Goal: Task Accomplishment & Management: Manage account settings

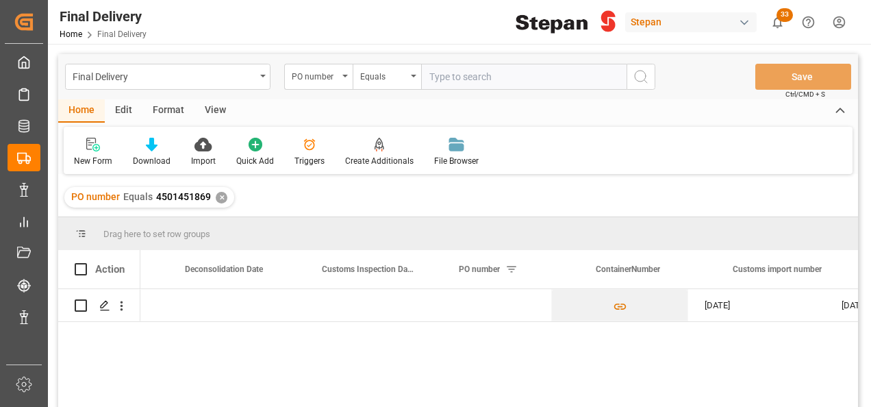
scroll to position [0, 657]
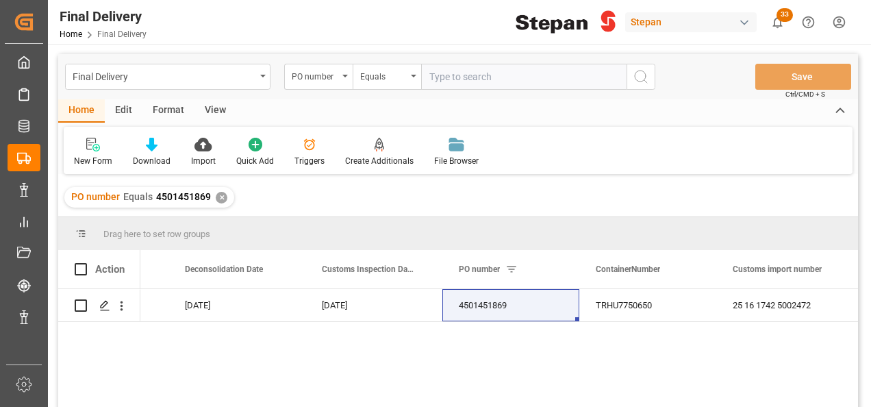
click at [216, 196] on div "✕" at bounding box center [222, 198] width 12 height 12
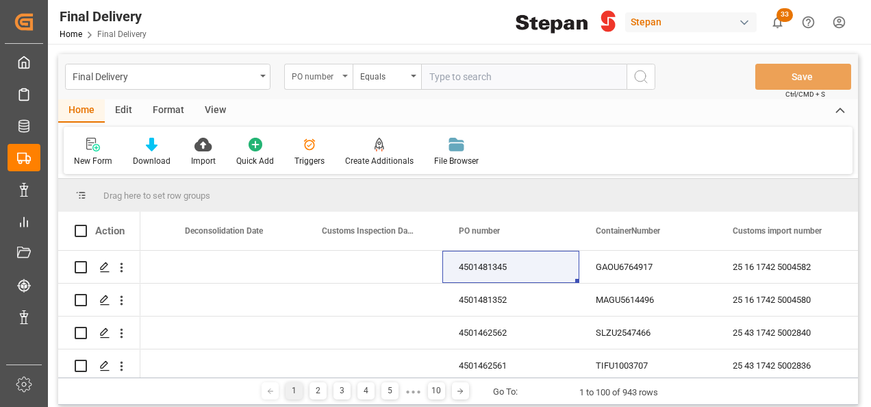
click at [341, 74] on div "PO number" at bounding box center [318, 77] width 68 height 26
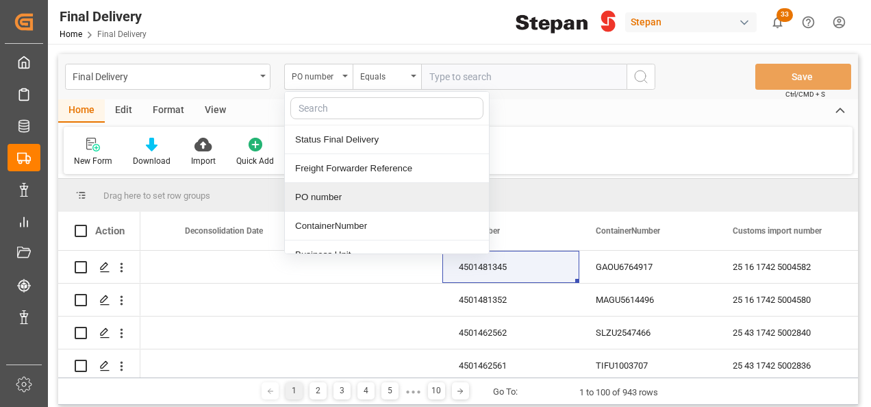
drag, startPoint x: 310, startPoint y: 194, endPoint x: 366, endPoint y: 143, distance: 76.1
click at [309, 196] on div "PO number" at bounding box center [387, 197] width 204 height 29
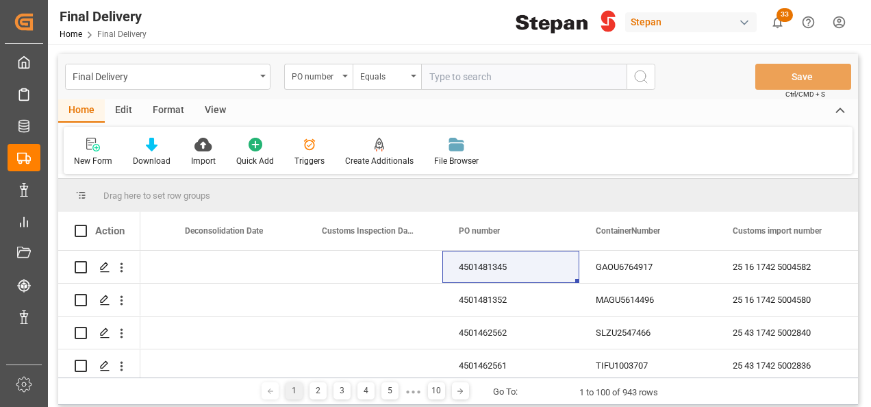
click at [431, 84] on input "text" at bounding box center [523, 77] width 205 height 26
paste input "4501463298"
type input "4501463298"
click at [638, 76] on icon "search button" at bounding box center [641, 76] width 16 height 16
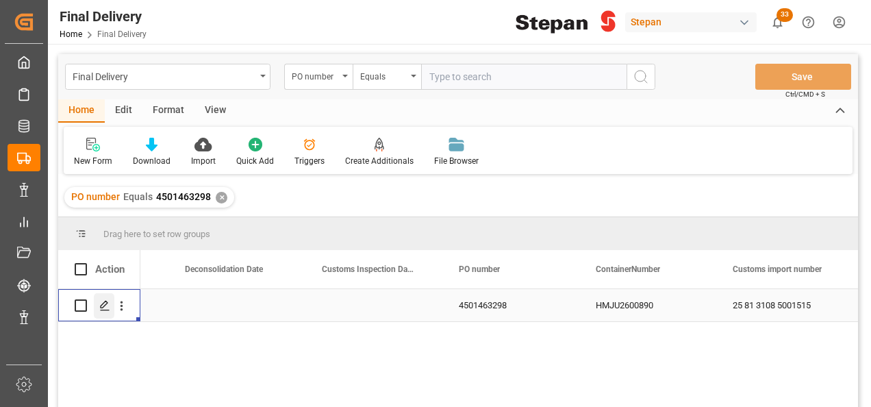
click at [101, 307] on polygon "Press SPACE to select this row." at bounding box center [104, 304] width 7 height 7
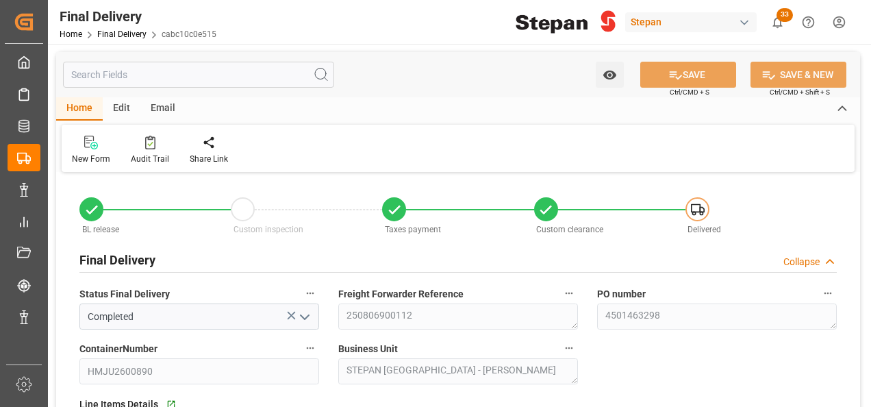
type input "[DATE]"
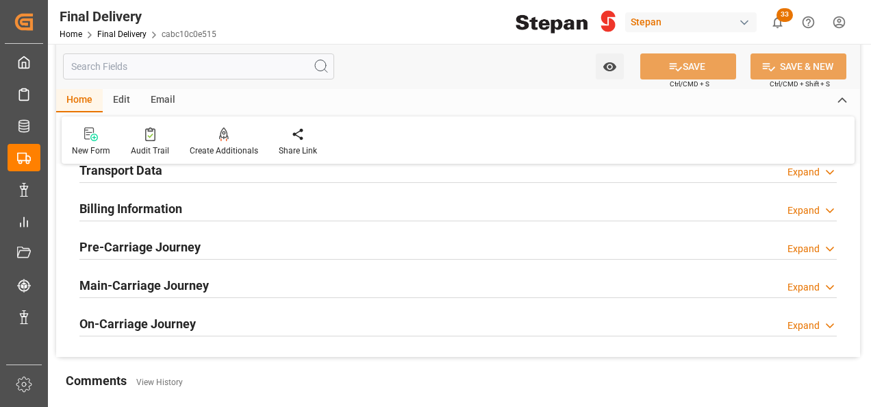
scroll to position [479, 0]
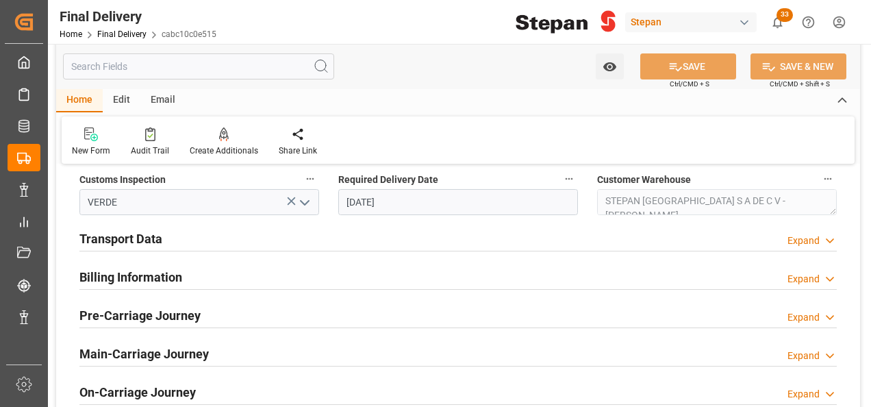
click at [158, 241] on h2 "Transport Data" at bounding box center [120, 238] width 83 height 18
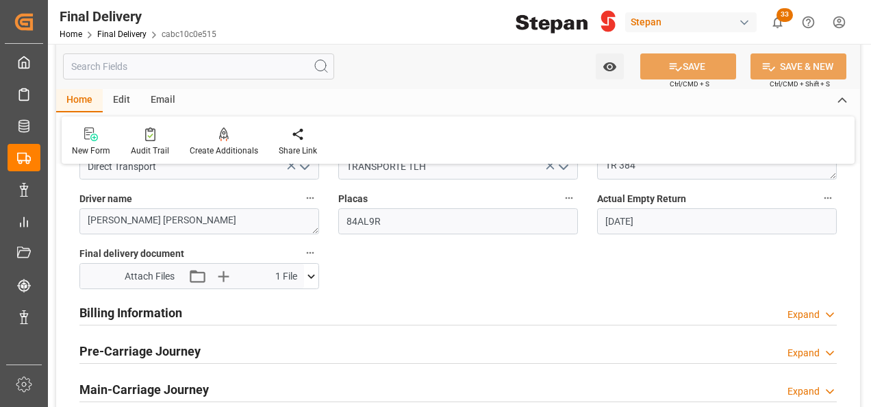
scroll to position [685, 0]
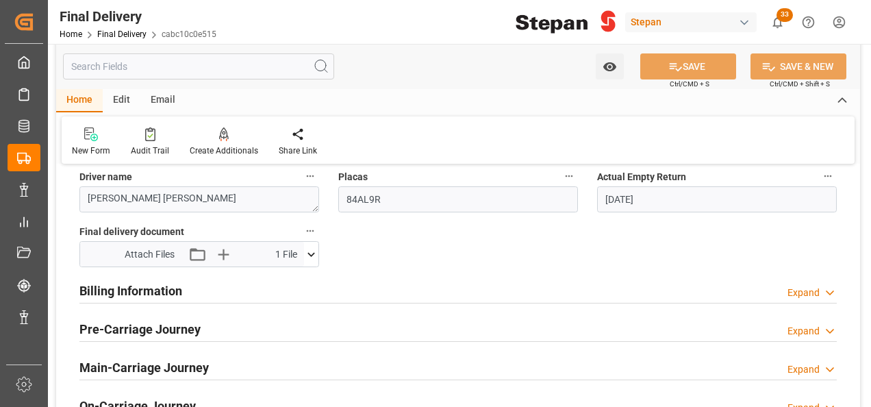
click at [130, 290] on h2 "Billing Information" at bounding box center [130, 290] width 103 height 18
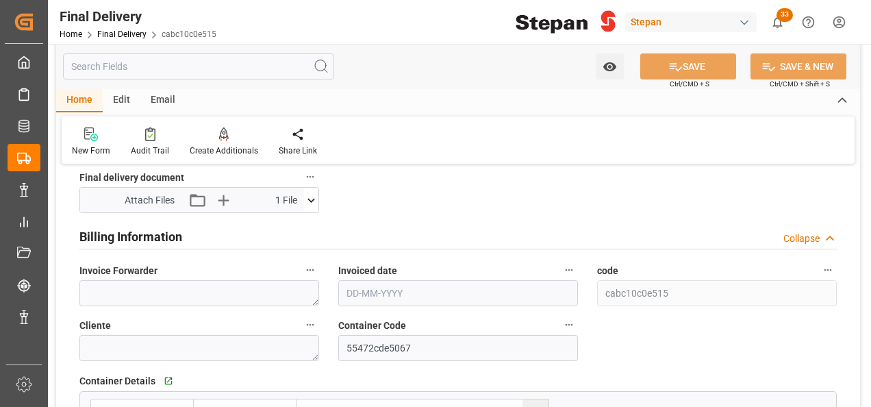
scroll to position [822, 0]
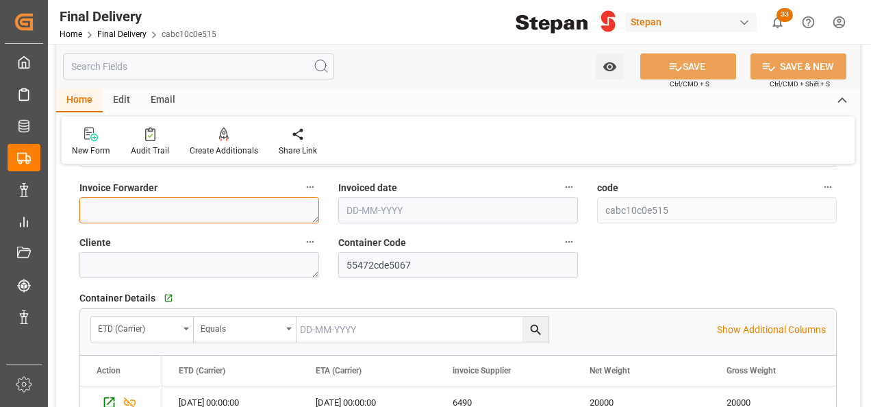
click at [101, 207] on textarea at bounding box center [199, 210] width 240 height 26
paste textarea "LM456926 y LM456925"
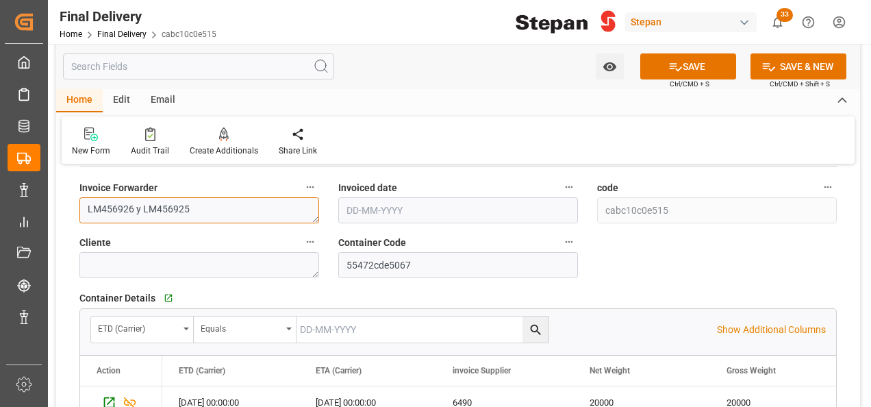
type textarea "LM456926 y LM456925"
click at [396, 220] on input "text" at bounding box center [458, 210] width 240 height 26
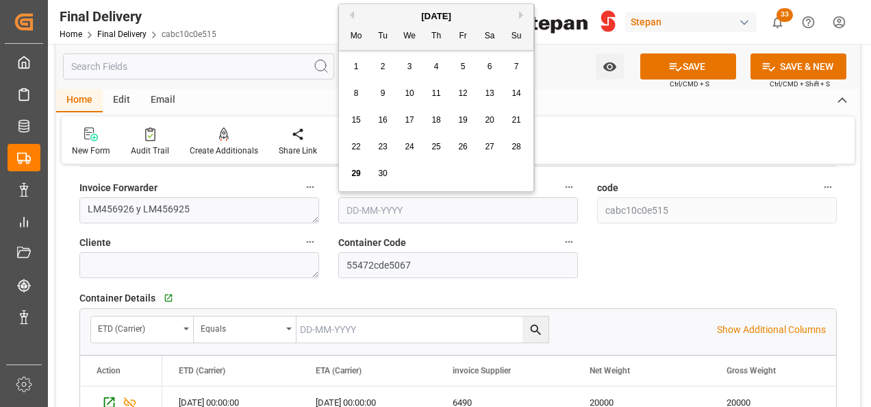
click at [406, 148] on span "24" at bounding box center [409, 147] width 9 height 10
type input "[DATE]"
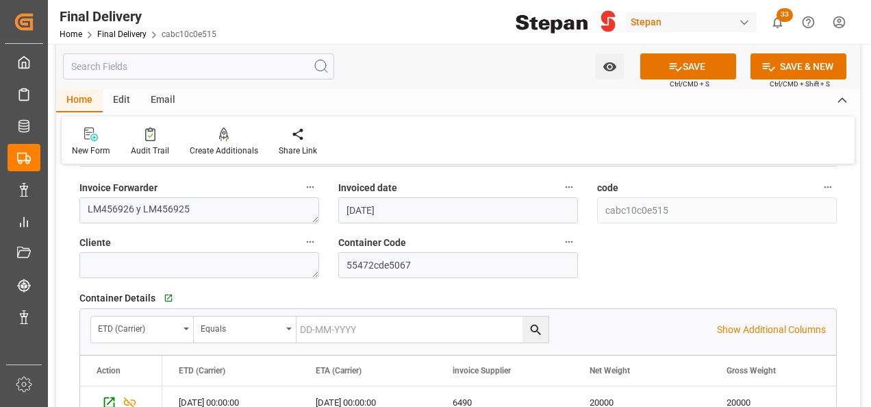
scroll to position [685, 0]
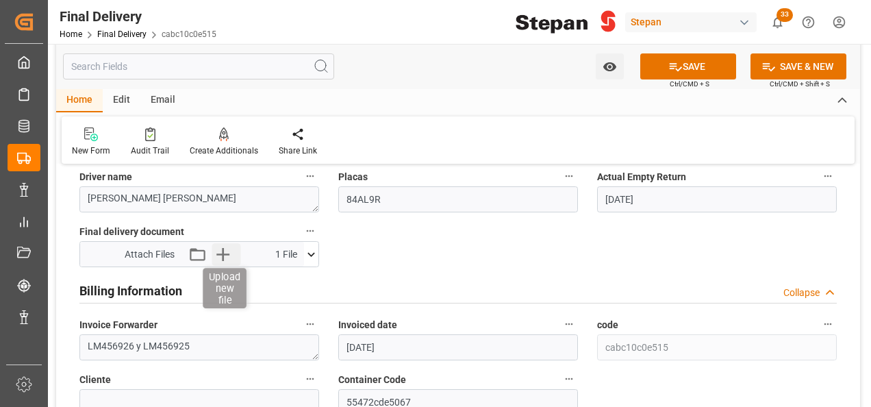
click at [222, 249] on icon "button" at bounding box center [222, 254] width 13 height 13
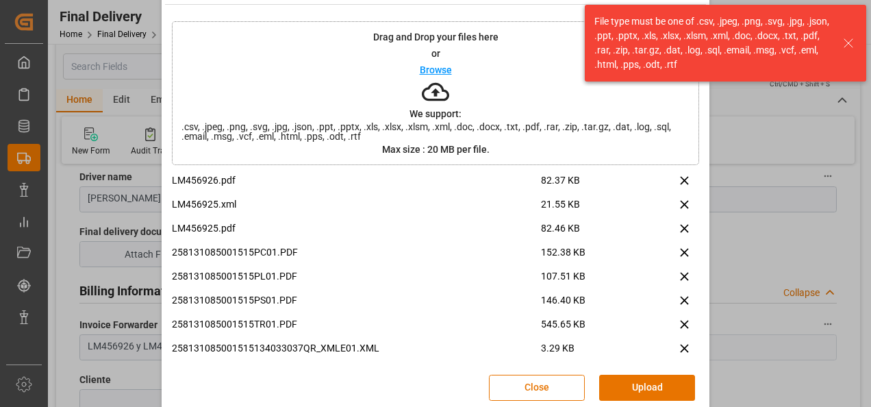
scroll to position [54, 0]
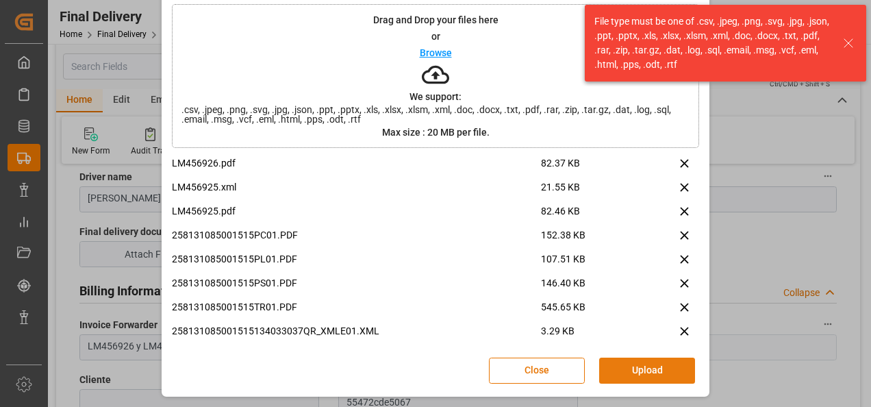
click at [652, 370] on button "Upload" at bounding box center [647, 370] width 96 height 26
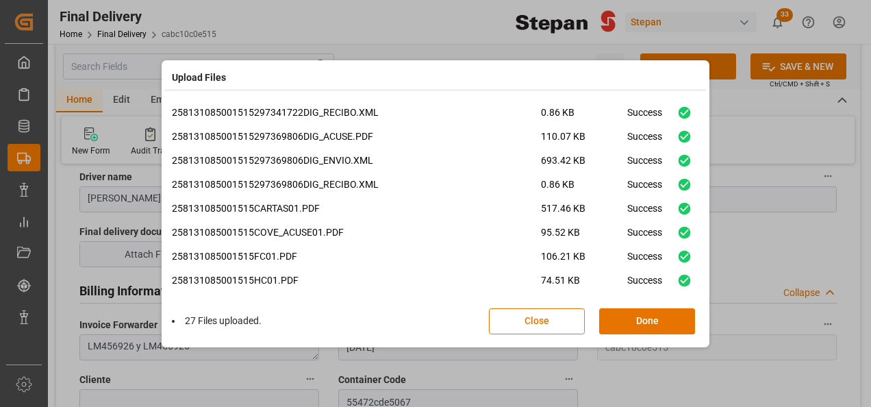
scroll to position [465, 0]
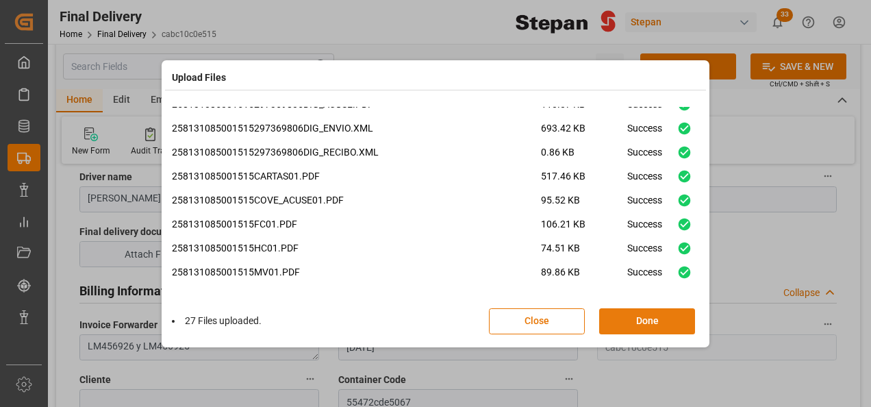
click at [644, 320] on button "Done" at bounding box center [647, 321] width 96 height 26
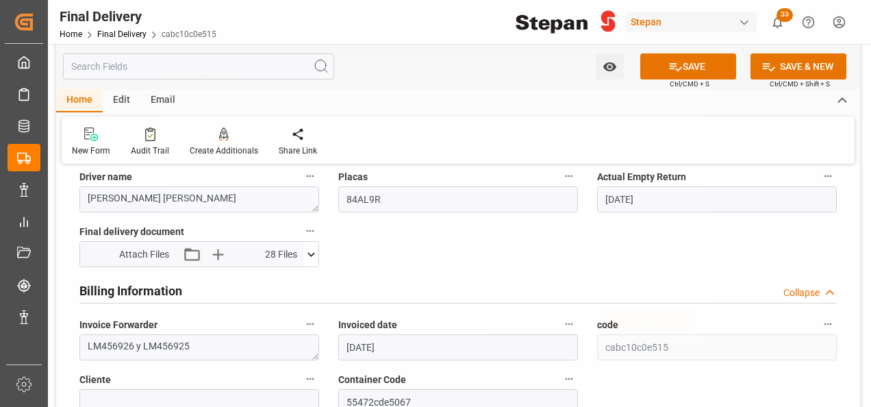
scroll to position [0, 0]
drag, startPoint x: 694, startPoint y: 67, endPoint x: 696, endPoint y: 110, distance: 42.5
click at [694, 66] on button "SAVE" at bounding box center [688, 66] width 96 height 26
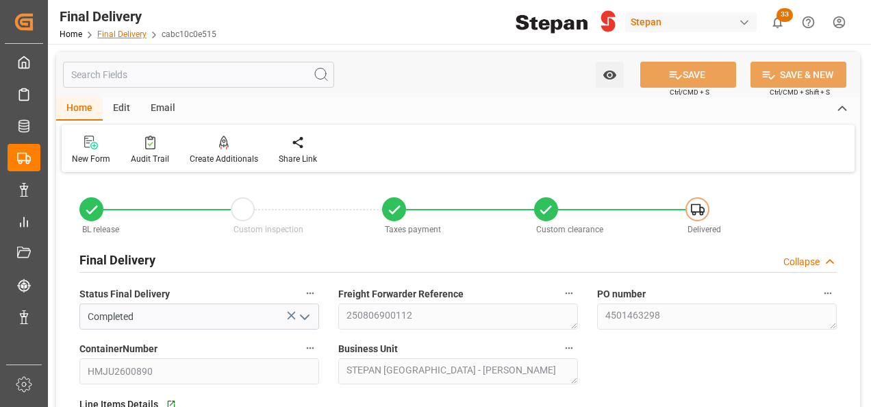
click at [117, 36] on link "Final Delivery" at bounding box center [121, 34] width 49 height 10
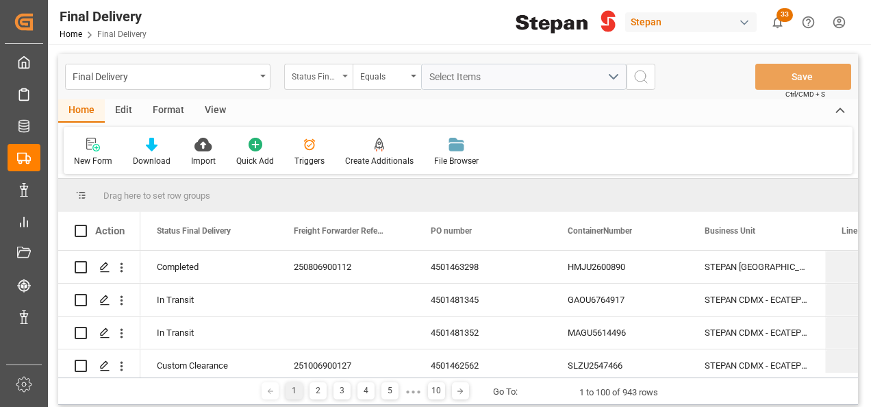
click at [330, 75] on div "Status Final Delivery" at bounding box center [315, 75] width 47 height 16
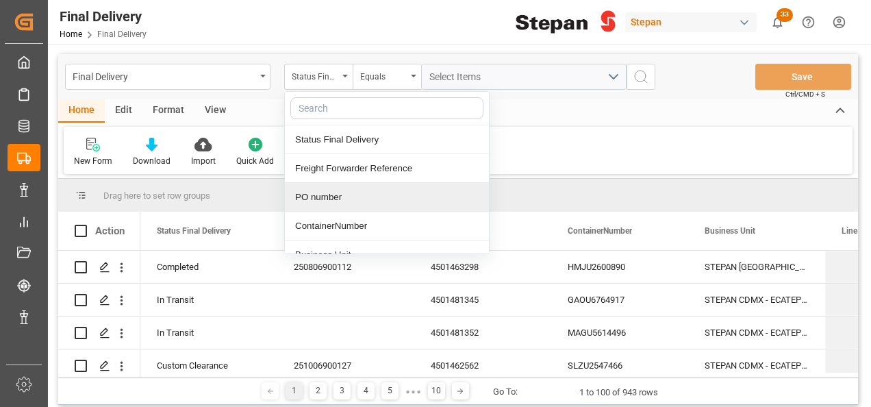
click at [337, 202] on div "PO number" at bounding box center [387, 197] width 204 height 29
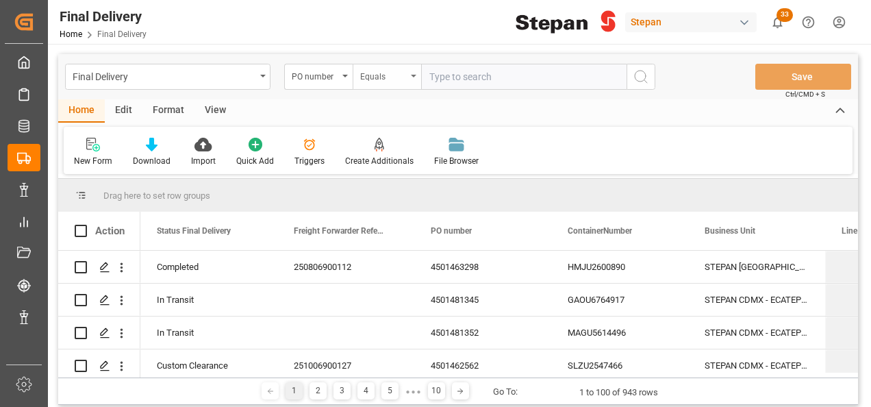
click at [391, 80] on div "Equals" at bounding box center [383, 75] width 47 height 16
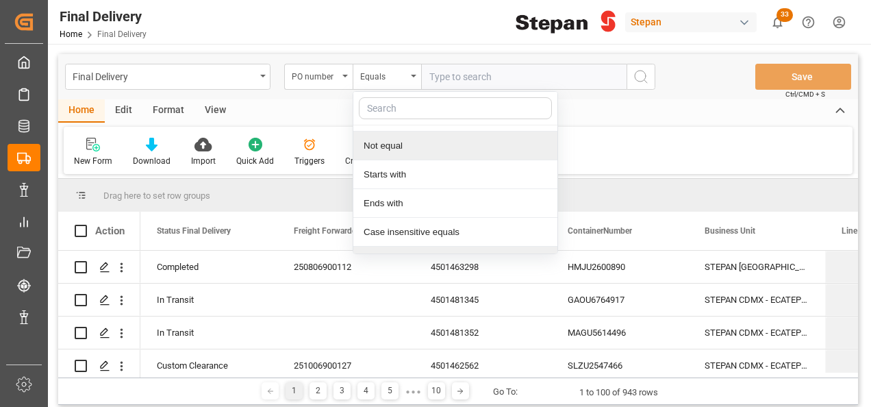
scroll to position [100, 0]
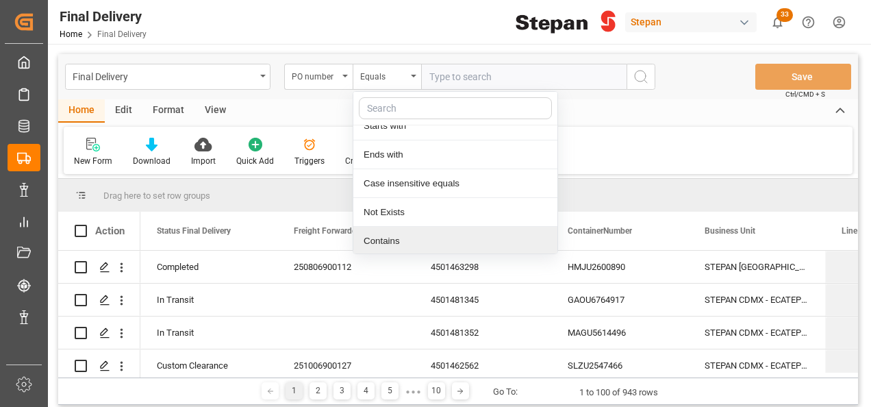
click at [394, 234] on div "Contains" at bounding box center [455, 241] width 204 height 29
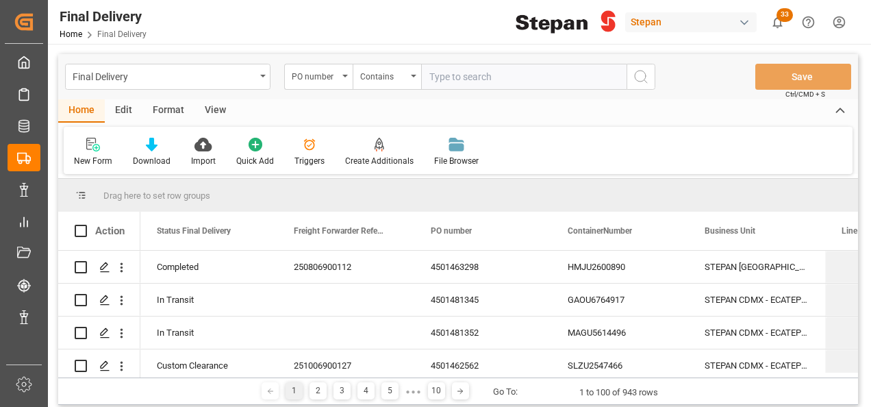
paste input "4501468589, 4501468590, 4501468620"
click at [544, 78] on input "4501468589, 4501468590, 4501468620" at bounding box center [523, 77] width 205 height 26
drag, startPoint x: 486, startPoint y: 77, endPoint x: 507, endPoint y: 77, distance: 20.5
click at [487, 77] on input "4501468589, 4501468590,4501468620" at bounding box center [523, 77] width 205 height 26
type input "4501468589,4501468590,4501468620"
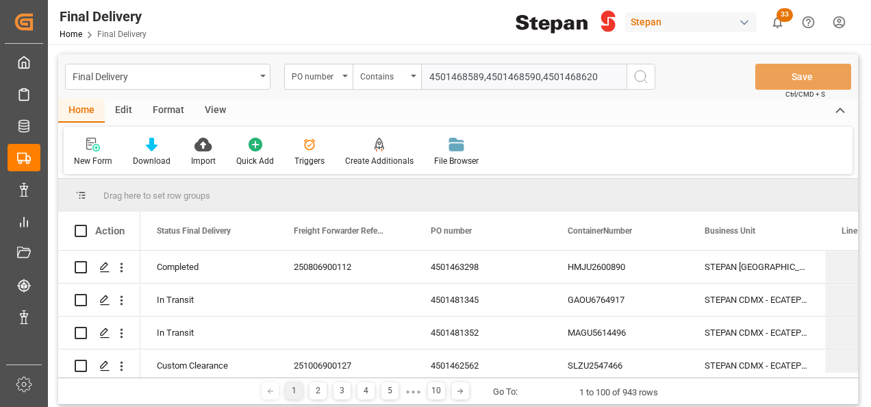
click at [640, 74] on icon "search button" at bounding box center [641, 76] width 16 height 16
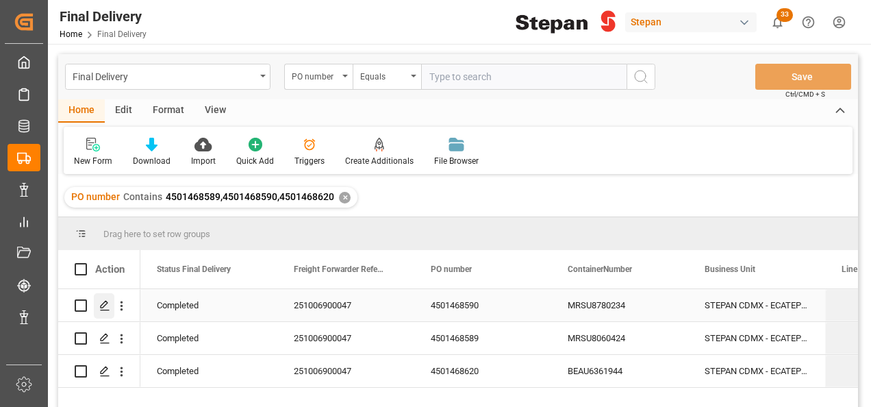
click at [97, 303] on div "Press SPACE to select this row." at bounding box center [104, 305] width 21 height 25
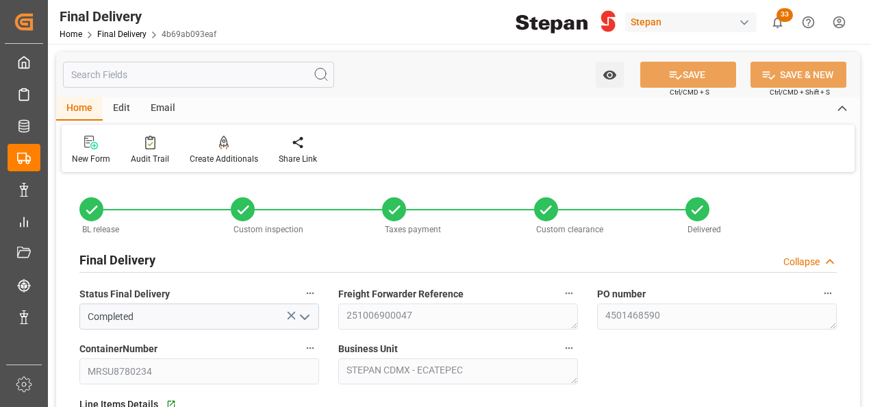
type input "[DATE]"
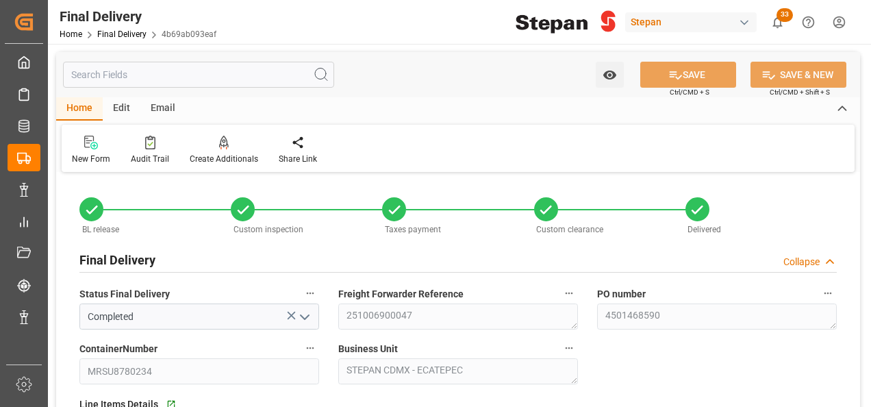
type input "[DATE]"
type input "[DATE] 00:00"
type input "[DATE]"
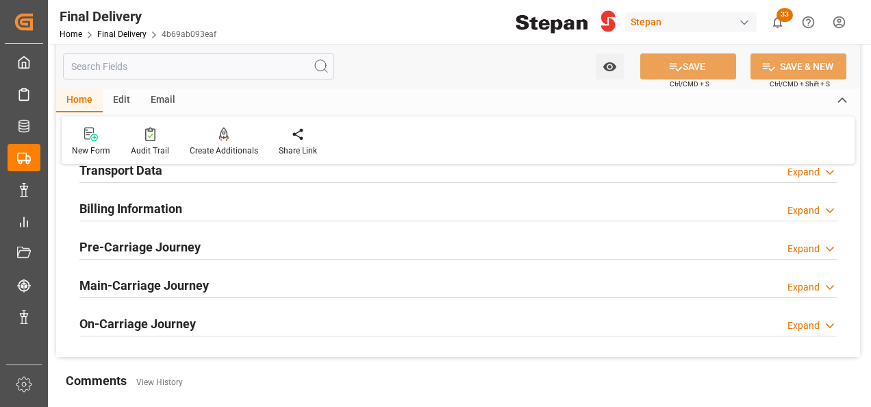
scroll to position [479, 0]
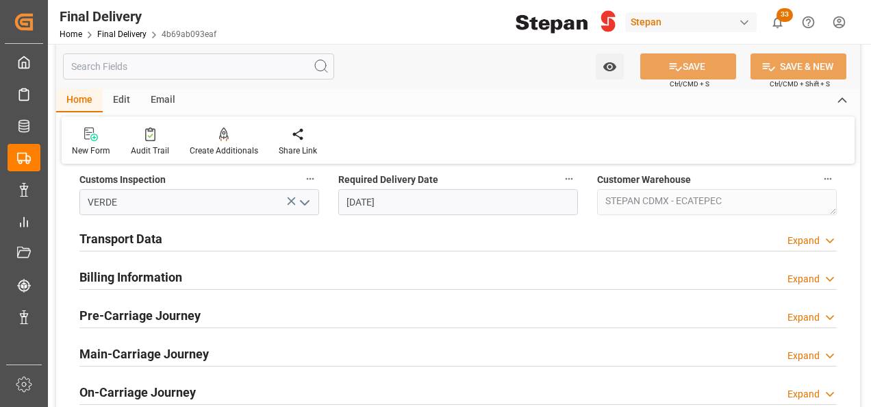
click at [141, 228] on div "Transport Data" at bounding box center [120, 238] width 83 height 26
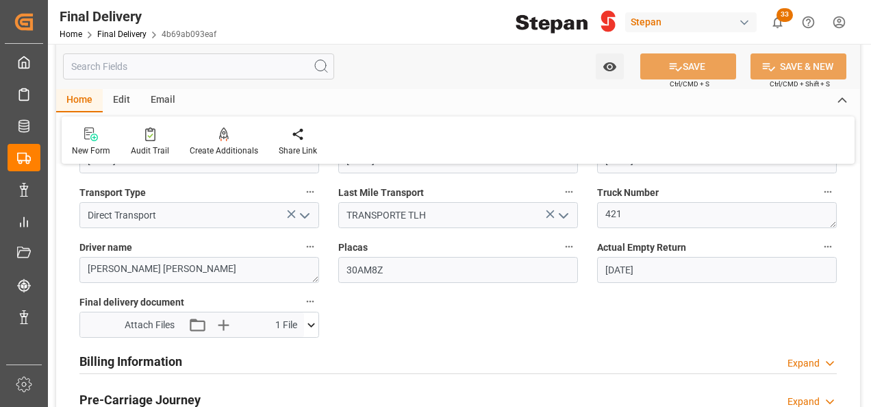
scroll to position [616, 0]
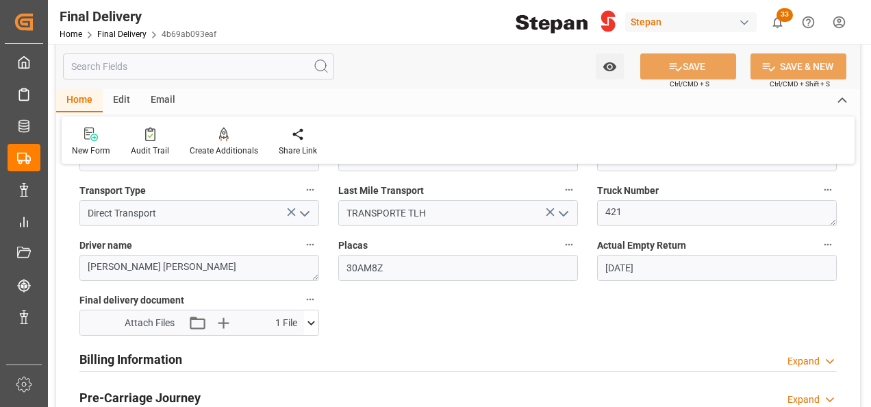
click at [151, 356] on h2 "Billing Information" at bounding box center [130, 359] width 103 height 18
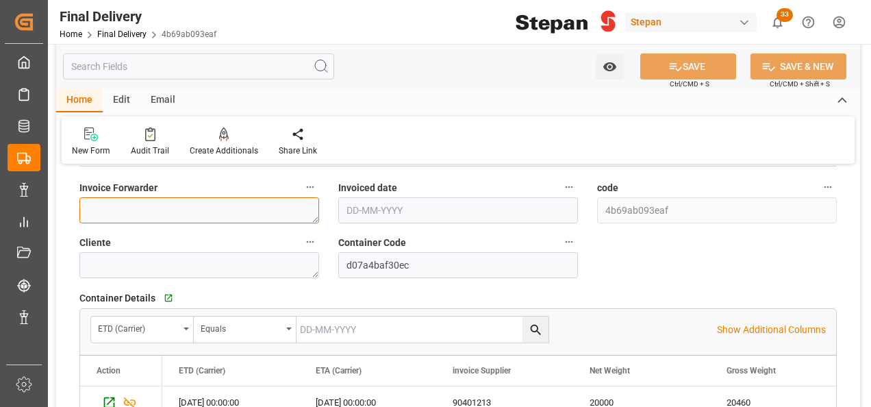
click at [121, 215] on textarea at bounding box center [199, 210] width 240 height 26
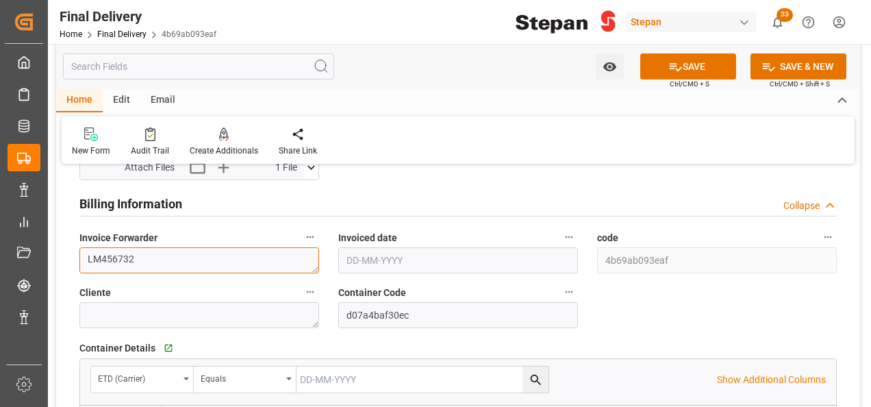
scroll to position [753, 0]
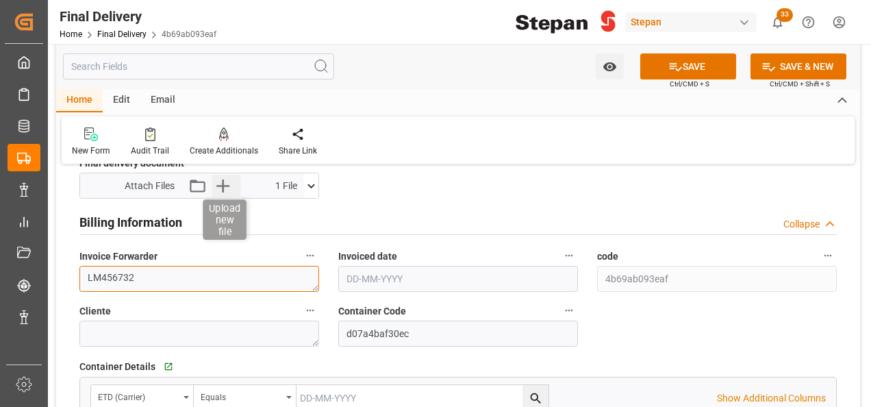
type textarea "LM456732"
click at [225, 186] on icon "button" at bounding box center [223, 186] width 22 height 22
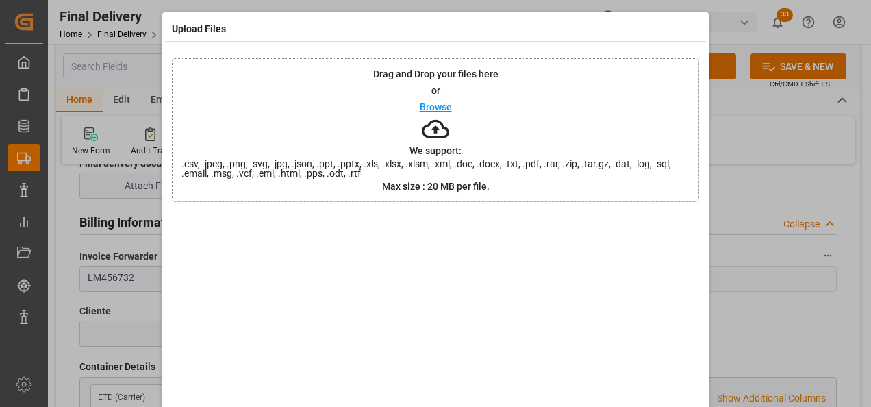
click at [433, 108] on p "Browse" at bounding box center [436, 107] width 32 height 10
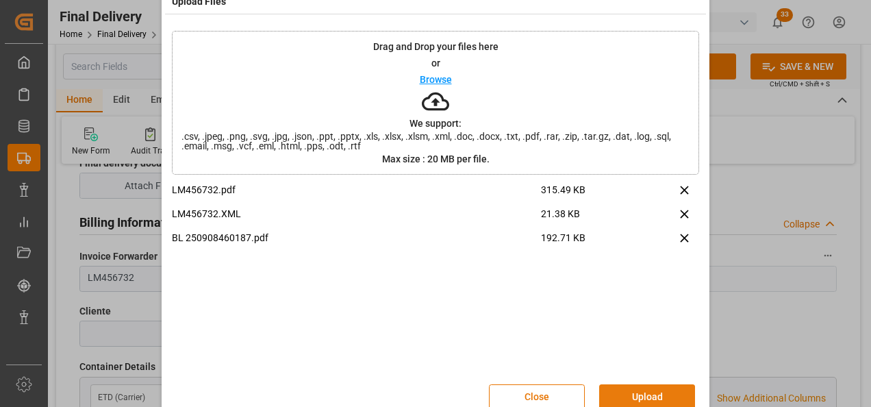
scroll to position [54, 0]
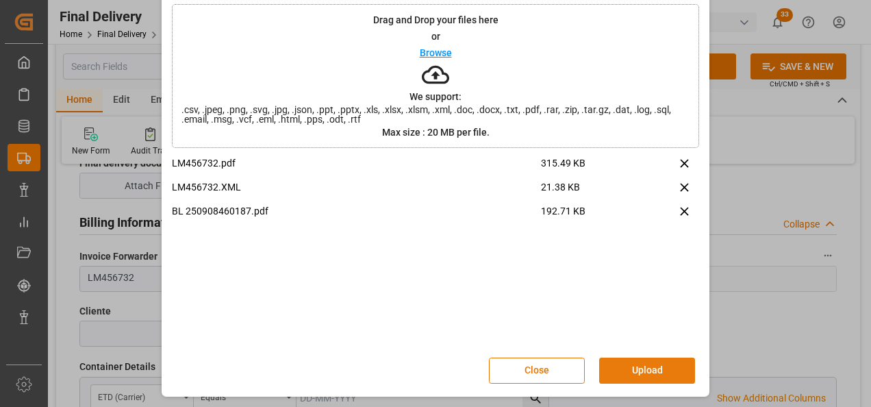
click at [666, 368] on button "Upload" at bounding box center [647, 370] width 96 height 26
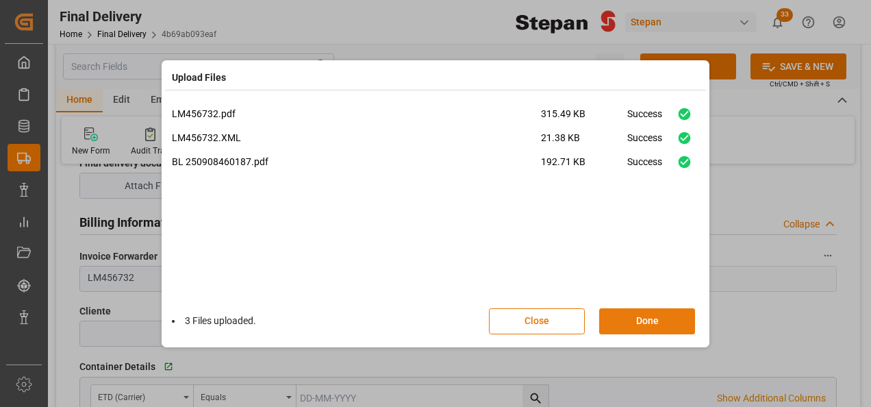
click at [649, 320] on button "Done" at bounding box center [647, 321] width 96 height 26
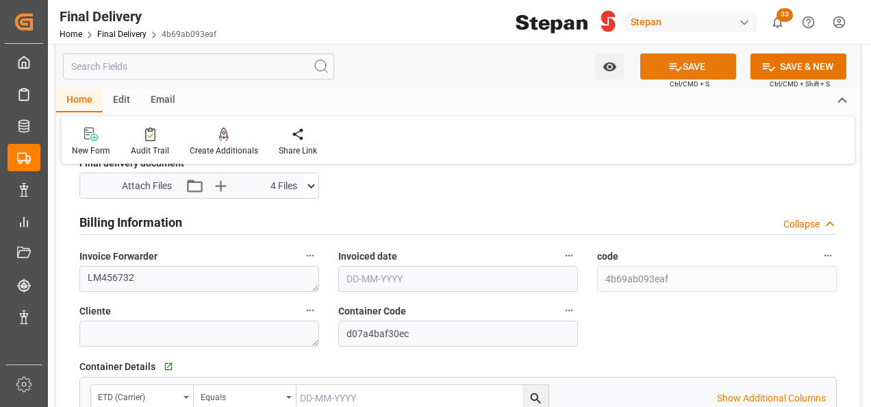
click at [680, 64] on button "SAVE" at bounding box center [688, 66] width 96 height 26
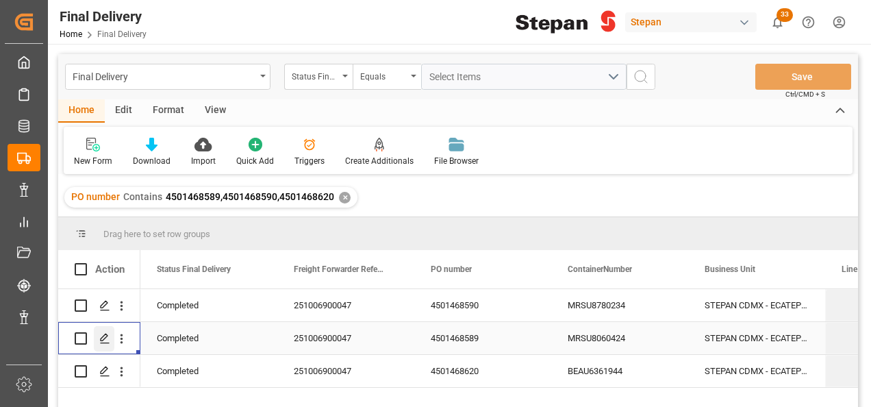
click at [106, 337] on polygon "Press SPACE to select this row." at bounding box center [104, 337] width 7 height 7
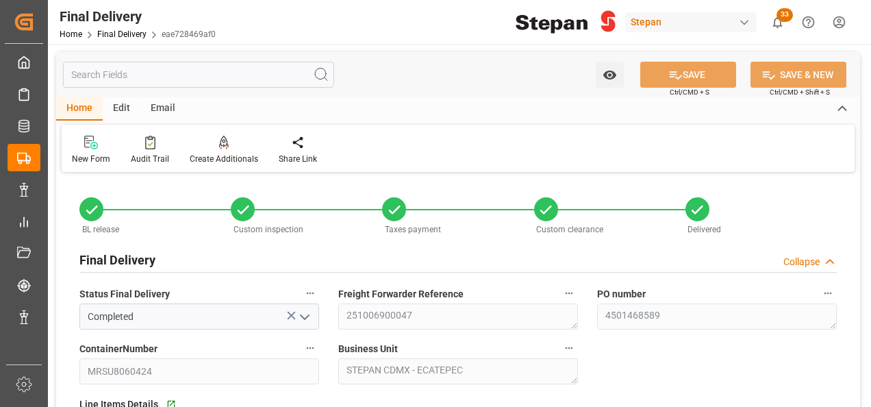
type input "[DATE]"
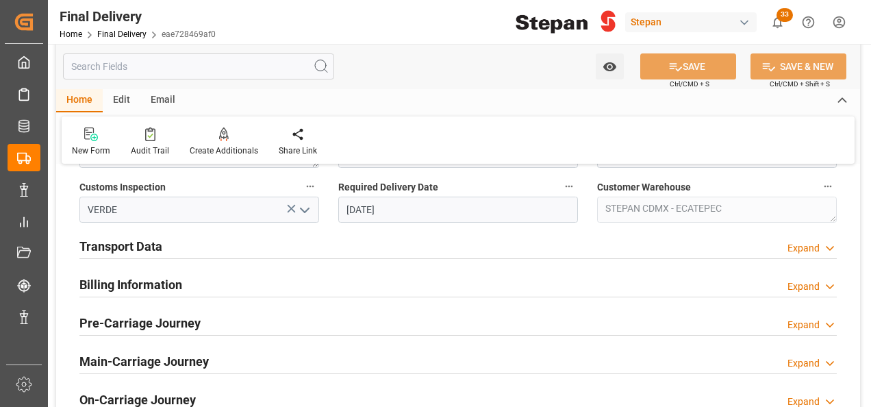
scroll to position [479, 0]
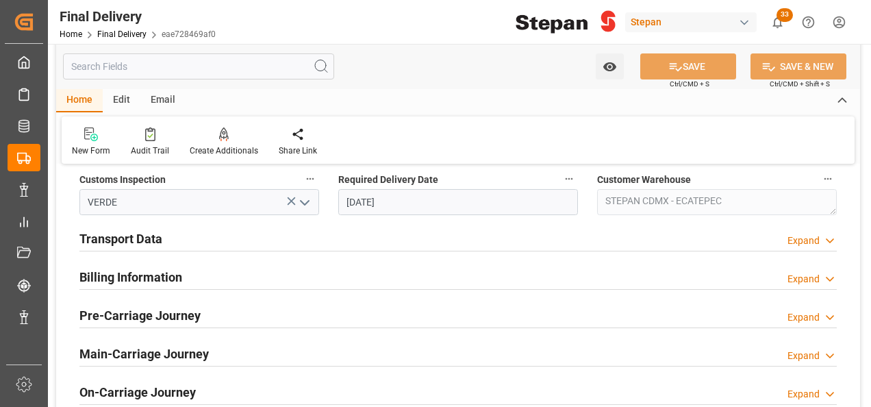
click at [151, 242] on h2 "Transport Data" at bounding box center [120, 238] width 83 height 18
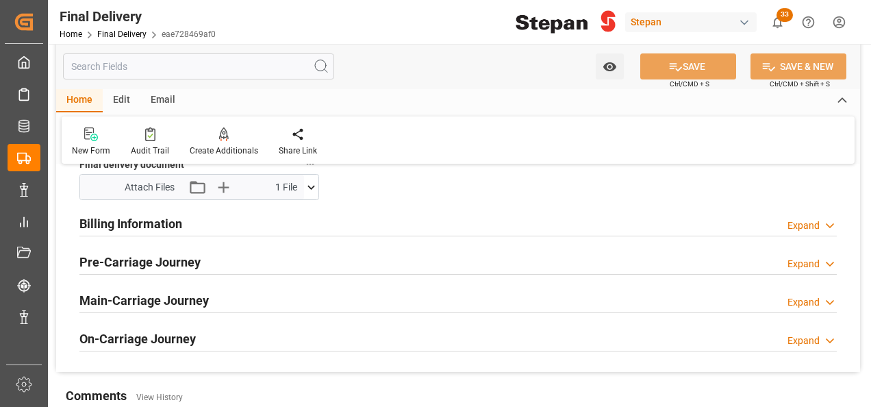
scroll to position [753, 0]
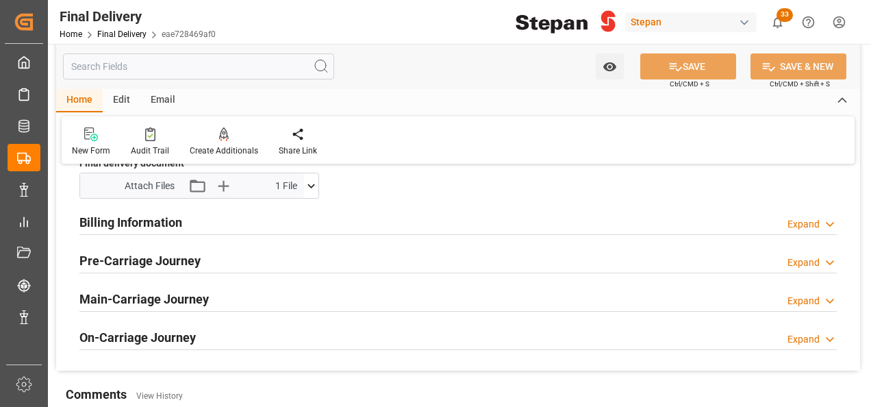
click at [154, 223] on h2 "Billing Information" at bounding box center [130, 222] width 103 height 18
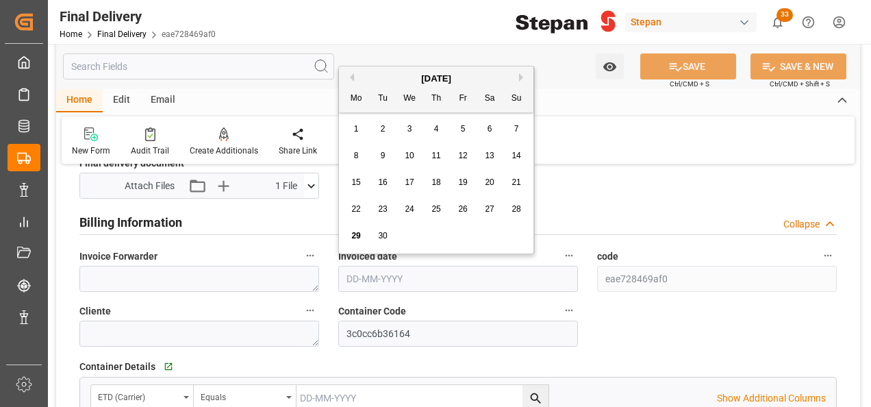
click at [381, 280] on input "text" at bounding box center [458, 279] width 240 height 26
click at [386, 86] on div "Mo Tu We Th Fr Sa Su" at bounding box center [436, 99] width 194 height 27
click at [412, 205] on span "24" at bounding box center [409, 209] width 9 height 10
type input "[DATE]"
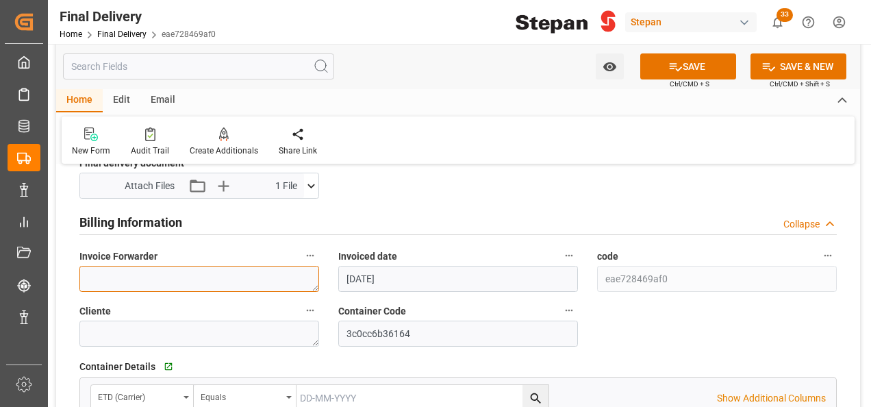
click at [101, 273] on textarea at bounding box center [199, 279] width 240 height 26
type textarea "LM456732"
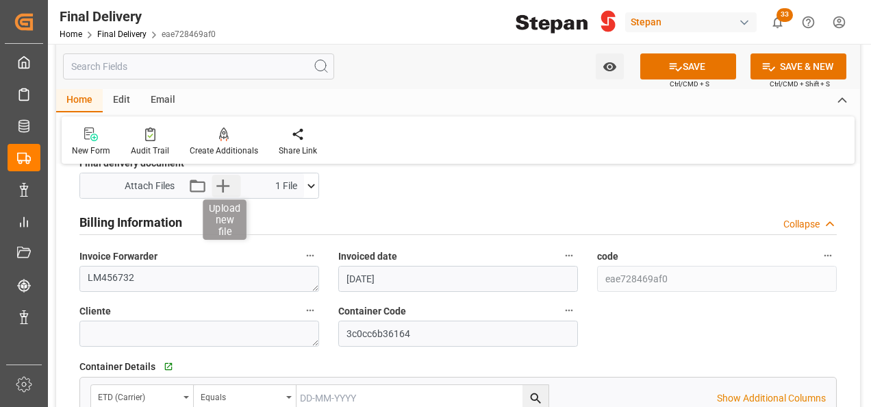
click at [225, 184] on icon "button" at bounding box center [223, 186] width 22 height 22
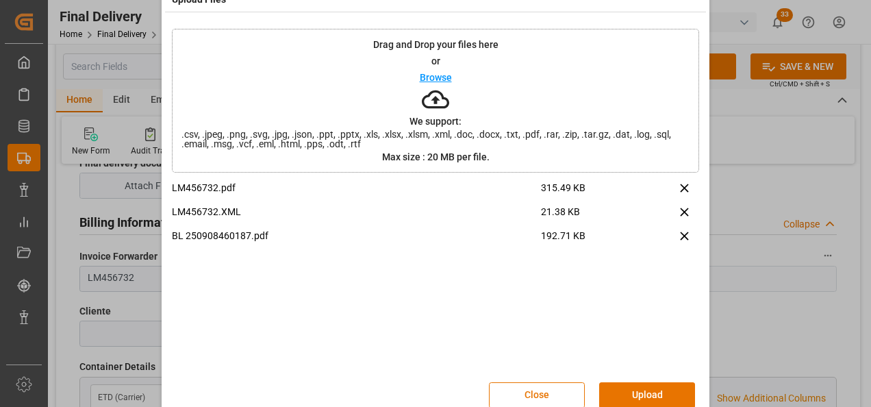
scroll to position [54, 0]
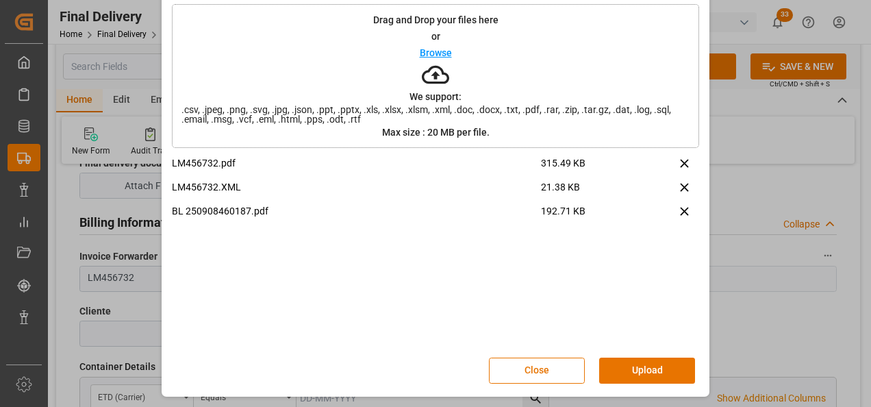
click at [634, 364] on button "Upload" at bounding box center [647, 370] width 96 height 26
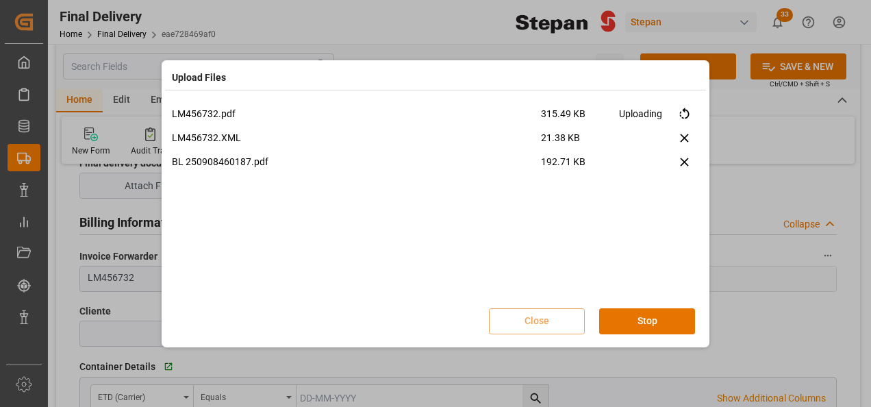
scroll to position [0, 0]
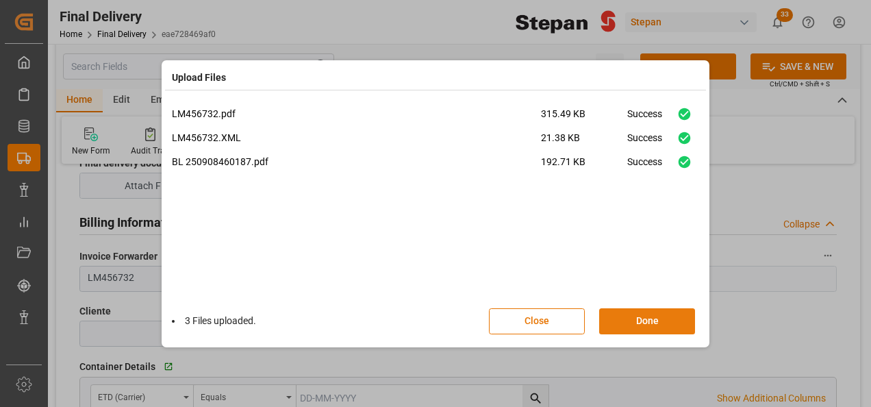
click at [644, 310] on button "Done" at bounding box center [647, 321] width 96 height 26
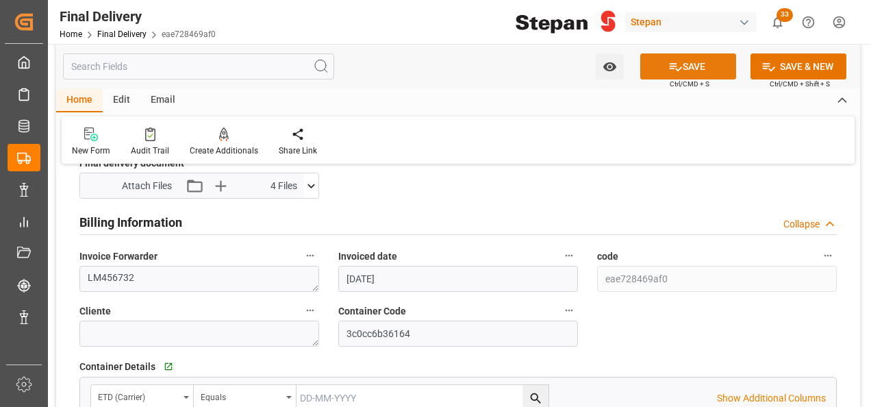
click at [689, 67] on button "SAVE" at bounding box center [688, 66] width 96 height 26
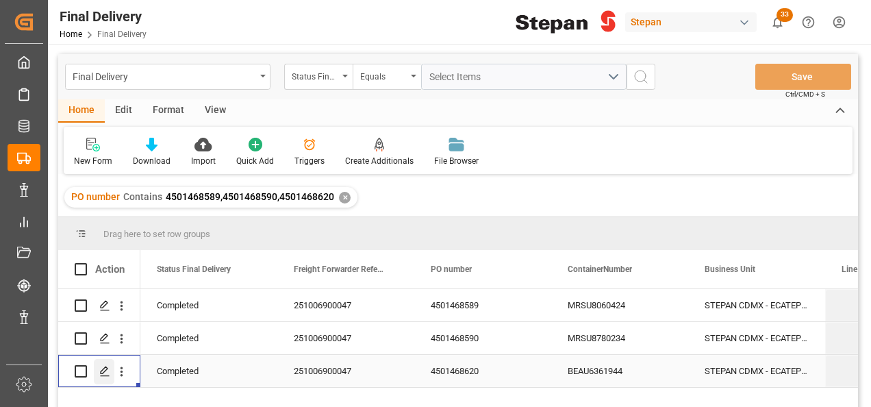
click at [105, 370] on polygon "Press SPACE to select this row." at bounding box center [104, 370] width 7 height 7
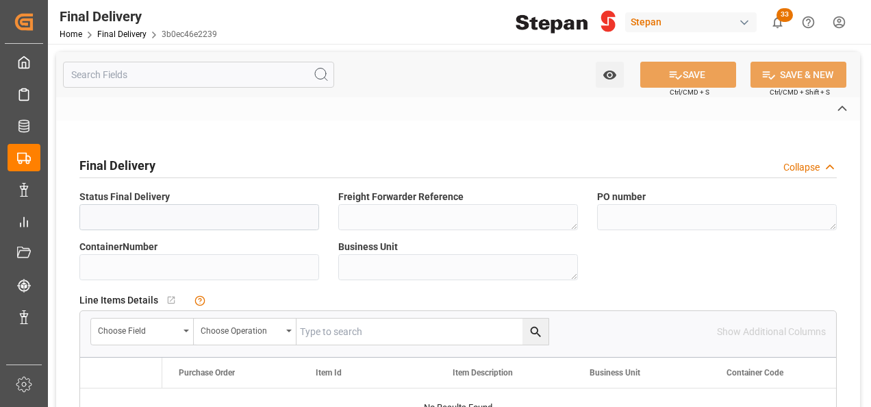
type input "Completed"
type textarea "251006900047"
type textarea "4501468620"
type input "BEAU6361944"
type textarea "STEPAN CDMX - ECATEPEC"
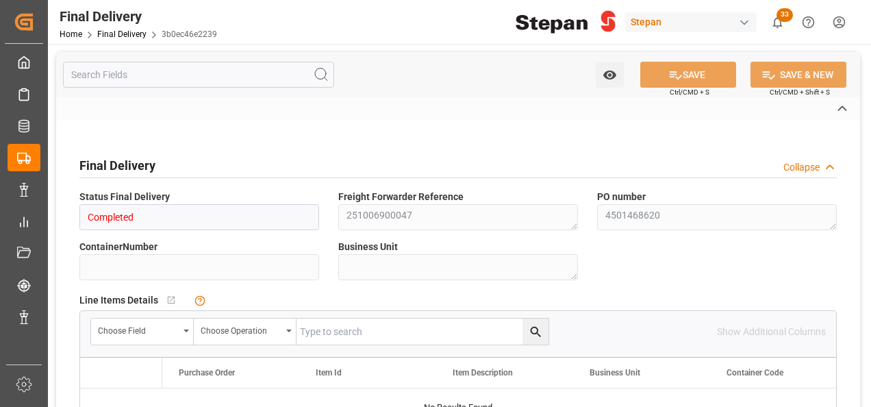
type textarea "25 43 1742 5002780"
type textarea "STEPAN CDMX - ECATEPEC"
type input "3b0ec46e2239"
type input "35a3bbf3320c"
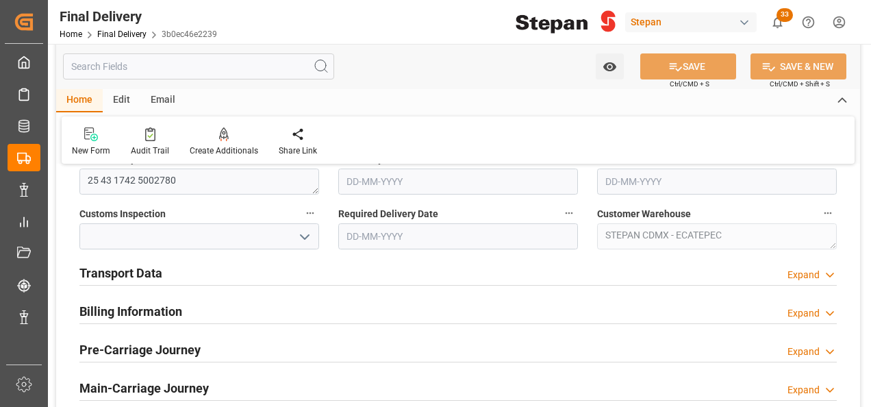
type input "[DATE]"
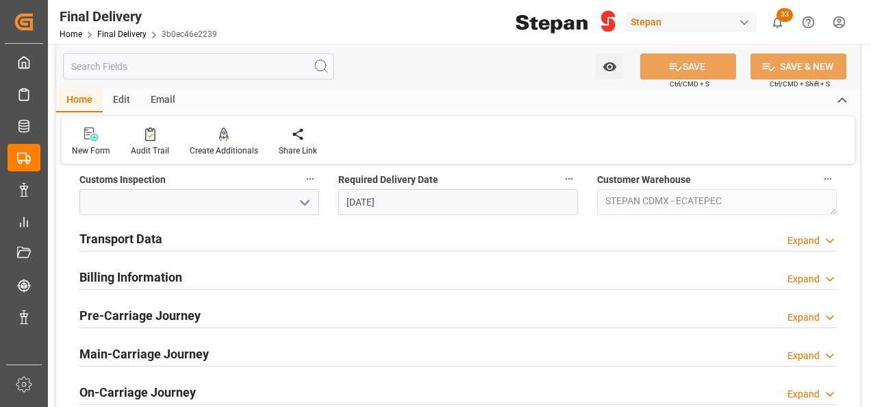
click at [127, 276] on h2 "Billing Information" at bounding box center [130, 277] width 103 height 18
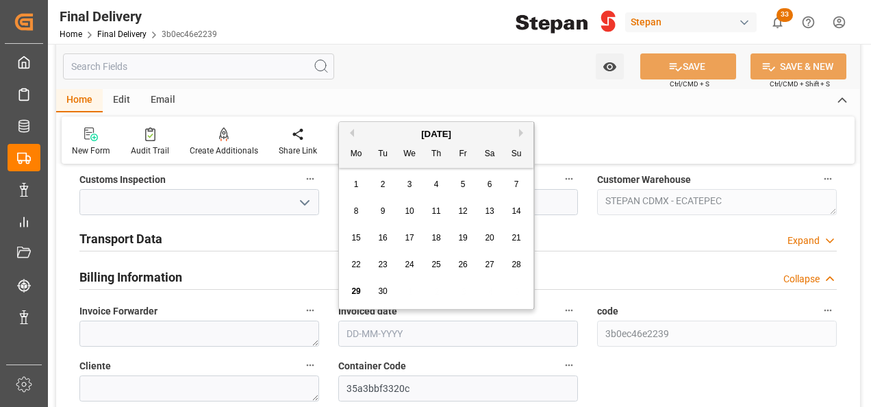
click at [375, 329] on input "text" at bounding box center [458, 333] width 240 height 26
drag, startPoint x: 371, startPoint y: 130, endPoint x: 377, endPoint y: 148, distance: 18.8
click at [371, 130] on div "[DATE]" at bounding box center [436, 134] width 194 height 14
click at [405, 263] on span "24" at bounding box center [409, 265] width 9 height 10
type input "[DATE]"
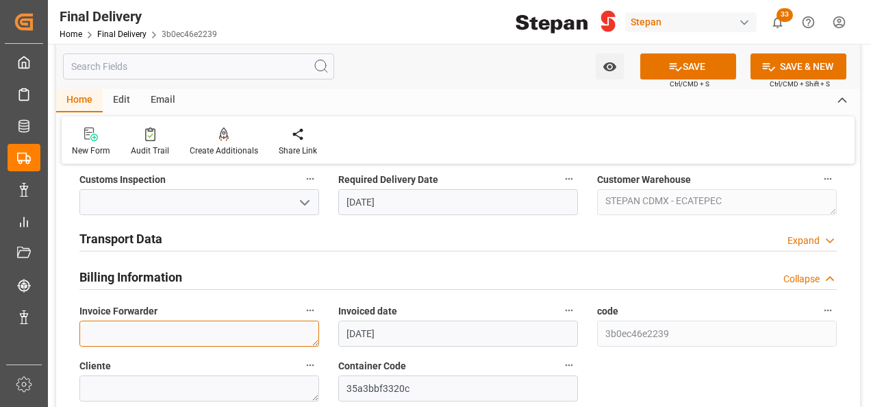
click at [126, 330] on textarea at bounding box center [199, 333] width 240 height 26
type textarea "LM456732"
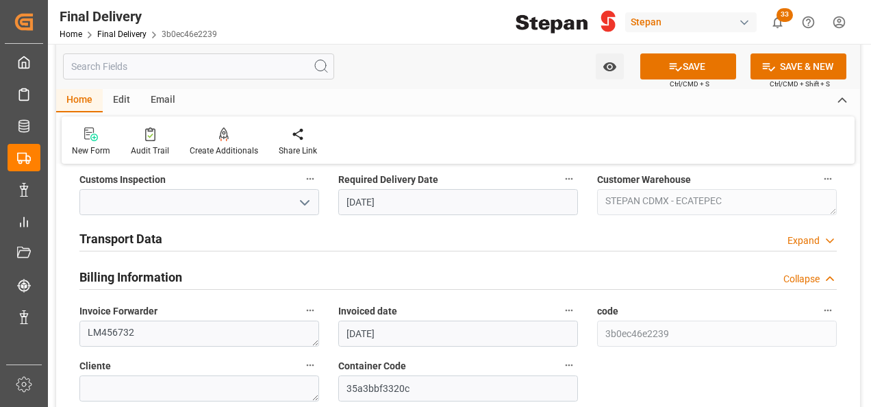
click at [153, 238] on h2 "Transport Data" at bounding box center [120, 238] width 83 height 18
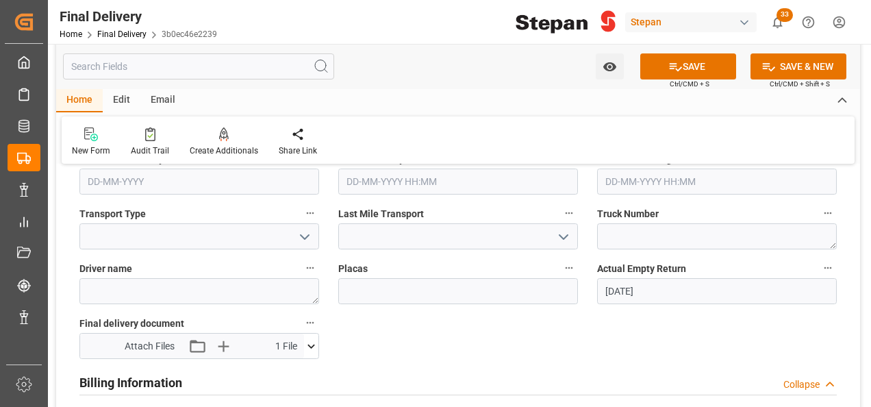
scroll to position [685, 0]
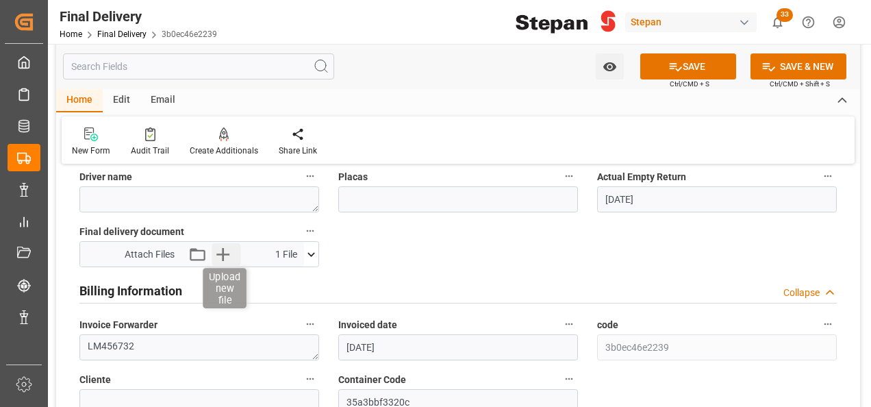
click at [224, 249] on icon "button" at bounding box center [223, 254] width 22 height 22
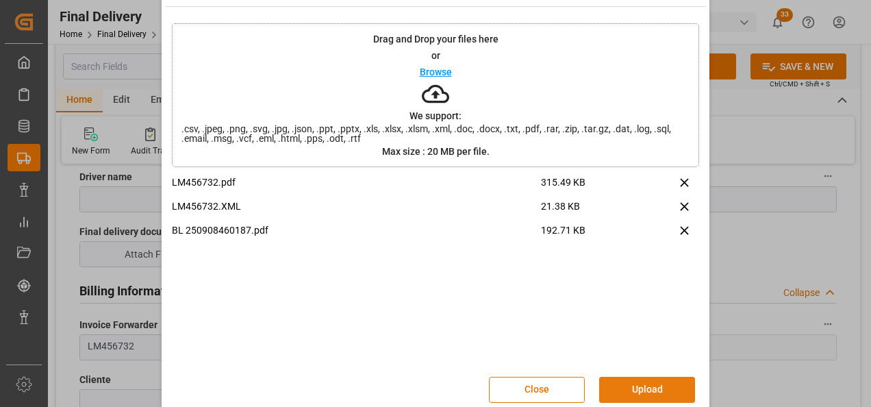
scroll to position [54, 0]
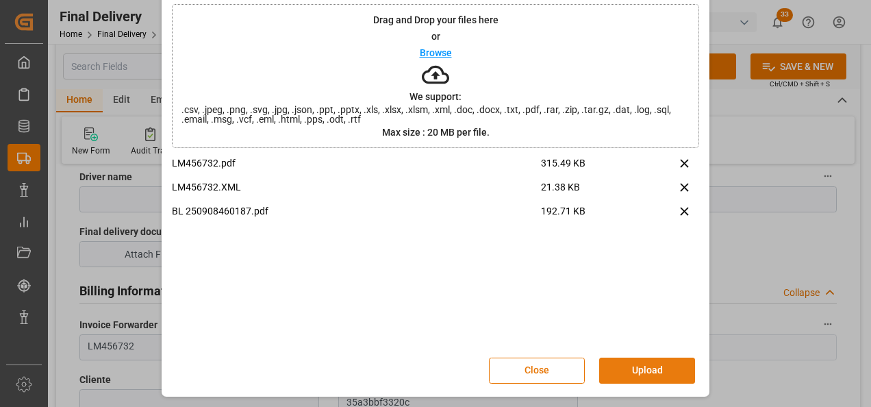
click at [646, 373] on button "Upload" at bounding box center [647, 370] width 96 height 26
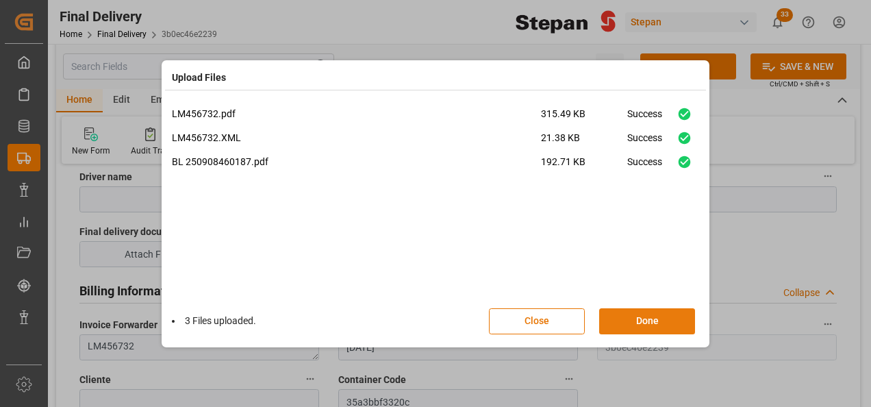
click at [657, 321] on button "Done" at bounding box center [647, 321] width 96 height 26
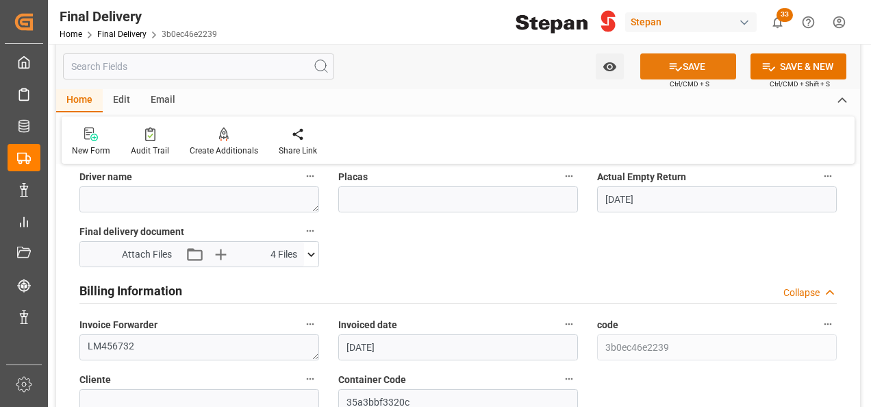
click at [678, 66] on icon at bounding box center [675, 67] width 14 height 14
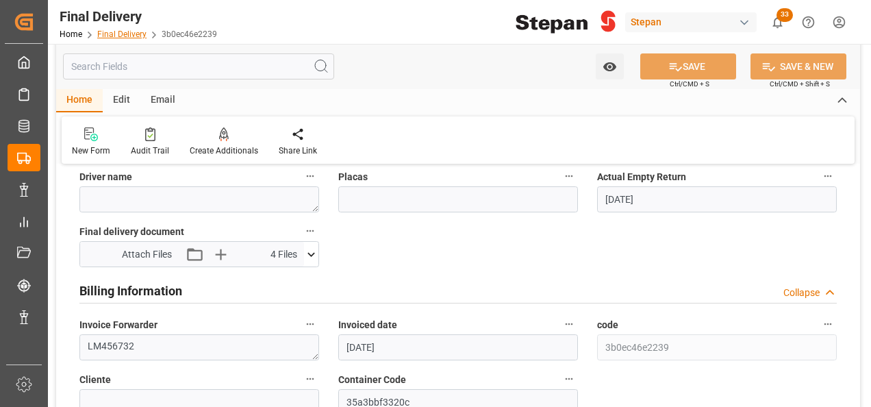
click at [108, 32] on link "Final Delivery" at bounding box center [121, 34] width 49 height 10
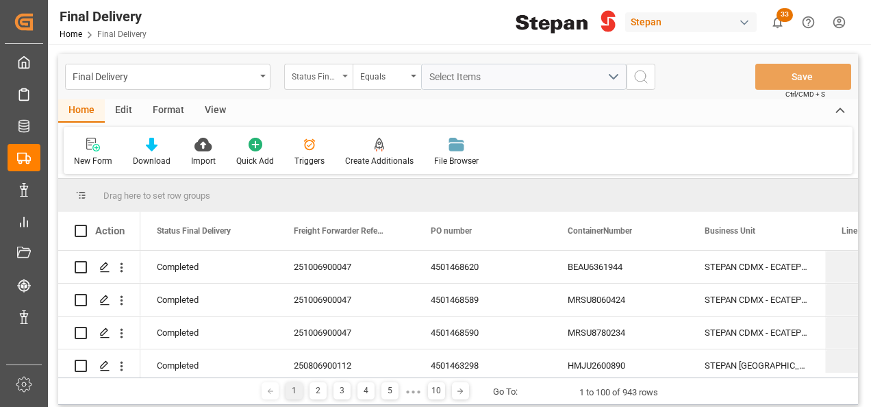
click at [333, 74] on div "Status Final Delivery" at bounding box center [315, 75] width 47 height 16
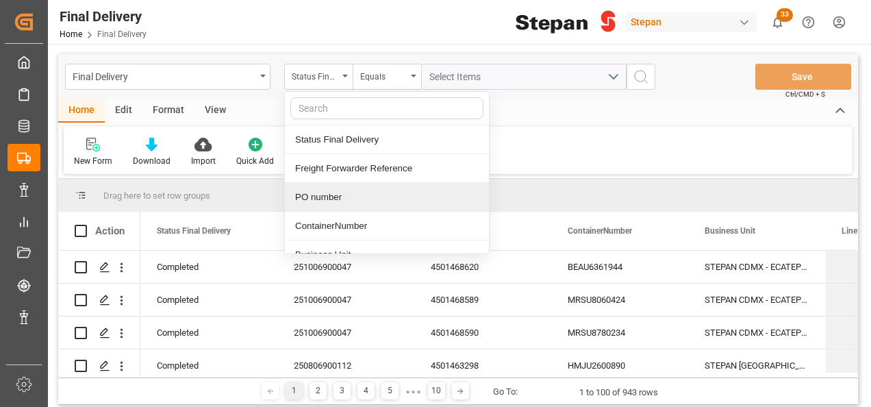
click at [333, 205] on div "PO number" at bounding box center [387, 197] width 204 height 29
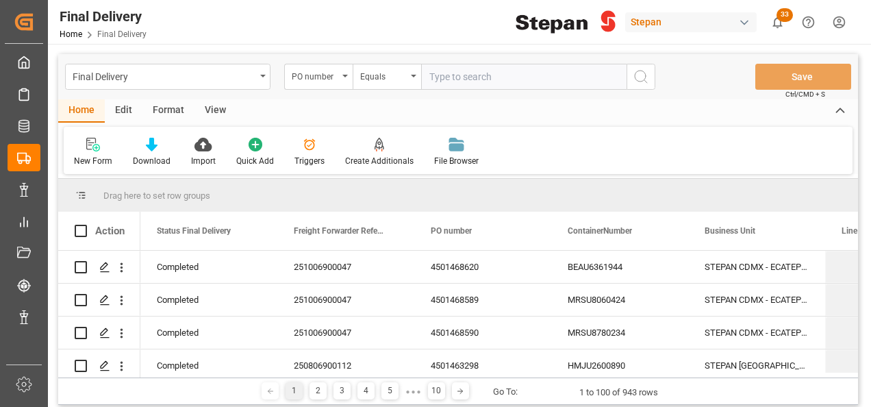
click at [442, 74] on input "text" at bounding box center [523, 77] width 205 height 26
type input "4501474714"
click at [642, 75] on icon "search button" at bounding box center [641, 76] width 16 height 16
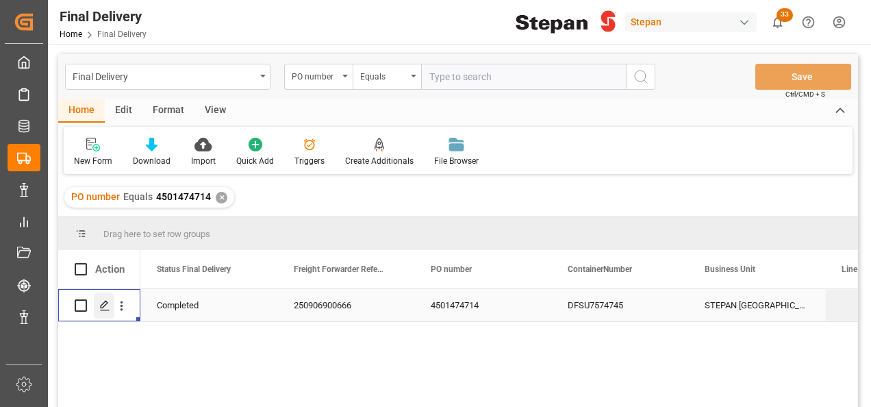
click at [101, 303] on icon "Press SPACE to select this row." at bounding box center [104, 305] width 11 height 11
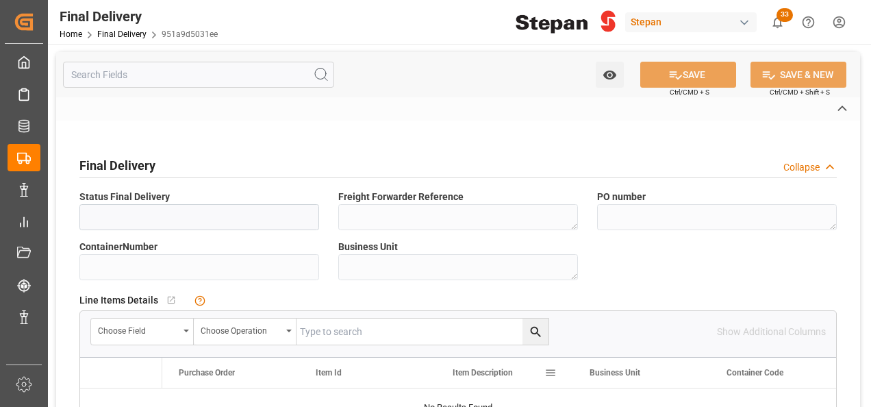
type input "Completed"
type textarea "250906900666"
type textarea "4501474714"
type input "DFSU7574745"
type textarea "STEPAN [GEOGRAPHIC_DATA] - [PERSON_NAME]"
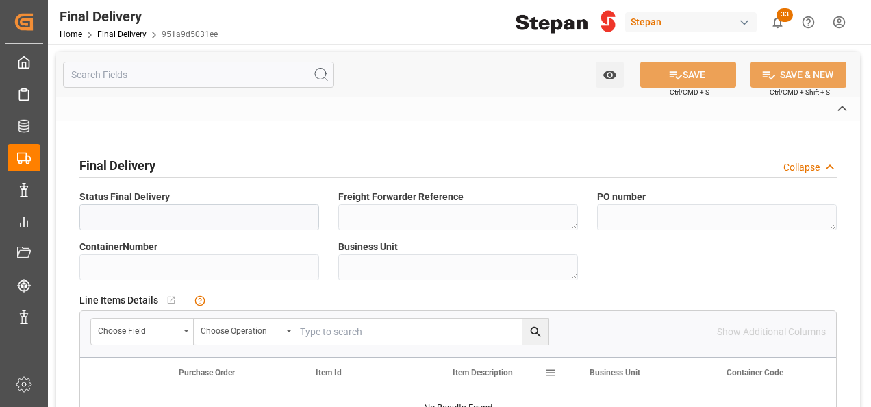
type textarea "25 43 1742 5002725"
type textarea "STEPAN CDMX - ECATEPEC"
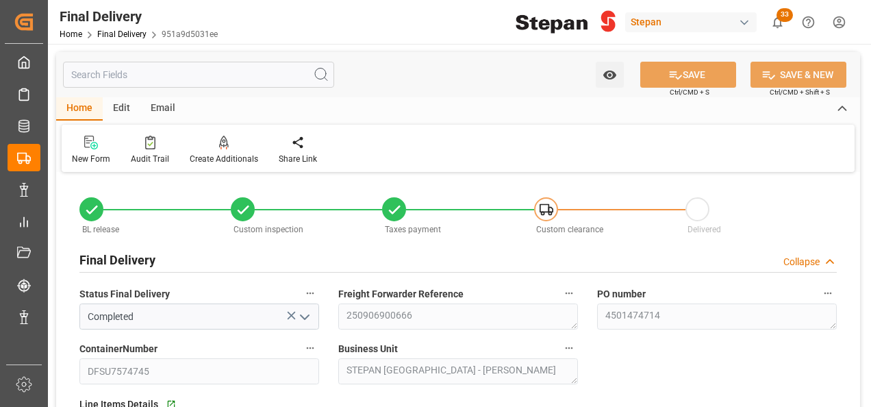
type input "[DATE]"
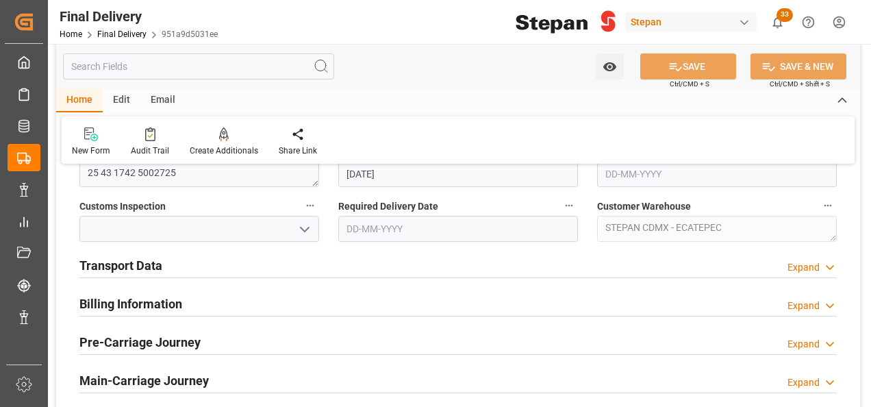
scroll to position [548, 0]
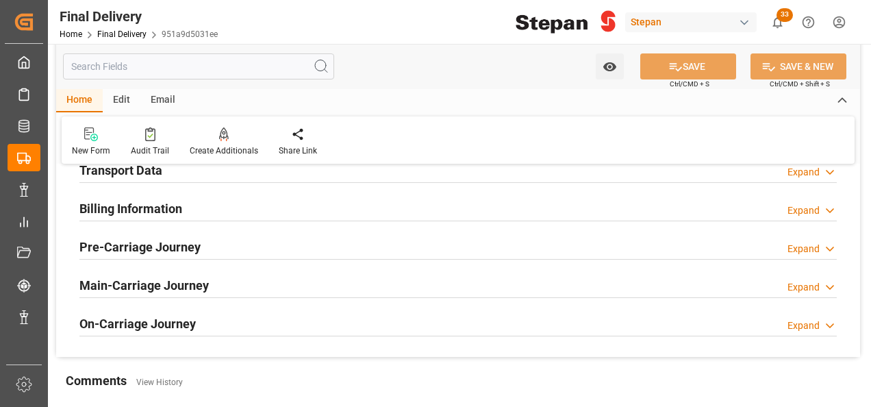
click at [116, 204] on h2 "Billing Information" at bounding box center [130, 208] width 103 height 18
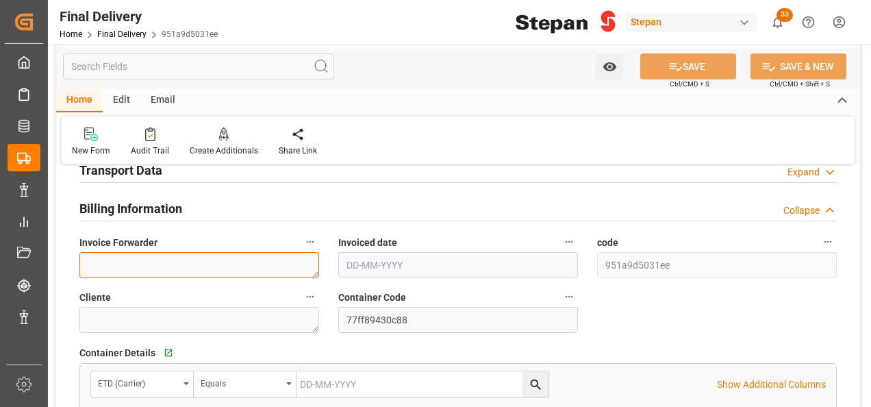
click at [114, 266] on textarea at bounding box center [199, 265] width 240 height 26
paste textarea "LM457065 y LM457064"
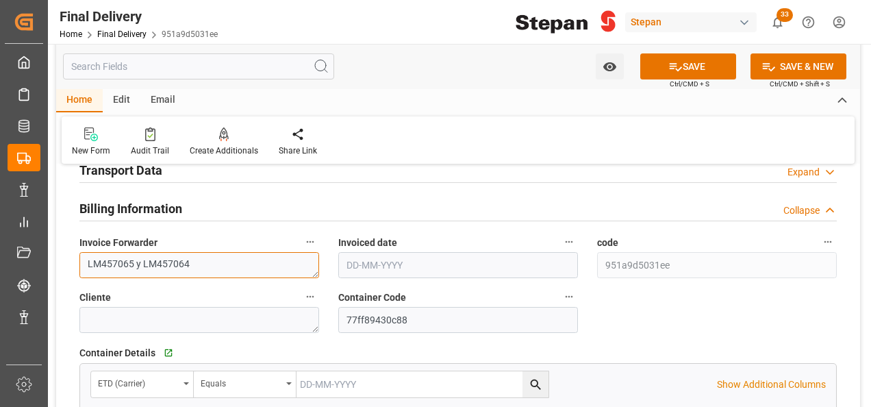
type textarea "LM457065 y LM457064"
click at [417, 263] on input "text" at bounding box center [458, 265] width 240 height 26
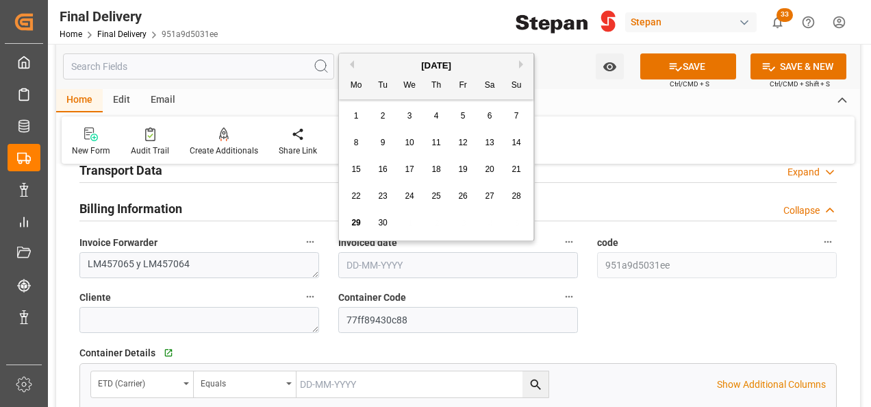
click at [377, 56] on div "[DATE] Mo Tu We Th Fr Sa Su" at bounding box center [436, 76] width 194 height 46
click at [407, 197] on span "24" at bounding box center [409, 196] width 9 height 10
type input "[DATE]"
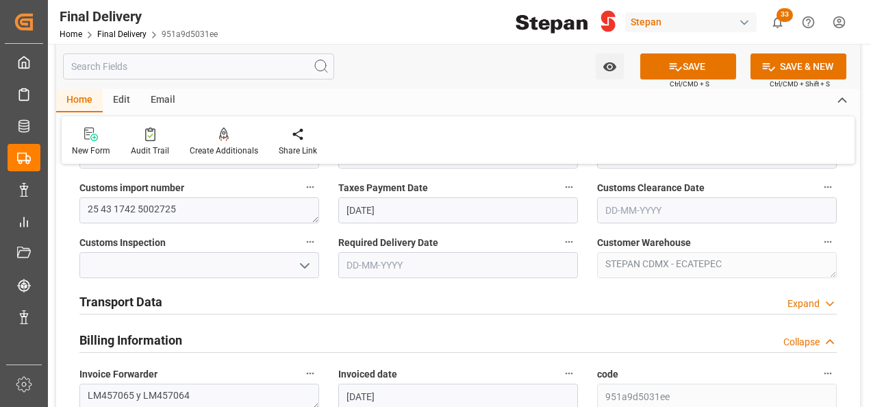
scroll to position [411, 0]
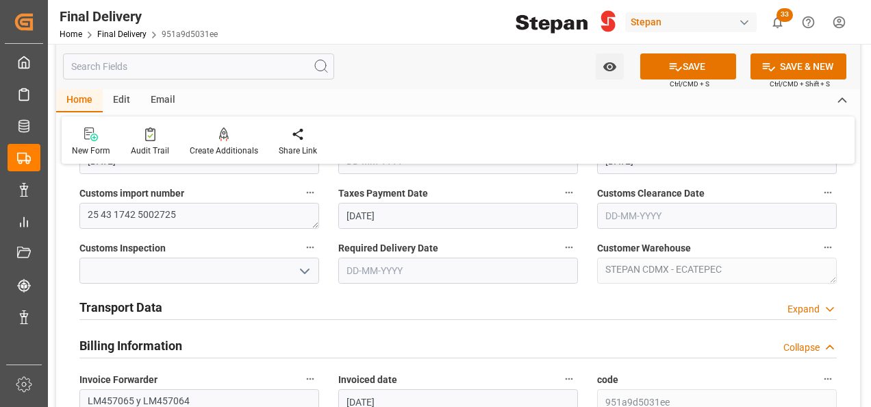
click at [129, 307] on h2 "Transport Data" at bounding box center [120, 307] width 83 height 18
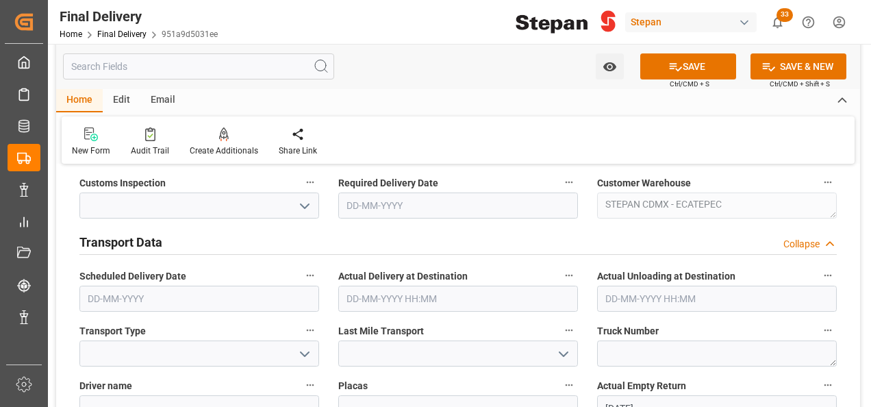
scroll to position [616, 0]
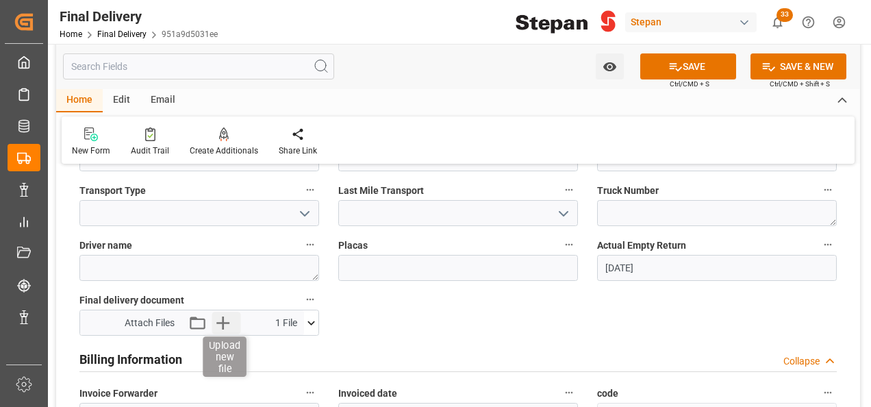
click at [227, 320] on icon "button" at bounding box center [223, 323] width 22 height 22
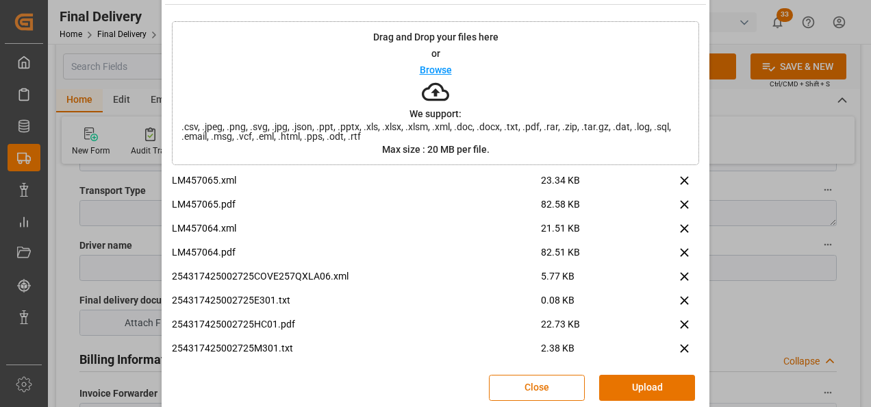
scroll to position [54, 0]
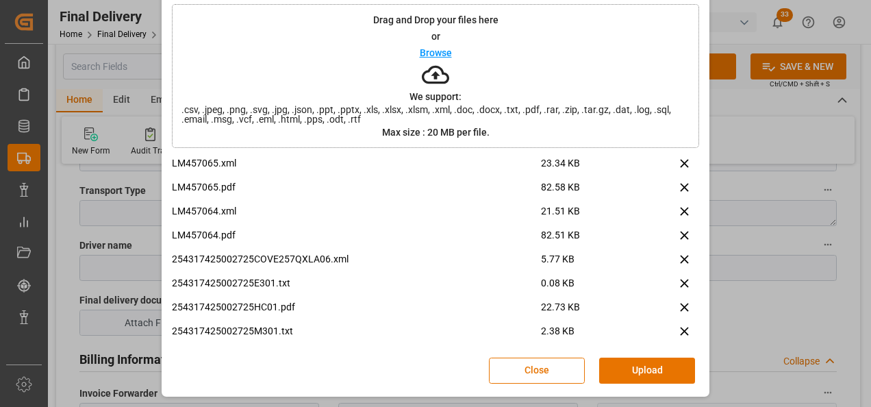
drag, startPoint x: 657, startPoint y: 375, endPoint x: 649, endPoint y: 364, distance: 13.2
click at [649, 375] on button "Upload" at bounding box center [647, 370] width 96 height 26
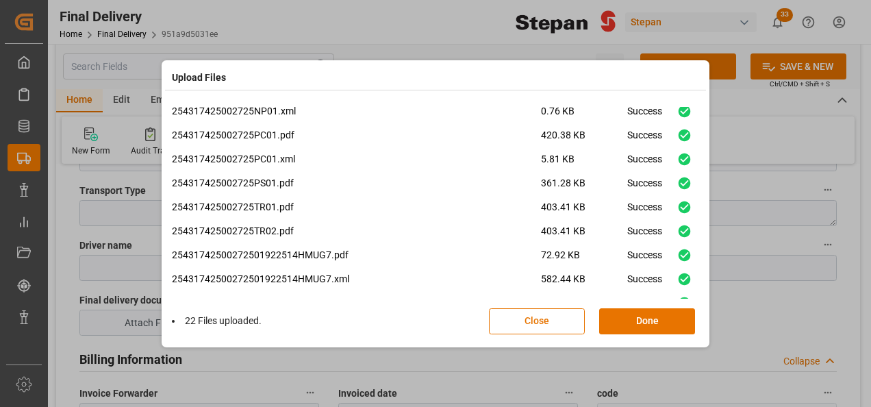
scroll to position [345, 0]
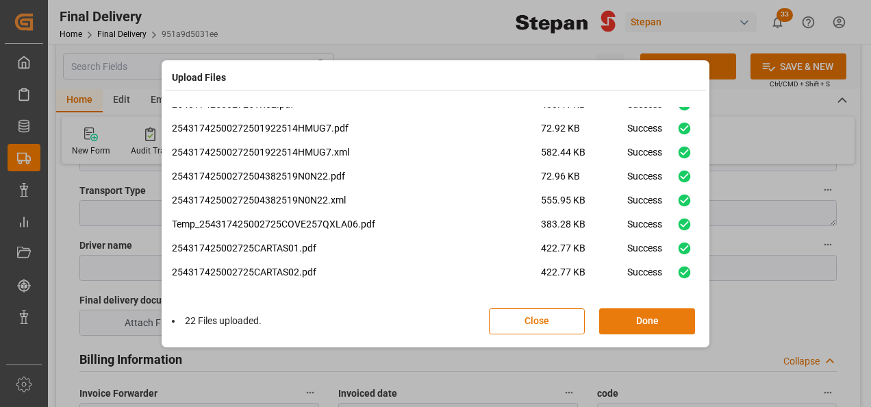
click at [641, 312] on button "Done" at bounding box center [647, 321] width 96 height 26
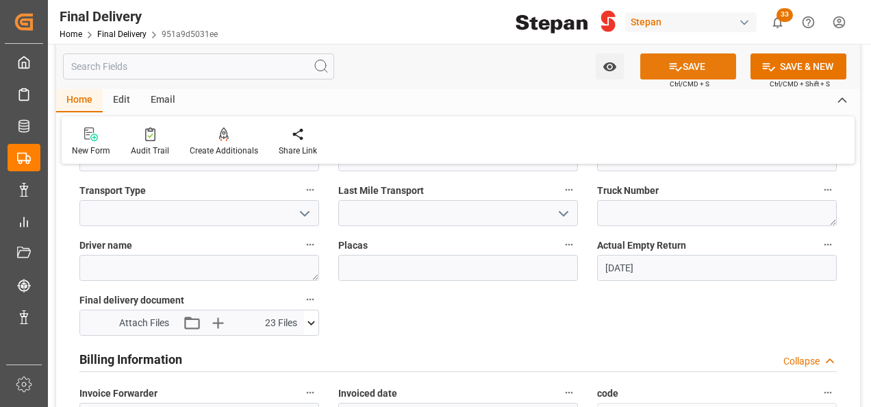
click at [710, 58] on button "SAVE" at bounding box center [688, 66] width 96 height 26
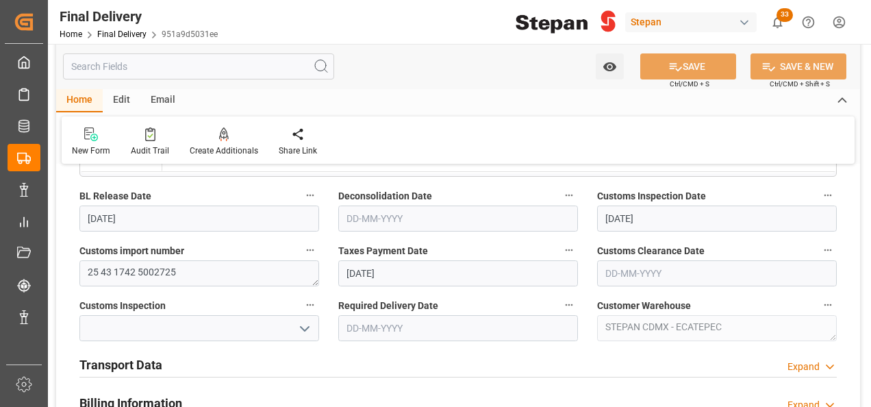
scroll to position [342, 0]
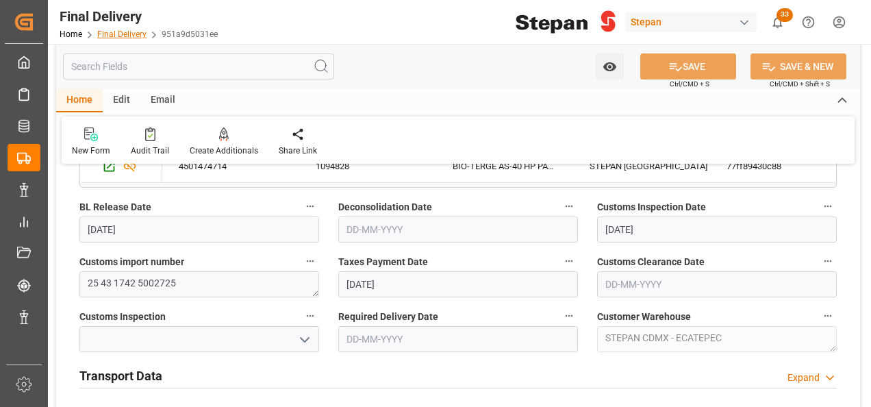
click at [103, 31] on link "Final Delivery" at bounding box center [121, 34] width 49 height 10
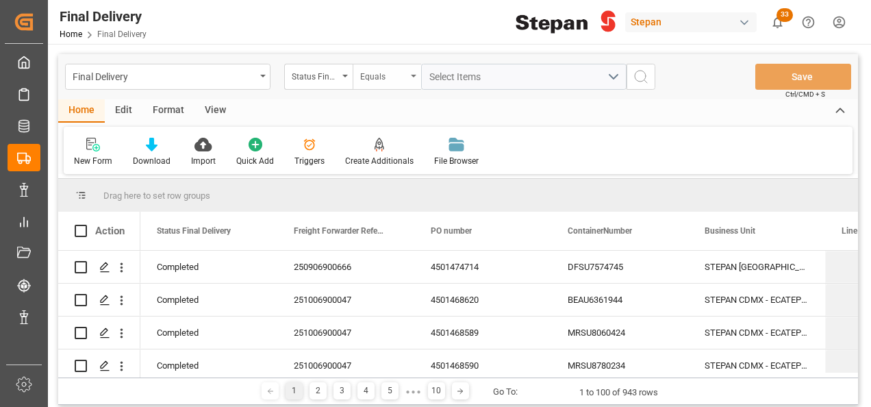
click at [352, 75] on div "Status Final Delivery" at bounding box center [318, 77] width 68 height 26
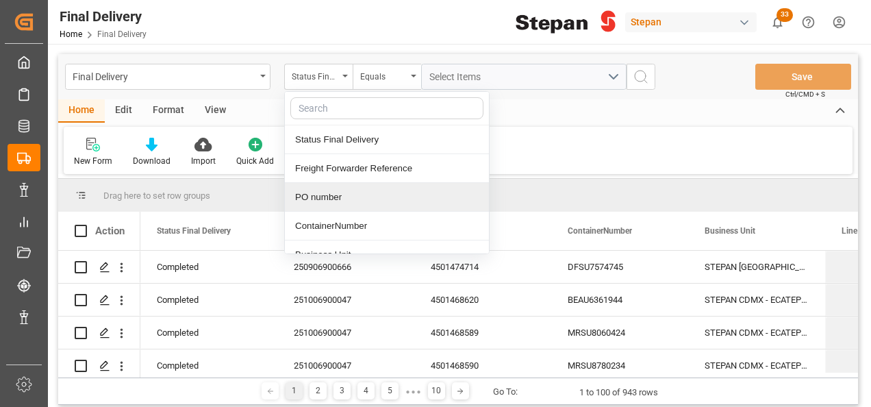
click at [317, 186] on div "PO number" at bounding box center [387, 197] width 204 height 29
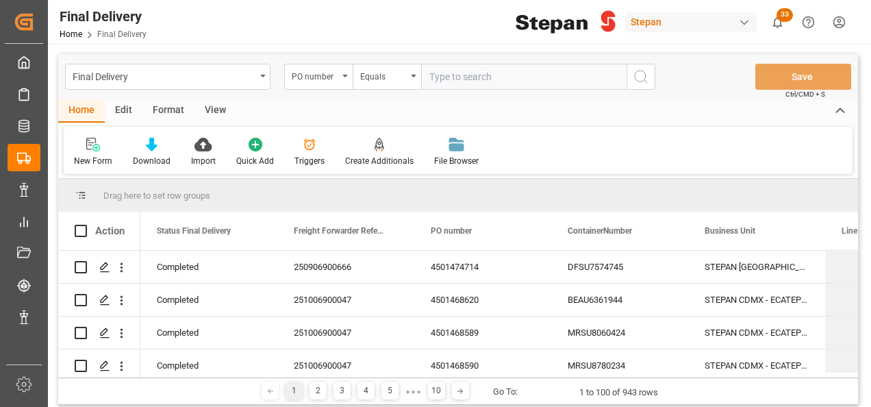
click at [451, 84] on input "text" at bounding box center [523, 77] width 205 height 26
type input "4501462521"
click at [646, 75] on icon "search button" at bounding box center [641, 76] width 16 height 16
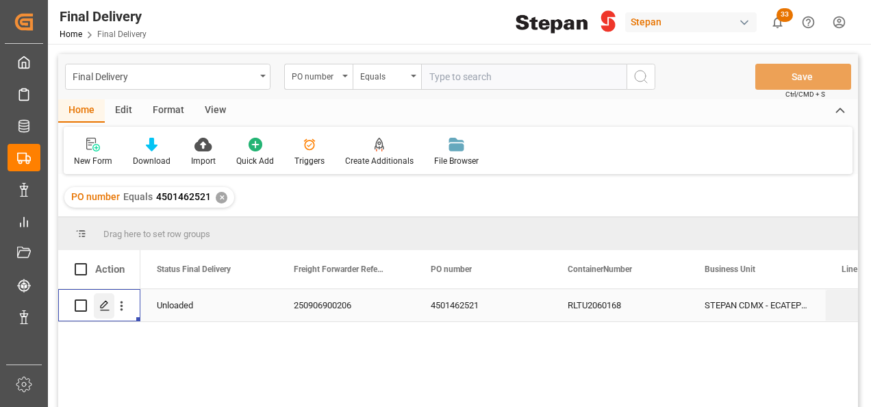
click at [100, 305] on icon "Press SPACE to select this row." at bounding box center [104, 305] width 11 height 11
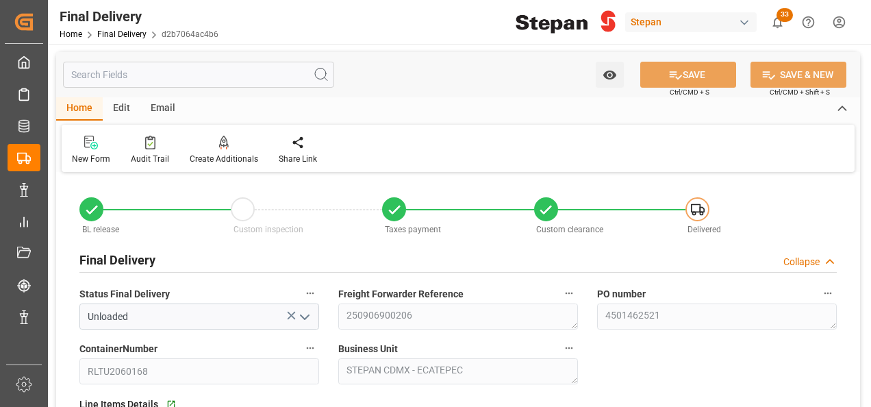
type input "[DATE]"
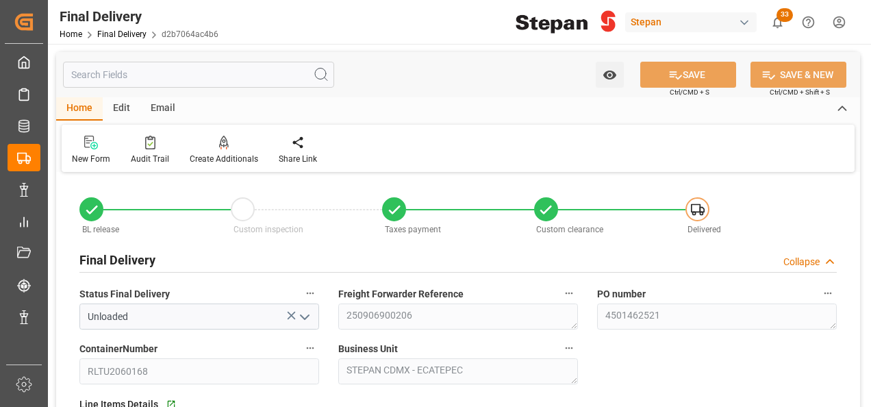
type input "[DATE] 00:00"
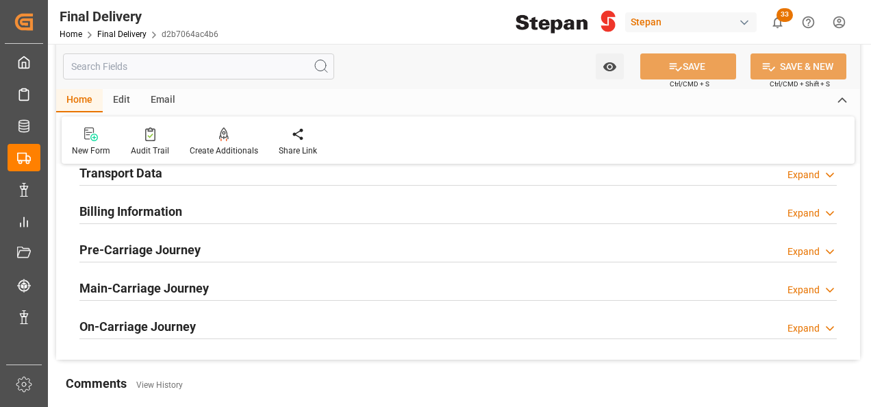
scroll to position [479, 0]
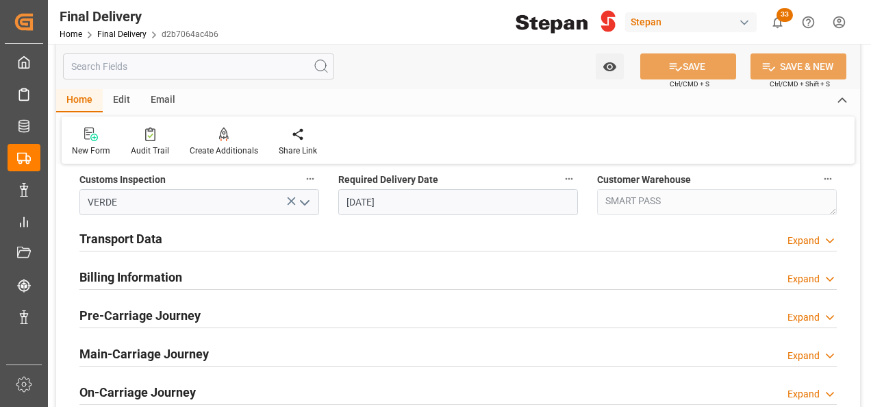
drag, startPoint x: 143, startPoint y: 270, endPoint x: 143, endPoint y: 245, distance: 24.7
click at [142, 270] on h2 "Billing Information" at bounding box center [130, 277] width 103 height 18
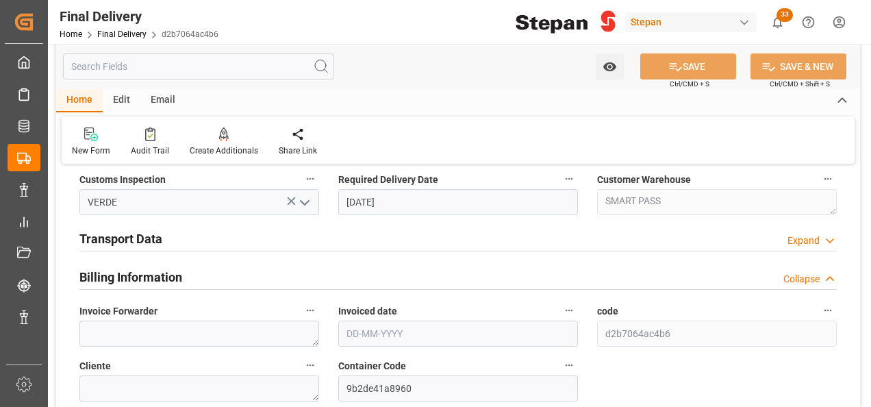
click at [140, 236] on h2 "Transport Data" at bounding box center [120, 238] width 83 height 18
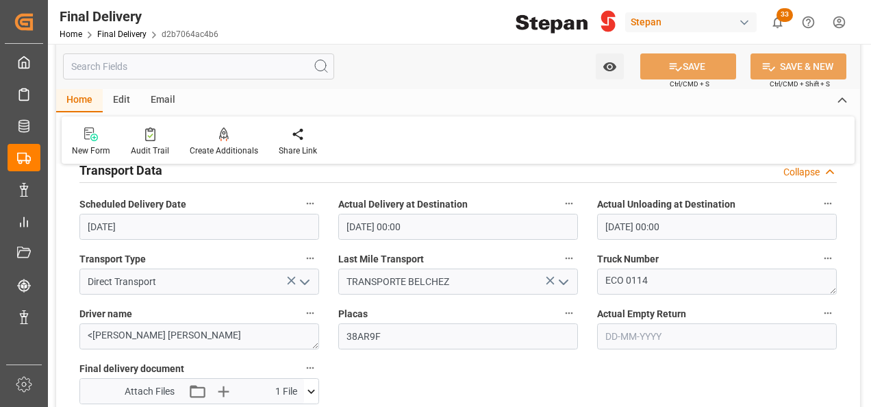
scroll to position [685, 0]
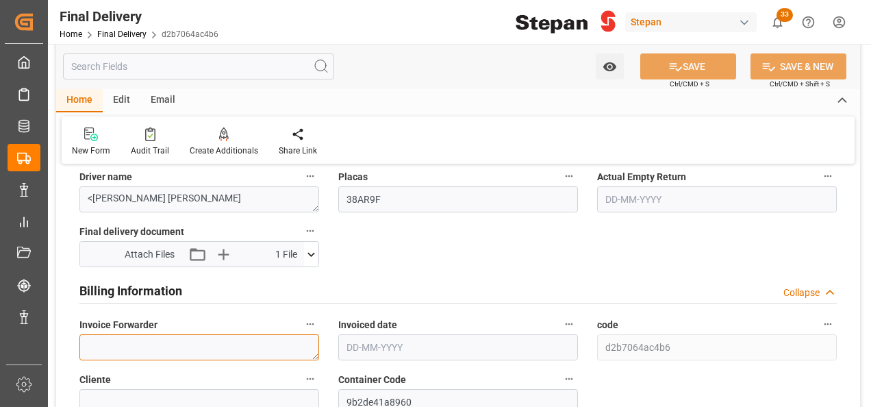
click at [139, 338] on textarea at bounding box center [199, 347] width 240 height 26
paste textarea "LM457037"
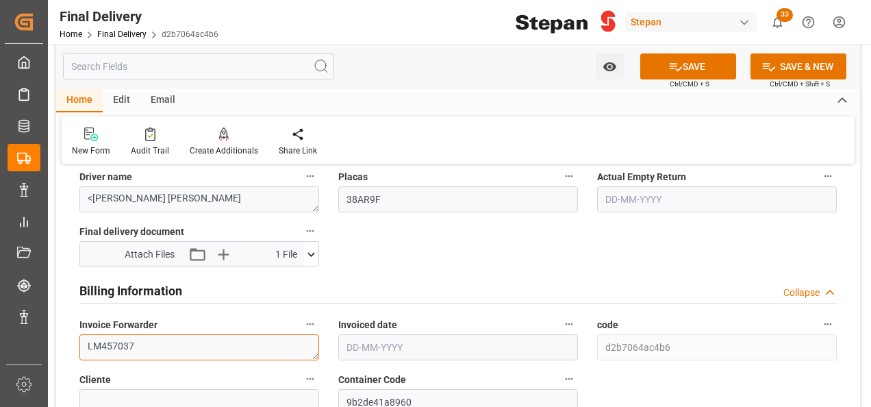
type textarea "LM457037"
click at [411, 342] on input "text" at bounding box center [458, 347] width 240 height 26
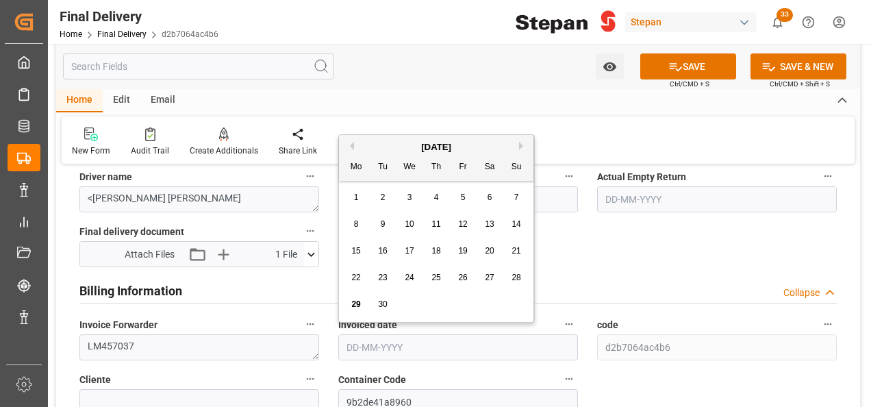
click at [374, 131] on div "New Form Audit Trail Create Additionals Share Link" at bounding box center [458, 139] width 793 height 47
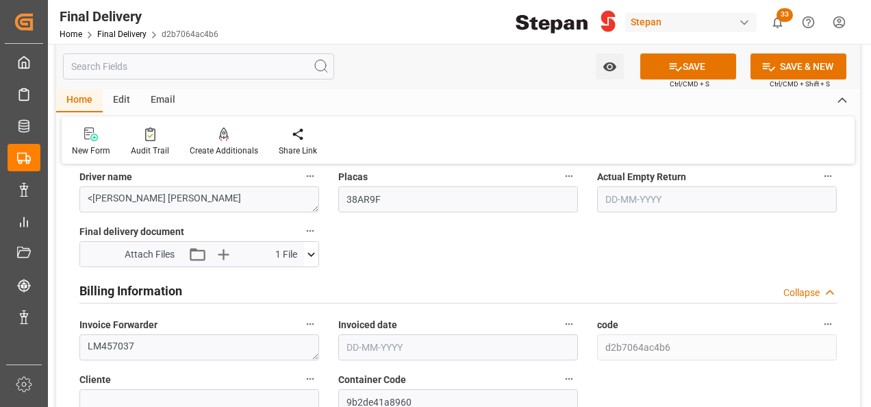
click at [381, 346] on input "text" at bounding box center [458, 347] width 240 height 26
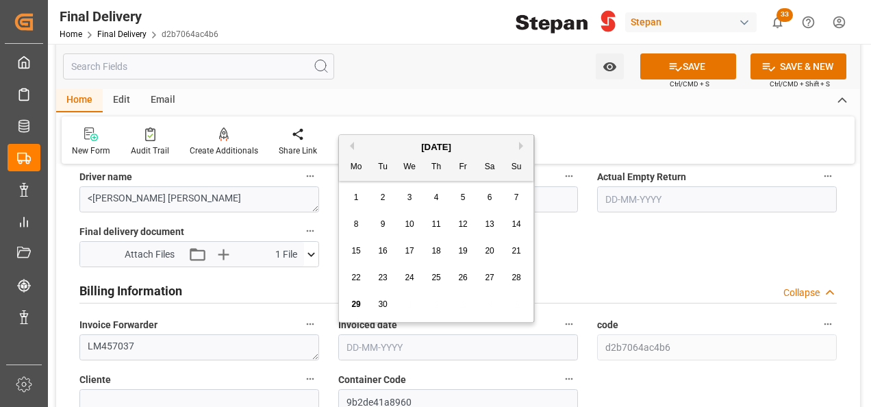
click at [370, 143] on div "[DATE]" at bounding box center [436, 147] width 194 height 14
click at [410, 275] on span "24" at bounding box center [409, 278] width 9 height 10
type input "[DATE]"
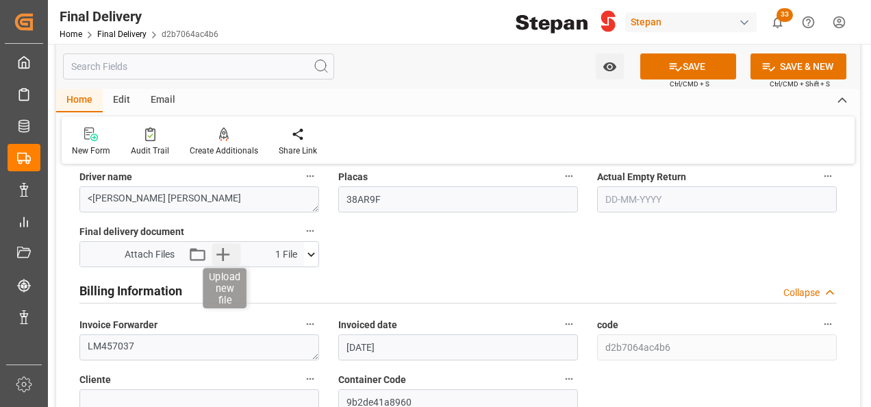
click at [227, 252] on icon "button" at bounding box center [222, 254] width 13 height 13
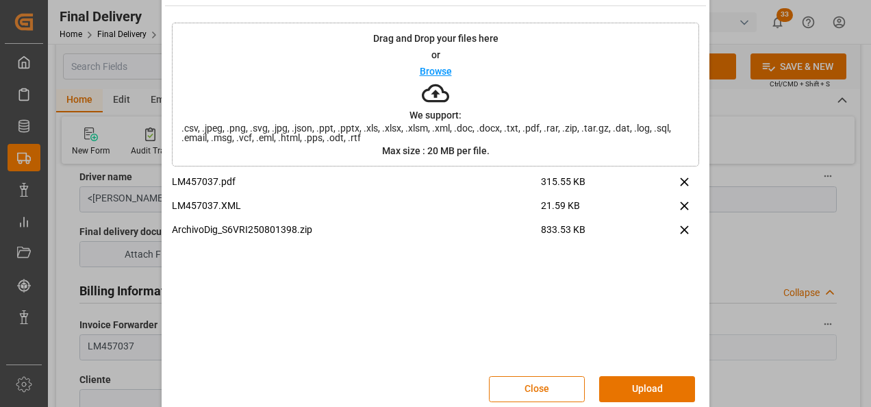
scroll to position [54, 0]
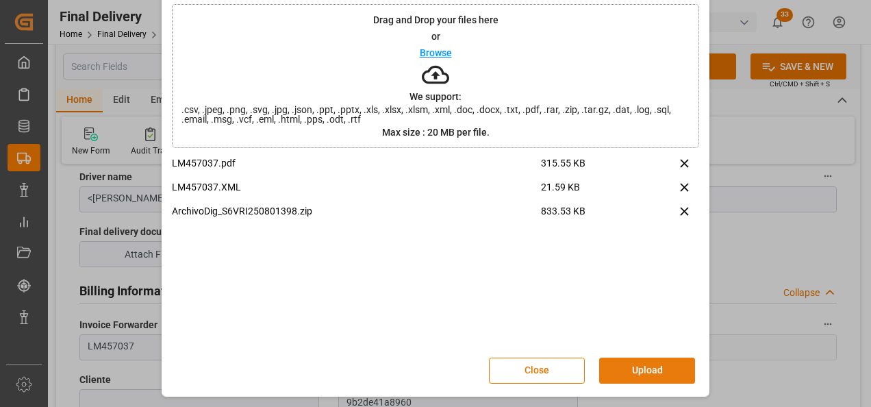
click at [655, 372] on button "Upload" at bounding box center [647, 370] width 96 height 26
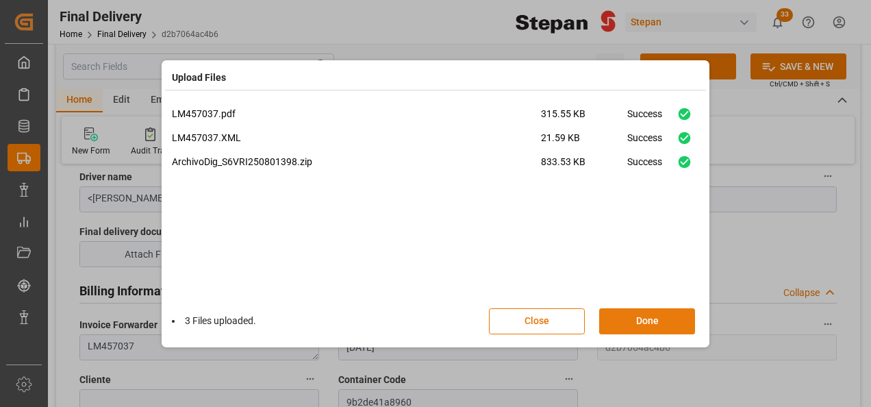
click at [637, 322] on button "Done" at bounding box center [647, 321] width 96 height 26
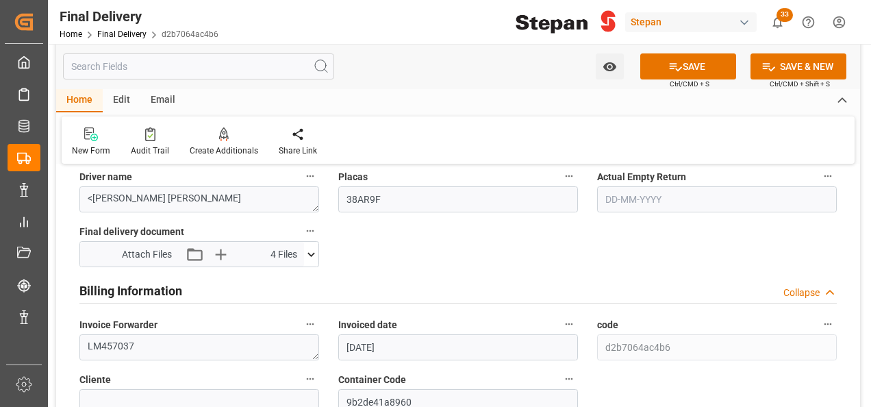
drag, startPoint x: 675, startPoint y: 73, endPoint x: 686, endPoint y: 96, distance: 26.0
click at [675, 72] on icon at bounding box center [675, 67] width 14 height 14
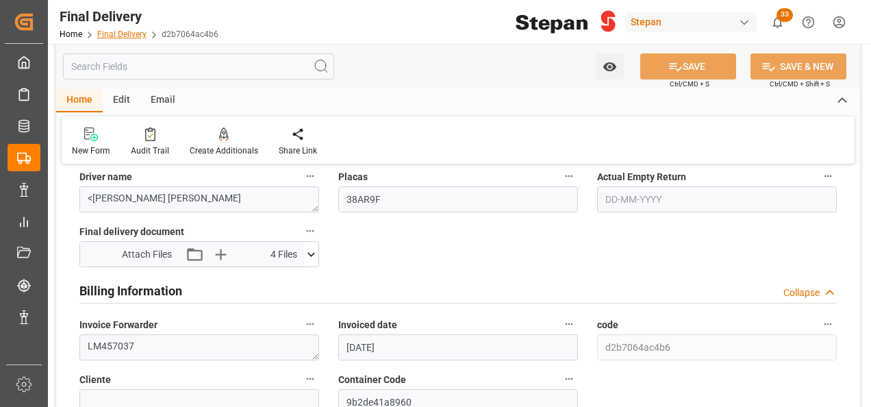
click at [112, 36] on link "Final Delivery" at bounding box center [121, 34] width 49 height 10
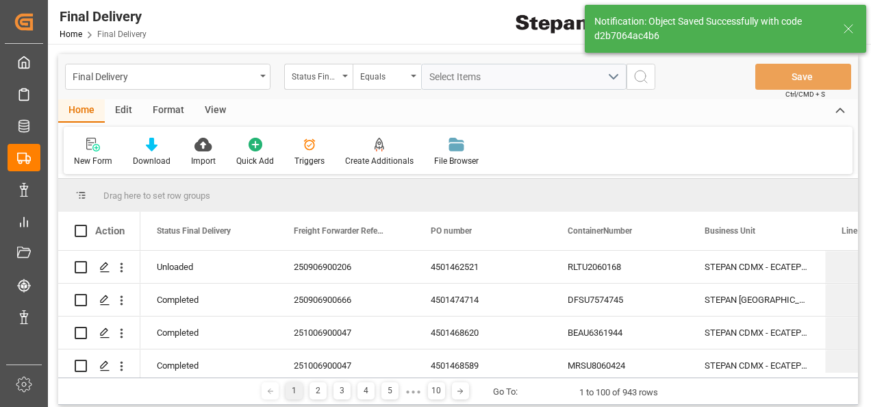
click at [122, 36] on span "Final Delivery" at bounding box center [121, 34] width 49 height 10
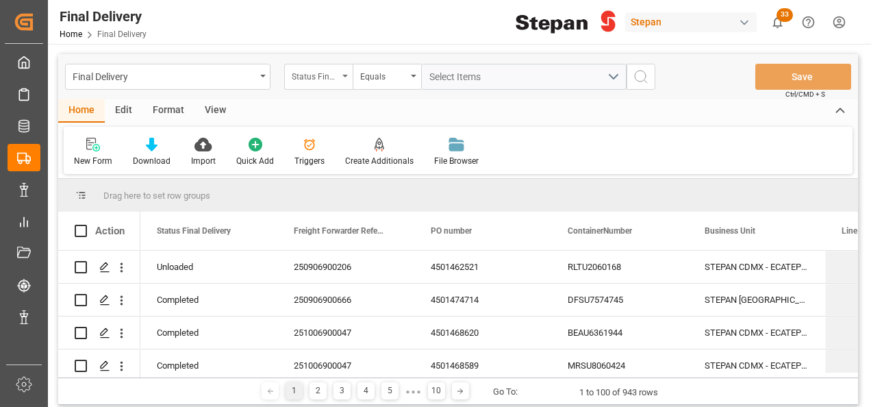
click at [344, 78] on div "Status Final Delivery" at bounding box center [318, 77] width 68 height 26
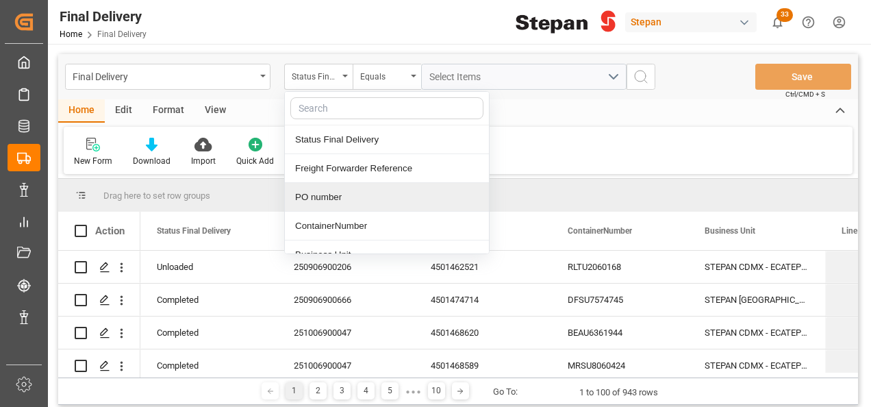
click at [327, 193] on div "PO number" at bounding box center [387, 197] width 204 height 29
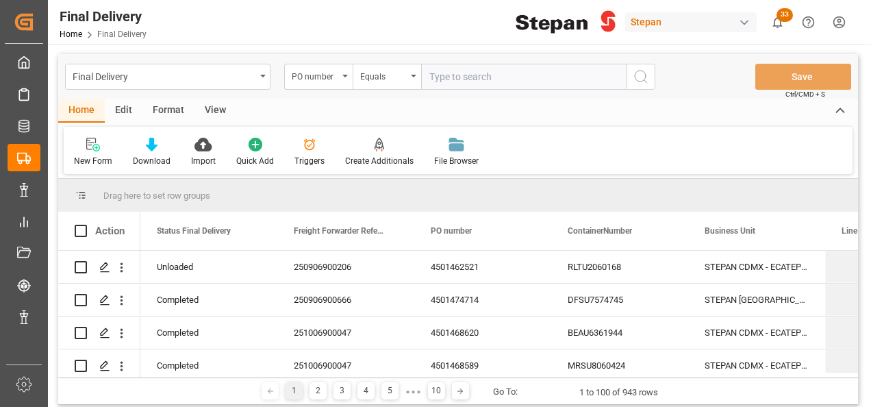
click at [474, 68] on input "text" at bounding box center [523, 77] width 205 height 26
click at [467, 74] on input "text" at bounding box center [523, 77] width 205 height 26
paste input "4501462523"
type input "4501462523"
click at [630, 75] on button "search button" at bounding box center [641, 77] width 29 height 26
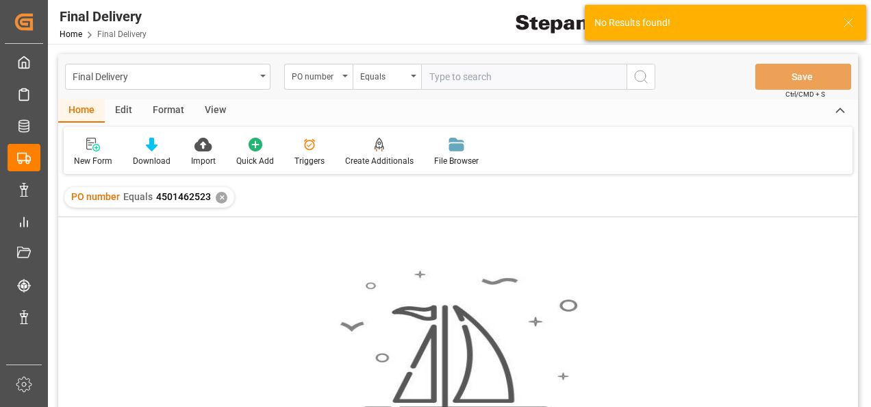
click at [221, 200] on div "✕" at bounding box center [222, 198] width 12 height 12
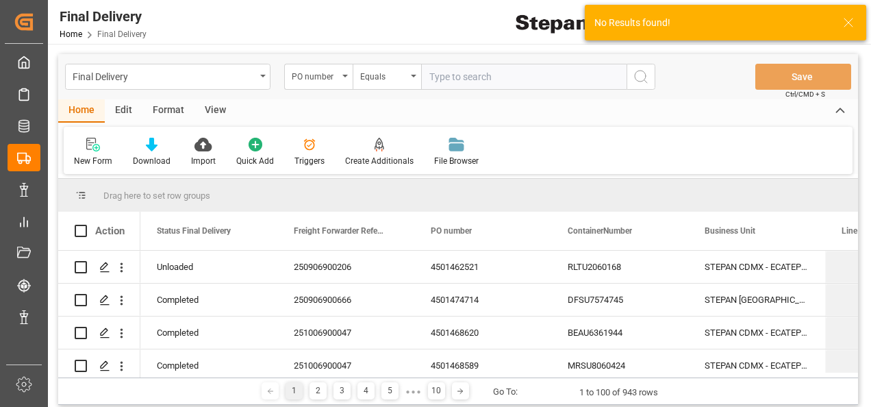
click at [426, 73] on input "text" at bounding box center [523, 77] width 205 height 26
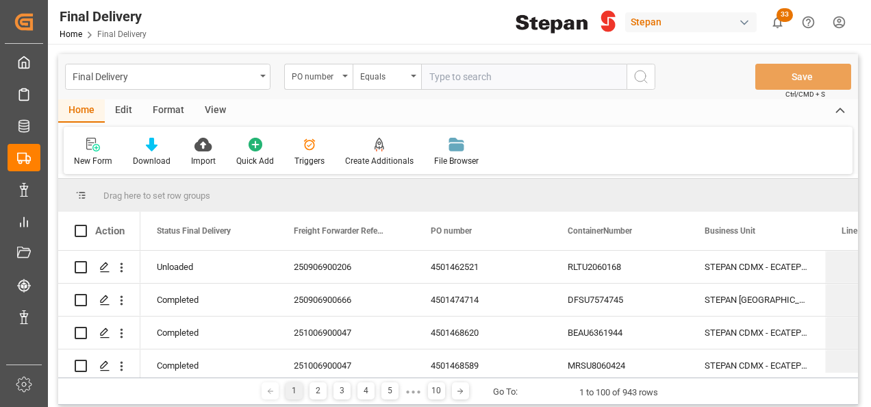
paste input "4501462523"
click at [430, 73] on input "4501462523" at bounding box center [523, 77] width 205 height 26
type input "4501462523"
click at [642, 75] on icon "search button" at bounding box center [641, 76] width 16 height 16
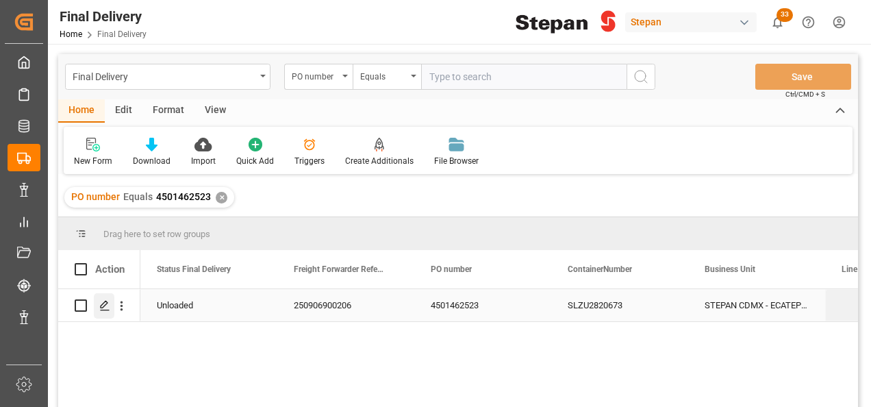
click at [104, 301] on icon "Press SPACE to select this row." at bounding box center [104, 305] width 11 height 11
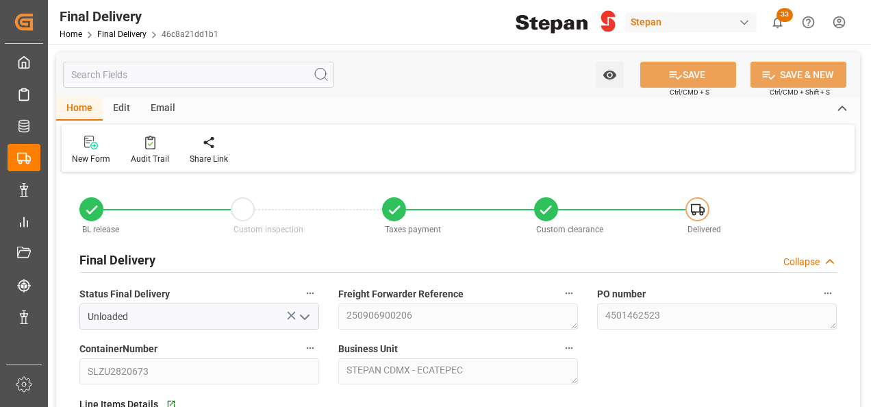
type input "[DATE]"
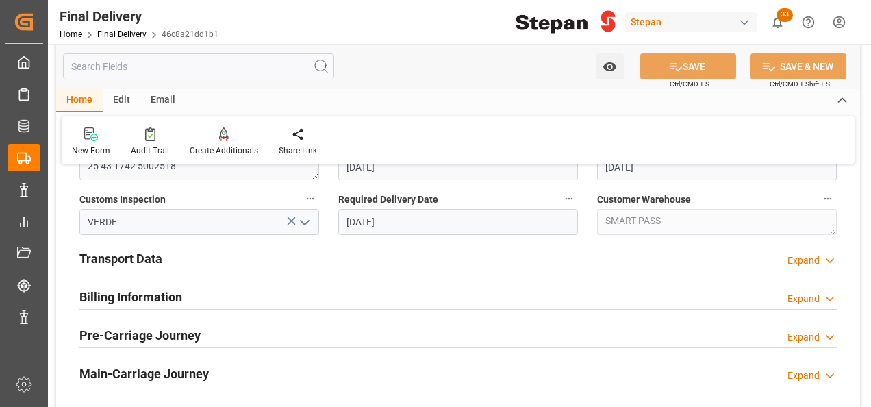
scroll to position [479, 0]
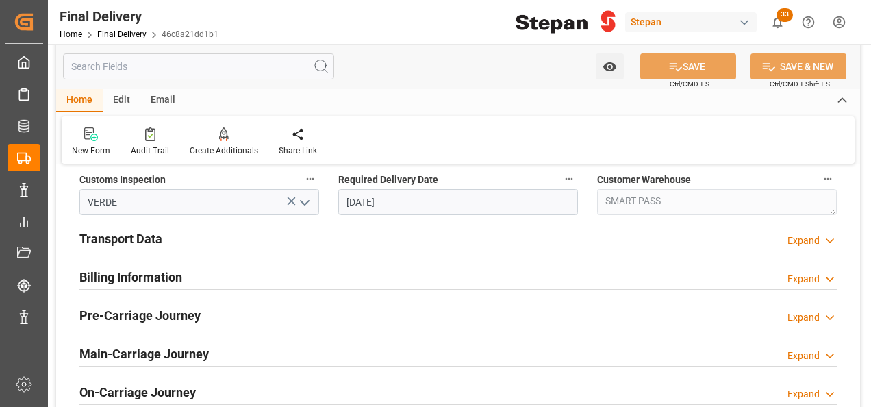
click at [136, 283] on h2 "Billing Information" at bounding box center [130, 277] width 103 height 18
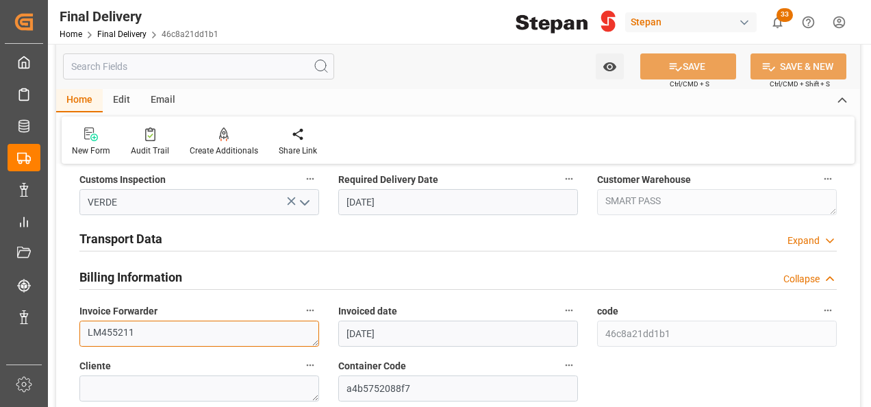
click at [192, 328] on textarea "LM455211" at bounding box center [199, 333] width 240 height 26
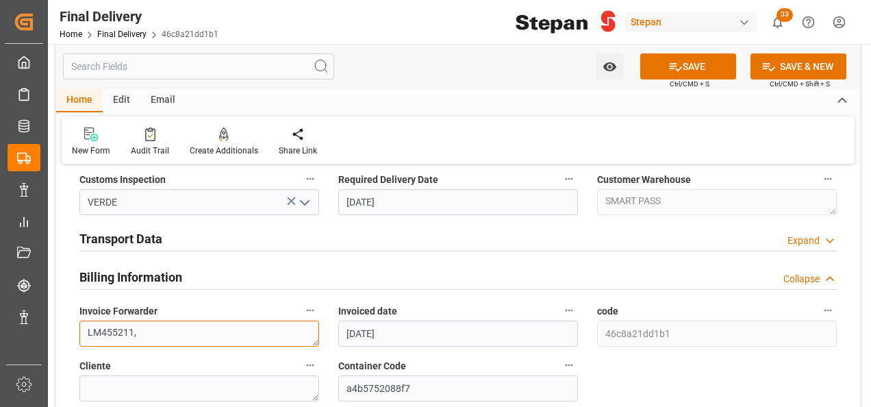
paste textarea "LM457022"
type textarea "LM455211, LM457022"
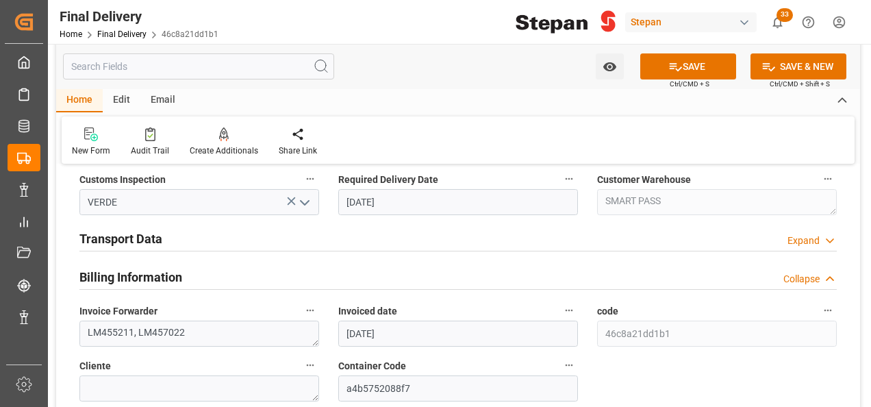
click at [143, 235] on h2 "Transport Data" at bounding box center [120, 238] width 83 height 18
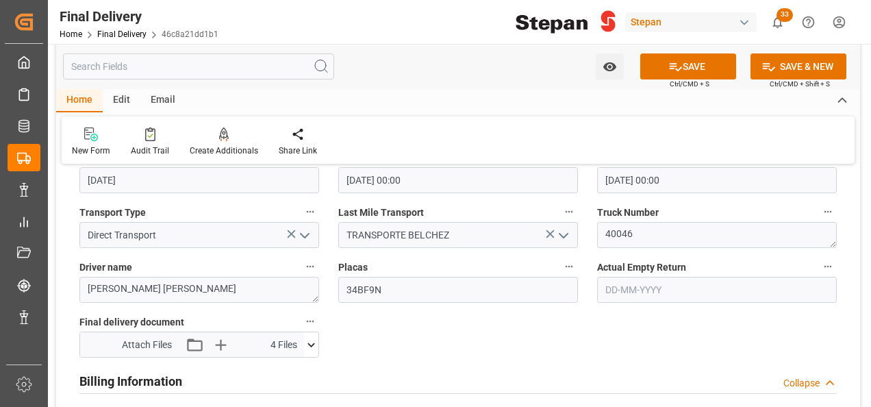
scroll to position [616, 0]
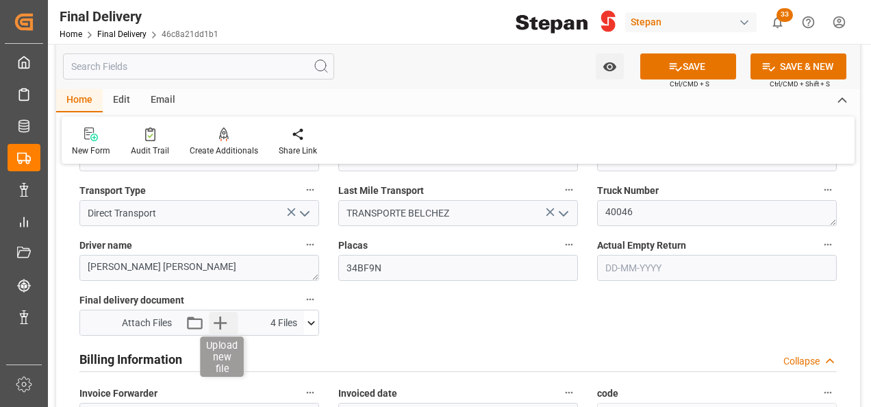
click at [219, 316] on icon "button" at bounding box center [221, 323] width 22 height 22
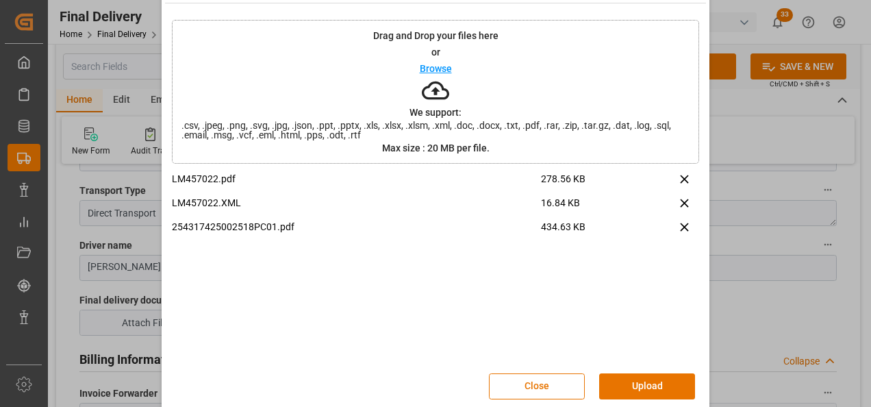
scroll to position [54, 0]
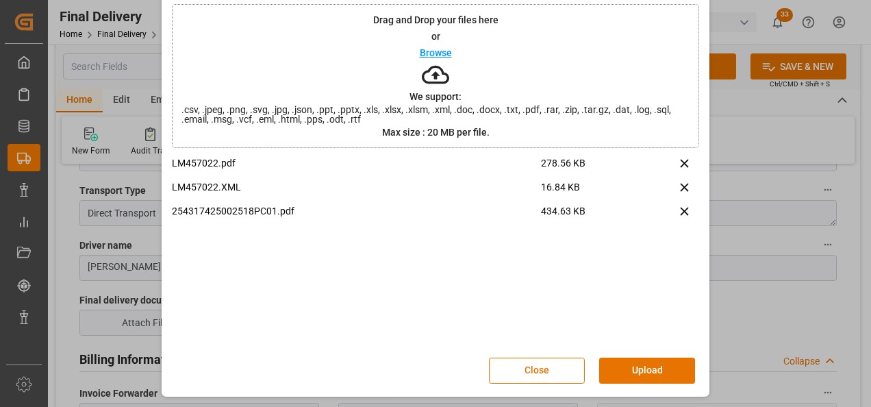
click at [631, 352] on div "Close Upload" at bounding box center [435, 370] width 527 height 45
click at [633, 370] on button "Upload" at bounding box center [647, 370] width 96 height 26
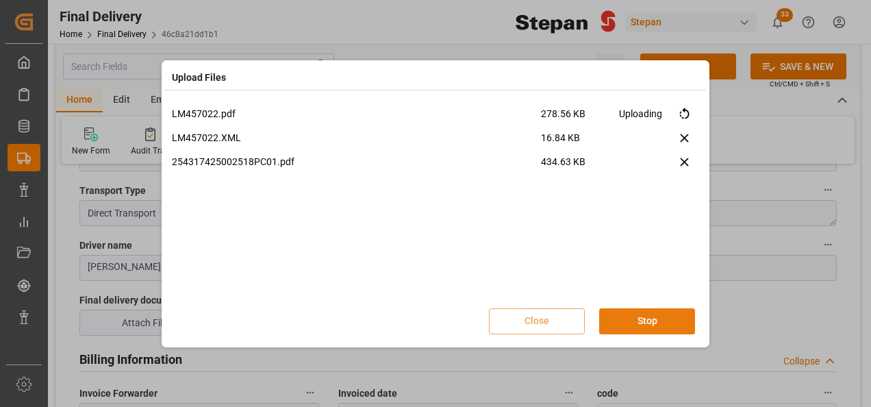
scroll to position [0, 0]
click at [631, 321] on button "Done" at bounding box center [647, 321] width 96 height 26
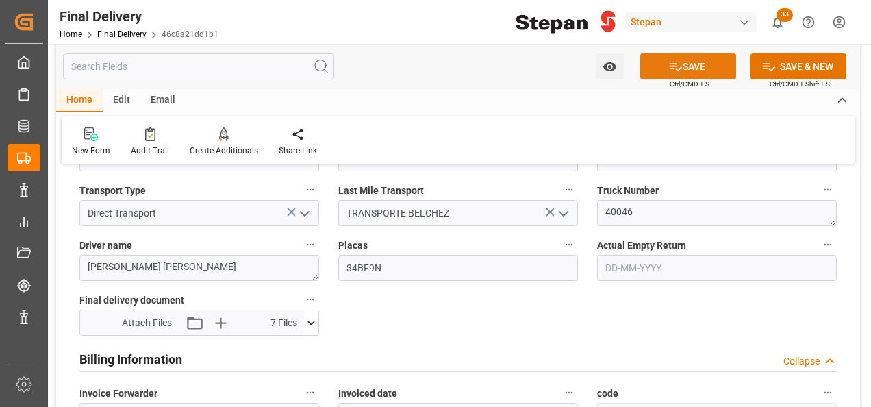
click at [675, 73] on button "SAVE" at bounding box center [688, 66] width 96 height 26
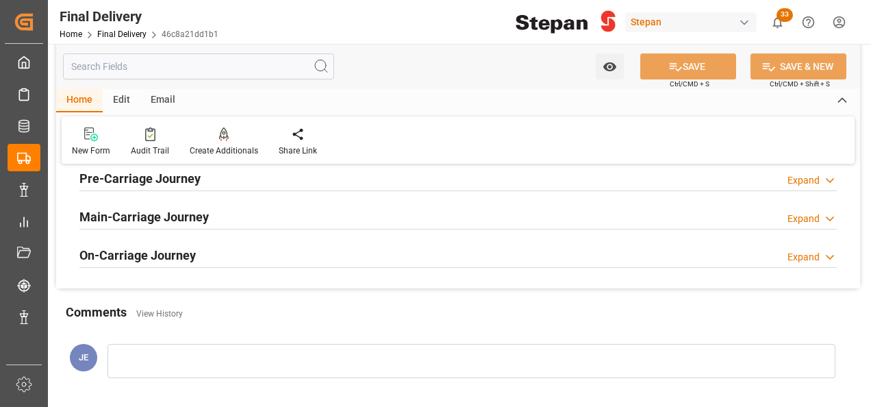
click at [118, 25] on div "Final Delivery" at bounding box center [139, 16] width 159 height 21
click at [117, 32] on link "Final Delivery" at bounding box center [121, 34] width 49 height 10
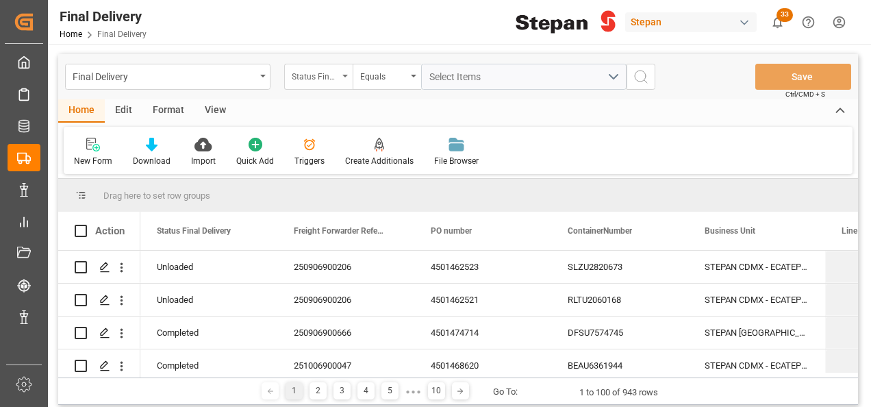
click at [340, 71] on div "Status Final Delivery" at bounding box center [318, 77] width 68 height 26
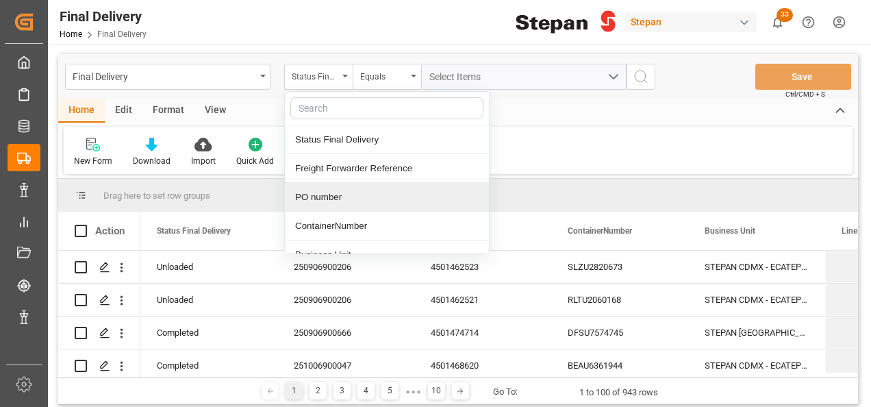
click at [312, 200] on div "PO number" at bounding box center [387, 197] width 204 height 29
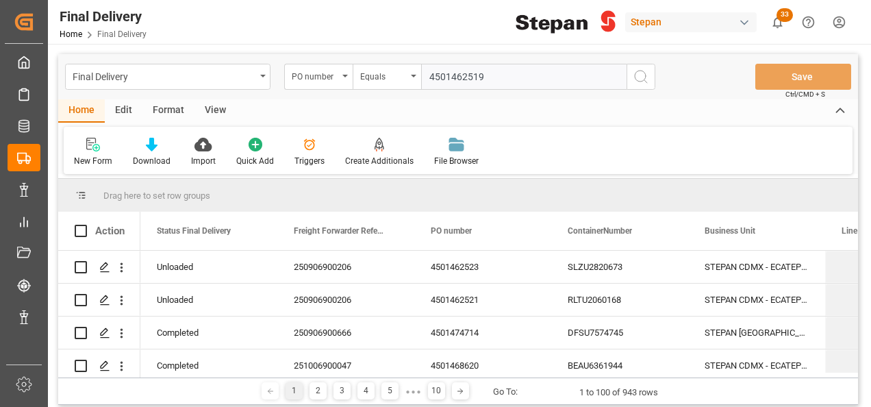
type input "4501462519"
click at [642, 72] on icon "search button" at bounding box center [641, 76] width 16 height 16
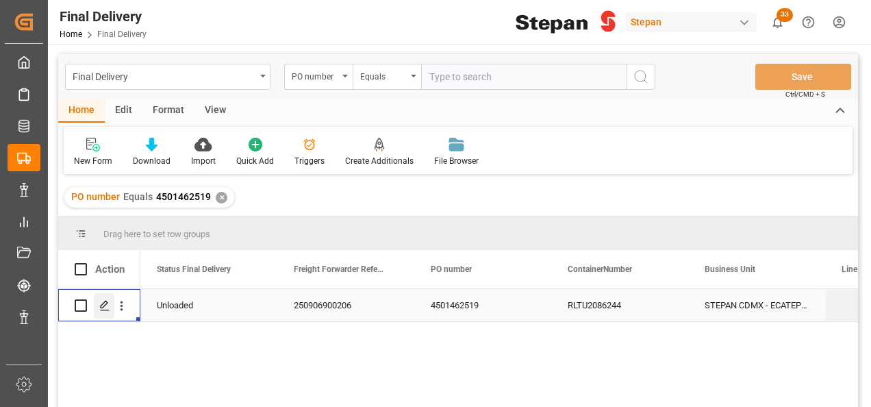
click at [101, 309] on icon "Press SPACE to select this row." at bounding box center [104, 305] width 11 height 11
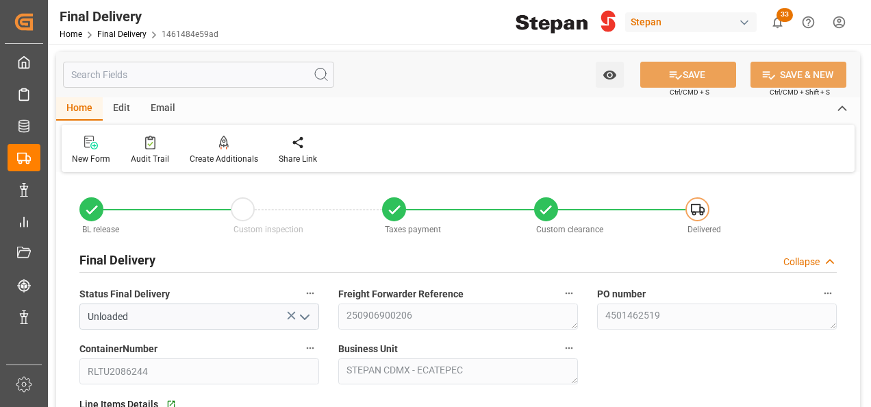
type input "[DATE]"
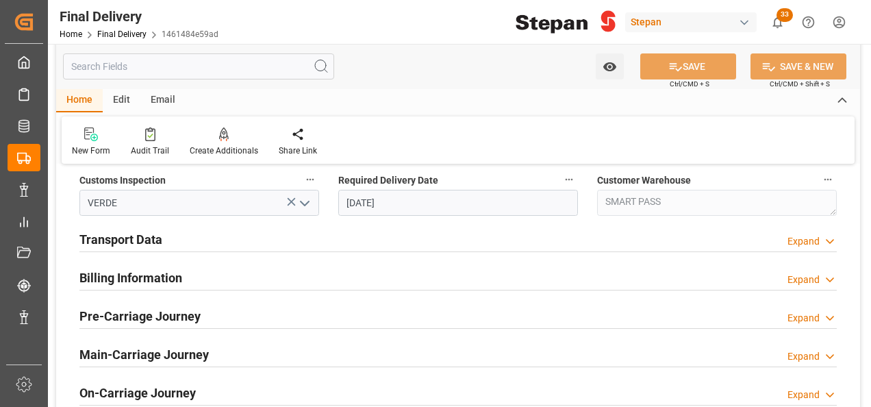
scroll to position [479, 0]
click at [142, 279] on h2 "Billing Information" at bounding box center [130, 277] width 103 height 18
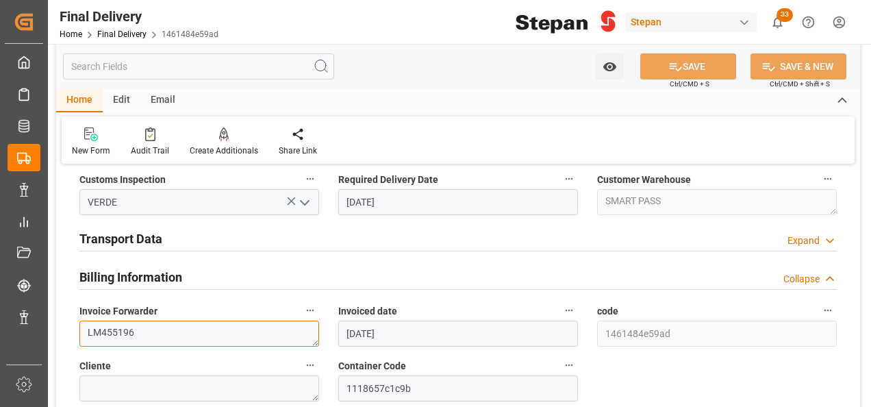
click at [142, 325] on textarea "LM455196" at bounding box center [199, 333] width 240 height 26
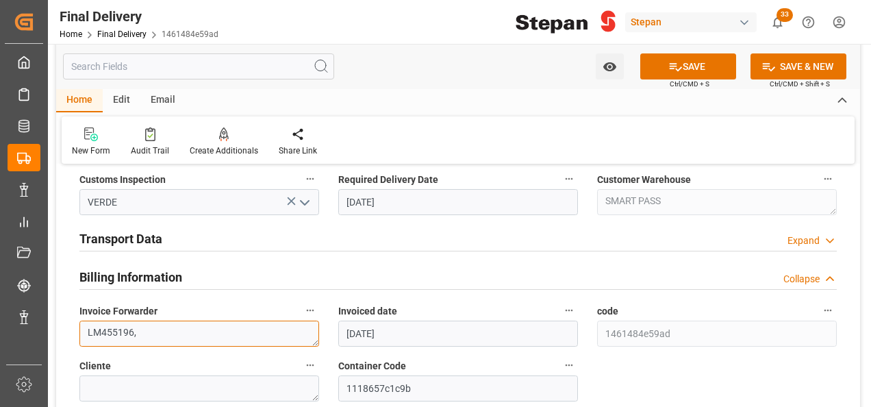
paste textarea "LM457026"
type textarea "LM455196,LM457026"
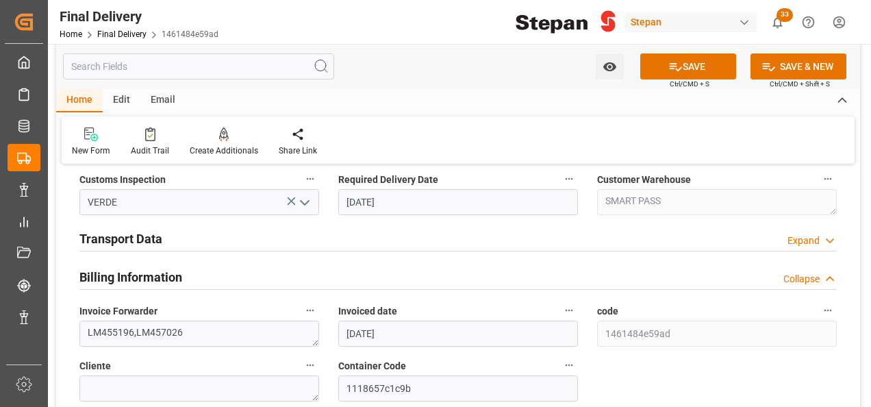
click at [140, 240] on h2 "Transport Data" at bounding box center [120, 238] width 83 height 18
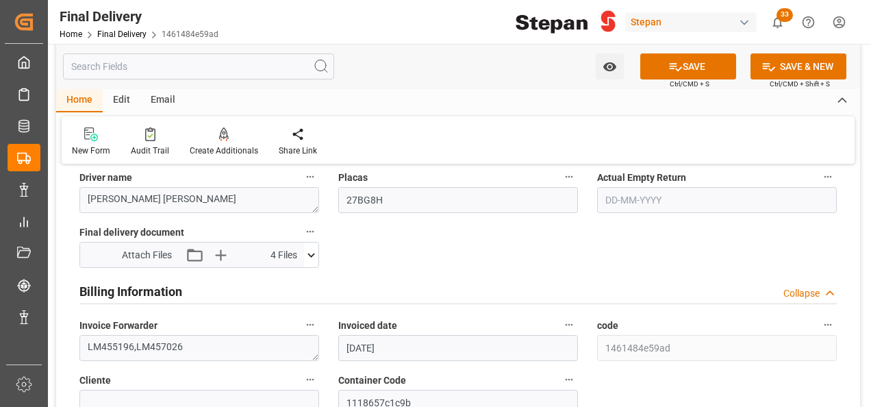
scroll to position [685, 0]
click at [219, 249] on icon "button" at bounding box center [220, 254] width 13 height 13
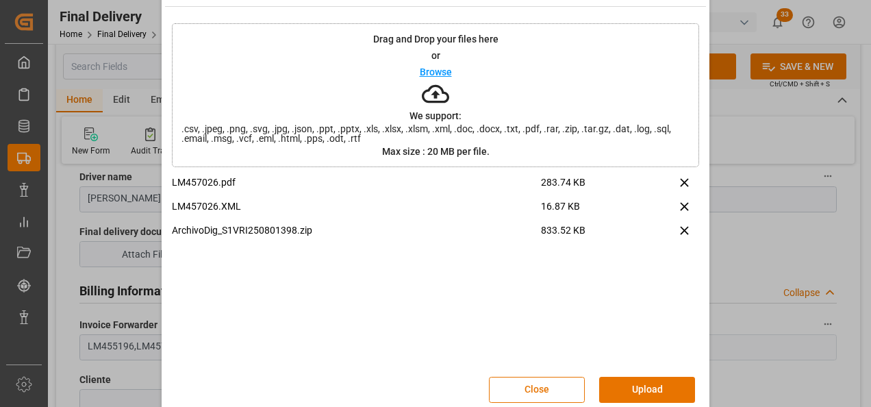
scroll to position [54, 0]
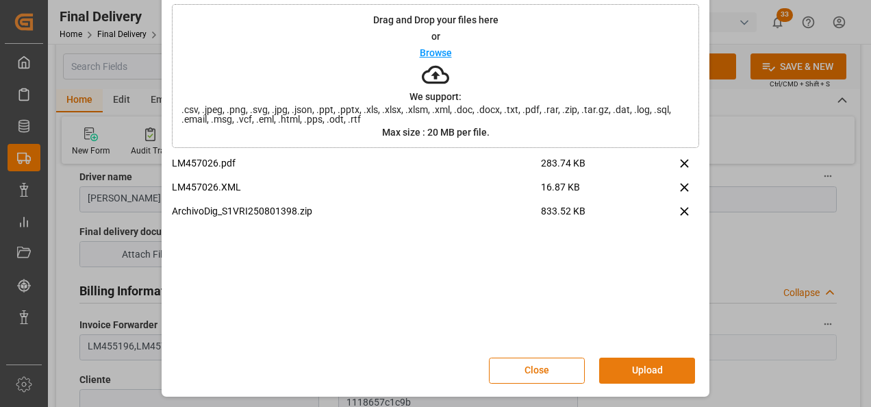
click at [652, 368] on button "Upload" at bounding box center [647, 370] width 96 height 26
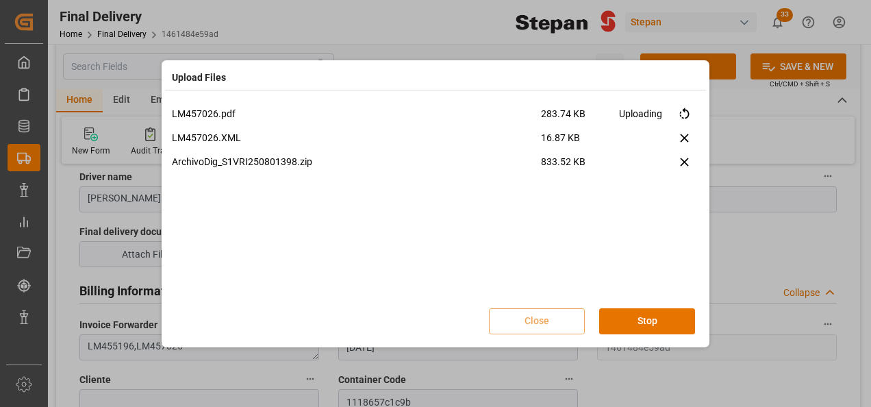
scroll to position [0, 0]
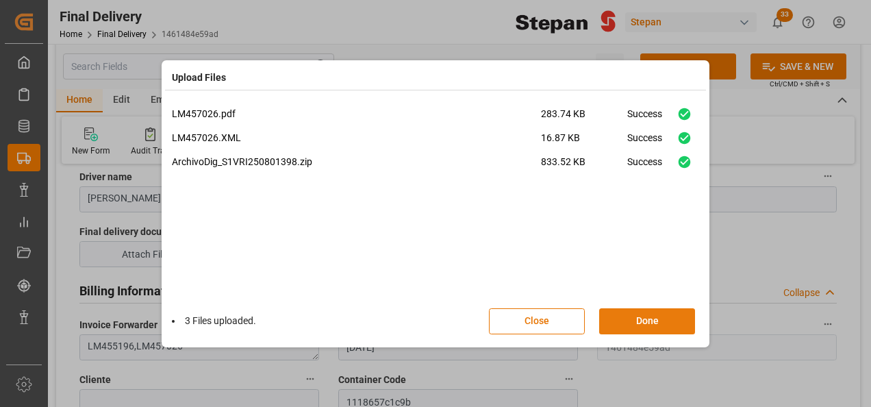
click at [663, 318] on button "Done" at bounding box center [647, 321] width 96 height 26
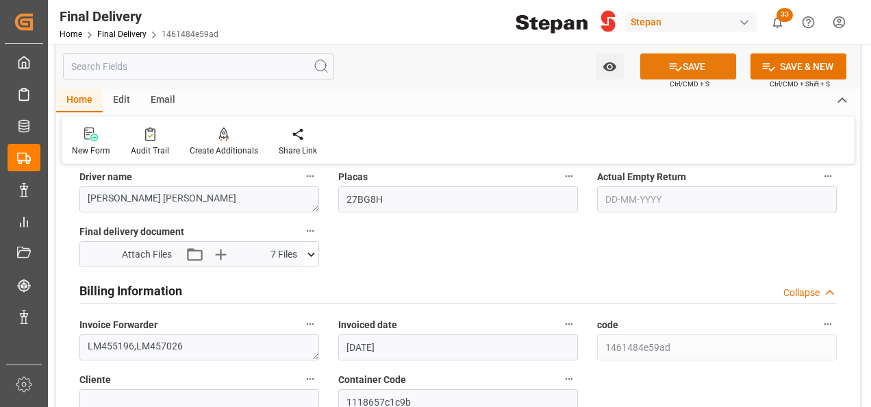
click at [701, 66] on button "SAVE" at bounding box center [688, 66] width 96 height 26
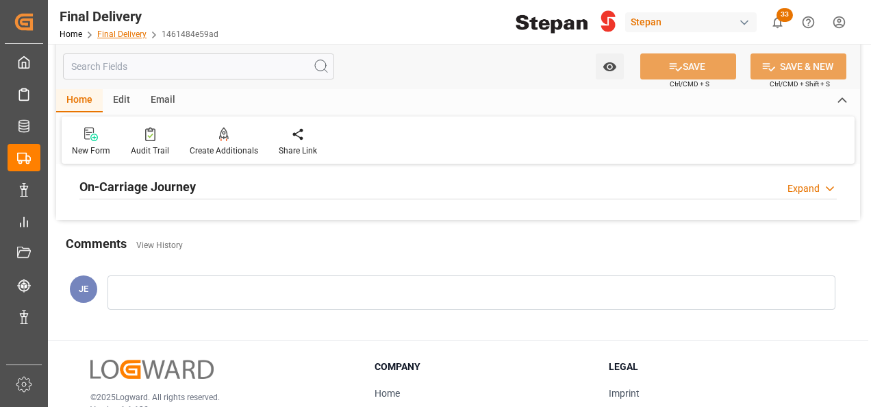
click at [119, 34] on link "Final Delivery" at bounding box center [121, 34] width 49 height 10
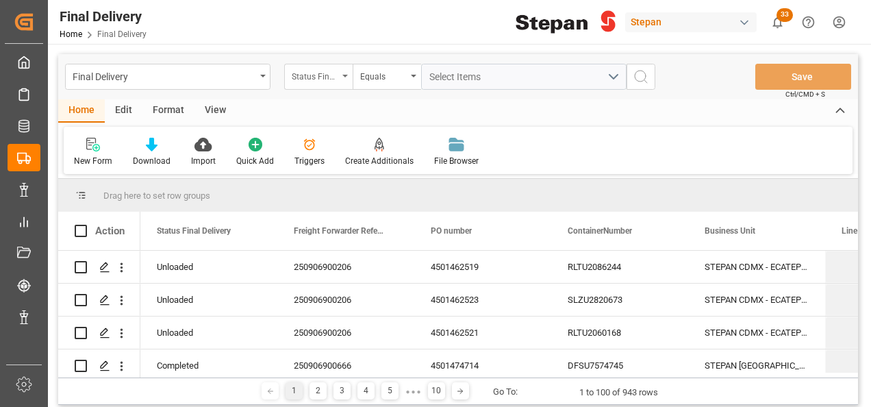
click at [335, 68] on div "Status Final Delivery" at bounding box center [315, 75] width 47 height 16
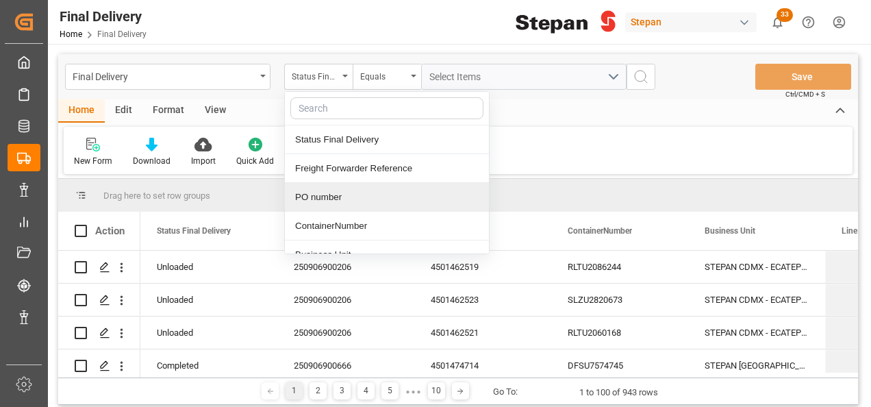
click at [325, 199] on div "PO number" at bounding box center [387, 197] width 204 height 29
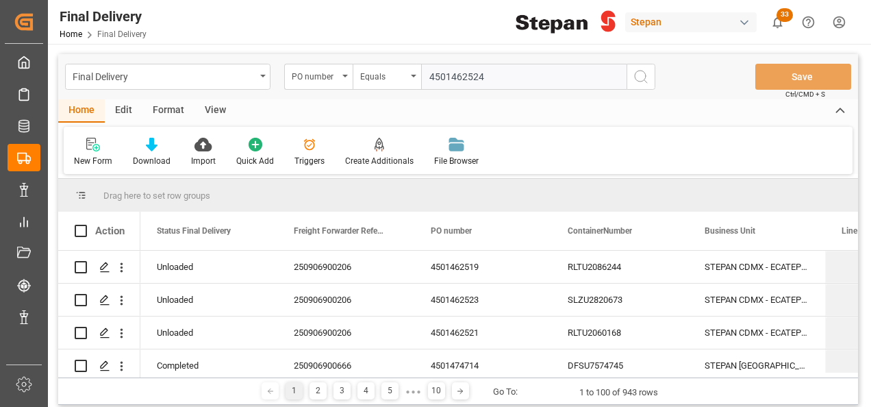
type input "4501462524"
click at [641, 76] on icon "search button" at bounding box center [641, 76] width 16 height 16
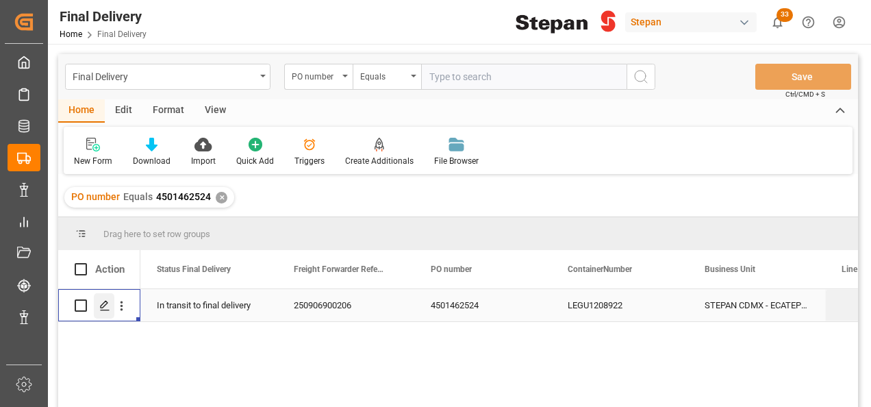
click at [106, 304] on polygon "Press SPACE to select this row." at bounding box center [104, 304] width 7 height 7
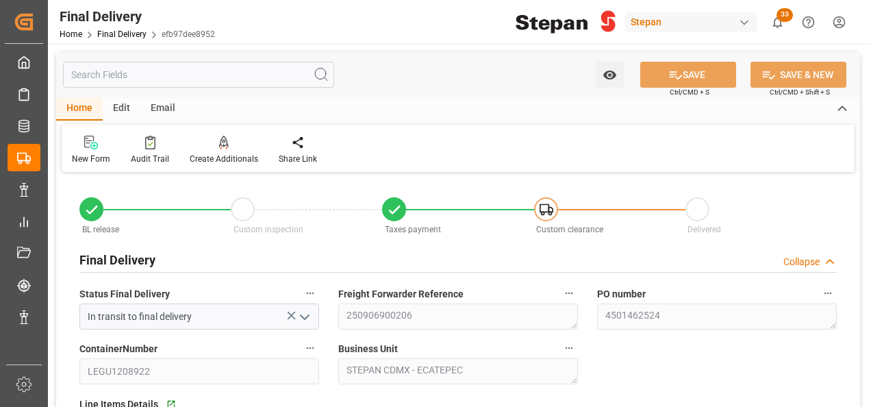
type input "[DATE]"
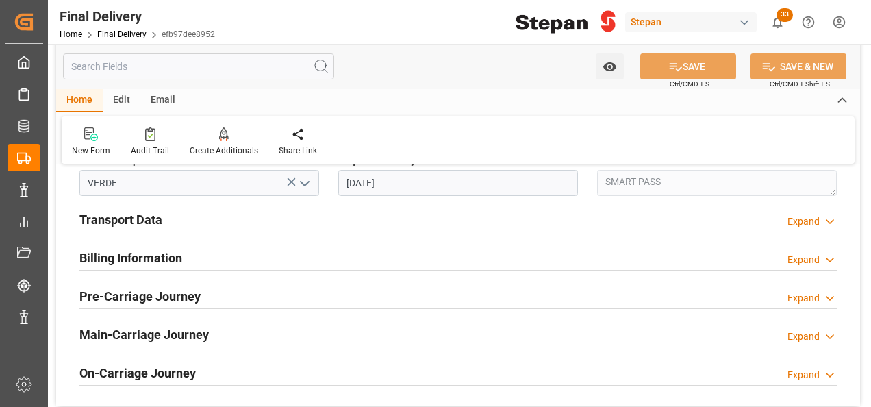
scroll to position [411, 0]
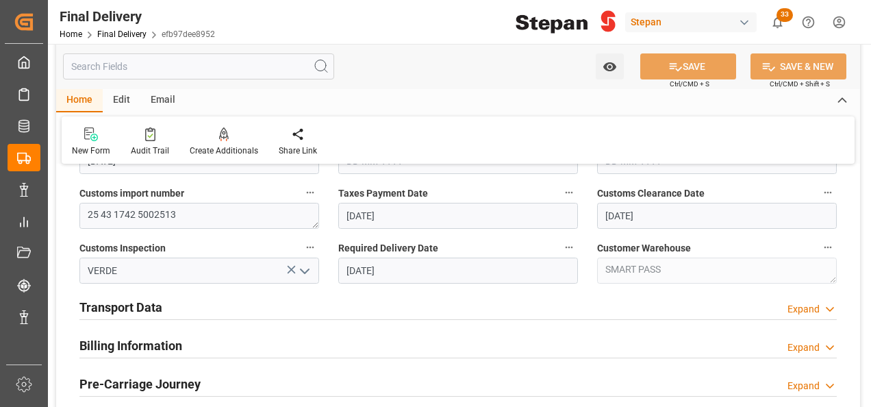
click at [128, 307] on h2 "Transport Data" at bounding box center [120, 307] width 83 height 18
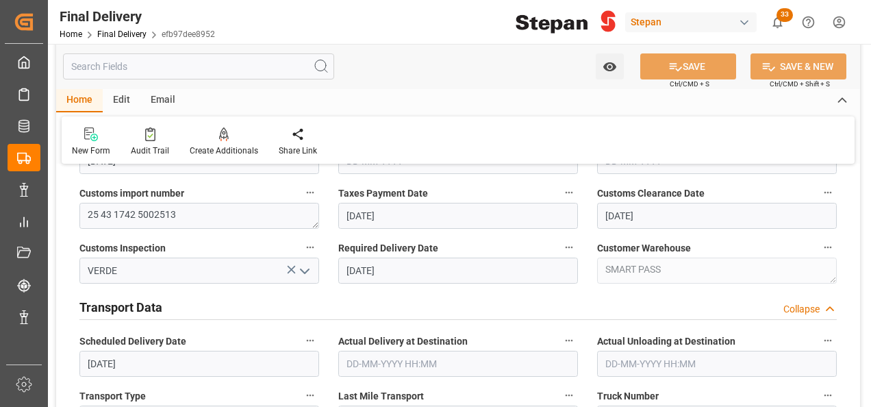
scroll to position [548, 0]
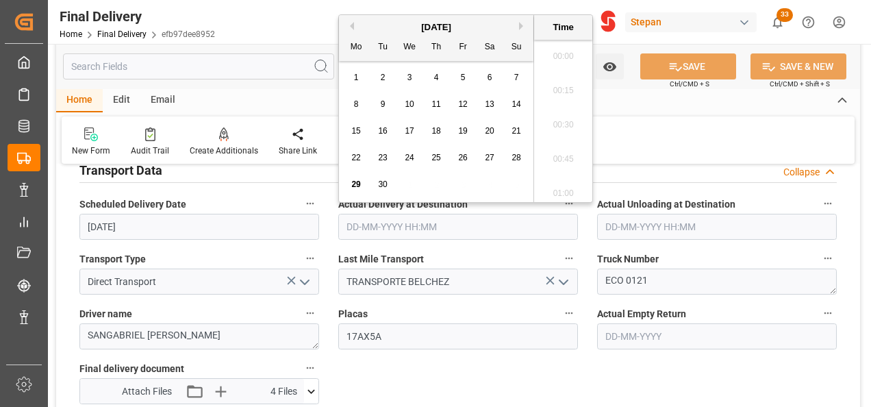
click at [385, 224] on input "text" at bounding box center [458, 227] width 240 height 26
click at [355, 155] on span "22" at bounding box center [355, 158] width 9 height 10
type input "[DATE] 00:00"
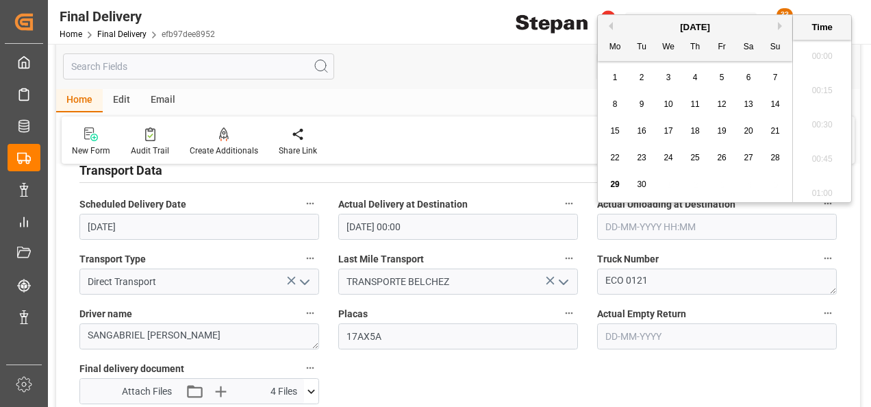
click at [667, 226] on input "text" at bounding box center [717, 227] width 240 height 26
click at [631, 18] on div "[DATE] Mo Tu We Th Fr Sa Su" at bounding box center [695, 38] width 194 height 46
click at [612, 159] on span "22" at bounding box center [614, 158] width 9 height 10
type input "[DATE] 00:00"
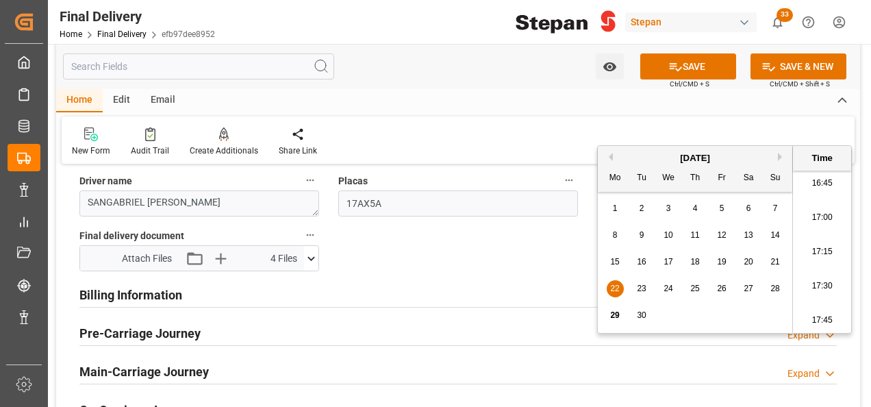
scroll to position [685, 0]
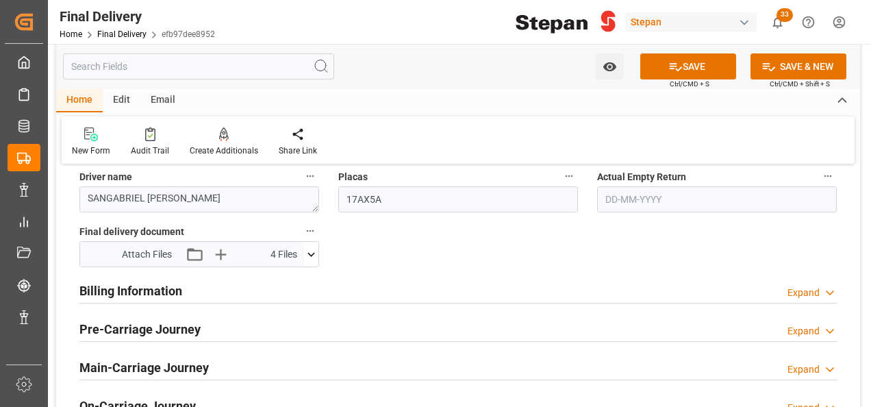
click at [149, 292] on h2 "Billing Information" at bounding box center [130, 290] width 103 height 18
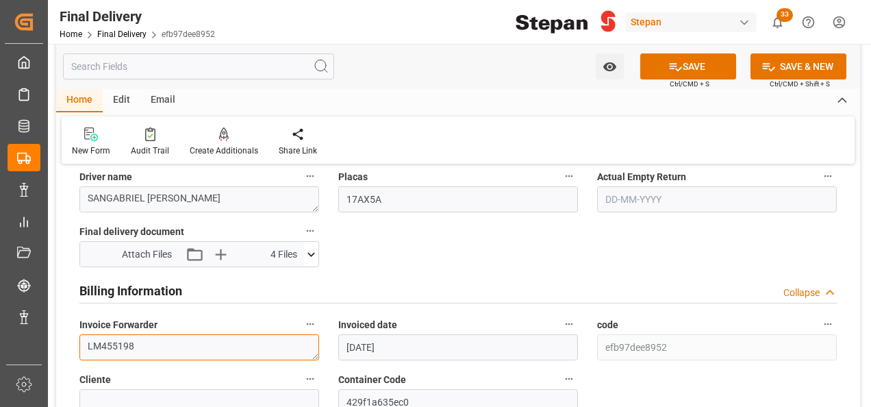
click at [152, 349] on textarea "LM455198" at bounding box center [199, 347] width 240 height 26
click at [166, 347] on textarea "LM455198," at bounding box center [199, 347] width 240 height 26
paste textarea "LM457028"
type textarea "LM455198,LM457028"
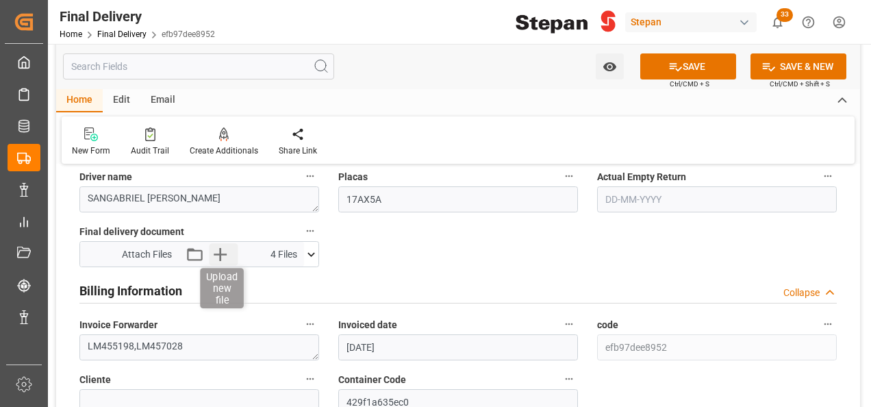
click at [218, 247] on icon "button" at bounding box center [221, 254] width 22 height 22
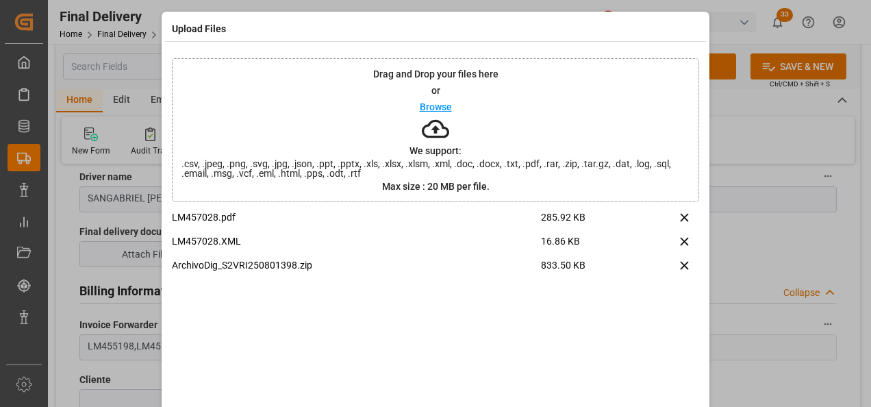
scroll to position [54, 0]
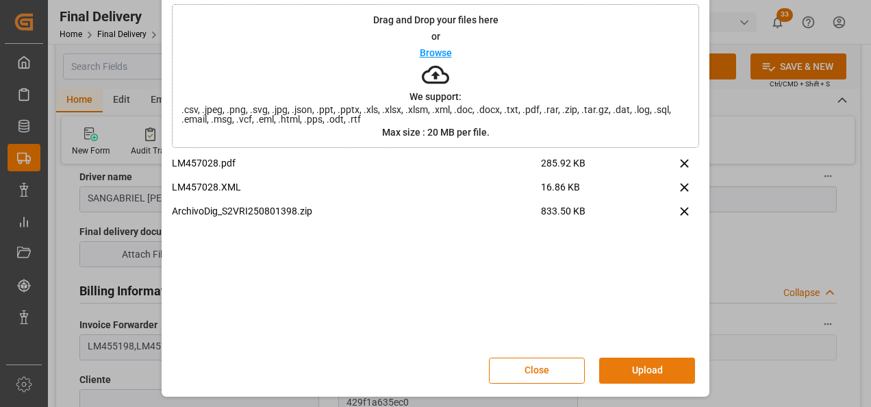
click at [636, 366] on button "Upload" at bounding box center [647, 370] width 96 height 26
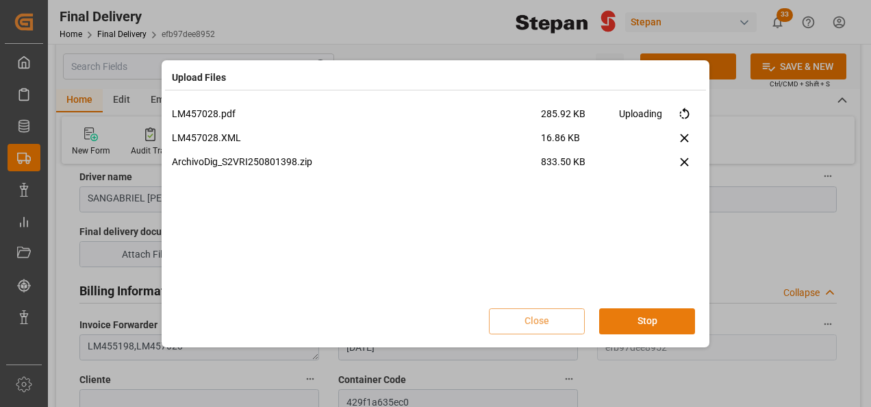
scroll to position [0, 0]
click at [670, 320] on button "Done" at bounding box center [647, 321] width 96 height 26
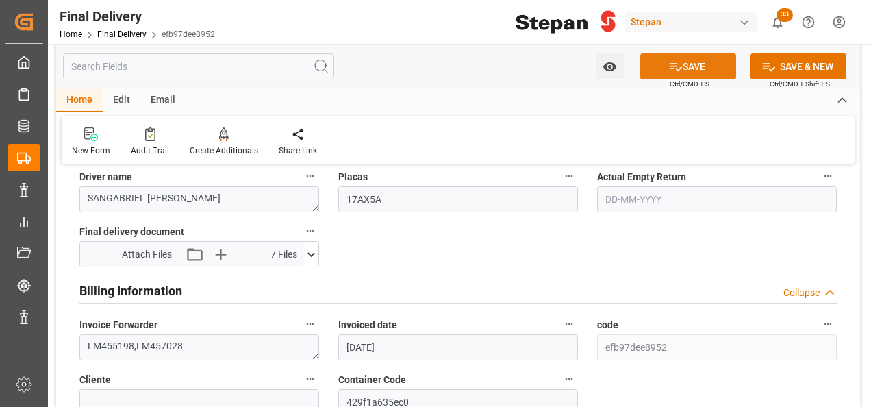
click at [675, 58] on button "SAVE" at bounding box center [688, 66] width 96 height 26
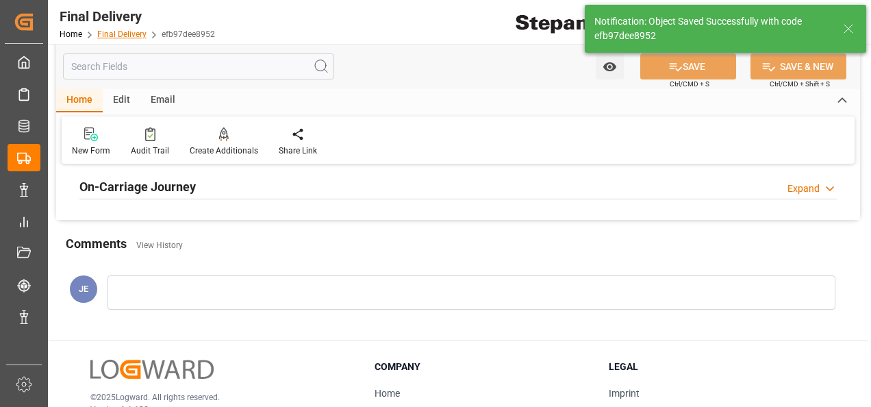
type input "Unloaded"
click at [118, 36] on link "Final Delivery" at bounding box center [121, 34] width 49 height 10
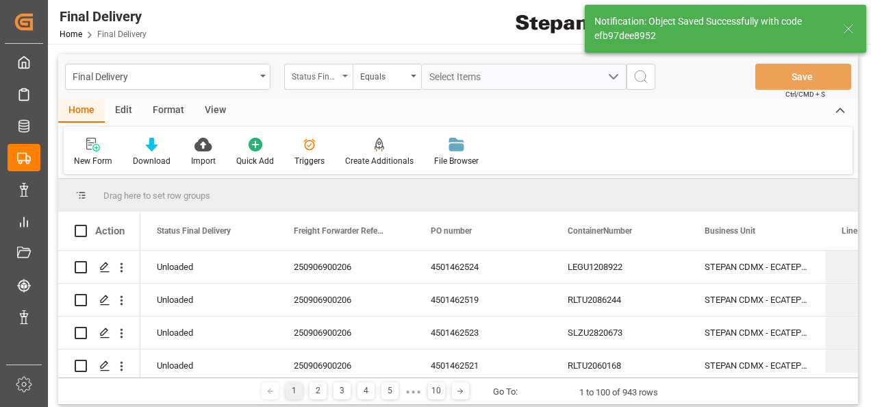
click at [347, 81] on div "Status Final Delivery" at bounding box center [318, 77] width 68 height 26
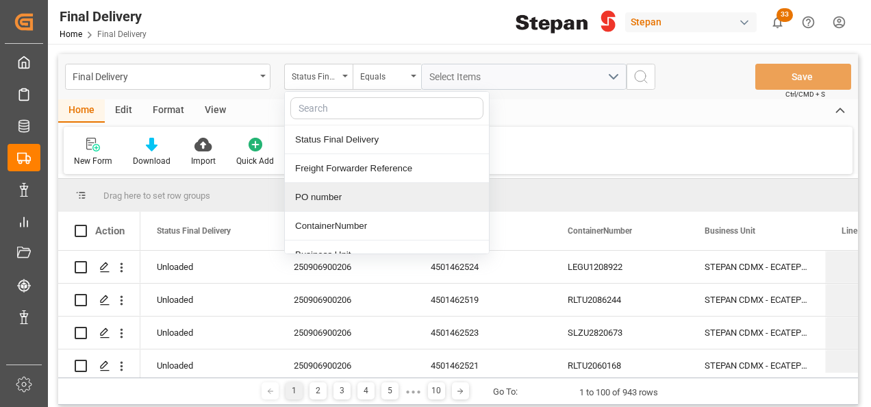
click at [306, 197] on div "PO number" at bounding box center [387, 197] width 204 height 29
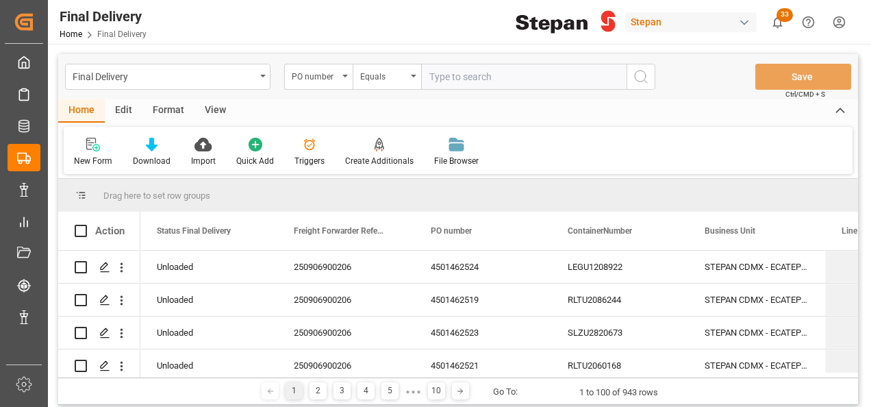
paste input "4501462525"
type input "4501462525"
click at [645, 73] on circle "search button" at bounding box center [640, 76] width 11 height 11
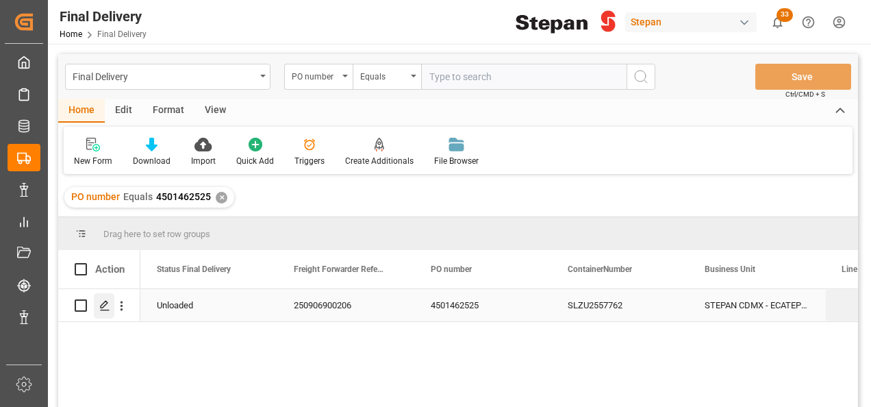
click at [104, 304] on icon "Press SPACE to select this row." at bounding box center [104, 305] width 11 height 11
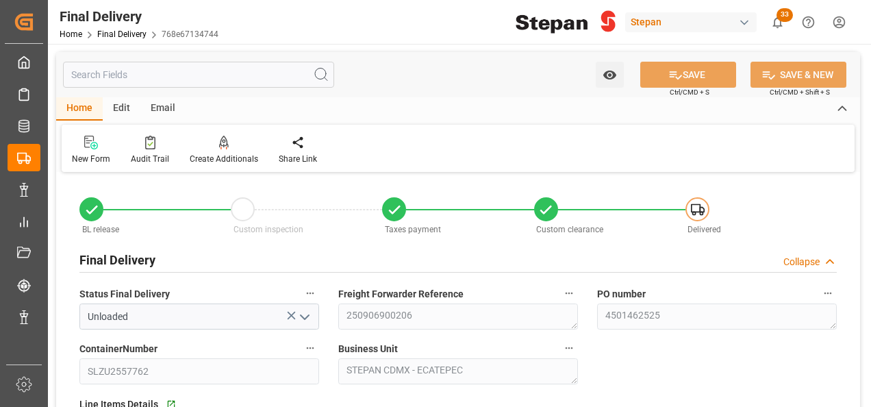
type input "[DATE]"
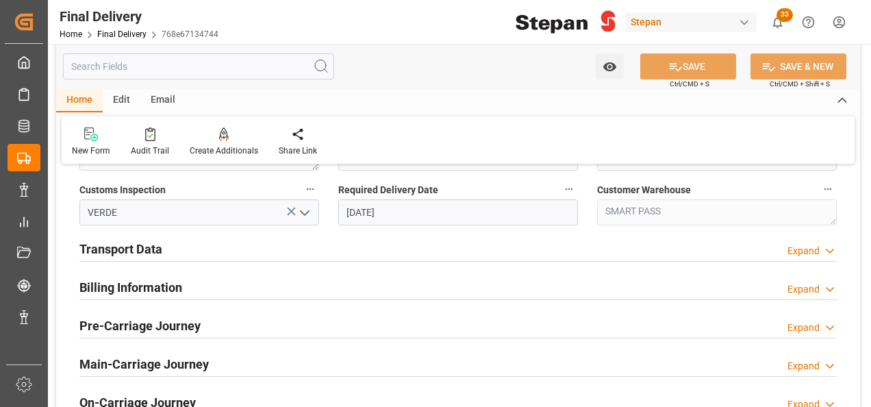
scroll to position [479, 0]
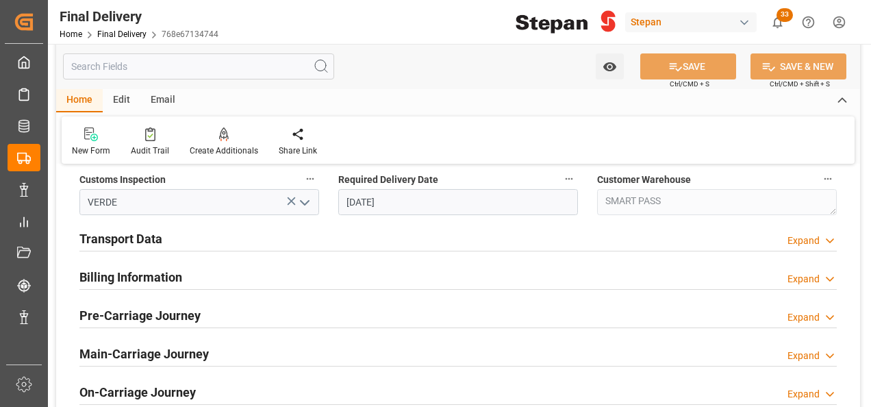
click at [166, 279] on h2 "Billing Information" at bounding box center [130, 277] width 103 height 18
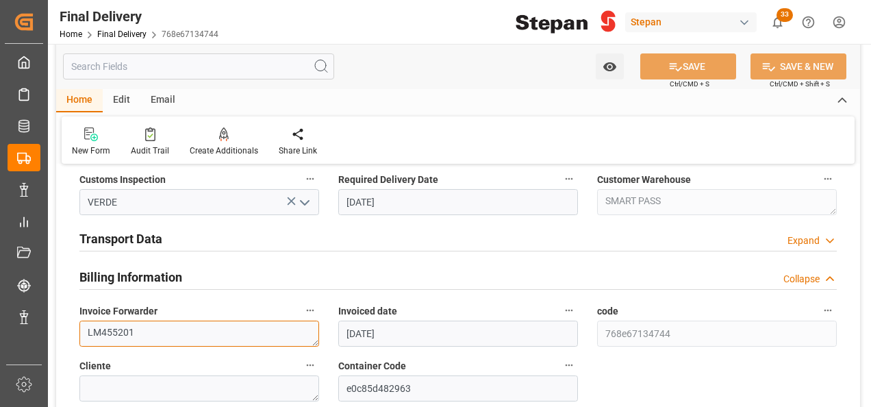
click at [140, 335] on textarea "LM455201" at bounding box center [199, 333] width 240 height 26
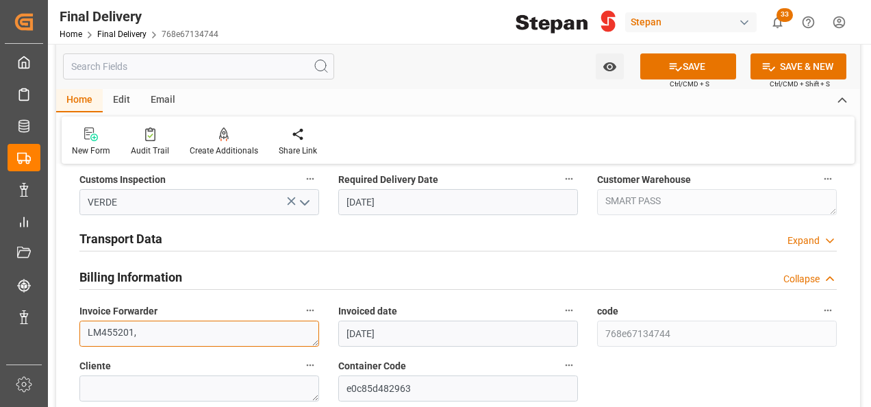
paste textarea "LM457030"
type textarea "LM455201,LM457030"
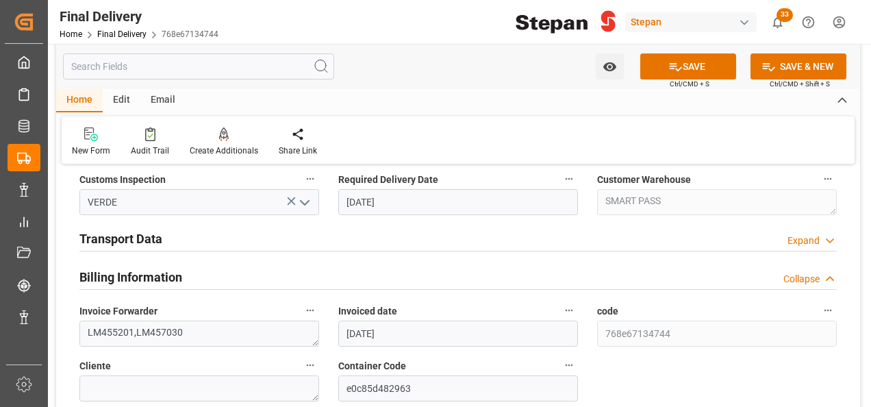
click at [131, 234] on h2 "Transport Data" at bounding box center [120, 238] width 83 height 18
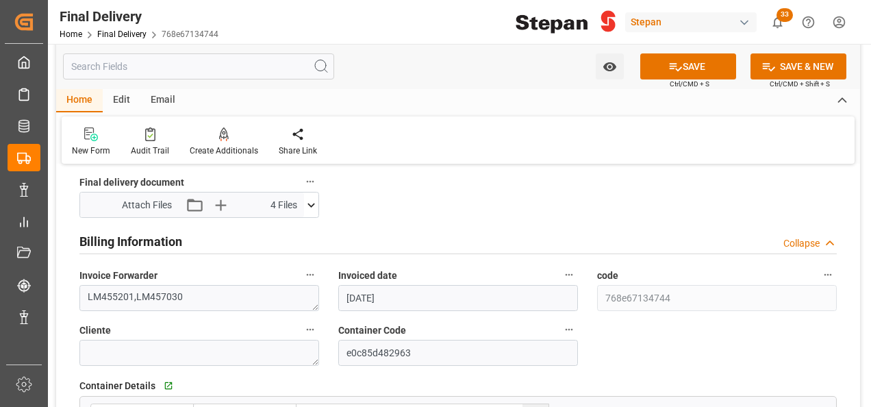
scroll to position [753, 0]
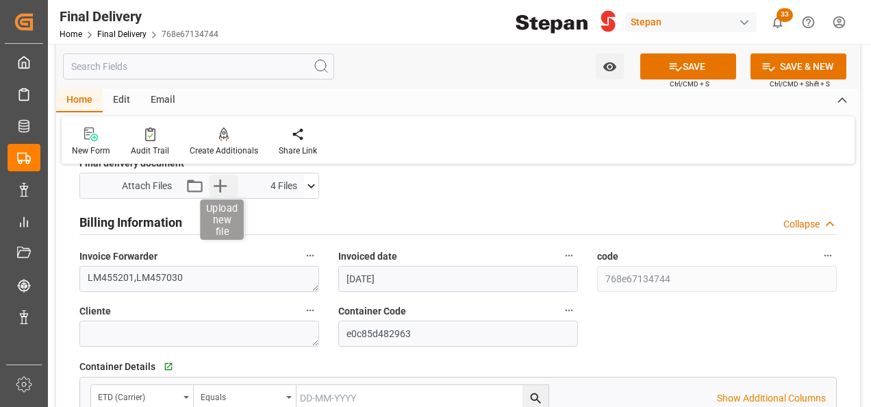
click at [220, 188] on icon "button" at bounding box center [220, 185] width 13 height 13
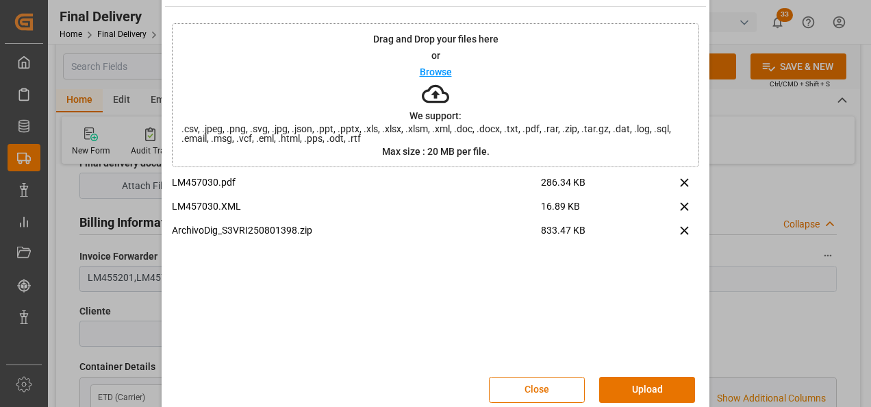
scroll to position [54, 0]
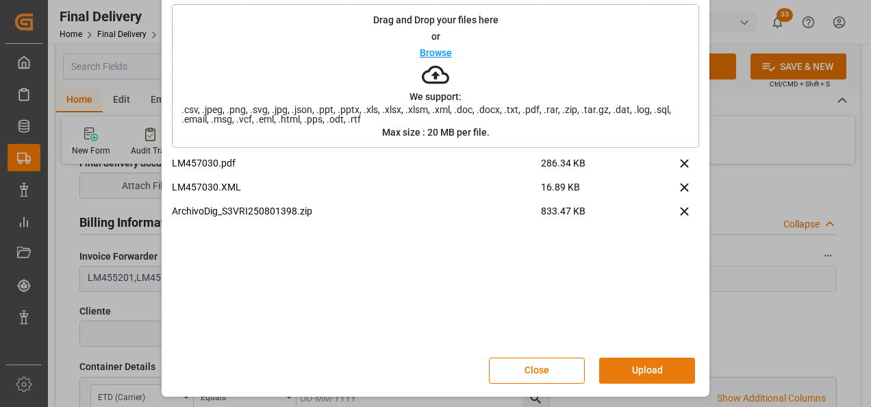
click at [633, 371] on button "Upload" at bounding box center [647, 370] width 96 height 26
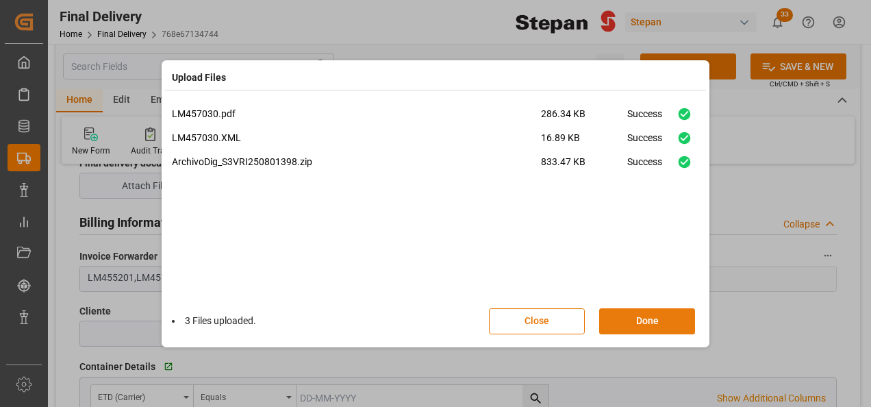
click at [640, 318] on button "Done" at bounding box center [647, 321] width 96 height 26
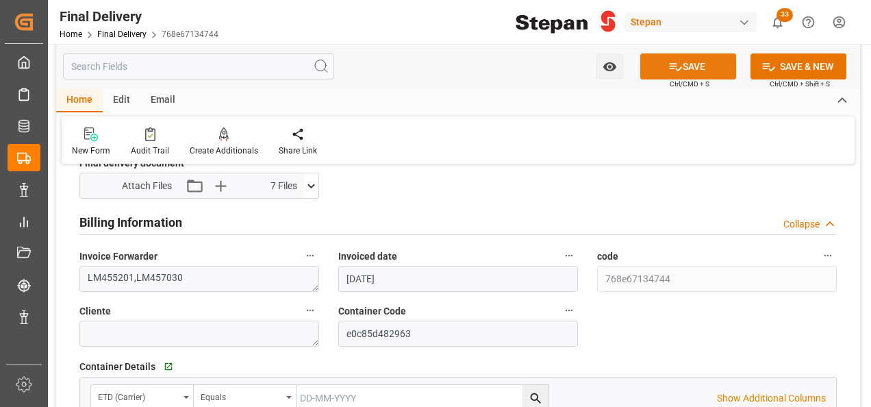
click at [692, 68] on button "SAVE" at bounding box center [688, 66] width 96 height 26
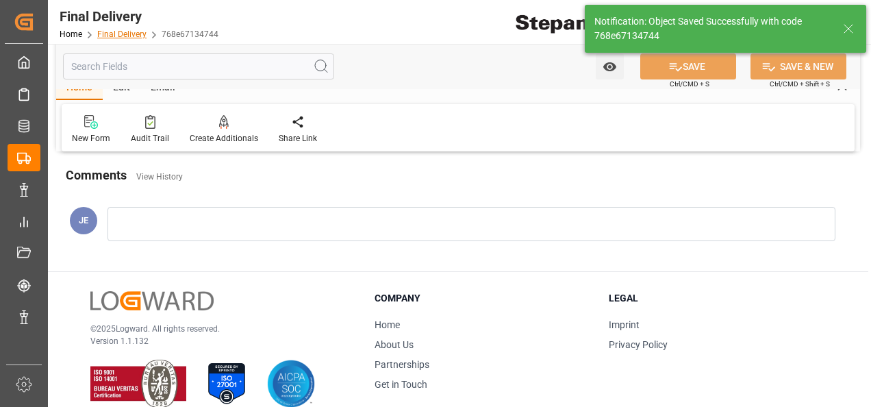
scroll to position [534, 0]
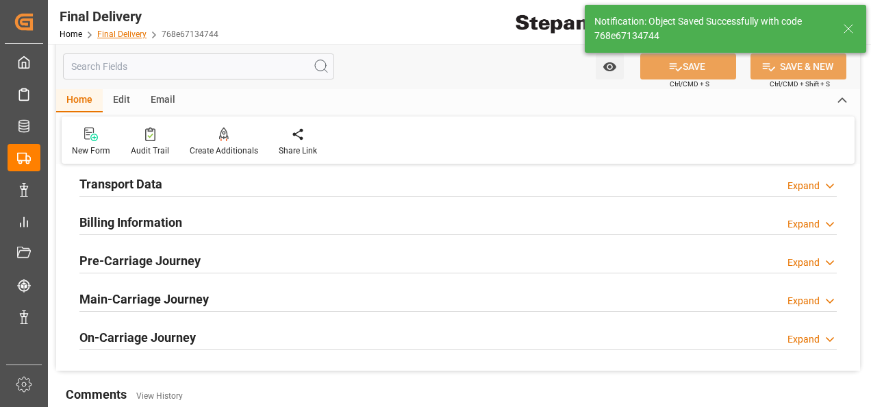
click at [114, 36] on link "Final Delivery" at bounding box center [121, 34] width 49 height 10
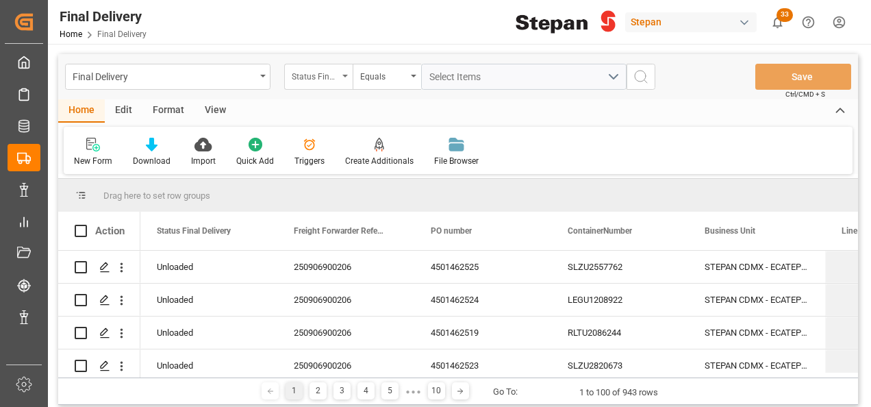
click at [335, 79] on div "Status Final Delivery" at bounding box center [315, 75] width 47 height 16
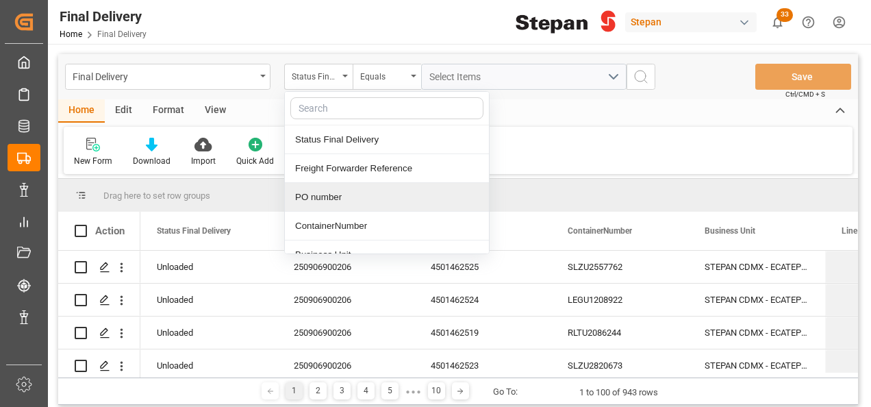
click at [303, 199] on div "PO number" at bounding box center [387, 197] width 204 height 29
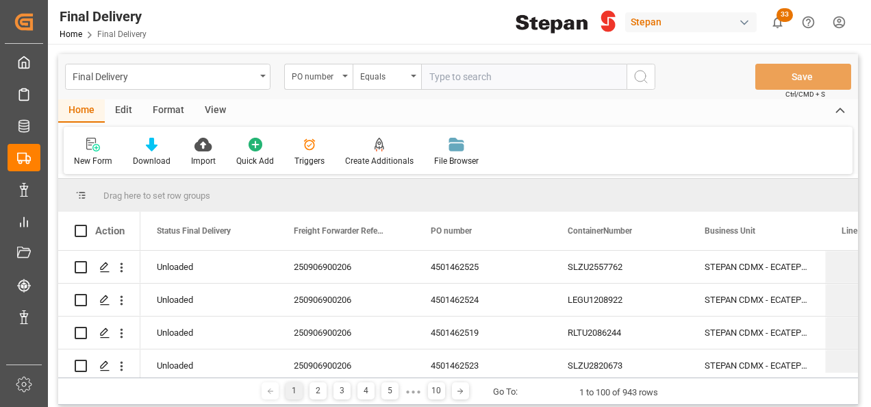
click at [447, 79] on input "text" at bounding box center [523, 77] width 205 height 26
paste input "4501462520"
type input "4501462520"
click at [636, 79] on icon "search button" at bounding box center [641, 76] width 16 height 16
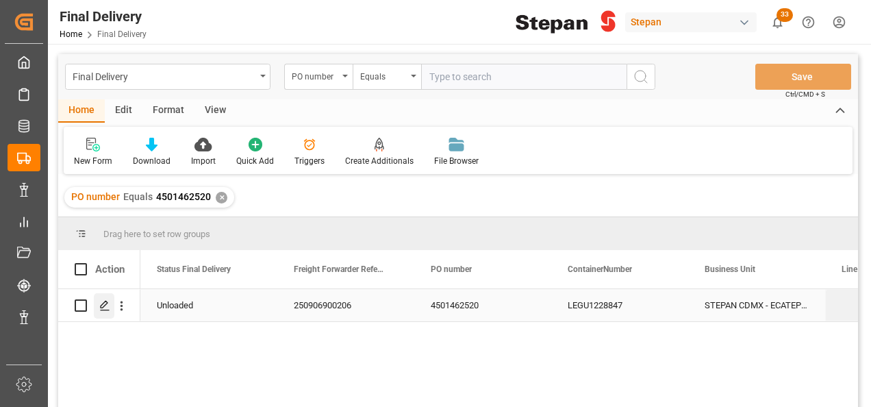
click at [99, 305] on icon "Press SPACE to select this row." at bounding box center [104, 305] width 11 height 11
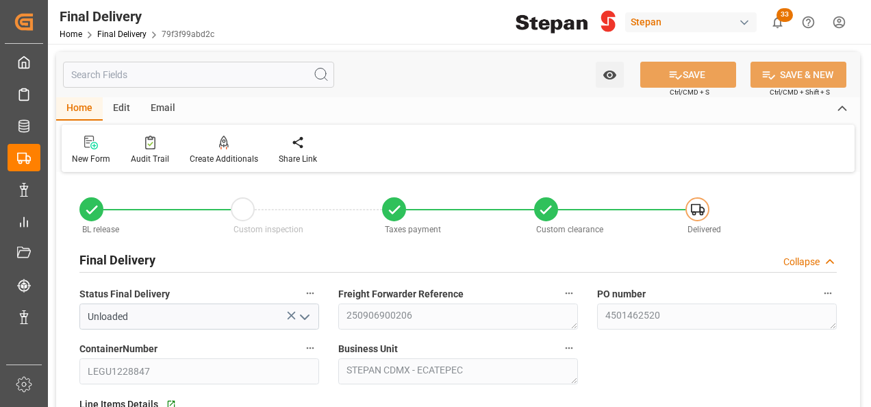
type input "[DATE]"
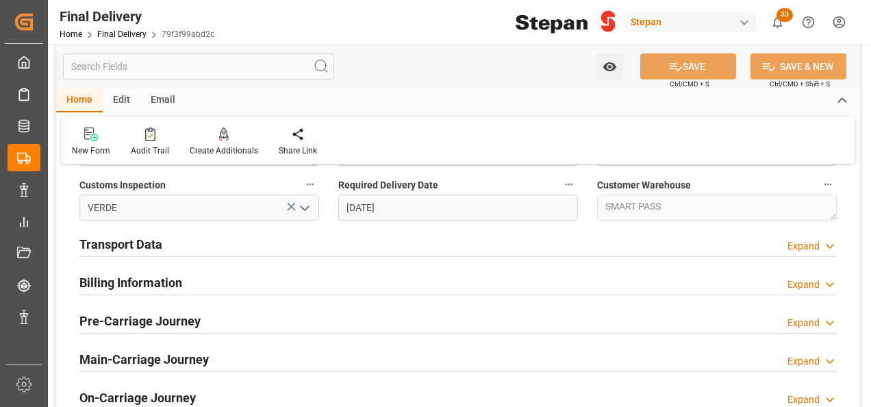
scroll to position [479, 0]
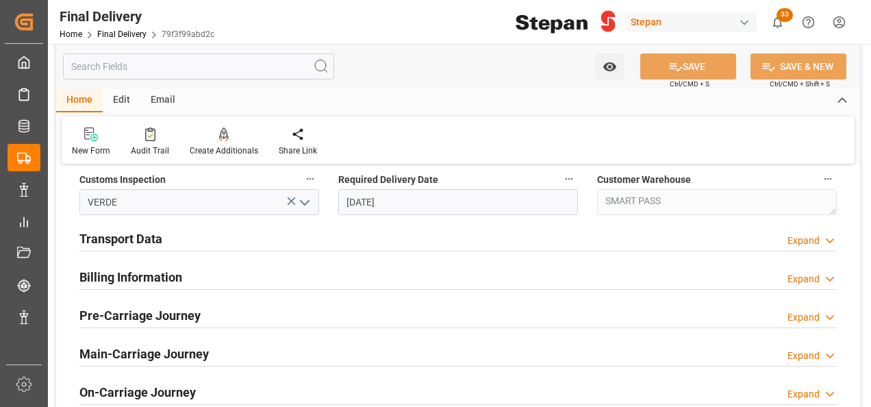
click at [167, 273] on h2 "Billing Information" at bounding box center [130, 277] width 103 height 18
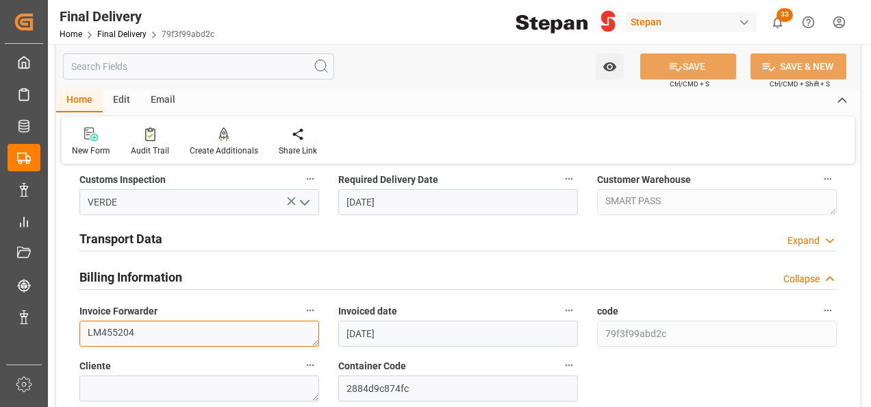
click at [147, 333] on textarea "LM455204" at bounding box center [199, 333] width 240 height 26
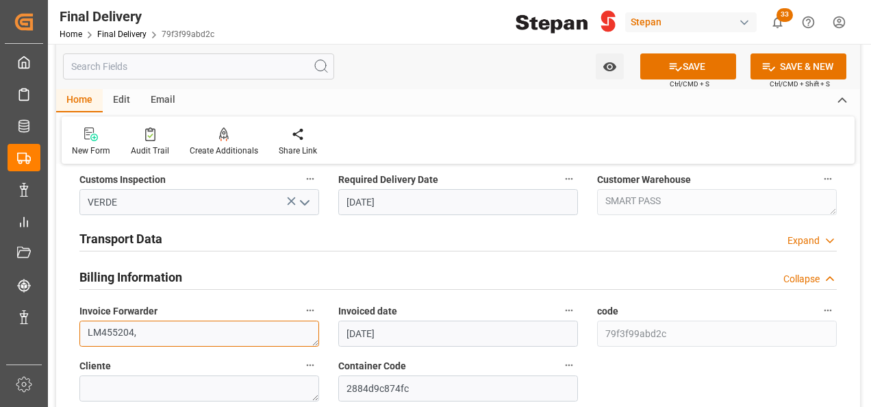
paste textarea "LM457031"
type textarea "LM455204,LM457031"
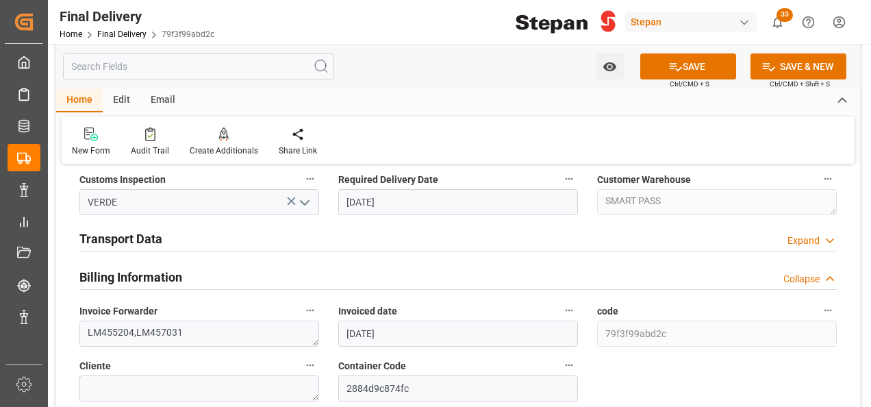
click at [174, 234] on div "Transport Data Expand" at bounding box center [457, 238] width 757 height 26
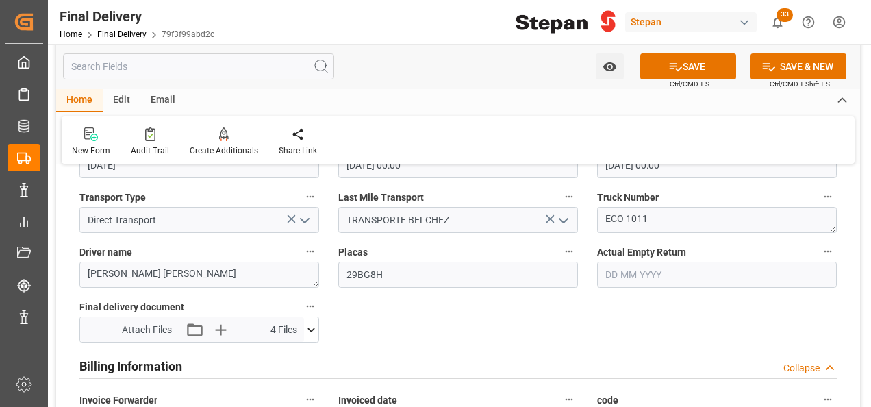
scroll to position [685, 0]
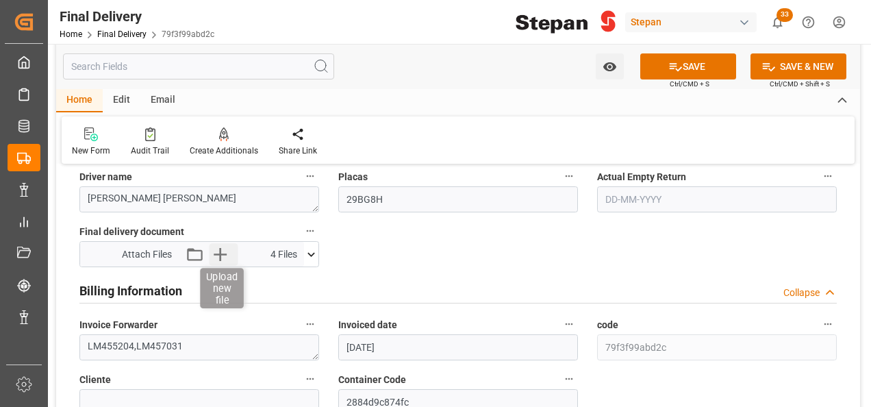
click at [216, 252] on icon "button" at bounding box center [220, 254] width 13 height 13
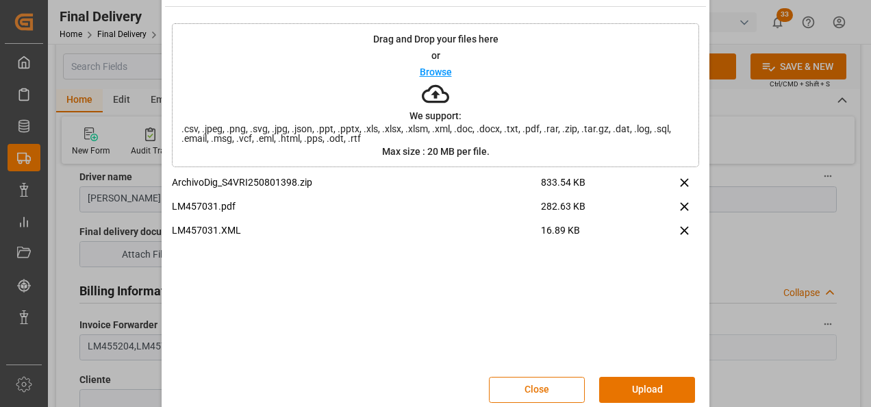
scroll to position [54, 0]
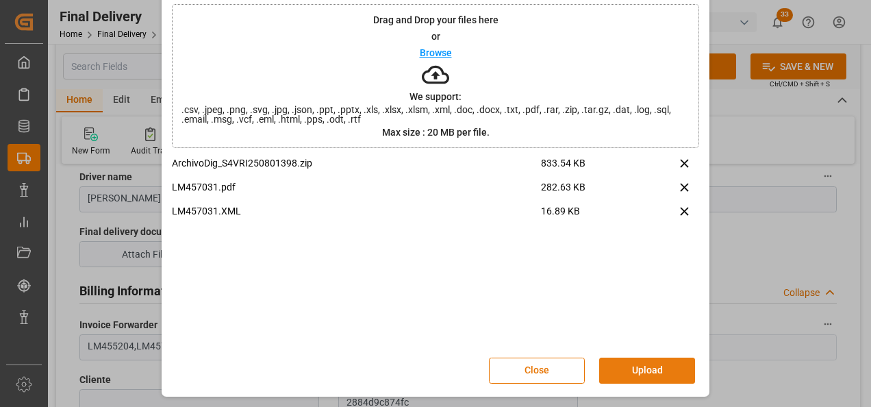
click at [670, 370] on button "Upload" at bounding box center [647, 370] width 96 height 26
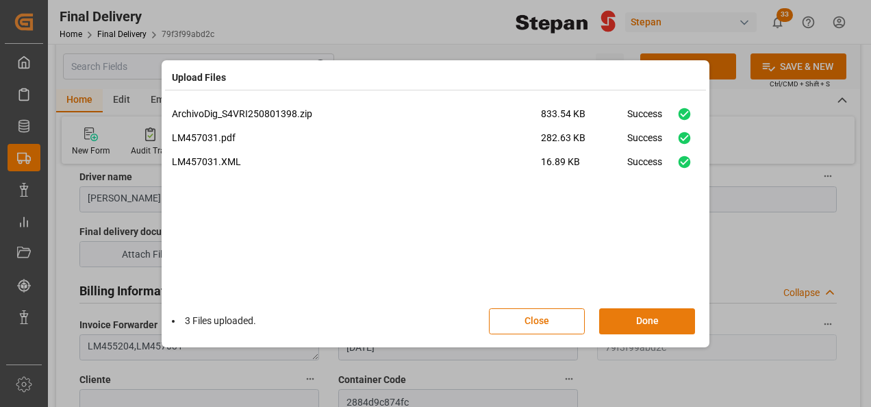
click at [666, 320] on button "Done" at bounding box center [647, 321] width 96 height 26
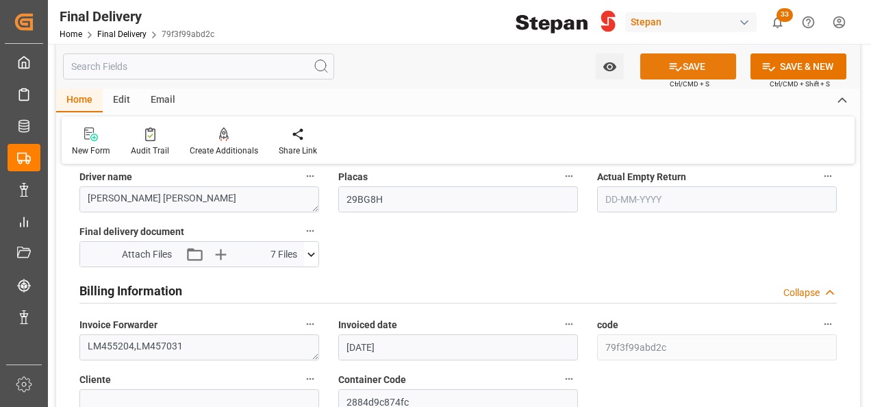
click at [682, 64] on button "SAVE" at bounding box center [688, 66] width 96 height 26
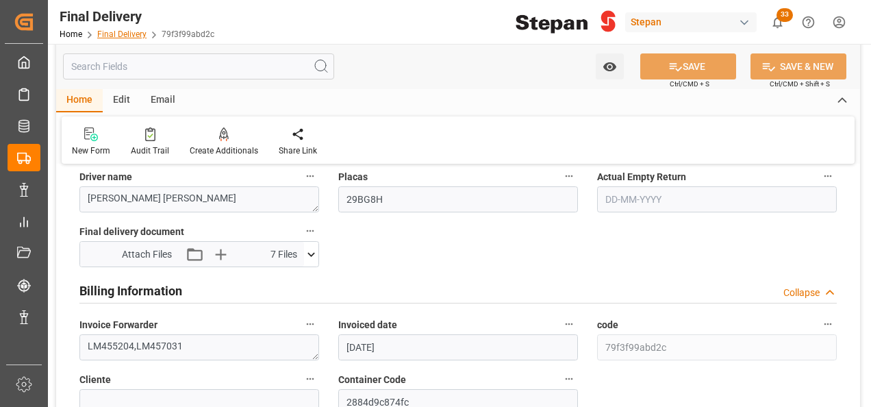
click at [108, 31] on link "Final Delivery" at bounding box center [121, 34] width 49 height 10
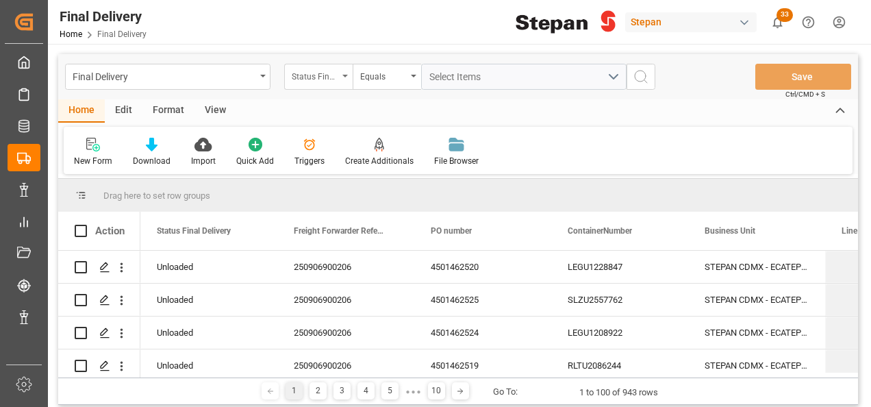
click at [334, 75] on div "Status Final Delivery" at bounding box center [315, 75] width 47 height 16
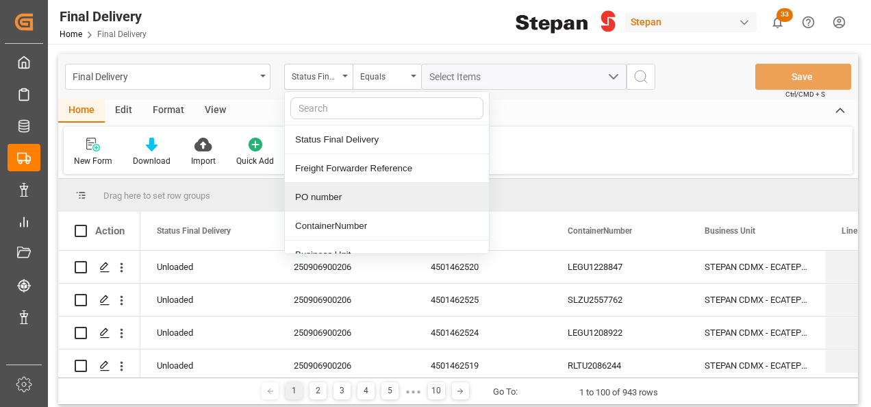
click at [323, 198] on div "PO number" at bounding box center [387, 197] width 204 height 29
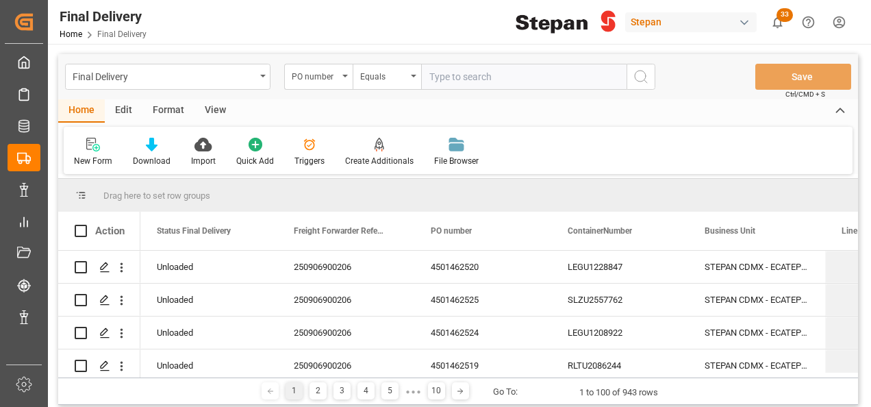
click at [446, 82] on input "text" at bounding box center [523, 77] width 205 height 26
paste input "4501462522"
type input "4501462522"
click at [640, 74] on icon "search button" at bounding box center [641, 76] width 16 height 16
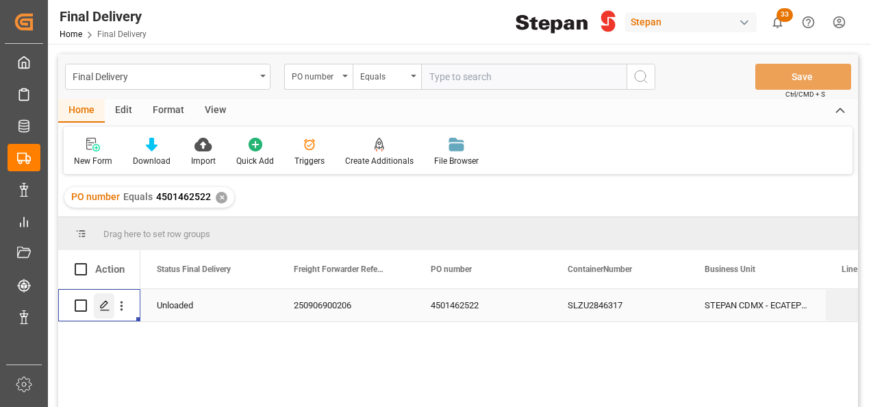
click at [103, 306] on icon "Press SPACE to select this row." at bounding box center [104, 305] width 11 height 11
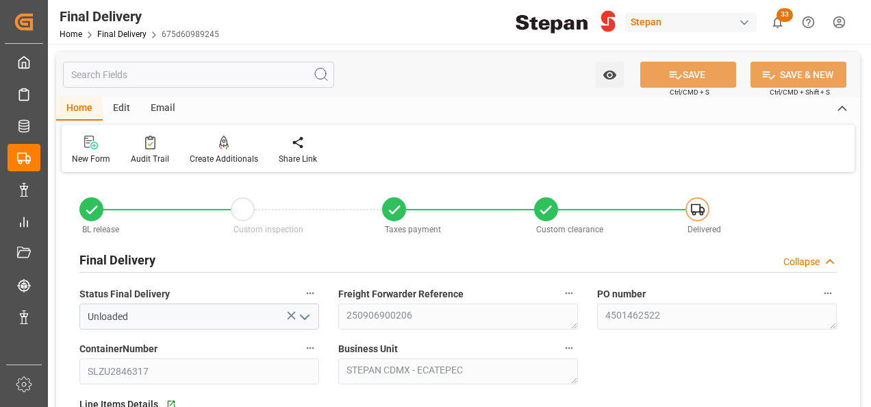
type input "[DATE]"
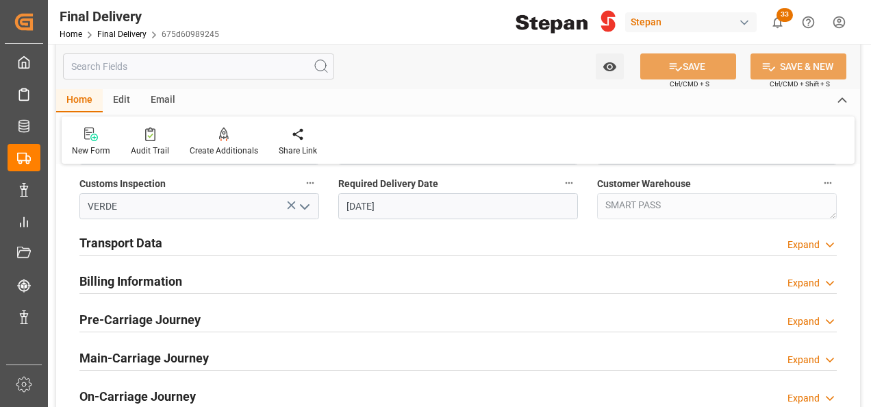
scroll to position [479, 0]
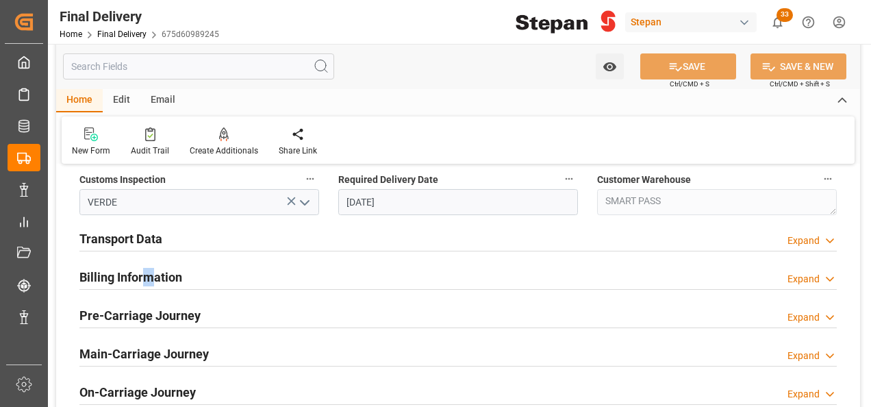
click at [149, 276] on h2 "Billing Information" at bounding box center [130, 277] width 103 height 18
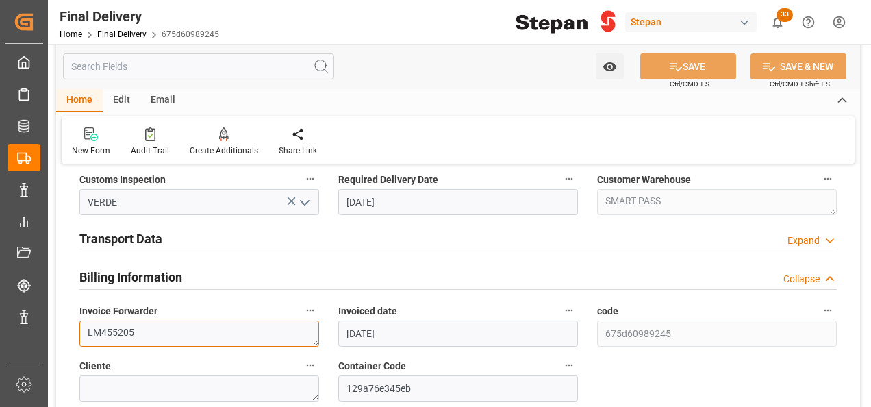
drag, startPoint x: 149, startPoint y: 276, endPoint x: 170, endPoint y: 333, distance: 60.7
click at [170, 333] on textarea "LM455205" at bounding box center [199, 333] width 240 height 26
paste textarea "LM457033"
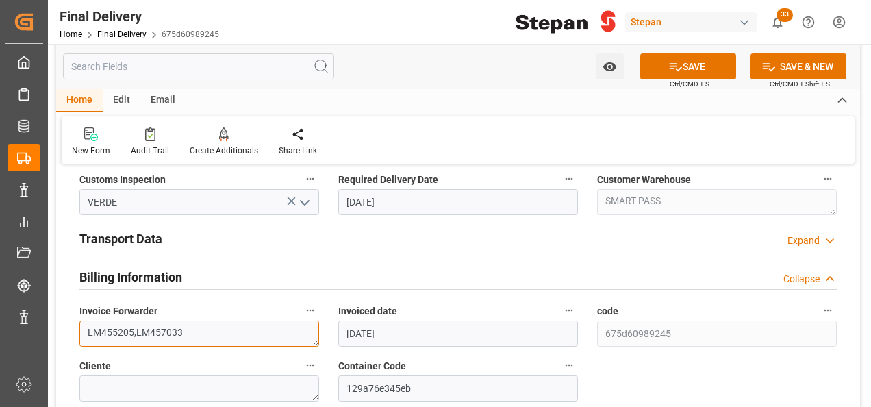
type textarea "LM455205,LM457033"
click at [99, 285] on h2 "Billing Information" at bounding box center [130, 277] width 103 height 18
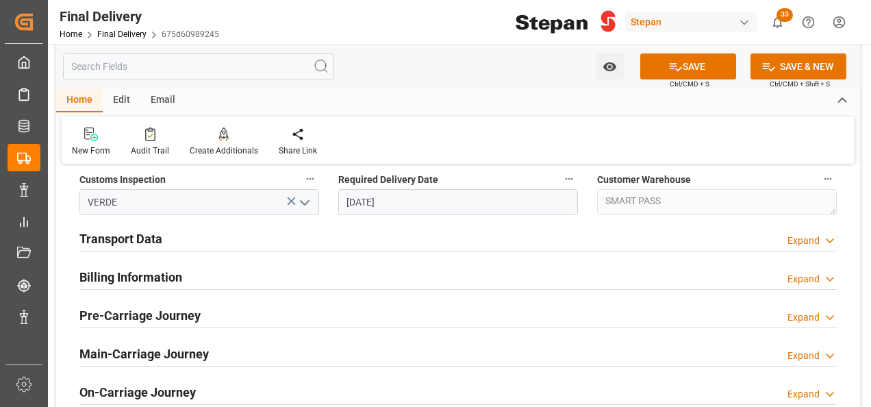
click at [129, 279] on h2 "Billing Information" at bounding box center [130, 277] width 103 height 18
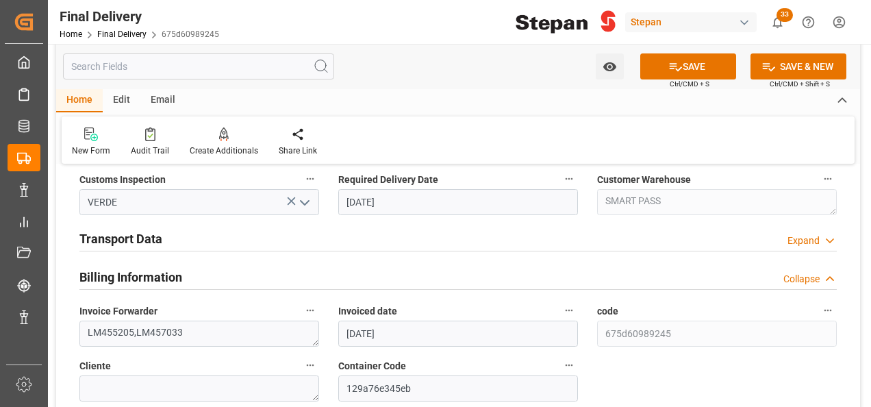
click at [126, 242] on h2 "Transport Data" at bounding box center [120, 238] width 83 height 18
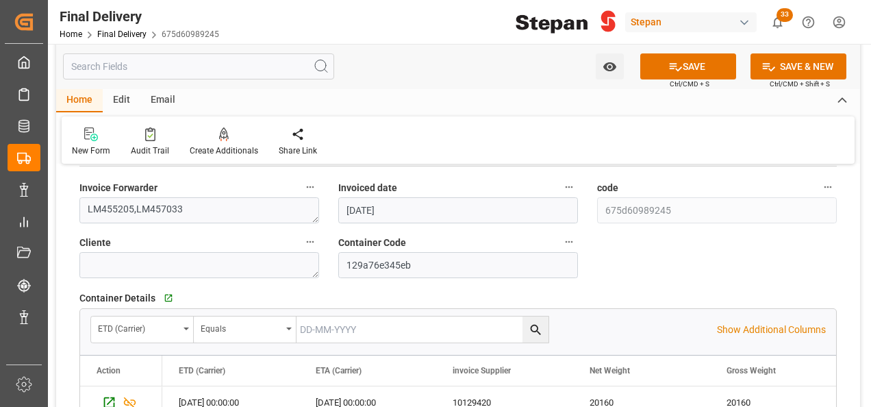
scroll to position [685, 0]
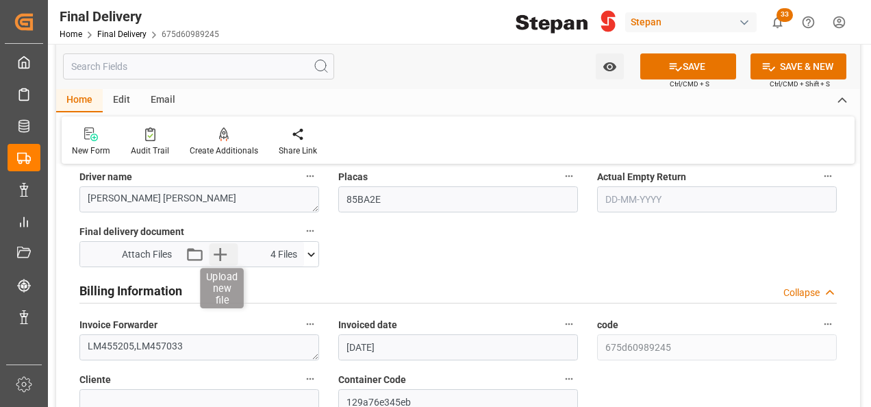
click at [212, 251] on icon "button" at bounding box center [221, 254] width 22 height 22
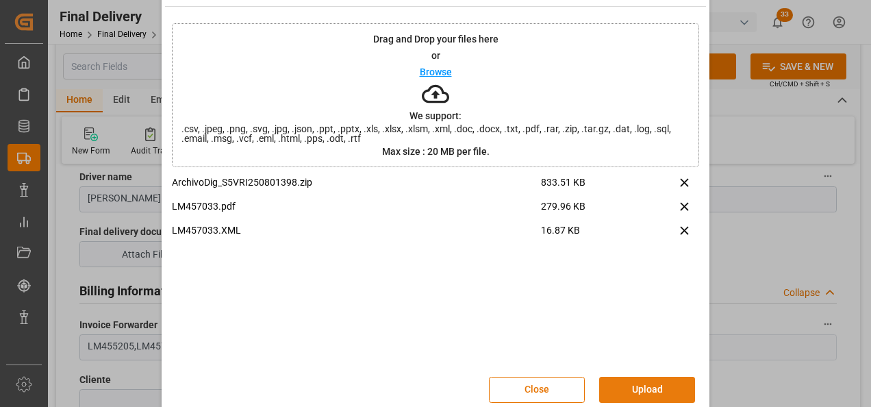
scroll to position [54, 0]
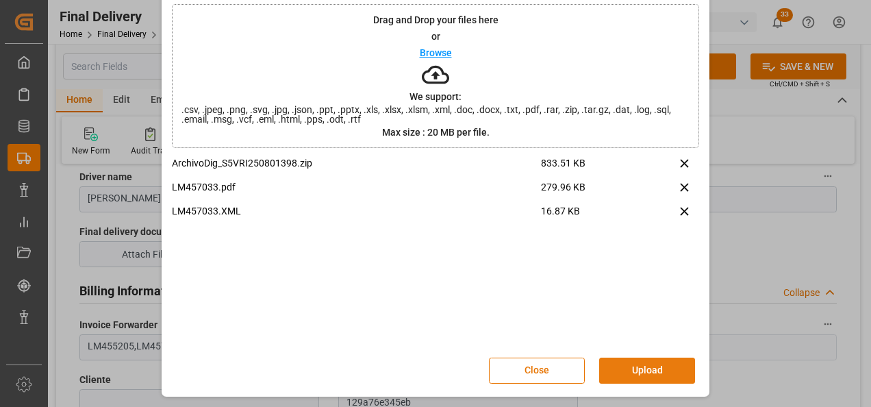
click at [621, 376] on button "Upload" at bounding box center [647, 370] width 96 height 26
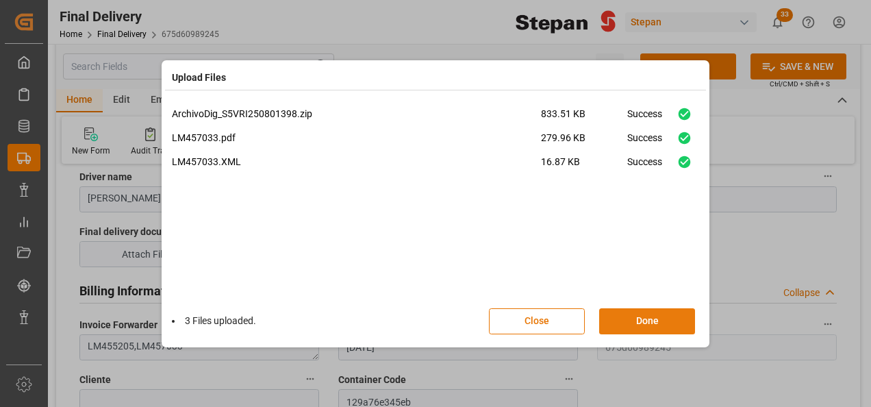
click at [648, 320] on button "Done" at bounding box center [647, 321] width 96 height 26
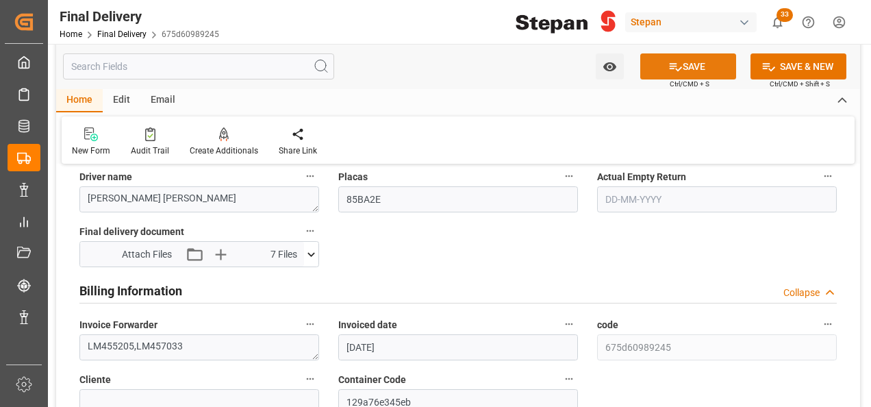
click at [680, 62] on button "SAVE" at bounding box center [688, 66] width 96 height 26
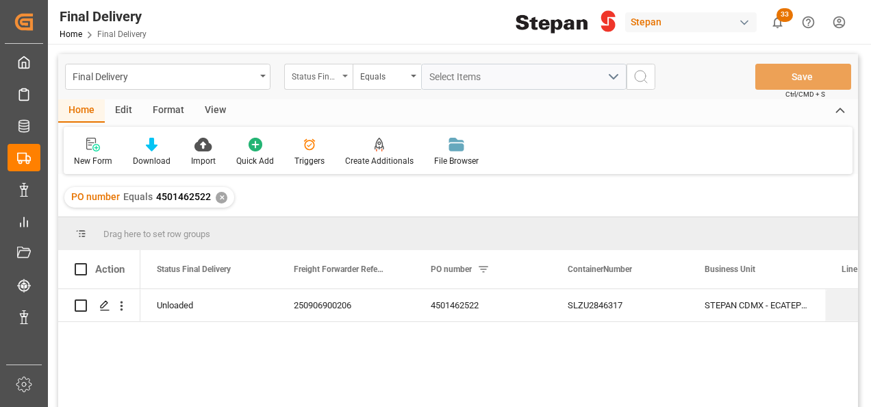
click at [340, 77] on div "Status Final Delivery" at bounding box center [318, 77] width 68 height 26
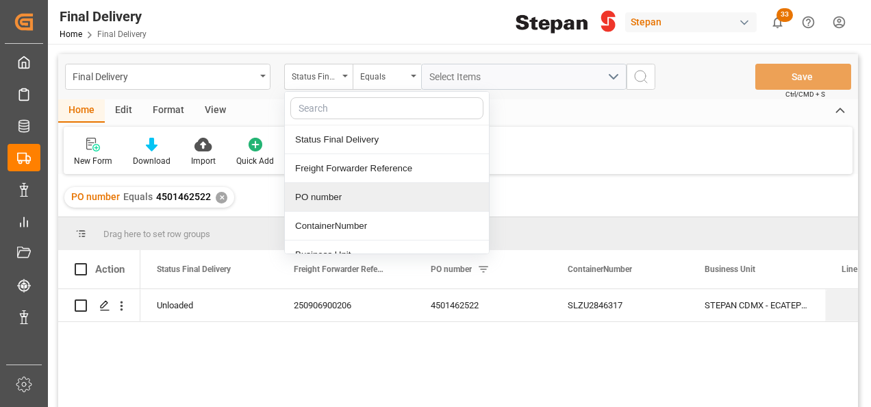
click at [322, 193] on div "PO number" at bounding box center [387, 197] width 204 height 29
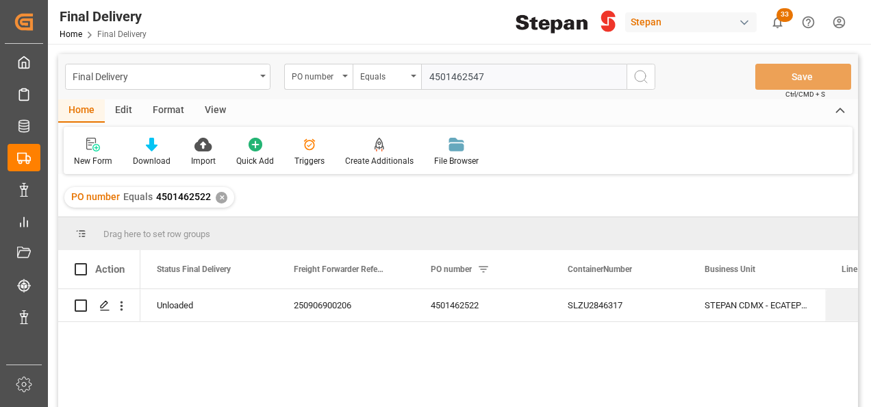
type input "4501462547"
click at [642, 77] on icon "search button" at bounding box center [641, 76] width 16 height 16
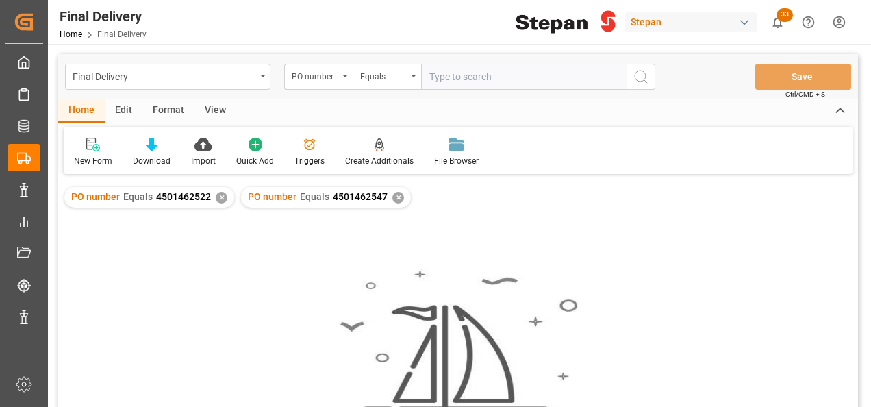
click at [216, 195] on div "✕" at bounding box center [222, 198] width 12 height 12
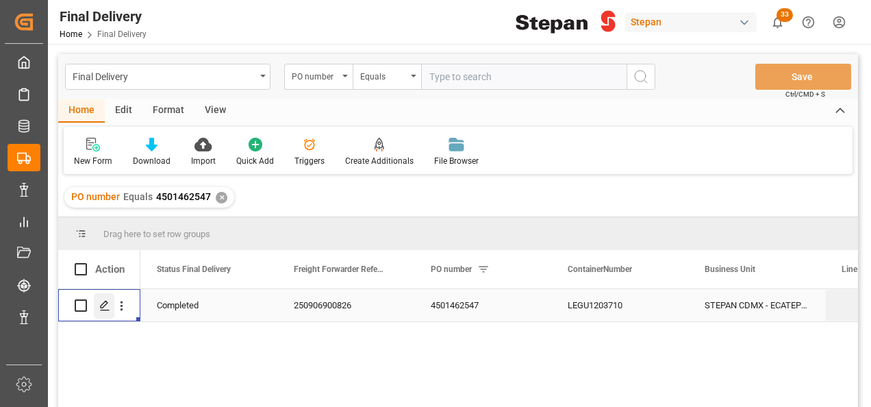
click at [105, 306] on icon "Press SPACE to select this row." at bounding box center [104, 305] width 11 height 11
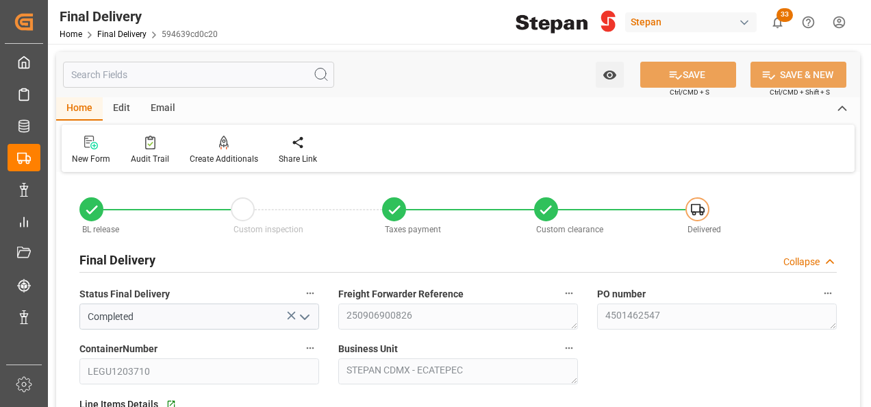
type input "[DATE]"
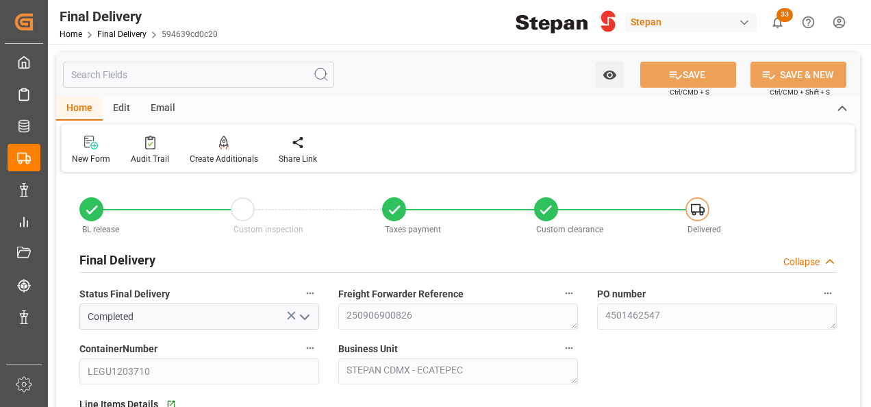
type input "[DATE] 00:00"
type input "[DATE]"
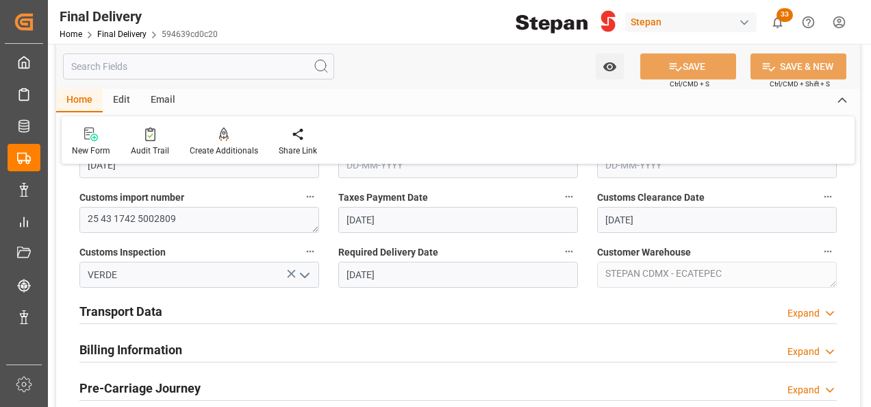
scroll to position [479, 0]
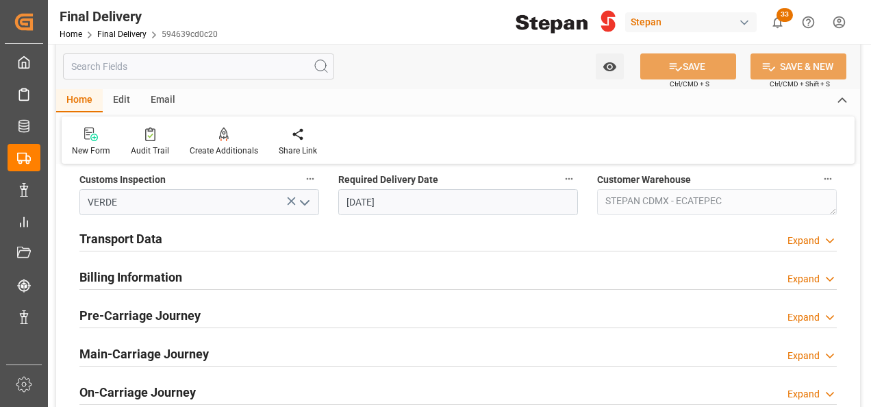
click at [160, 274] on h2 "Billing Information" at bounding box center [130, 277] width 103 height 18
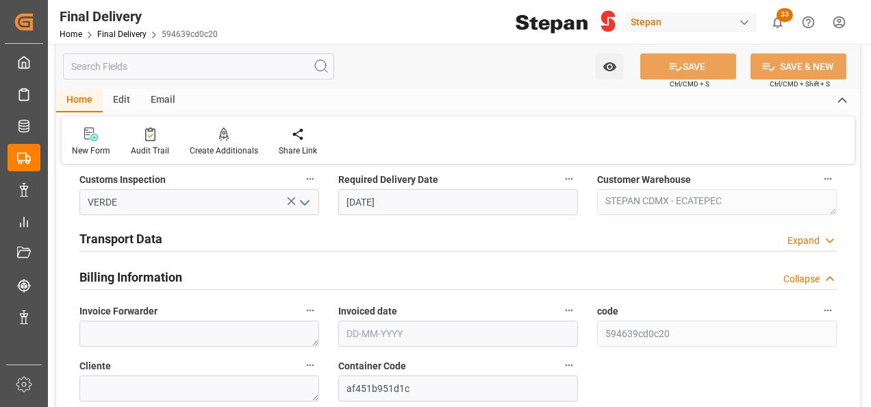
click at [162, 242] on div "Transport Data Expand" at bounding box center [457, 238] width 757 height 26
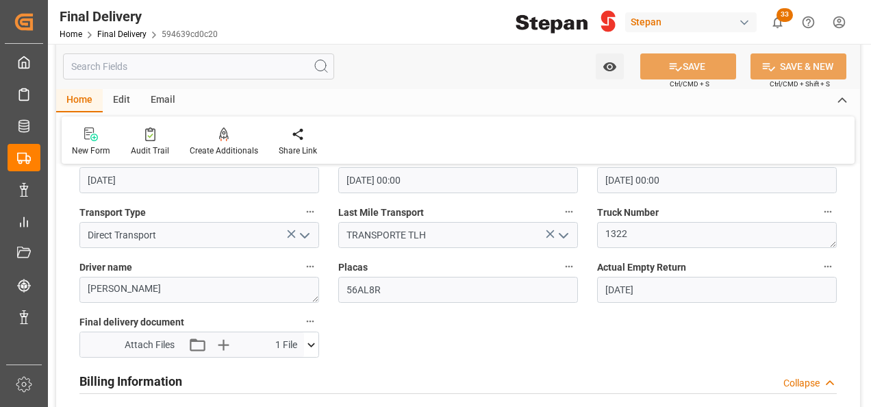
scroll to position [685, 0]
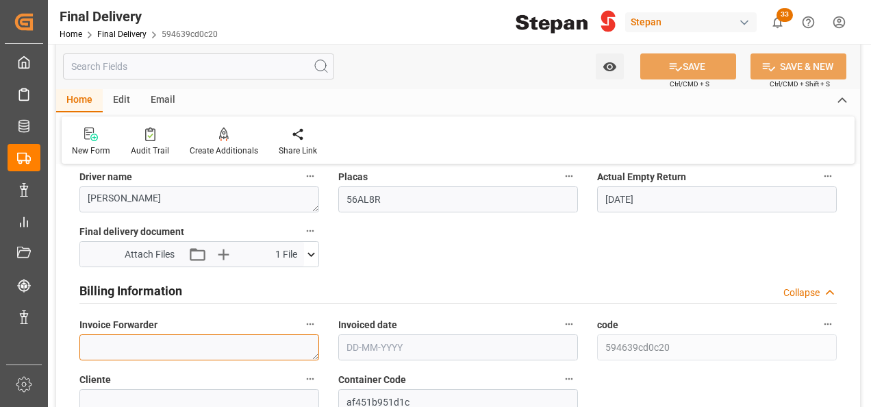
click at [129, 342] on textarea at bounding box center [199, 347] width 240 height 26
paste textarea "LM457043 y LM457044"
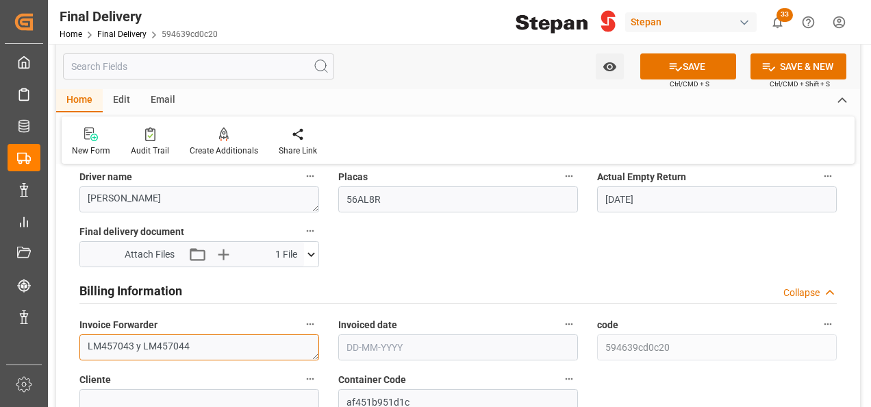
type textarea "LM457043 y LM457044"
click at [420, 337] on input "text" at bounding box center [458, 347] width 240 height 26
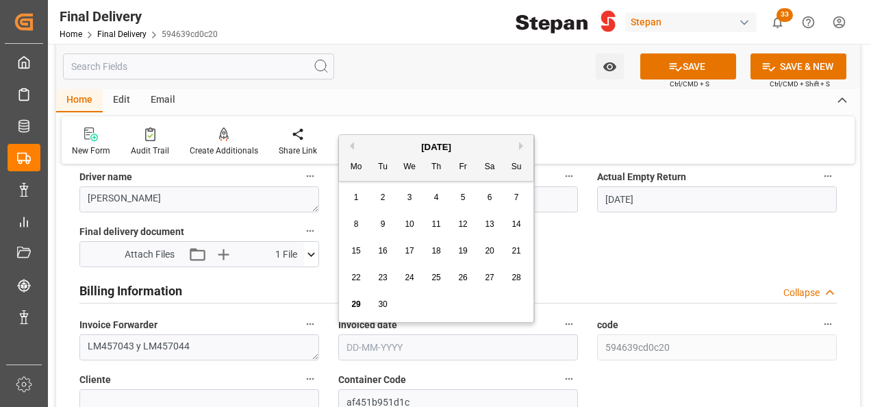
drag, startPoint x: 386, startPoint y: 142, endPoint x: 384, endPoint y: 149, distance: 7.8
click at [386, 142] on div "[DATE]" at bounding box center [436, 147] width 194 height 14
click at [433, 277] on span "25" at bounding box center [435, 278] width 9 height 10
type input "[DATE]"
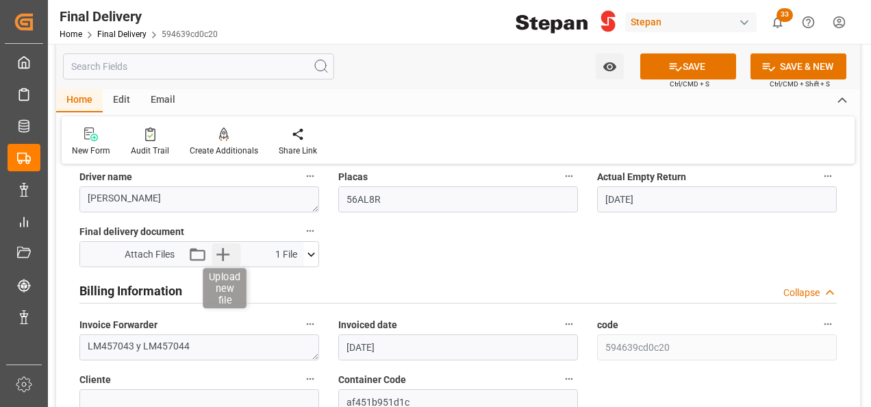
click at [227, 253] on icon "button" at bounding box center [222, 254] width 13 height 13
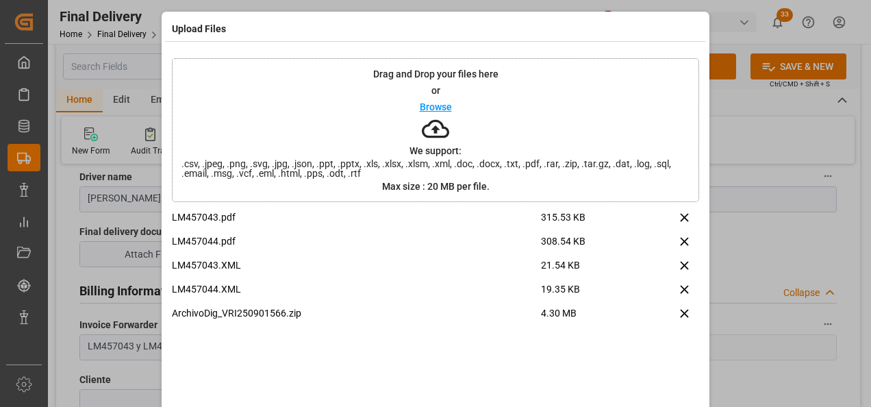
scroll to position [54, 0]
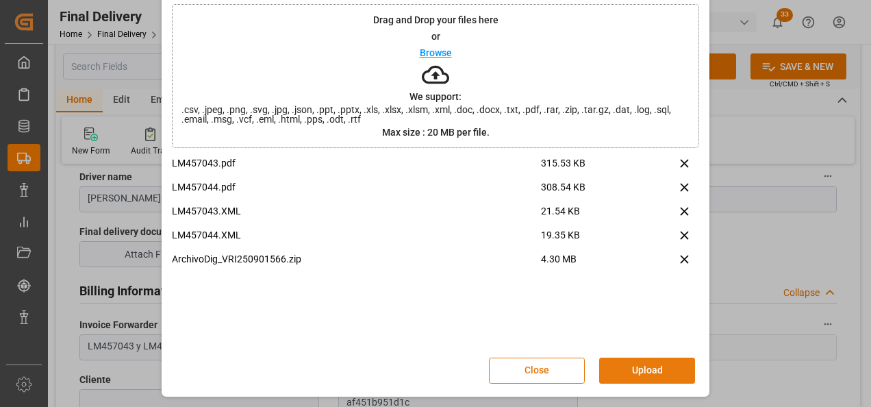
click at [638, 369] on button "Upload" at bounding box center [647, 370] width 96 height 26
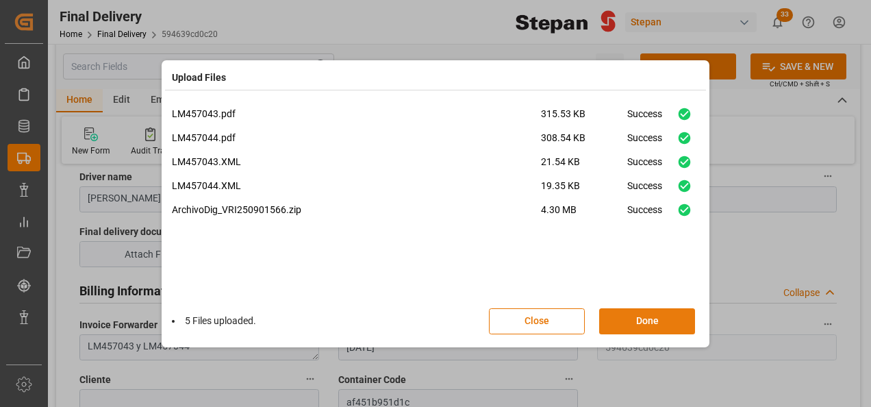
click at [644, 312] on button "Done" at bounding box center [647, 321] width 96 height 26
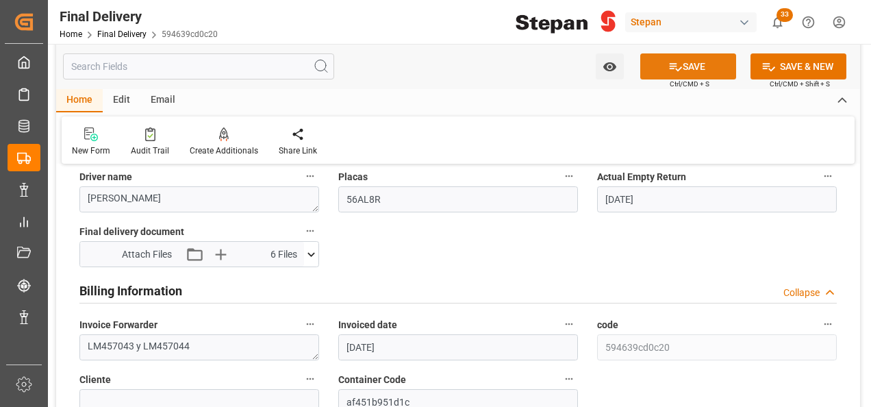
drag, startPoint x: 696, startPoint y: 66, endPoint x: 655, endPoint y: 66, distance: 41.1
click at [696, 66] on button "SAVE" at bounding box center [688, 66] width 96 height 26
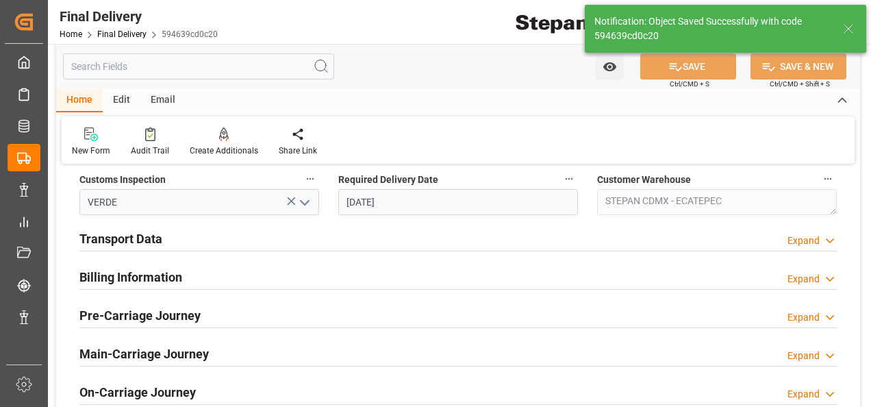
scroll to position [274, 0]
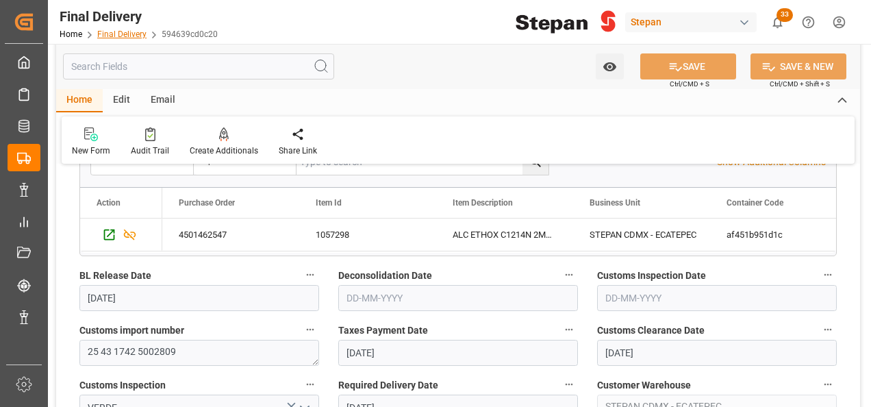
click at [112, 30] on link "Final Delivery" at bounding box center [121, 34] width 49 height 10
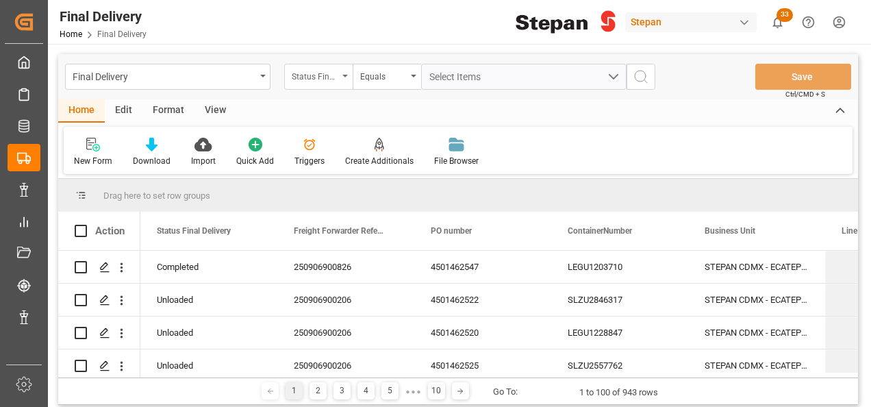
click at [329, 73] on div "Status Final Delivery" at bounding box center [315, 75] width 47 height 16
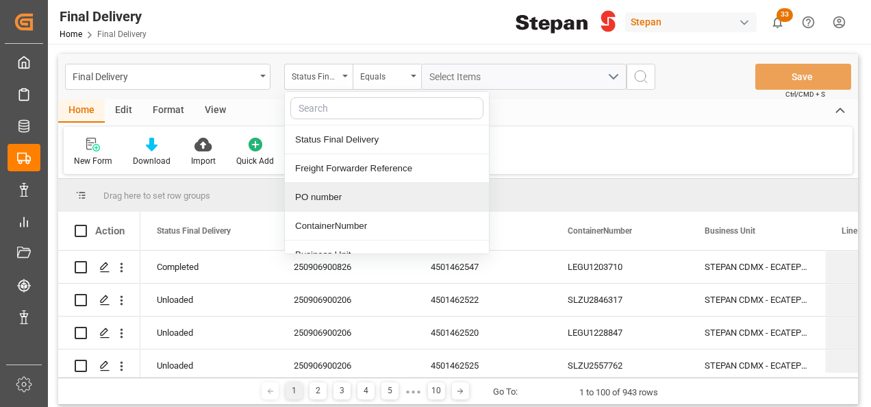
click at [325, 194] on div "PO number" at bounding box center [387, 197] width 204 height 29
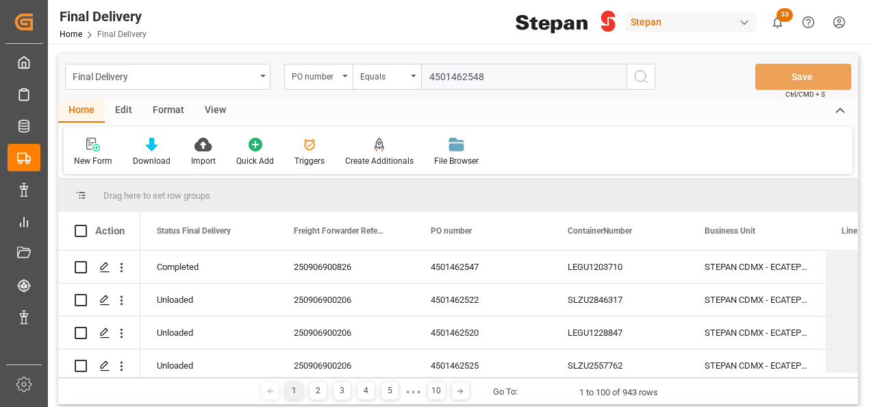
type input "4501462548"
click at [641, 71] on icon "search button" at bounding box center [641, 76] width 16 height 16
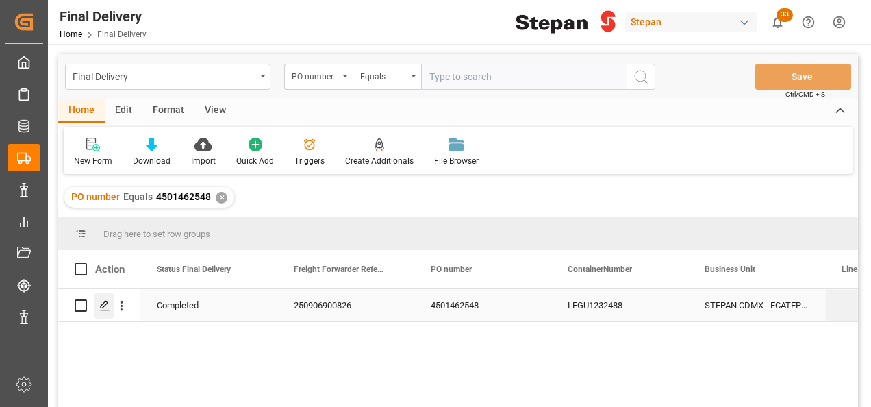
click at [103, 309] on icon "Press SPACE to select this row." at bounding box center [104, 305] width 11 height 11
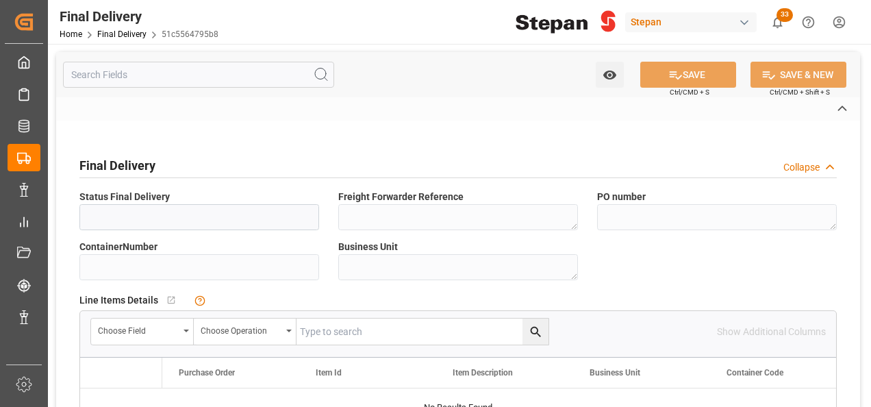
type input "Completed"
type textarea "250906900826"
type textarea "4501462548"
type input "LEGU1232488"
type textarea "STEPAN CDMX - ECATEPEC"
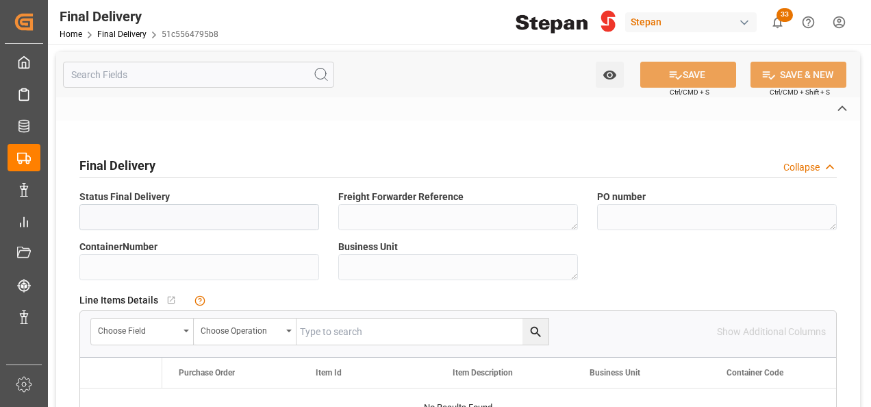
type textarea "25 43 1742 5002811"
type input "VERDE"
type textarea "STEPAN CDMX - ECATEPEC"
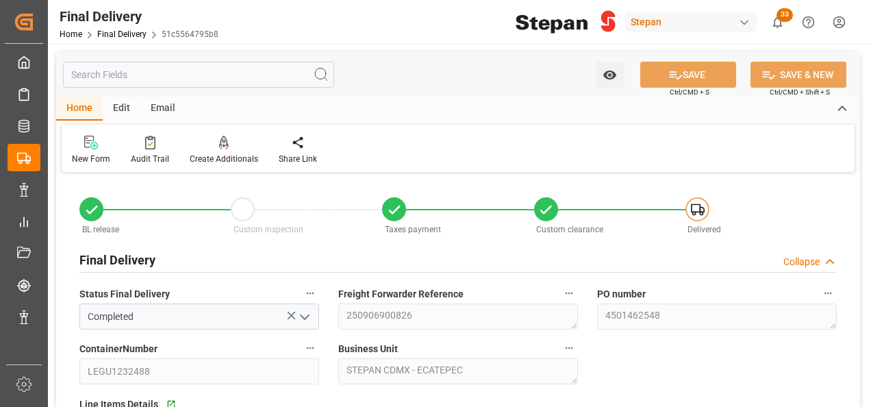
type input "[DATE]"
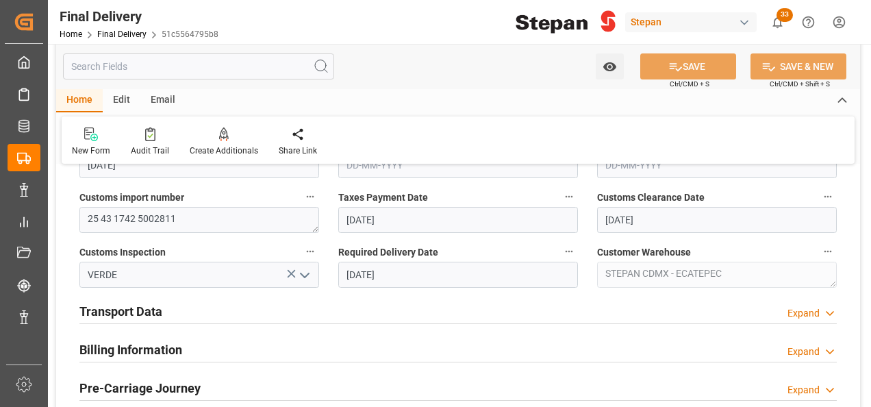
scroll to position [479, 0]
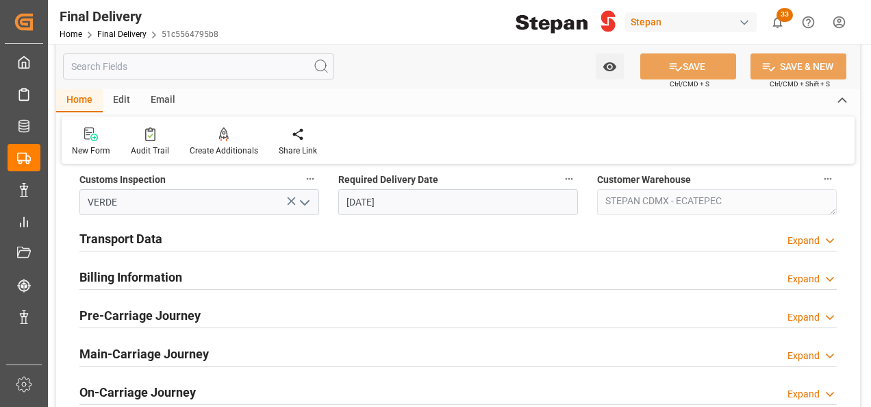
click at [126, 284] on h2 "Billing Information" at bounding box center [130, 277] width 103 height 18
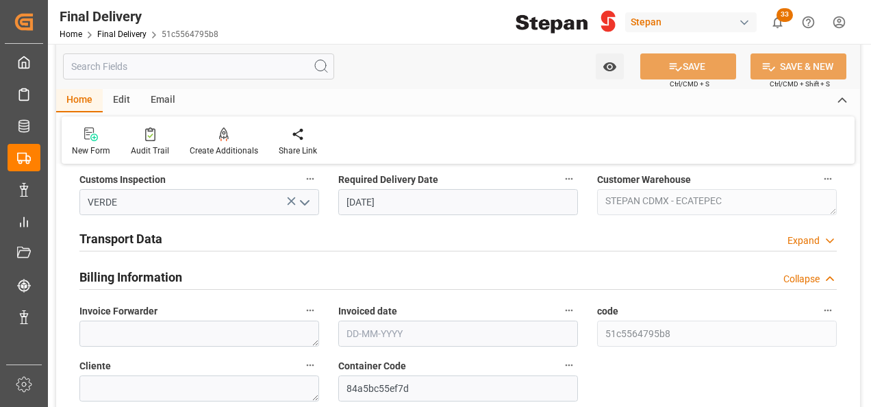
click at [125, 242] on h2 "Transport Data" at bounding box center [120, 238] width 83 height 18
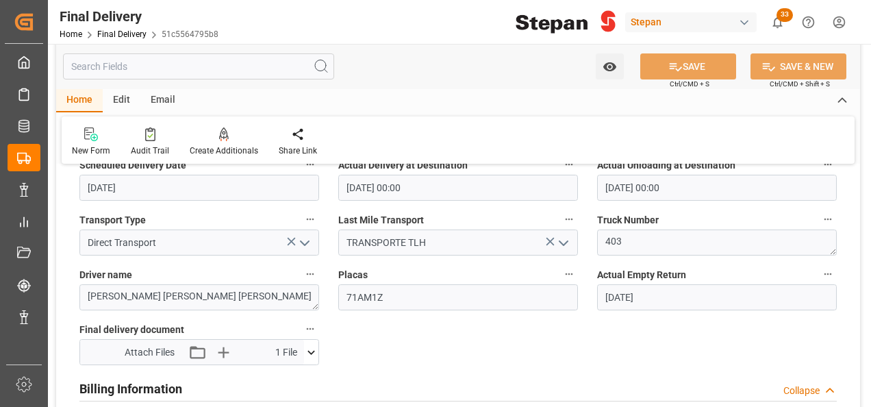
scroll to position [753, 0]
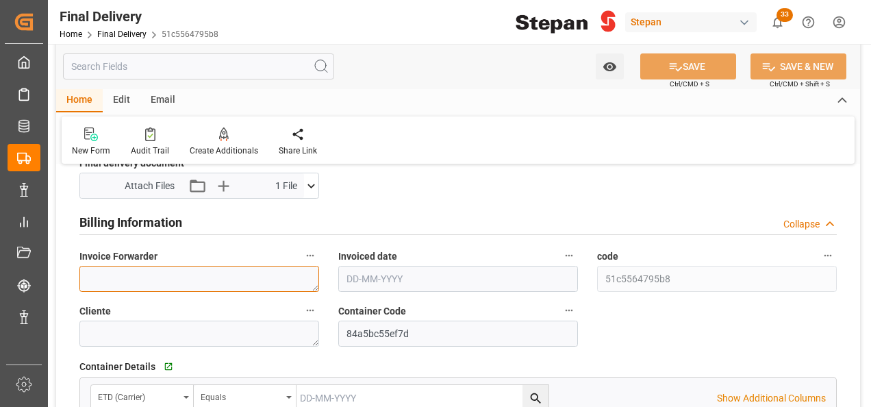
click at [123, 286] on textarea at bounding box center [199, 279] width 240 height 26
paste textarea "LM457049"
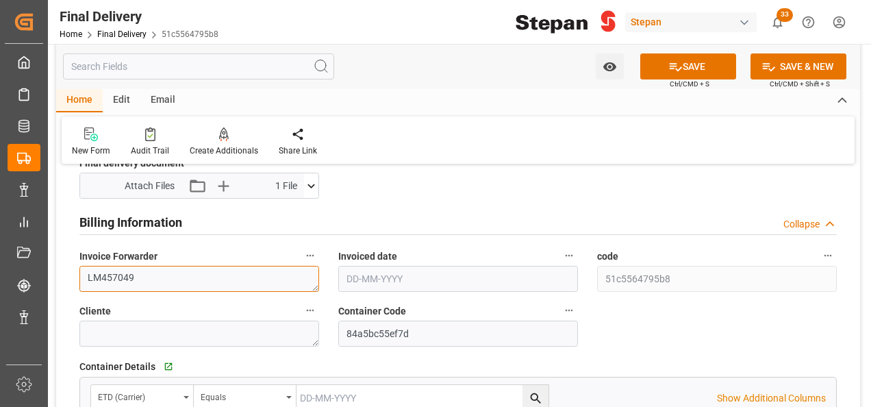
type textarea "LM457049"
click at [394, 268] on input "text" at bounding box center [458, 279] width 240 height 26
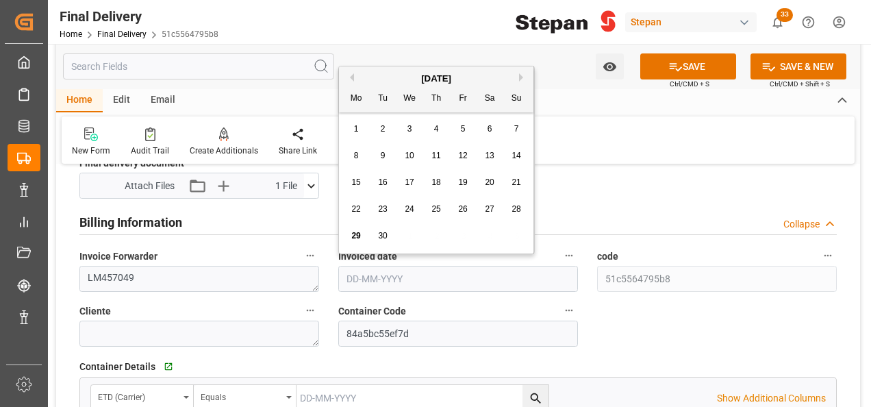
click at [375, 76] on div "[DATE]" at bounding box center [436, 79] width 194 height 14
click at [444, 211] on div "25" at bounding box center [436, 209] width 17 height 16
type input "[DATE]"
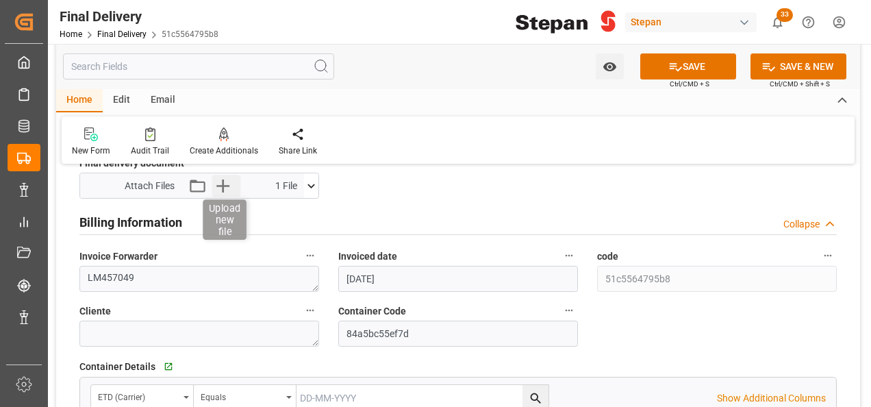
click at [226, 182] on icon "button" at bounding box center [223, 186] width 22 height 22
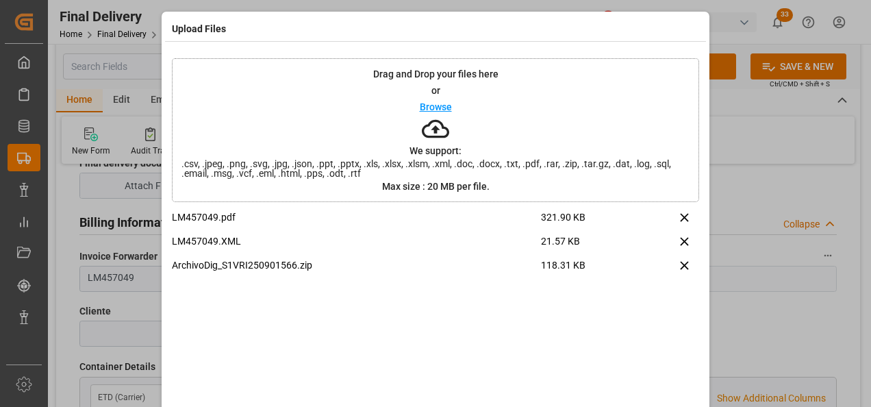
scroll to position [54, 0]
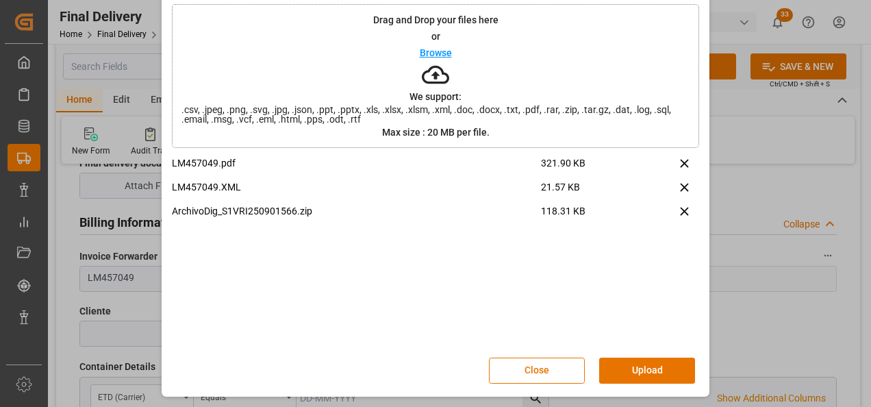
drag, startPoint x: 655, startPoint y: 370, endPoint x: 651, endPoint y: 362, distance: 9.2
click at [653, 368] on button "Upload" at bounding box center [647, 370] width 96 height 26
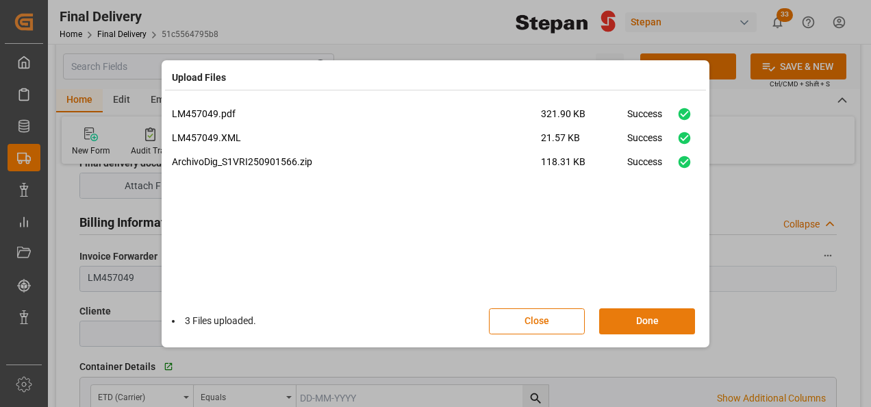
click at [637, 314] on button "Done" at bounding box center [647, 321] width 96 height 26
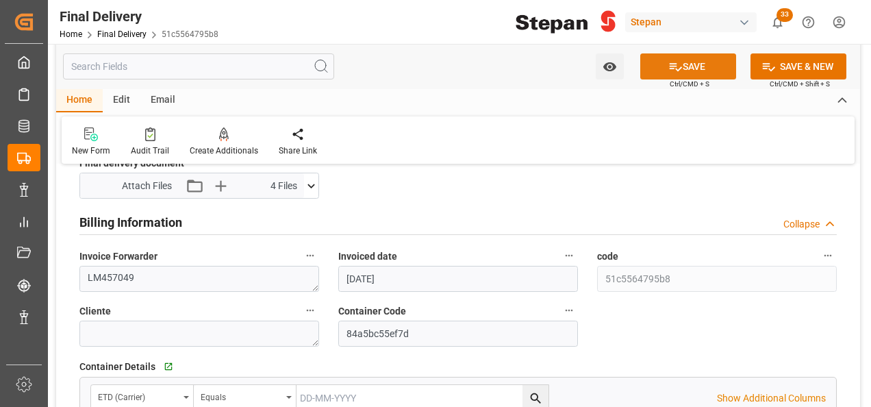
click at [681, 59] on button "SAVE" at bounding box center [688, 66] width 96 height 26
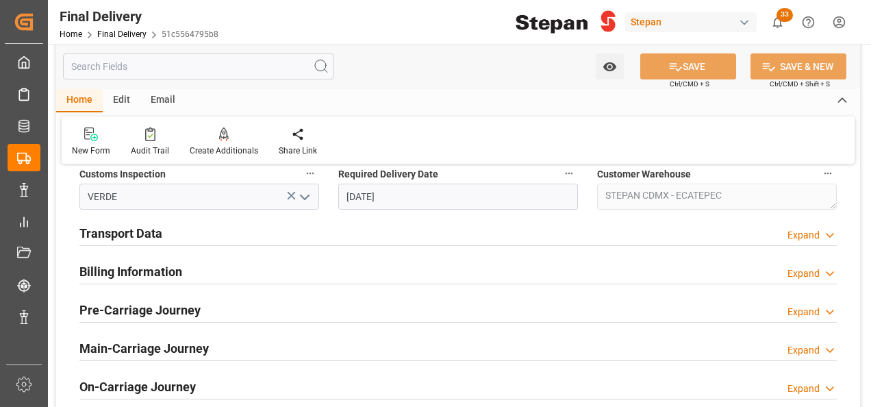
scroll to position [466, 0]
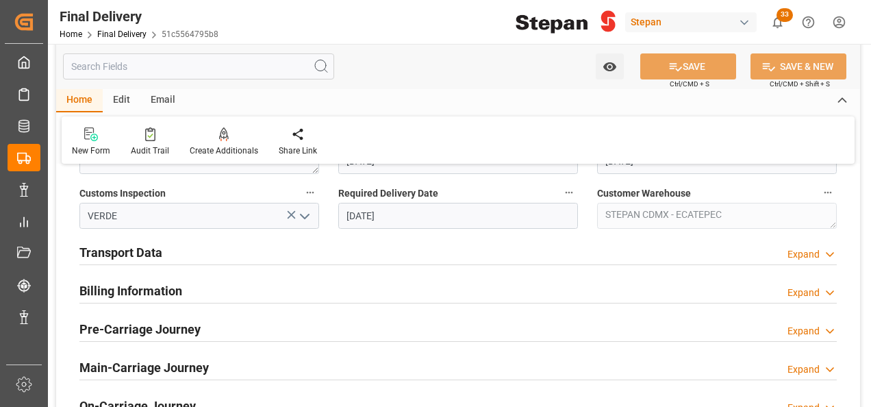
click at [123, 290] on h2 "Billing Information" at bounding box center [130, 290] width 103 height 18
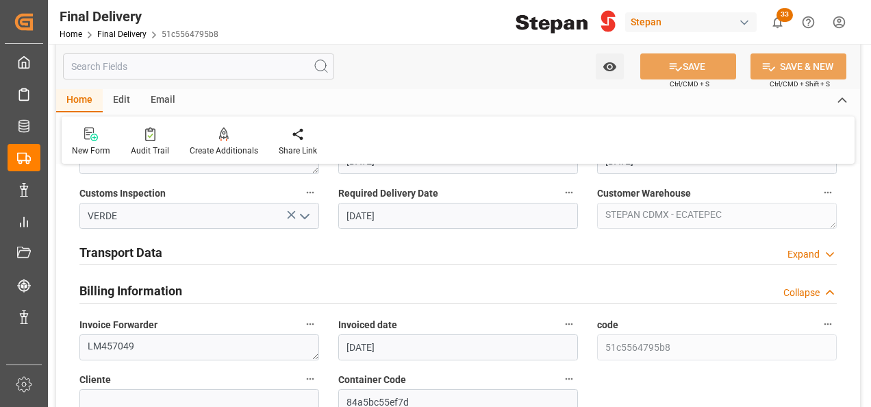
click at [131, 248] on h2 "Transport Data" at bounding box center [120, 252] width 83 height 18
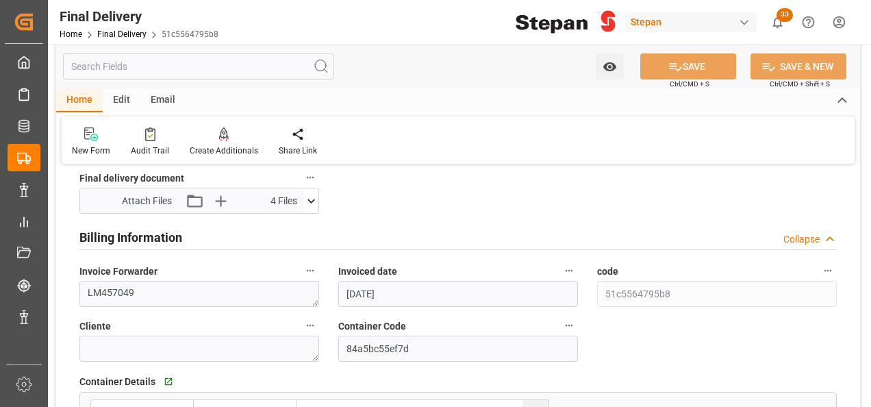
scroll to position [740, 0]
click at [122, 36] on link "Final Delivery" at bounding box center [121, 34] width 49 height 10
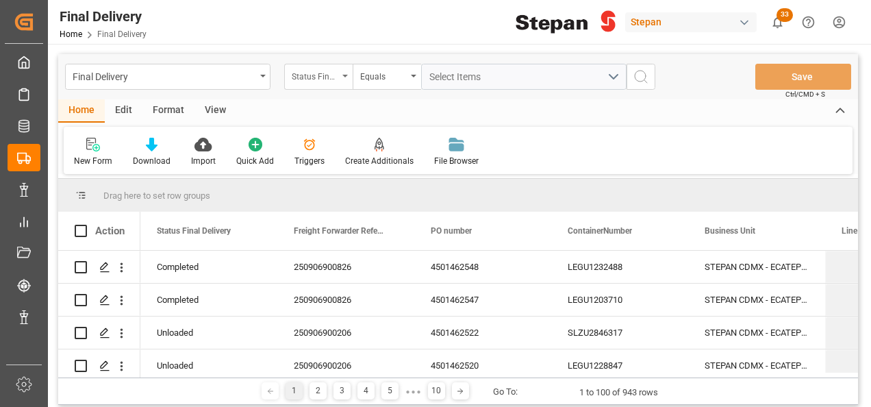
click at [333, 73] on div "Status Final Delivery" at bounding box center [315, 75] width 47 height 16
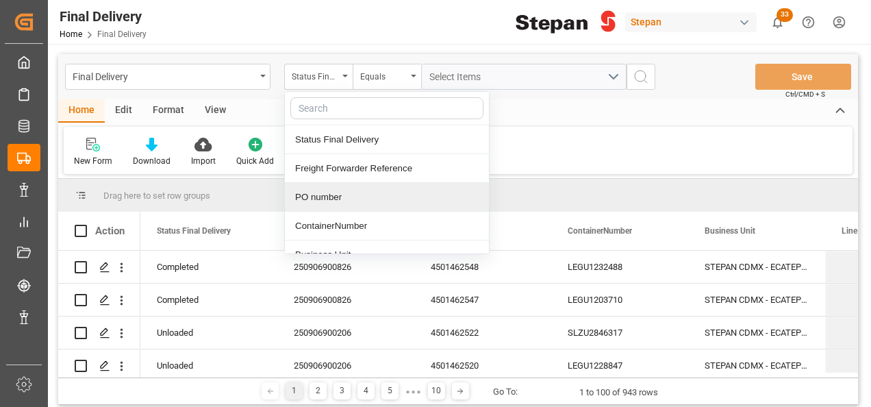
click at [331, 192] on div "PO number" at bounding box center [387, 197] width 204 height 29
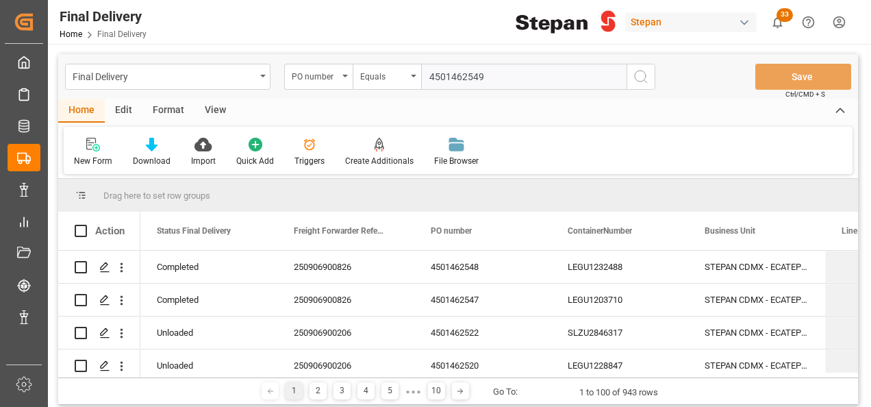
type input "4501462549"
click at [646, 74] on icon "search button" at bounding box center [641, 76] width 16 height 16
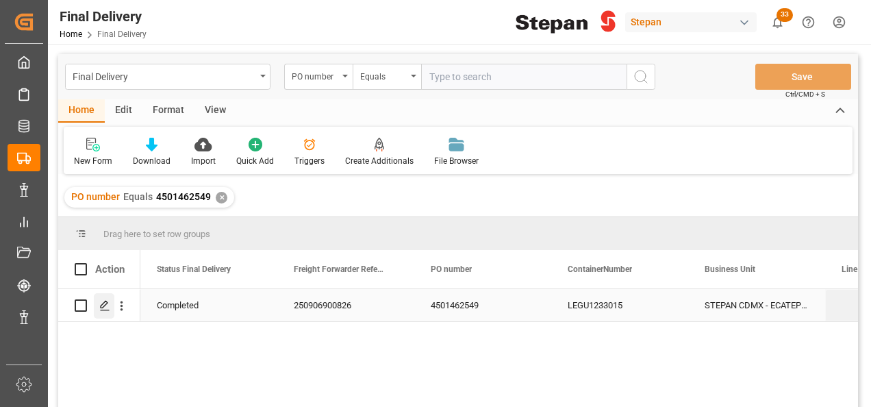
click at [103, 307] on icon "Press SPACE to select this row." at bounding box center [104, 305] width 11 height 11
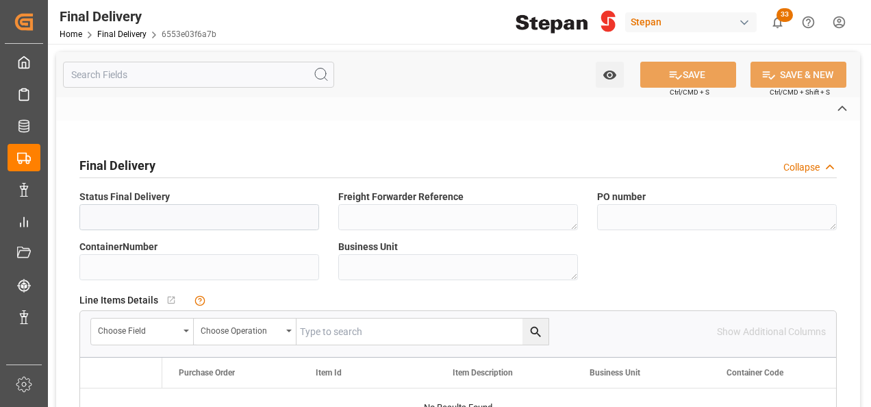
type input "Completed"
type textarea "250906900826"
type textarea "4501462549"
type input "LEGU1233015"
type textarea "STEPAN CDMX - ECATEPEC"
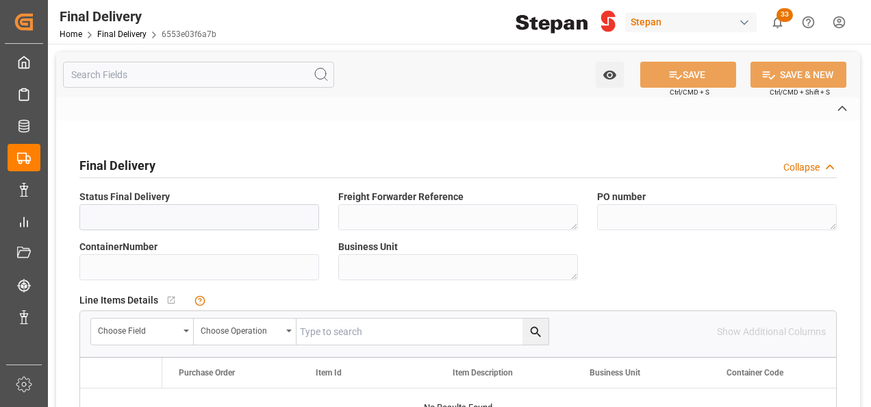
type textarea "25 43 1742 5002812"
type input "VERDE"
type textarea "STEPAN CDMX - ECATEPEC"
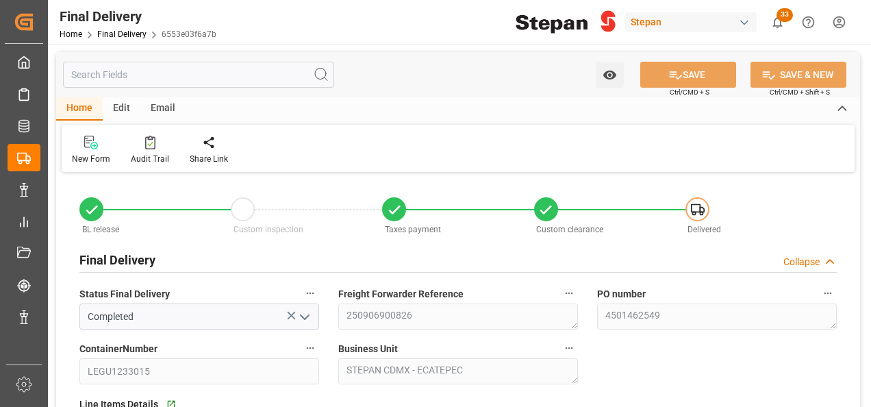
type input "[DATE]"
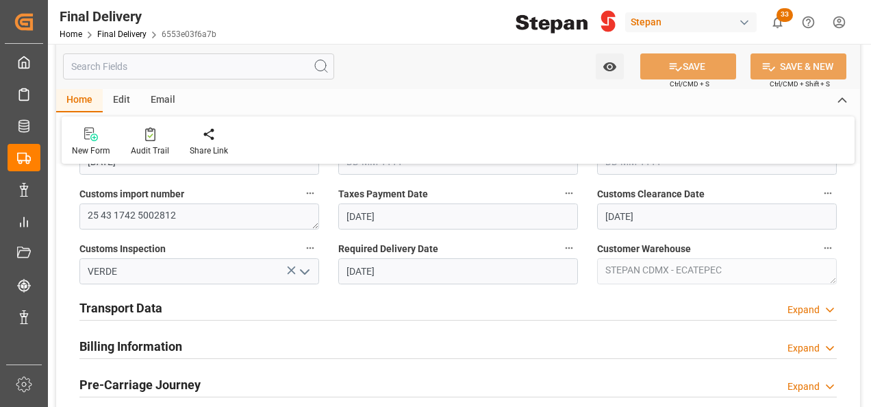
scroll to position [411, 0]
click at [162, 343] on h2 "Billing Information" at bounding box center [130, 345] width 103 height 18
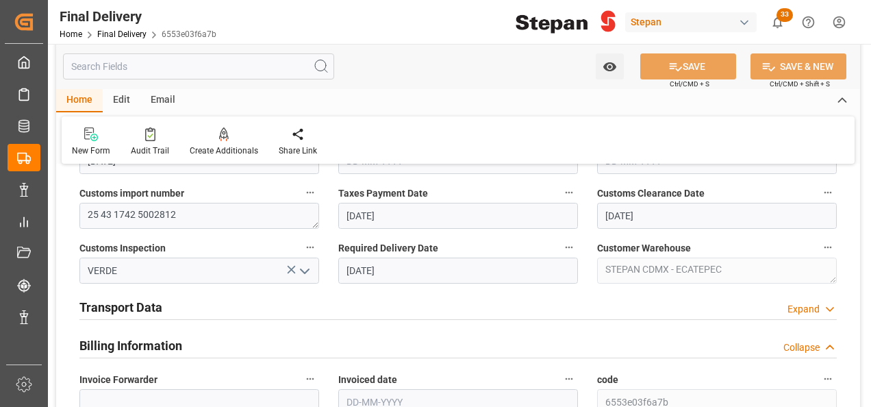
click at [140, 307] on h2 "Transport Data" at bounding box center [120, 307] width 83 height 18
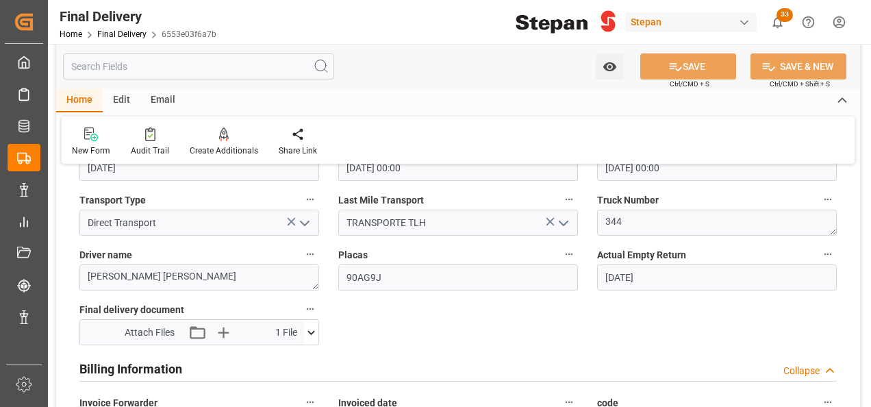
scroll to position [685, 0]
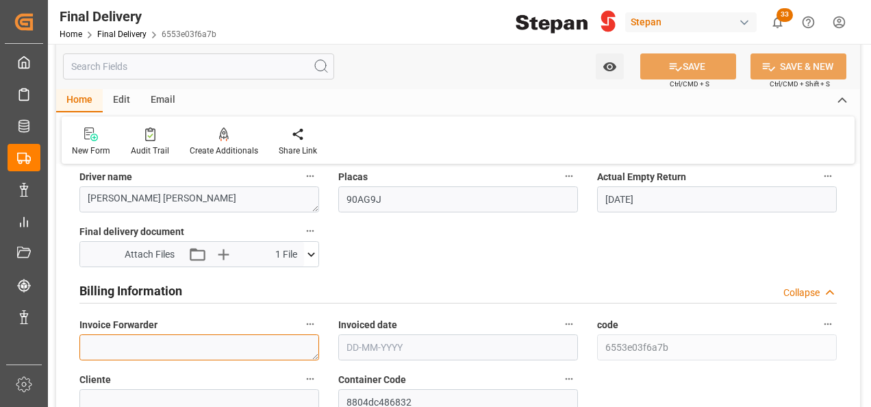
click at [129, 343] on textarea at bounding box center [199, 347] width 240 height 26
paste textarea "LM457052"
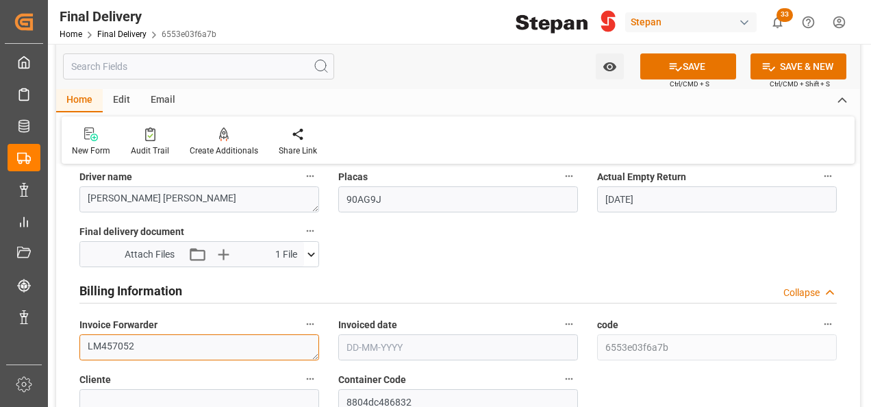
type textarea "LM457052"
click at [373, 336] on input "text" at bounding box center [458, 347] width 240 height 26
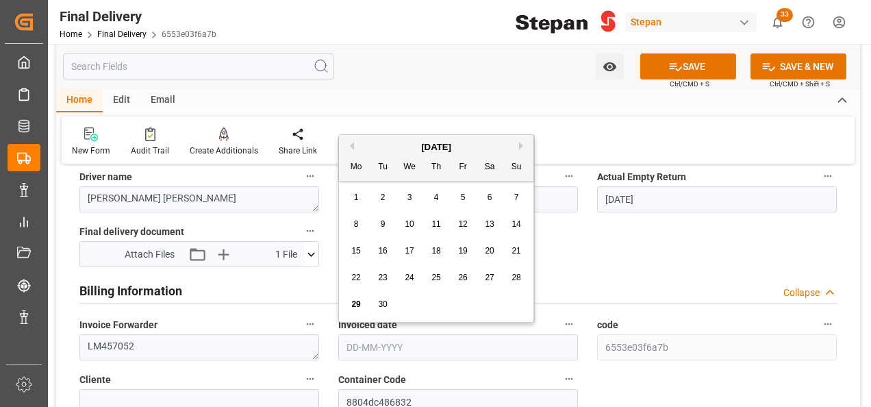
click at [383, 144] on div "[DATE]" at bounding box center [436, 147] width 194 height 14
click at [438, 279] on span "25" at bounding box center [435, 278] width 9 height 10
type input "[DATE]"
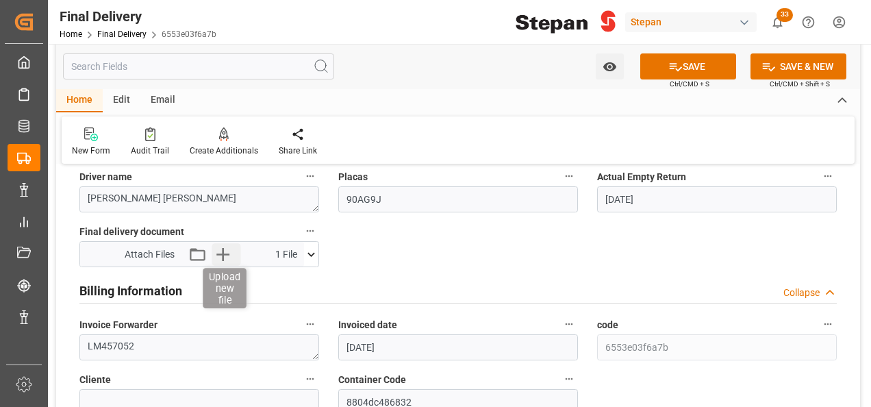
click at [218, 253] on icon "button" at bounding box center [222, 254] width 13 height 13
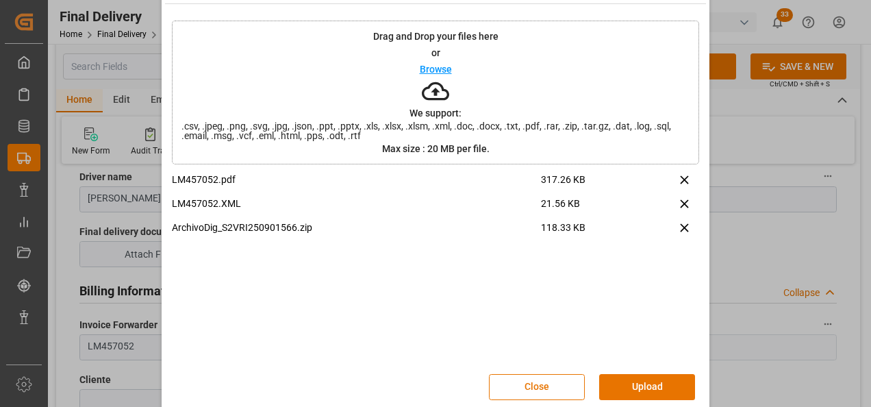
scroll to position [54, 0]
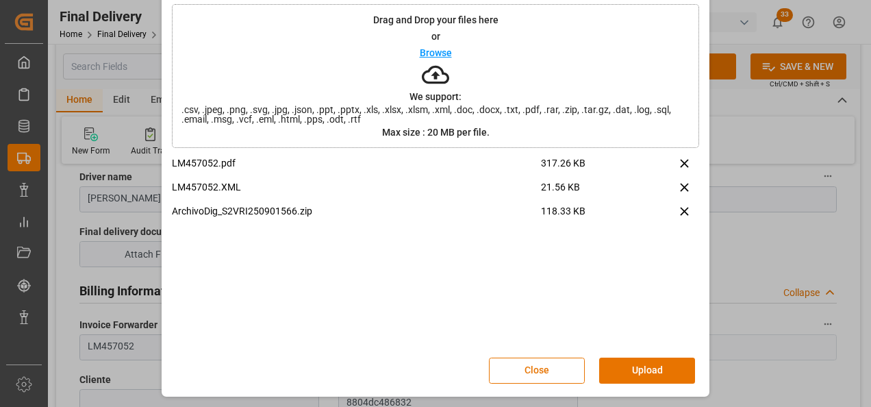
click at [631, 365] on button "Upload" at bounding box center [647, 370] width 96 height 26
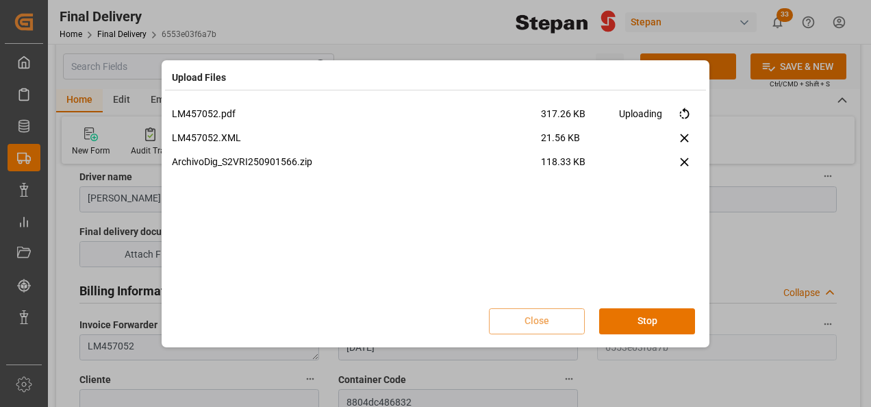
scroll to position [0, 0]
drag, startPoint x: 630, startPoint y: 320, endPoint x: 640, endPoint y: 303, distance: 20.2
click at [630, 320] on button "Done" at bounding box center [647, 321] width 96 height 26
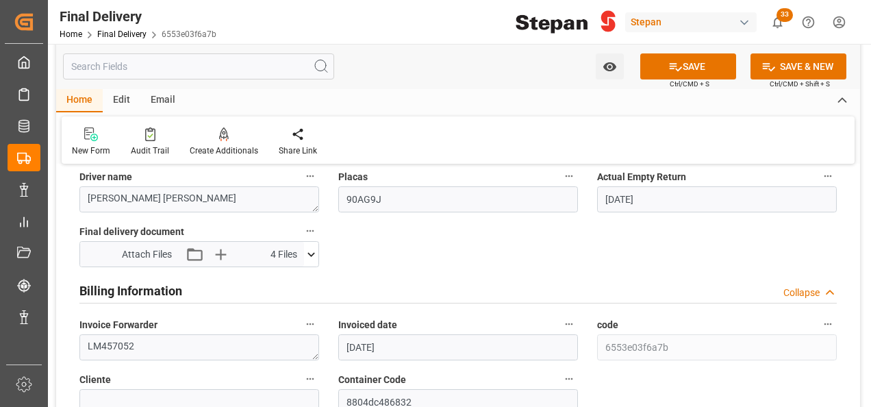
click at [686, 66] on button "SAVE" at bounding box center [688, 66] width 96 height 26
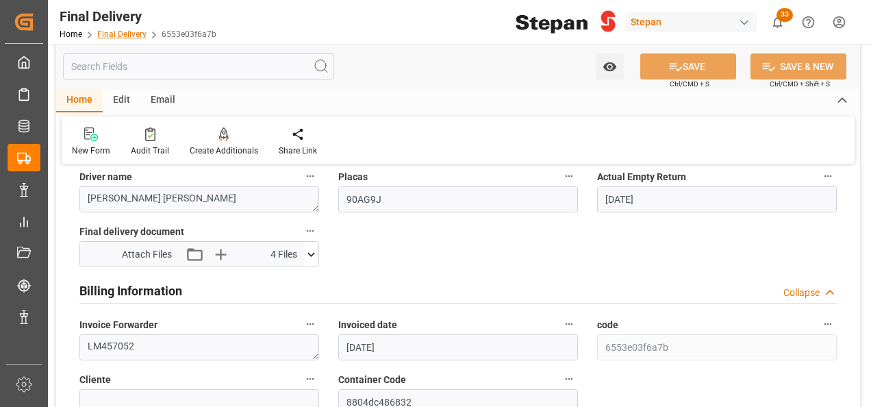
click at [121, 35] on link "Final Delivery" at bounding box center [121, 34] width 49 height 10
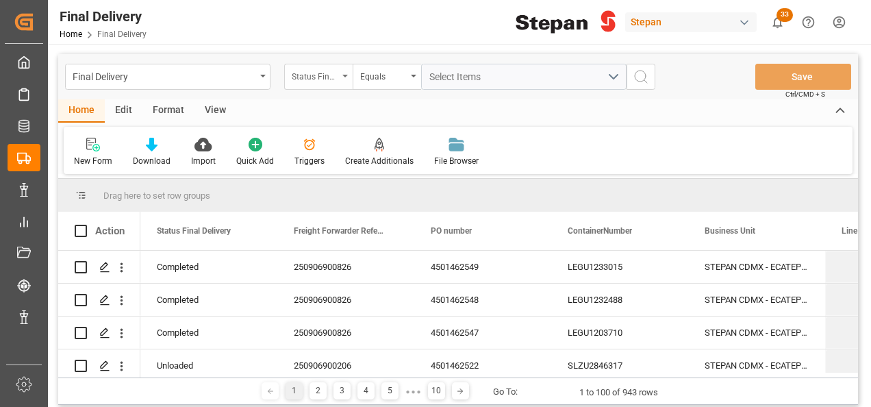
click at [349, 78] on div "Status Final Delivery" at bounding box center [318, 77] width 68 height 26
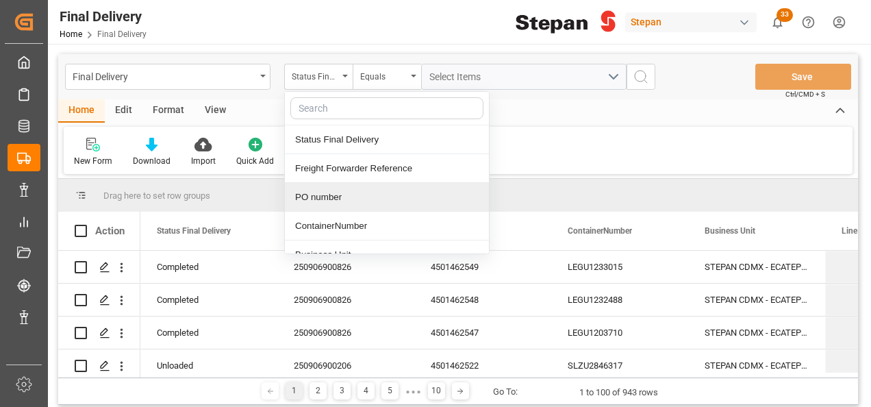
click at [319, 199] on div "PO number" at bounding box center [387, 197] width 204 height 29
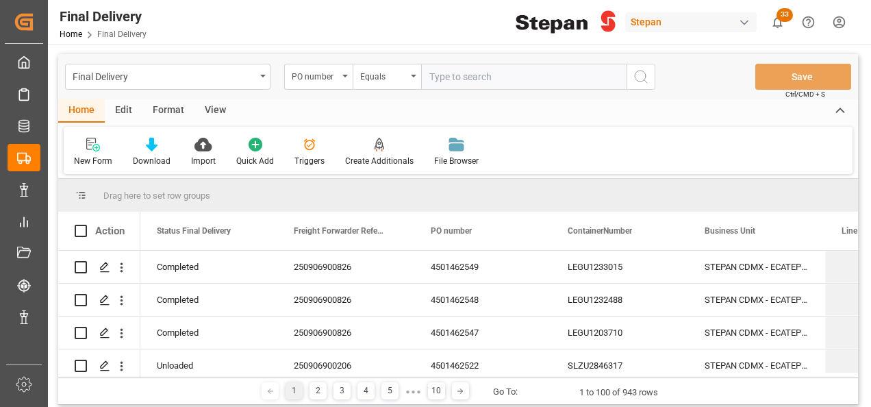
click at [464, 85] on input "text" at bounding box center [523, 77] width 205 height 26
type input "4501462550"
click at [644, 78] on icon "search button" at bounding box center [641, 76] width 16 height 16
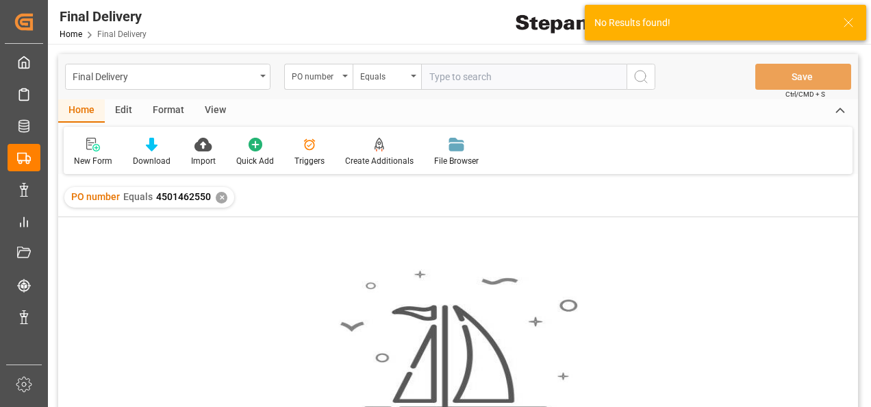
click at [218, 197] on div "✕" at bounding box center [222, 198] width 12 height 12
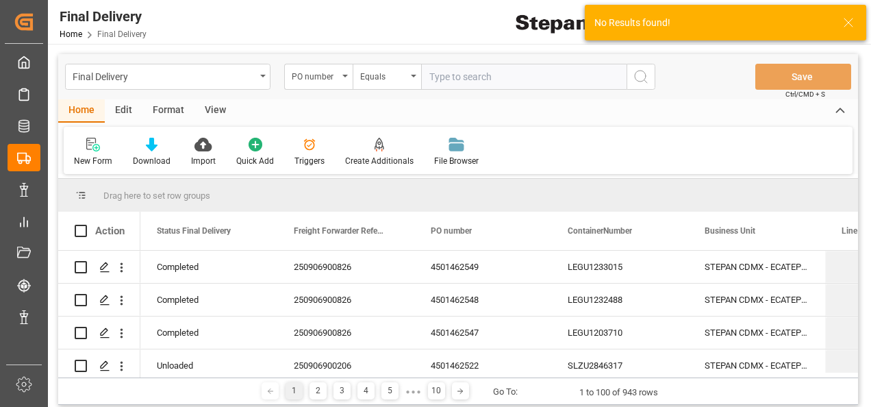
click at [437, 73] on input "text" at bounding box center [523, 77] width 205 height 26
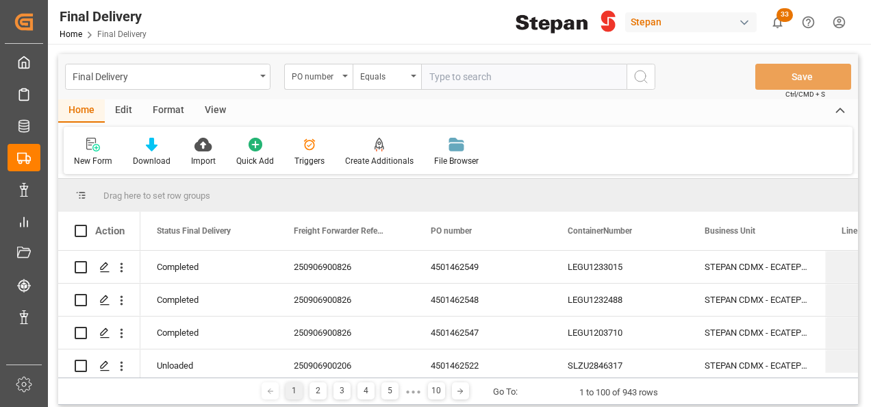
paste input "4501462550"
click at [431, 70] on input "4501462550" at bounding box center [523, 77] width 205 height 26
type input "4501462550"
click at [642, 79] on icon "search button" at bounding box center [641, 76] width 16 height 16
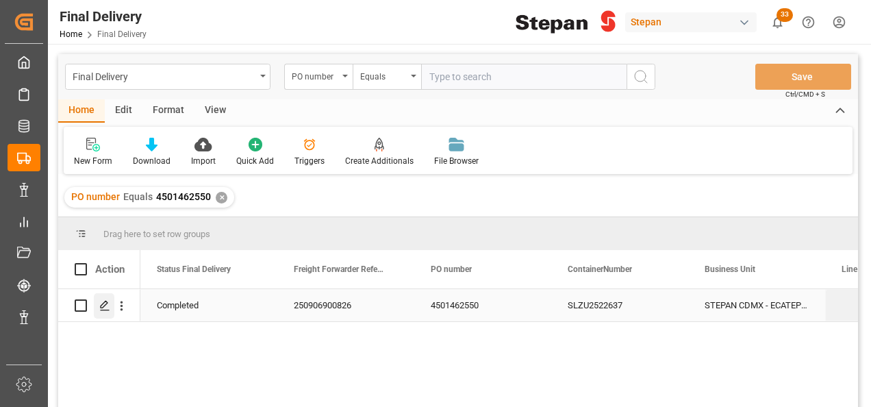
click at [100, 304] on icon "Press SPACE to select this row." at bounding box center [104, 305] width 11 height 11
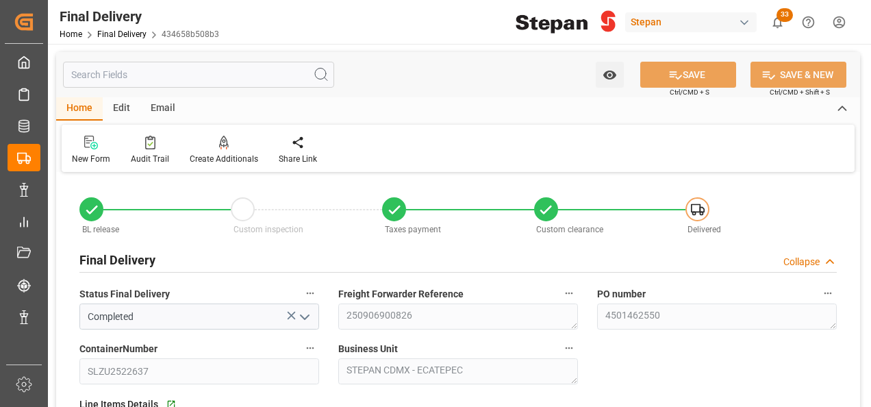
type input "[DATE]"
type input "21-09-2025"
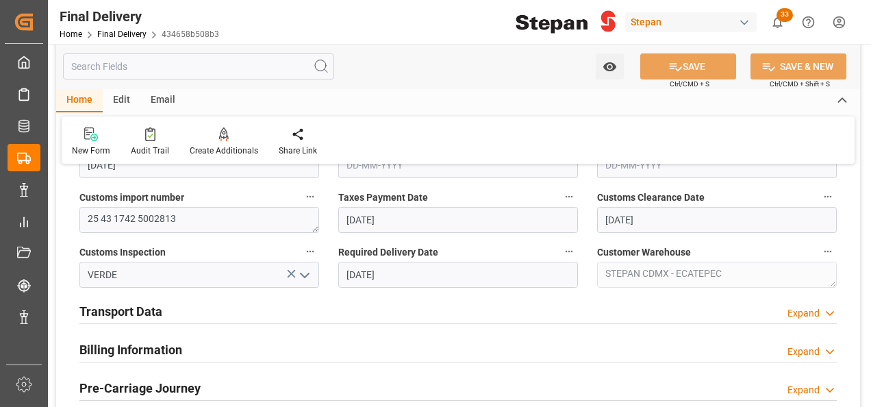
scroll to position [479, 0]
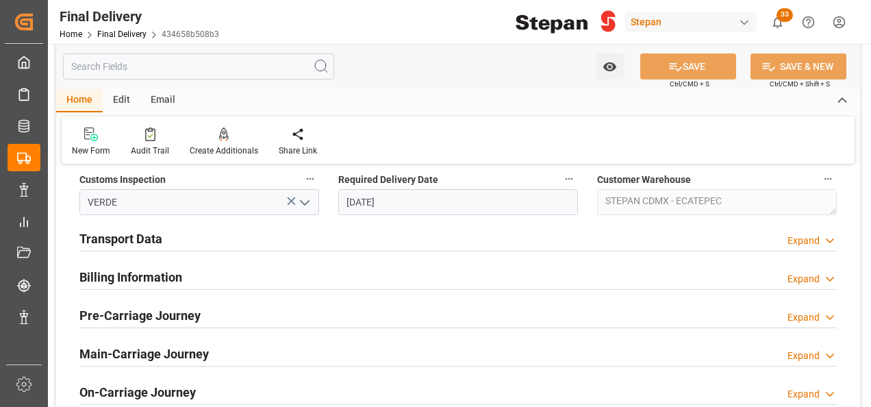
click at [136, 273] on h2 "Billing Information" at bounding box center [130, 277] width 103 height 18
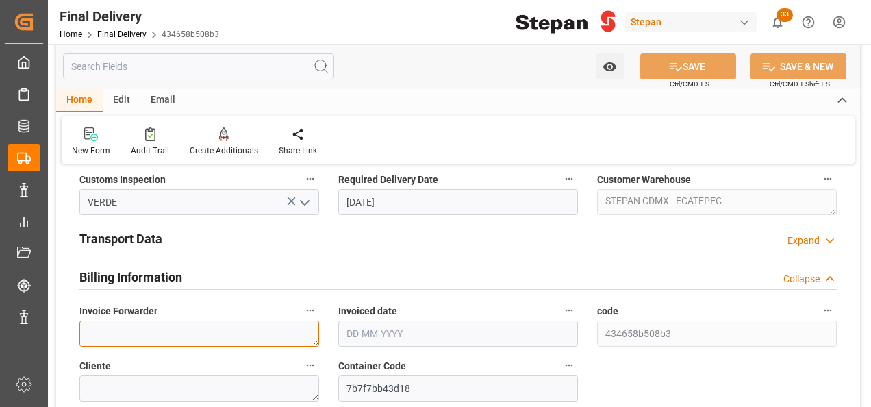
click at [144, 327] on textarea at bounding box center [199, 333] width 240 height 26
paste textarea "LM457054"
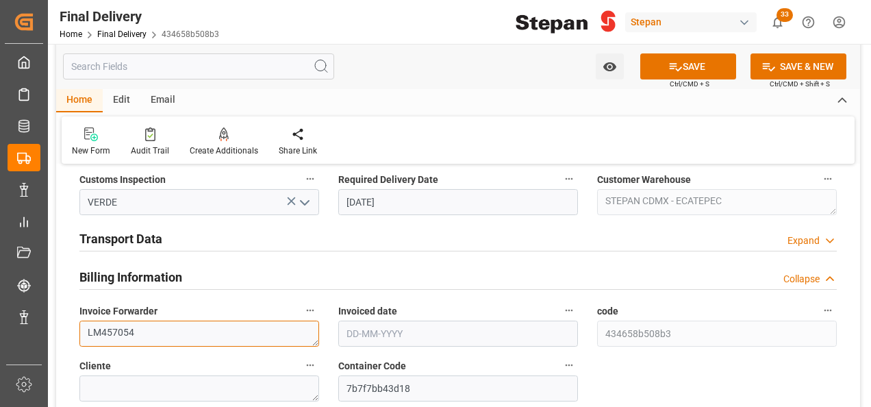
type textarea "LM457054"
click at [370, 319] on body "Created by potrace 1.15, written by Peter Selinger 2001-2017 Created by potrace…" at bounding box center [435, 203] width 871 height 407
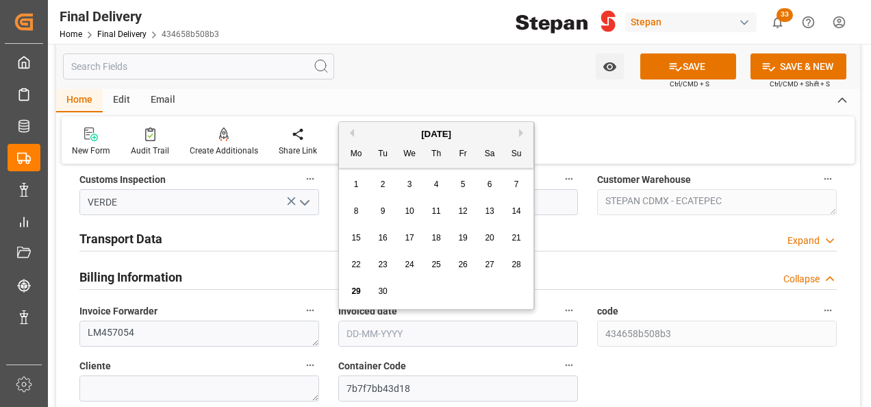
drag, startPoint x: 379, startPoint y: 108, endPoint x: 377, endPoint y: 116, distance: 9.1
click at [379, 108] on div "Home Edit Email" at bounding box center [458, 100] width 804 height 23
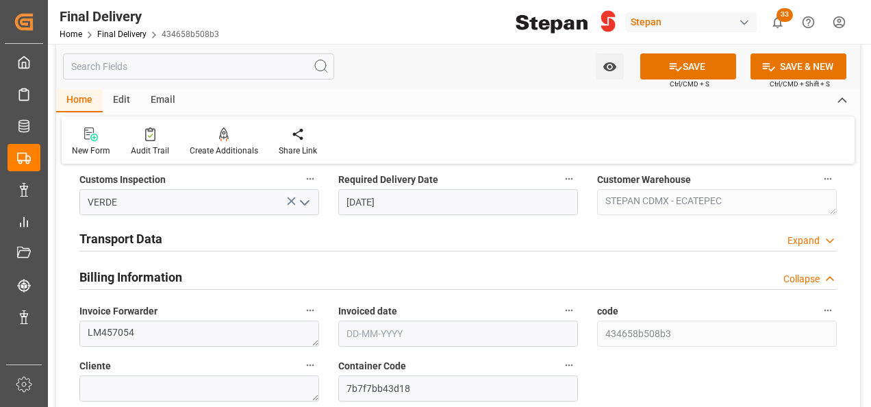
click at [376, 136] on div "New Form Audit Trail Create Additionals Share Link" at bounding box center [458, 139] width 793 height 47
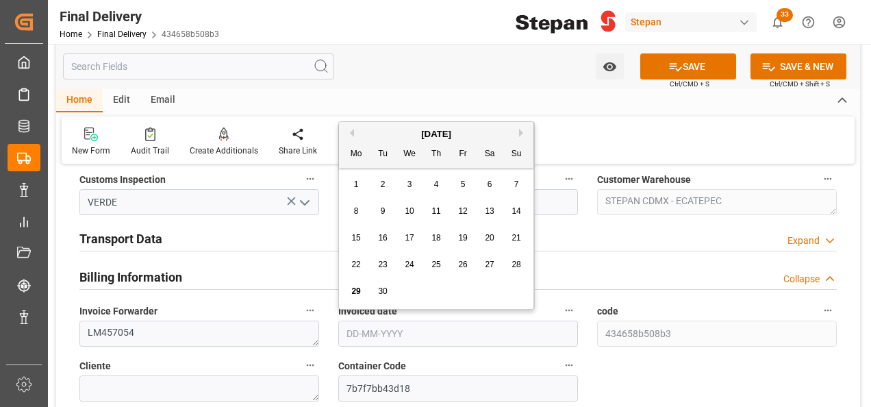
click at [362, 325] on input "text" at bounding box center [458, 333] width 240 height 26
click at [380, 139] on div "[DATE]" at bounding box center [436, 134] width 194 height 14
click at [434, 265] on span "25" at bounding box center [435, 265] width 9 height 10
type input "[DATE]"
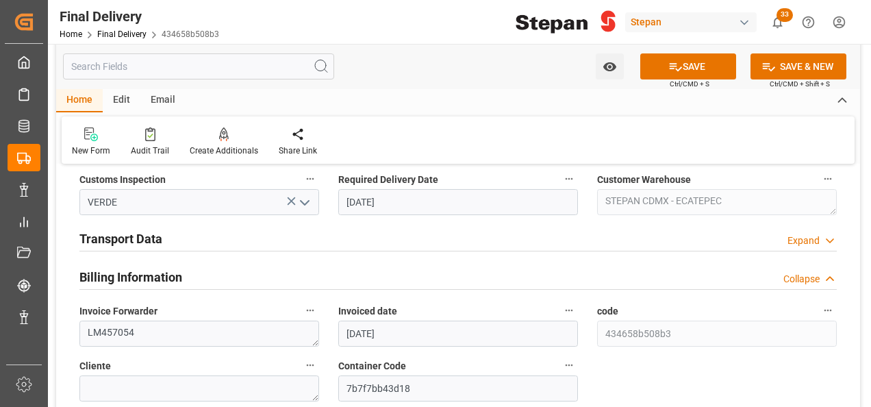
click at [146, 239] on h2 "Transport Data" at bounding box center [120, 238] width 83 height 18
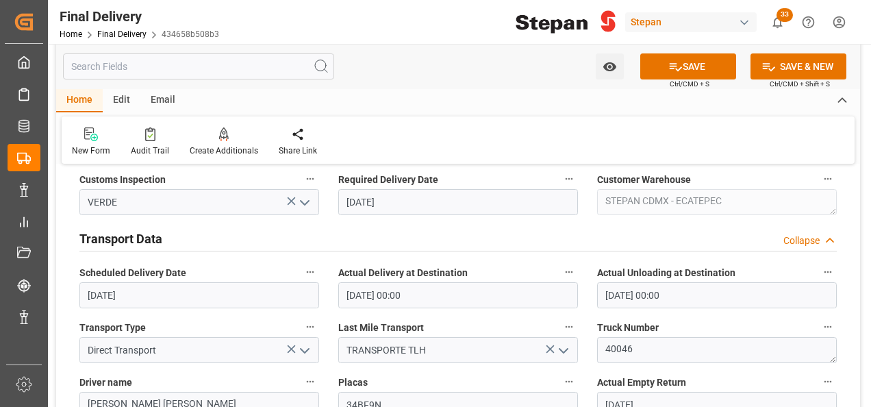
scroll to position [616, 0]
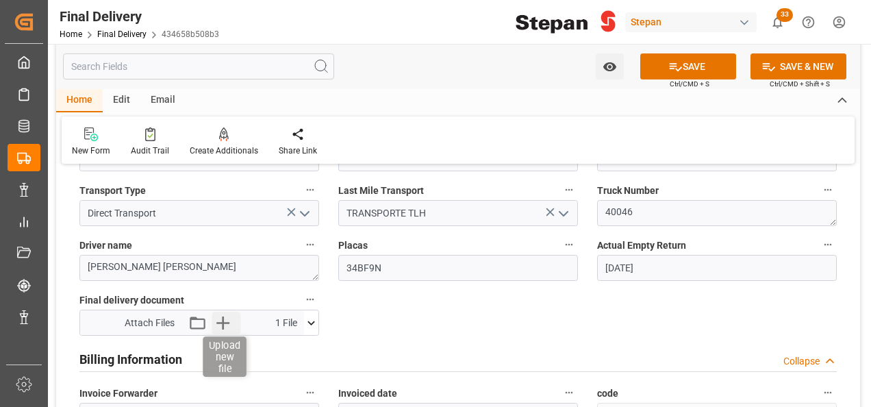
click at [219, 325] on icon "button" at bounding box center [223, 323] width 22 height 22
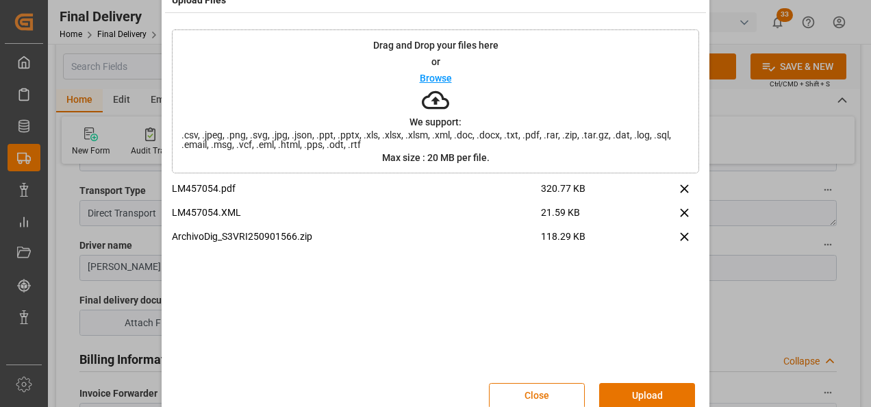
scroll to position [54, 0]
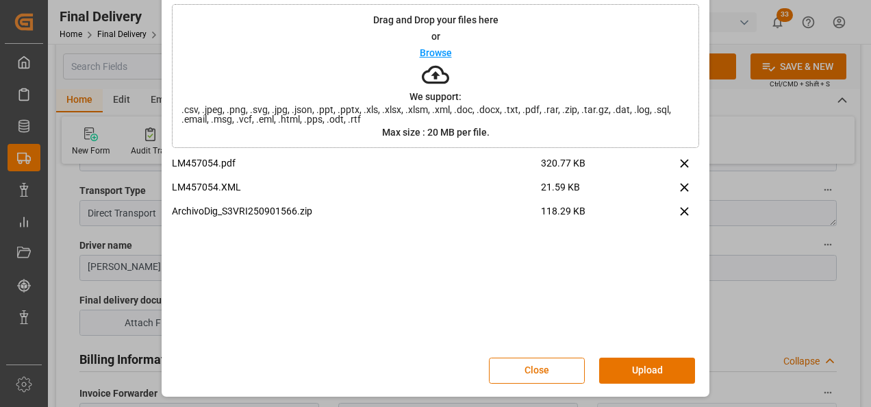
click at [649, 373] on button "Upload" at bounding box center [647, 370] width 96 height 26
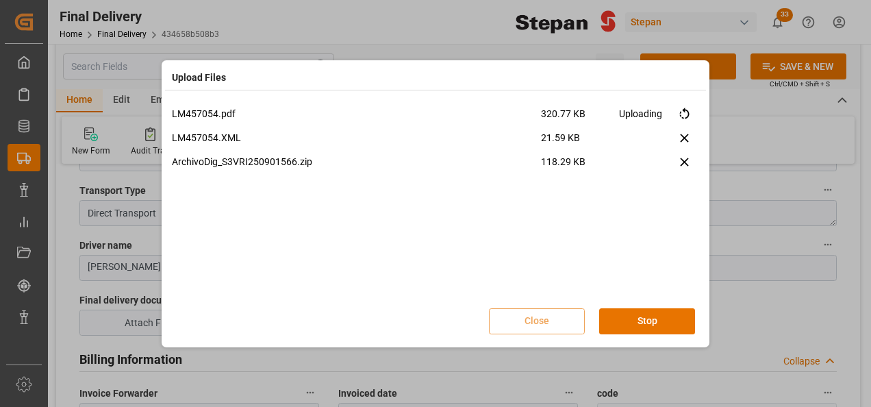
scroll to position [0, 0]
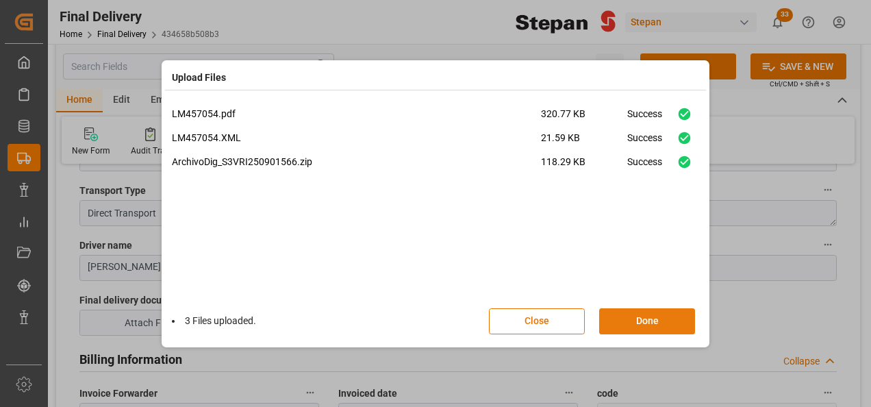
drag, startPoint x: 639, startPoint y: 322, endPoint x: 642, endPoint y: 308, distance: 14.1
click at [639, 323] on button "Done" at bounding box center [647, 321] width 96 height 26
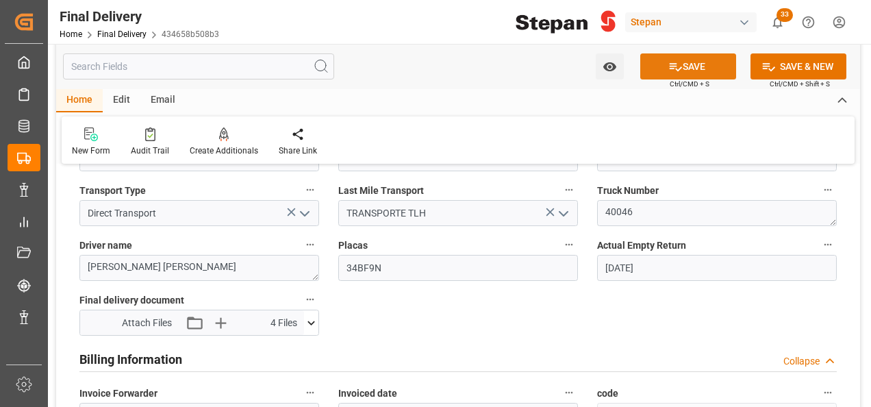
click at [683, 67] on button "SAVE" at bounding box center [688, 66] width 96 height 26
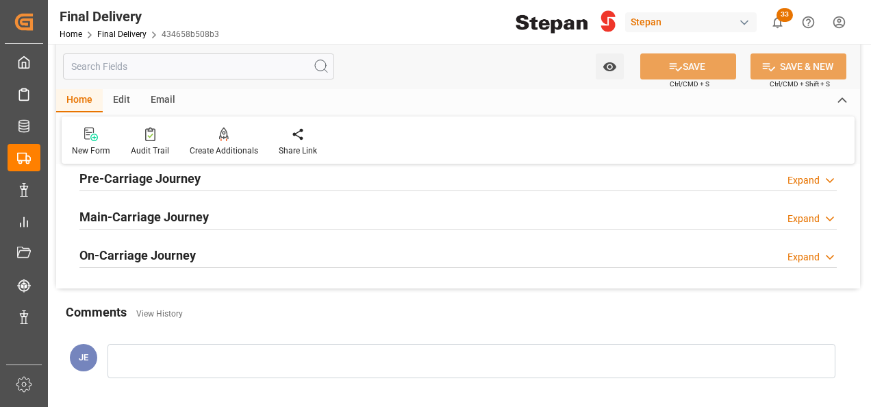
scroll to position [411, 0]
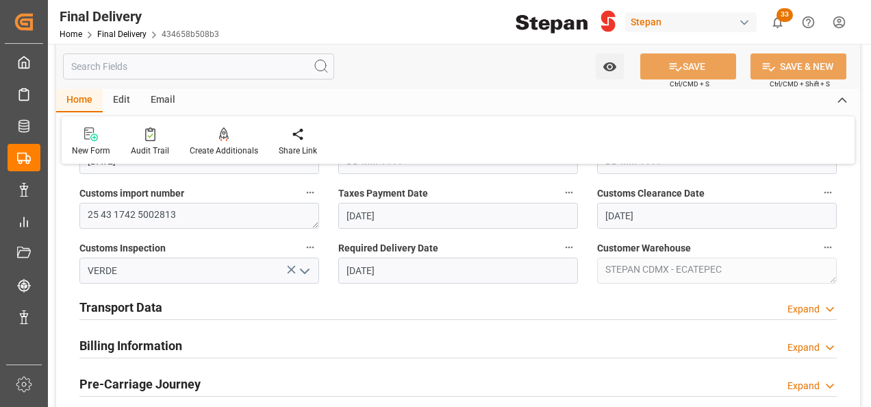
drag, startPoint x: 165, startPoint y: 340, endPoint x: 147, endPoint y: 309, distance: 35.9
click at [164, 341] on h2 "Billing Information" at bounding box center [130, 345] width 103 height 18
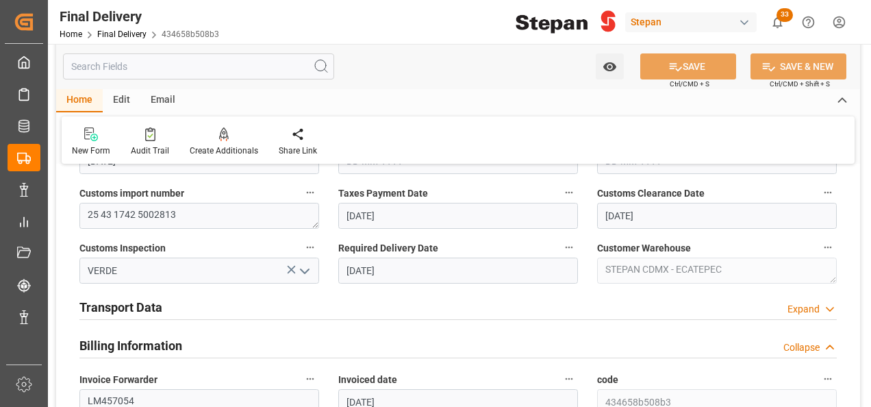
click at [146, 304] on h2 "Transport Data" at bounding box center [120, 307] width 83 height 18
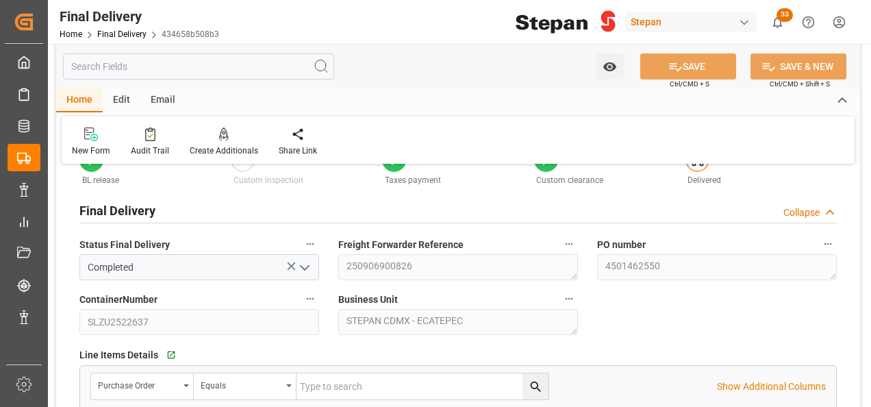
scroll to position [0, 0]
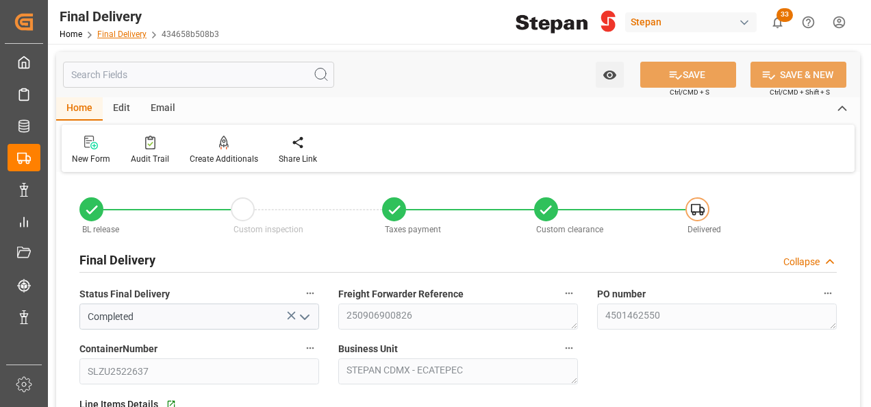
click at [111, 34] on link "Final Delivery" at bounding box center [121, 34] width 49 height 10
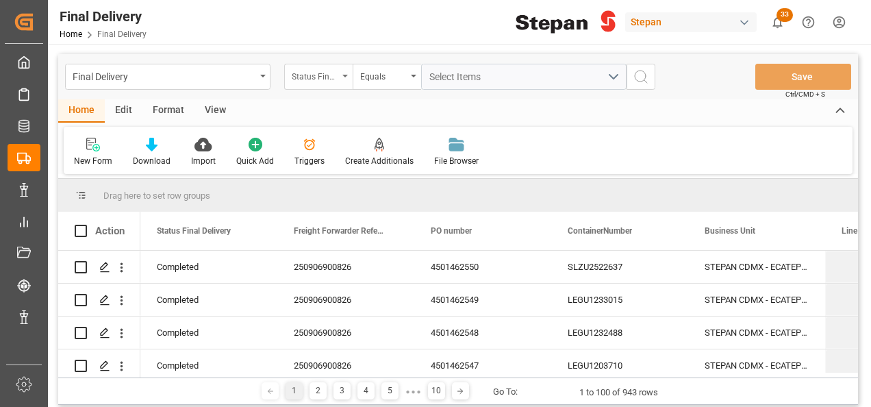
click at [319, 71] on div "Status Final Delivery" at bounding box center [315, 75] width 47 height 16
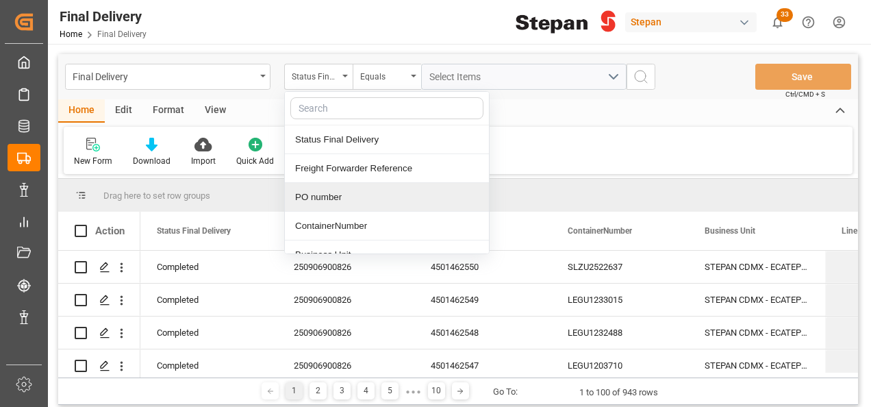
click at [338, 197] on div "PO number" at bounding box center [387, 197] width 204 height 29
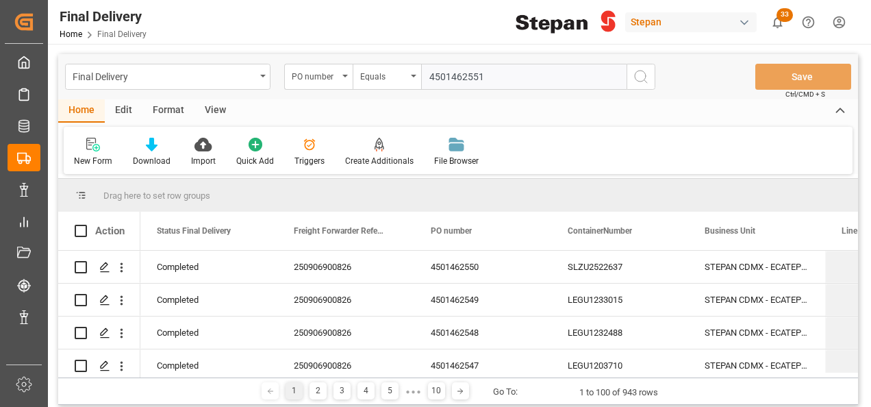
type input "4501462551"
click at [640, 75] on icon "search button" at bounding box center [641, 76] width 16 height 16
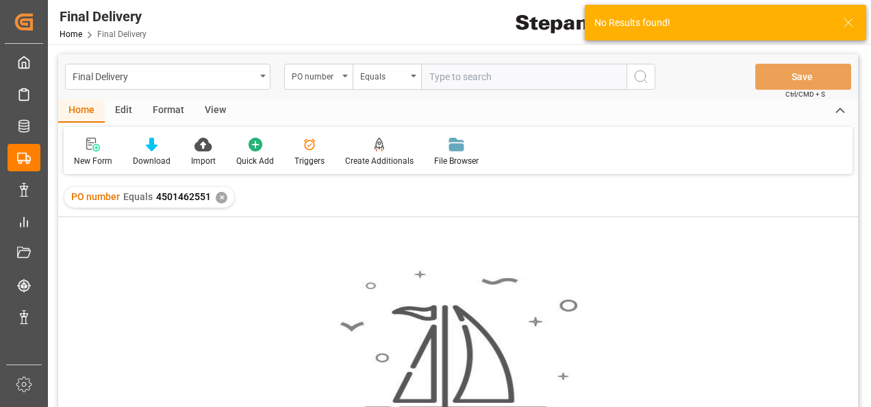
click at [221, 195] on div "✕" at bounding box center [222, 198] width 12 height 12
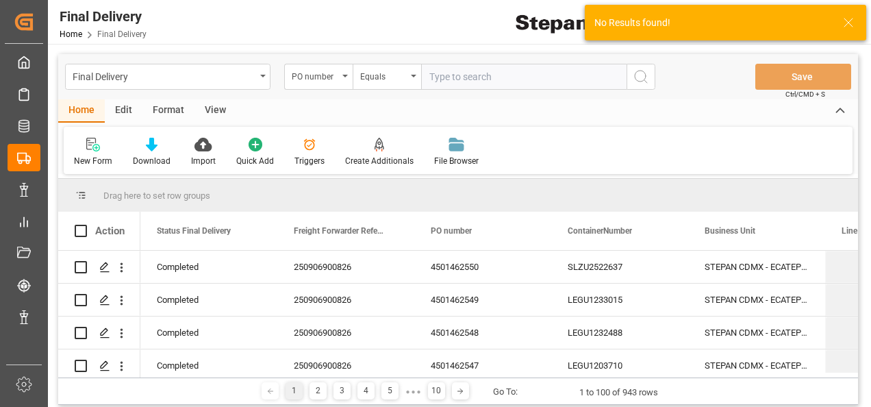
click at [441, 78] on input "text" at bounding box center [523, 77] width 205 height 26
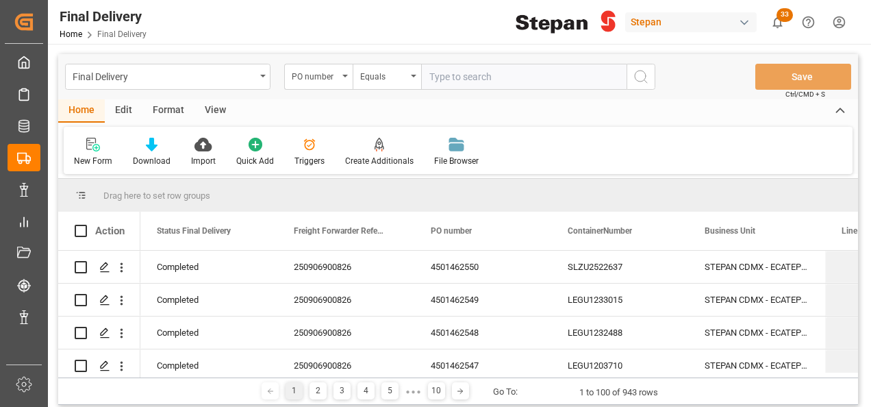
paste input "4501462551"
drag, startPoint x: 431, startPoint y: 77, endPoint x: 466, endPoint y: 72, distance: 35.4
click at [432, 77] on input "4501462551" at bounding box center [523, 77] width 205 height 26
type input "4501462551"
drag, startPoint x: 636, startPoint y: 78, endPoint x: 668, endPoint y: 68, distance: 33.6
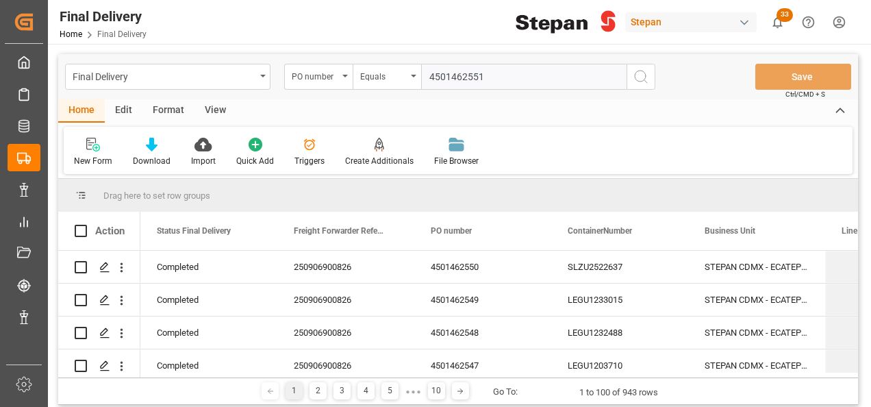
click at [638, 74] on icon "search button" at bounding box center [641, 76] width 16 height 16
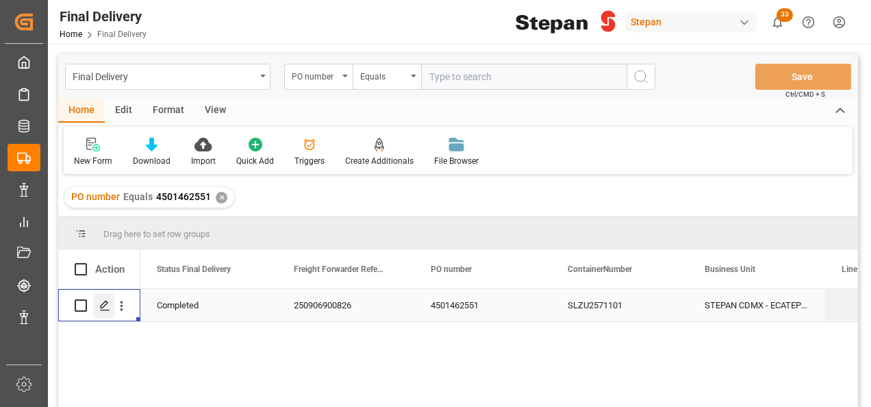
click at [105, 307] on icon "Press SPACE to select this row." at bounding box center [104, 305] width 11 height 11
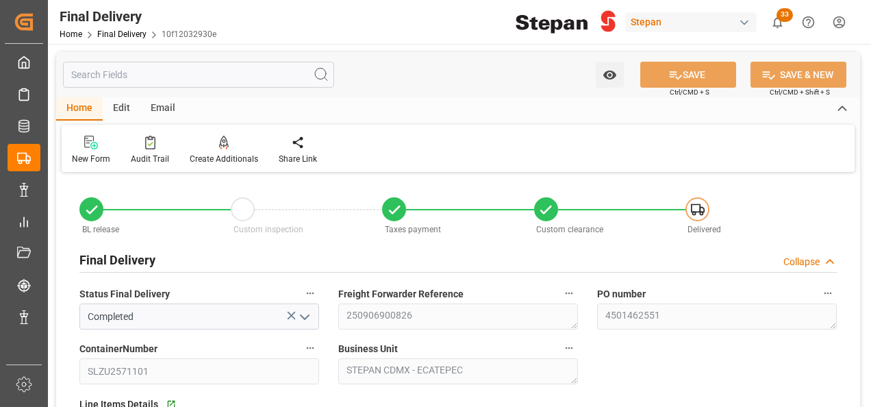
type input "[DATE]"
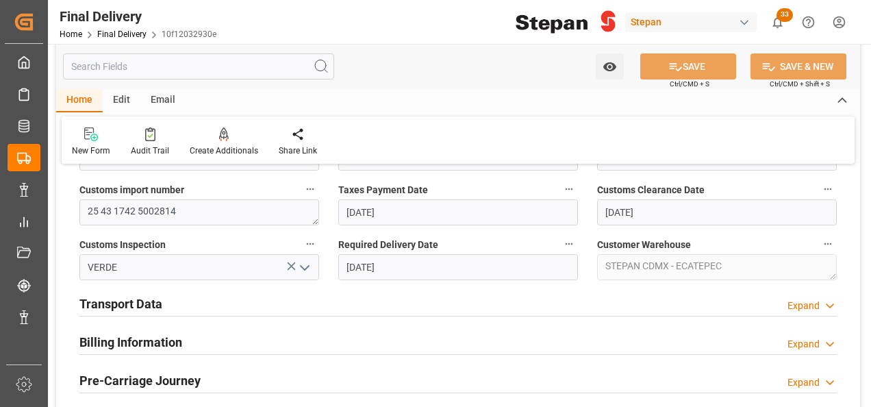
scroll to position [411, 0]
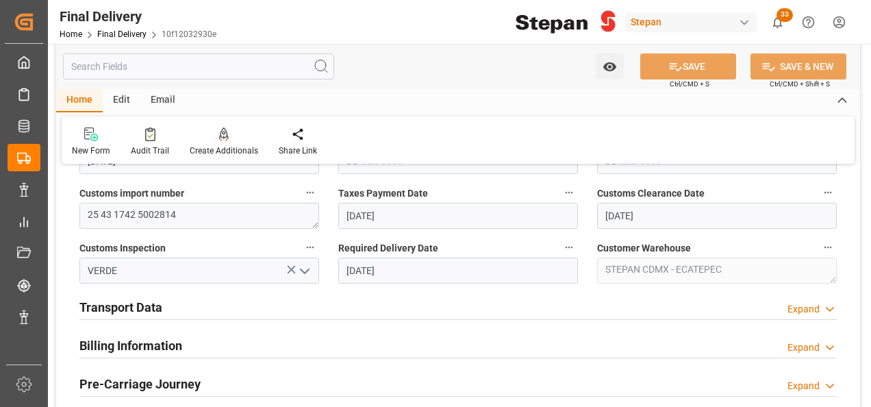
drag, startPoint x: 120, startPoint y: 333, endPoint x: 122, endPoint y: 322, distance: 11.8
click at [119, 334] on div "Billing Information" at bounding box center [130, 344] width 103 height 26
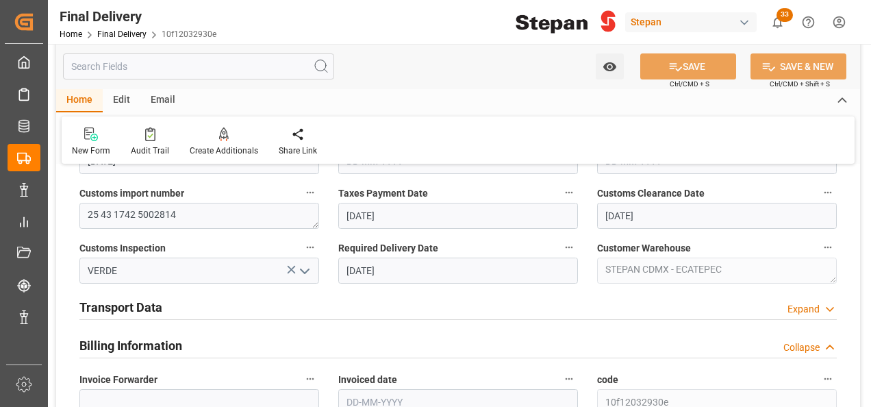
click at [124, 309] on h2 "Transport Data" at bounding box center [120, 307] width 83 height 18
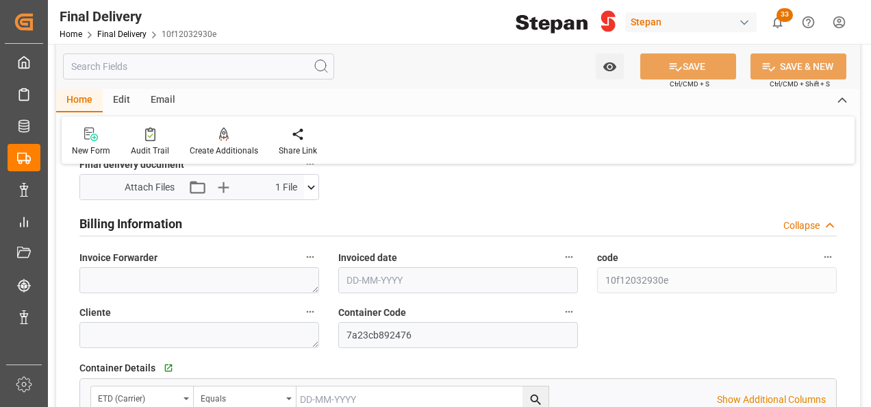
scroll to position [753, 0]
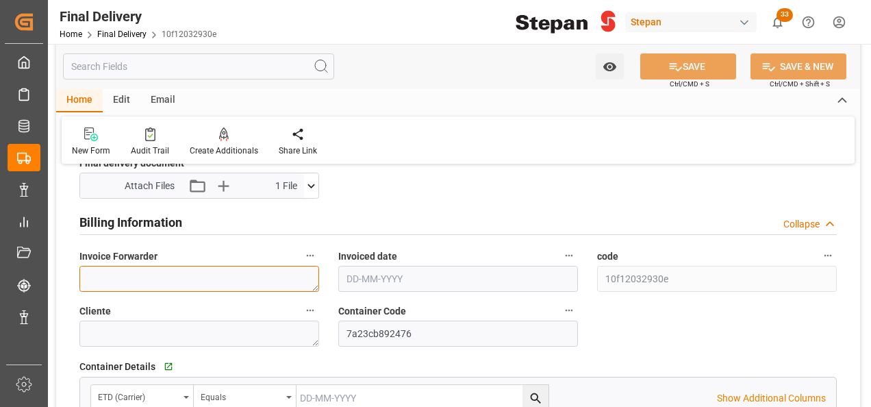
click at [131, 275] on textarea at bounding box center [199, 279] width 240 height 26
paste textarea "LM457058"
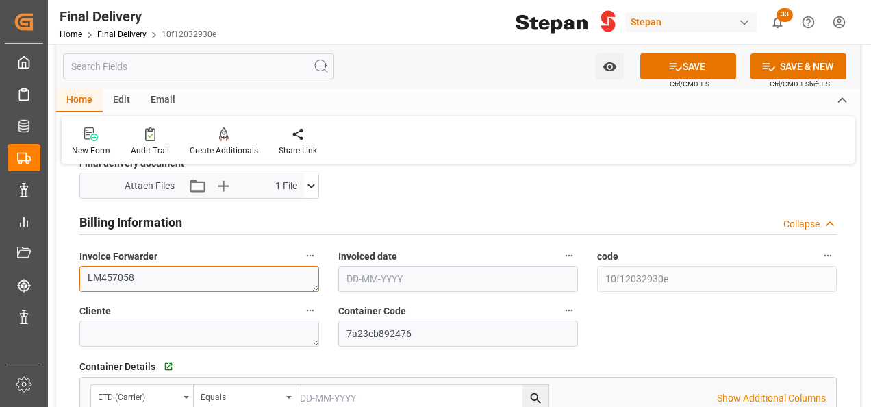
type textarea "LM457058"
click at [390, 284] on input "text" at bounding box center [458, 279] width 240 height 26
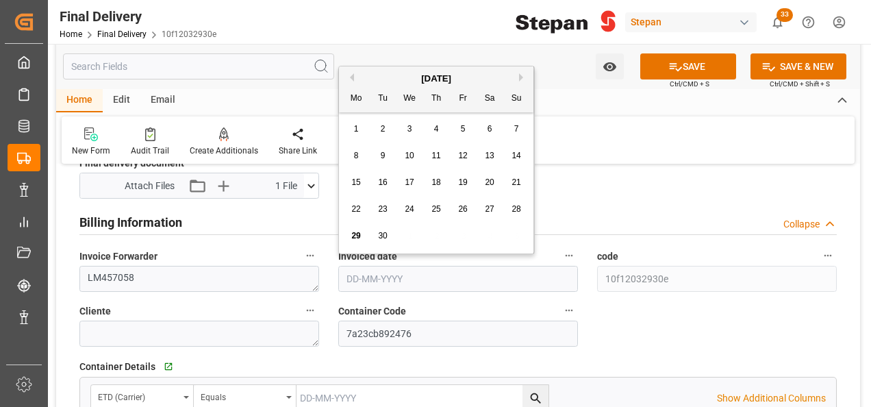
click at [390, 76] on div "[DATE]" at bounding box center [436, 79] width 194 height 14
click at [443, 214] on div "25" at bounding box center [436, 209] width 17 height 16
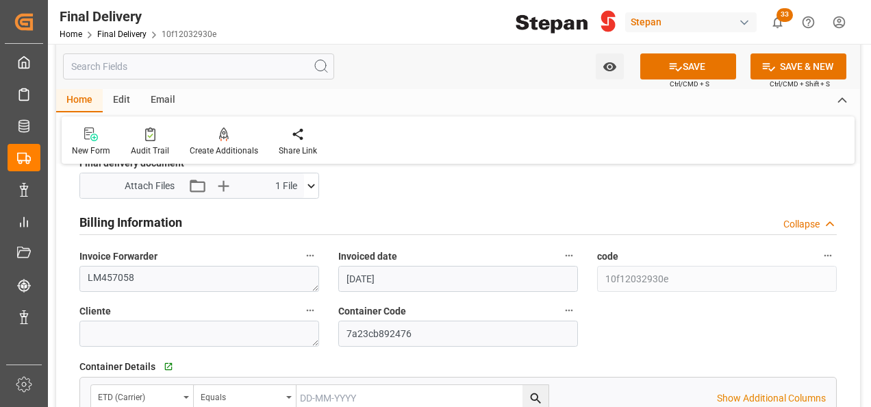
type input "[DATE]"
click at [222, 180] on icon "button" at bounding box center [222, 185] width 13 height 13
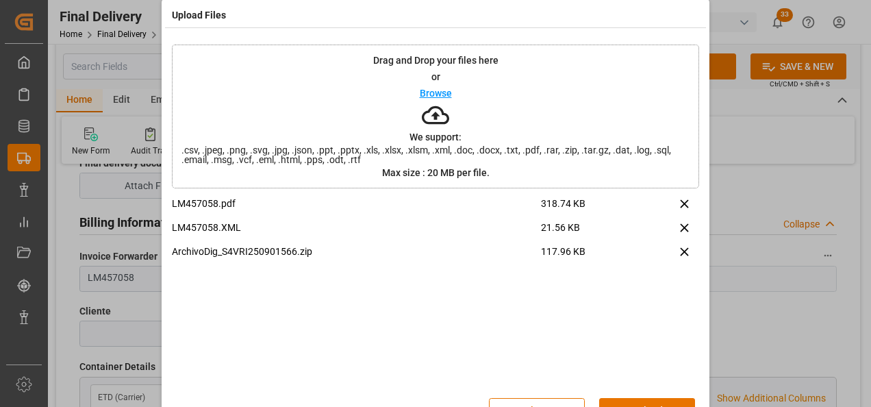
scroll to position [54, 0]
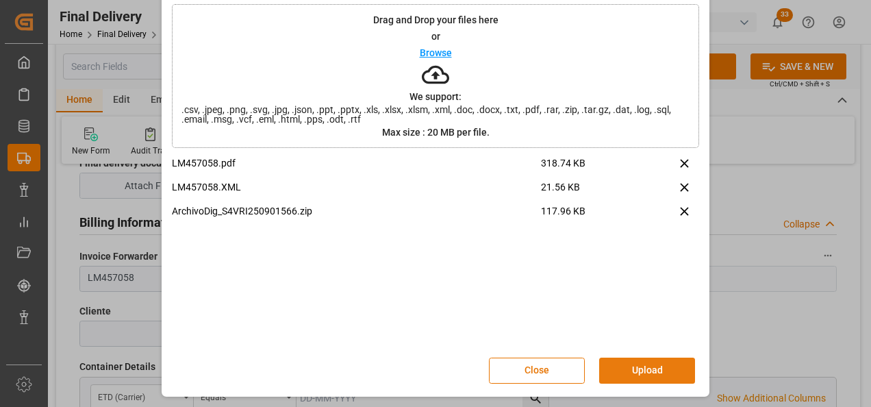
click at [626, 368] on button "Upload" at bounding box center [647, 370] width 96 height 26
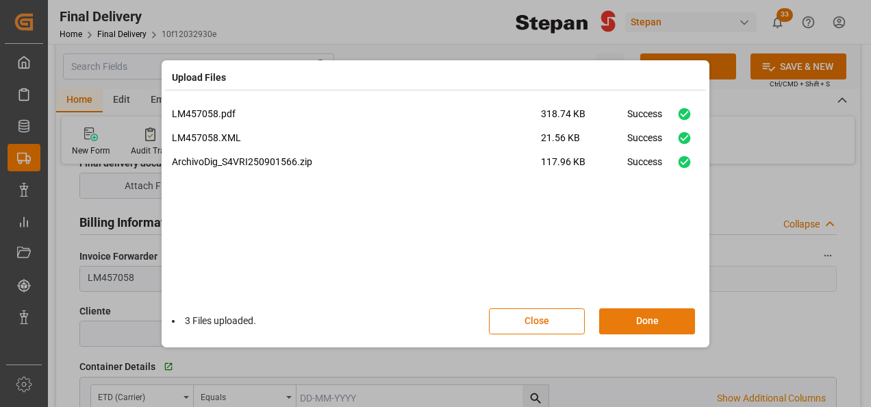
click at [640, 327] on button "Done" at bounding box center [647, 321] width 96 height 26
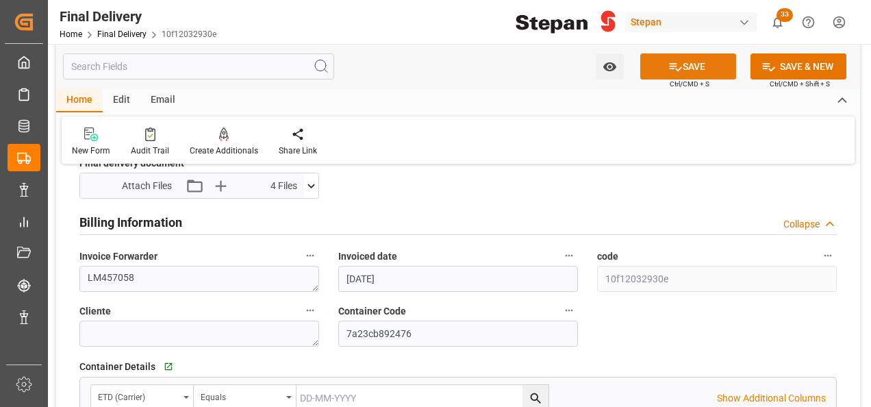
click at [677, 60] on icon at bounding box center [675, 67] width 14 height 14
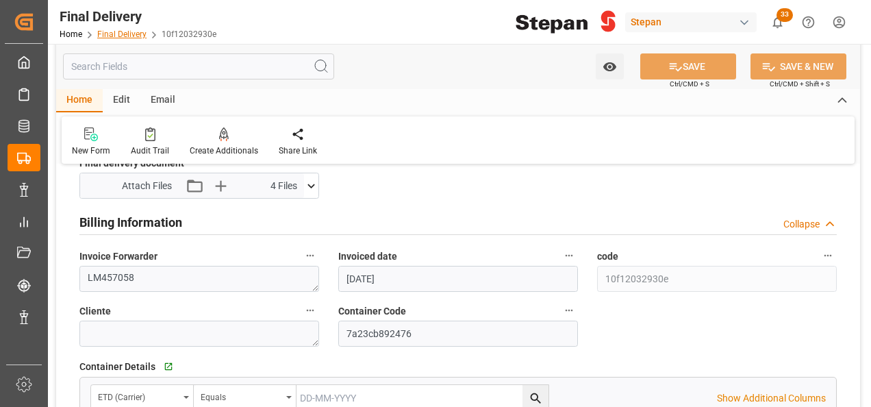
click at [114, 34] on link "Final Delivery" at bounding box center [121, 34] width 49 height 10
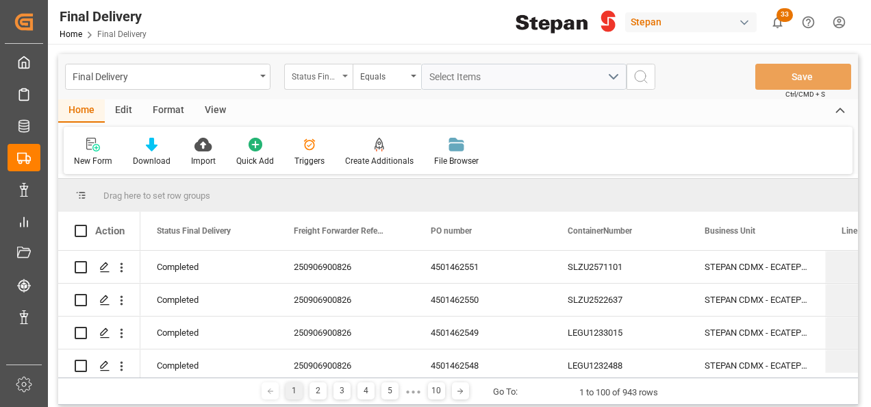
click at [339, 78] on div "Status Final Delivery" at bounding box center [318, 77] width 68 height 26
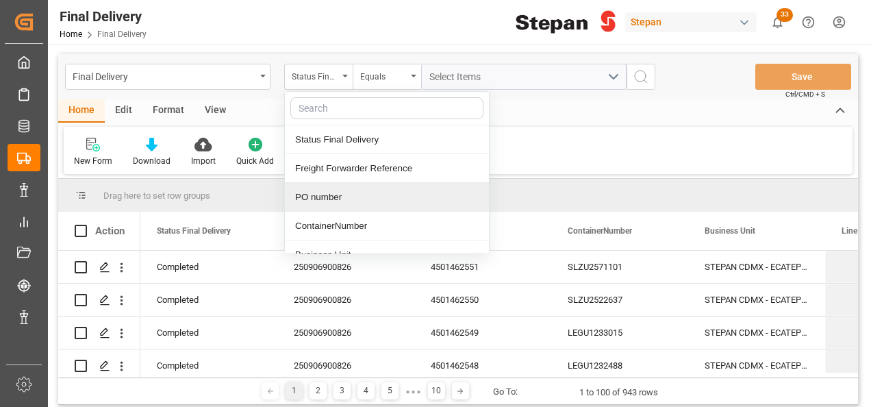
click at [315, 199] on div "PO number" at bounding box center [387, 197] width 204 height 29
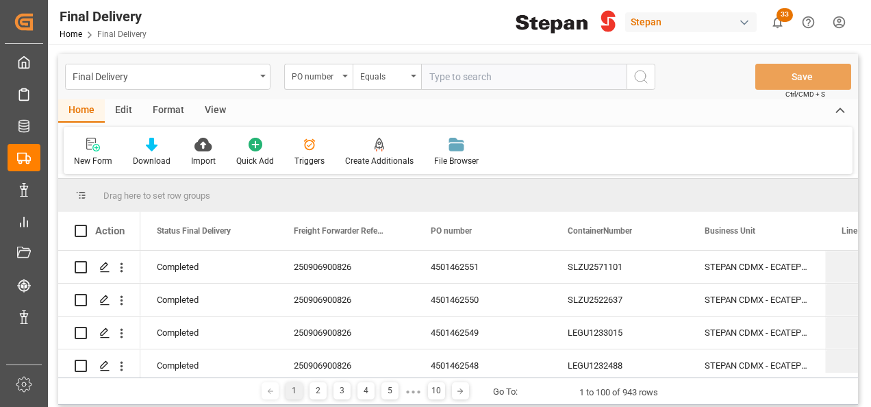
click at [457, 66] on input "text" at bounding box center [523, 77] width 205 height 26
click at [456, 67] on input "4501462552" at bounding box center [523, 77] width 205 height 26
type input "4501462552"
click at [639, 77] on icon "search button" at bounding box center [641, 76] width 16 height 16
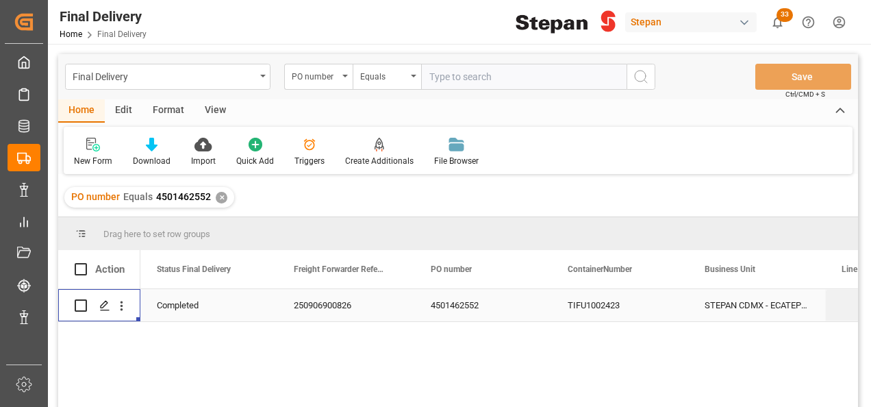
click at [90, 300] on div "Press SPACE to select this row." at bounding box center [99, 305] width 49 height 31
click at [115, 301] on icon "open menu" at bounding box center [121, 306] width 14 height 14
click at [105, 305] on polygon "Press SPACE to select this row." at bounding box center [104, 304] width 7 height 7
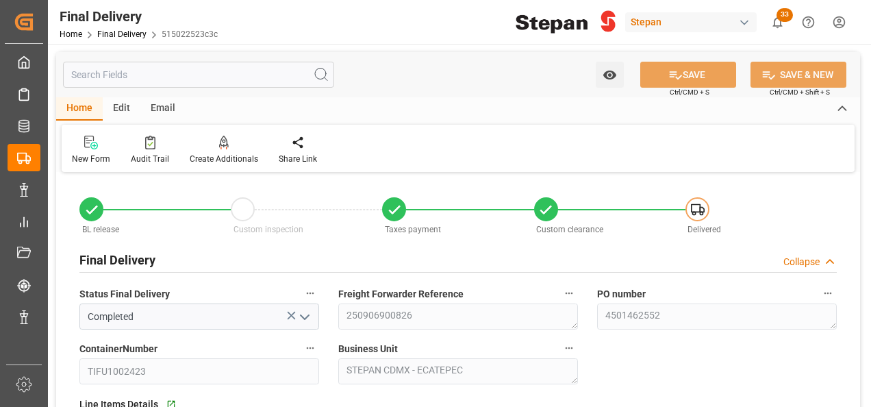
type input "[DATE]"
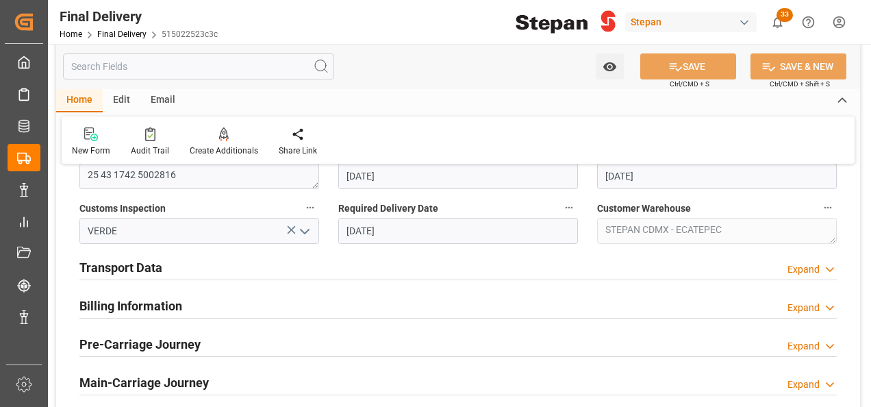
scroll to position [479, 0]
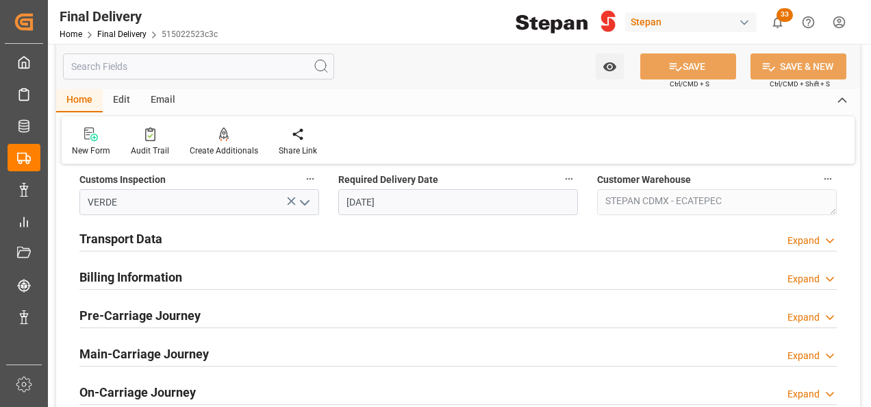
click at [117, 279] on h2 "Billing Information" at bounding box center [130, 277] width 103 height 18
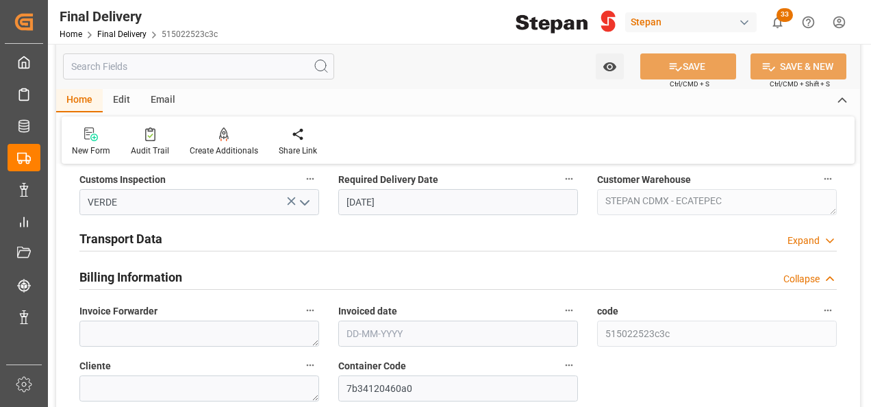
click at [123, 238] on h2 "Transport Data" at bounding box center [120, 238] width 83 height 18
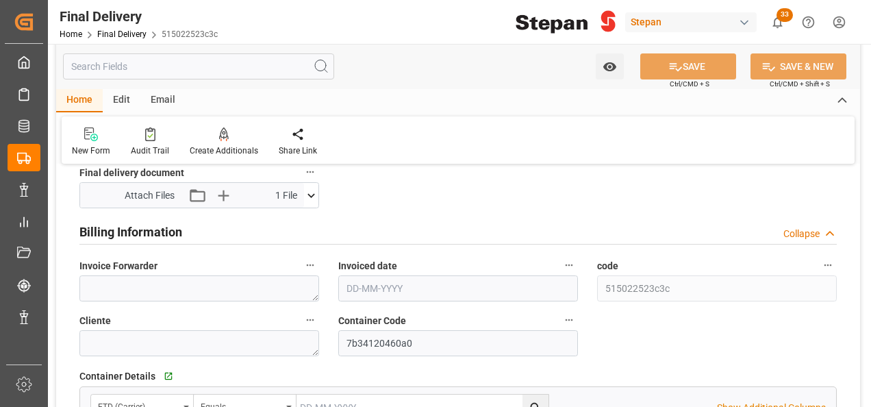
scroll to position [753, 0]
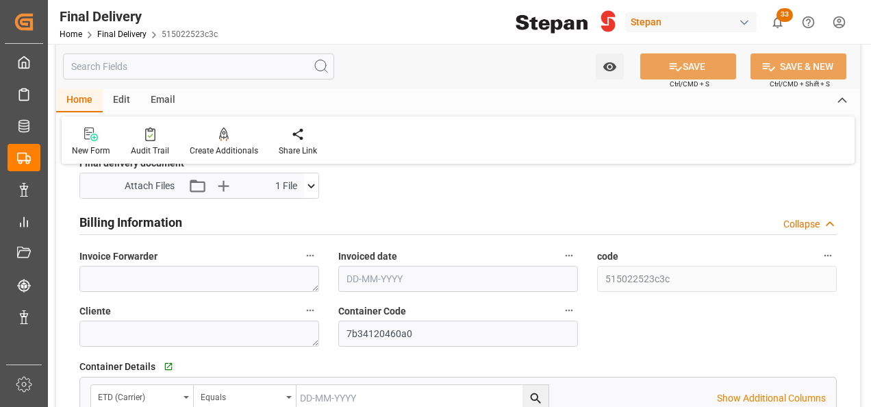
click at [378, 269] on input "text" at bounding box center [458, 279] width 240 height 26
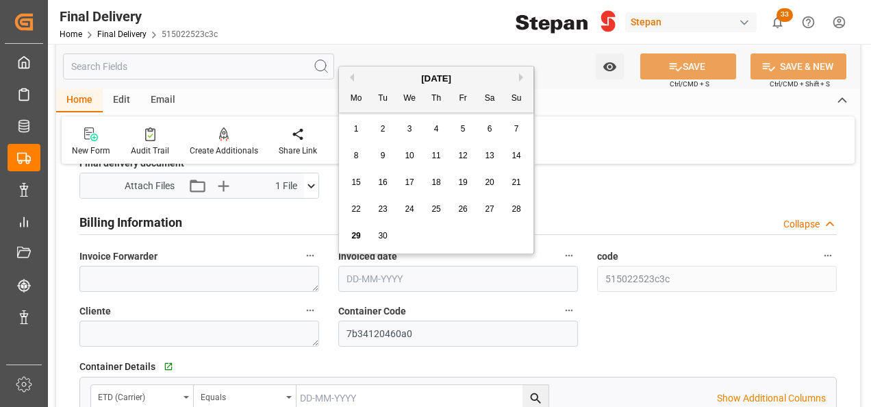
drag, startPoint x: 368, startPoint y: 64, endPoint x: 385, endPoint y: 97, distance: 36.8
click at [368, 64] on div "Watch Option SAVE Ctrl/CMD + S SAVE & NEW Ctrl/CMD + Shift + S" at bounding box center [458, 66] width 804 height 45
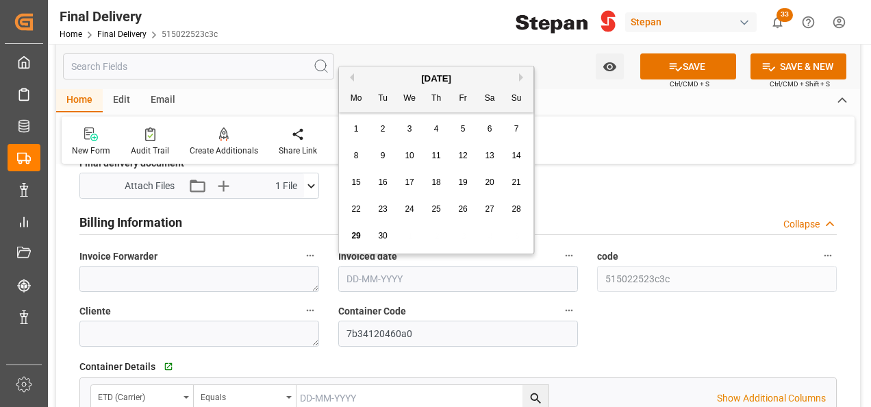
click at [340, 285] on input "text" at bounding box center [458, 279] width 240 height 26
click at [385, 76] on div "[DATE]" at bounding box center [436, 79] width 194 height 14
click at [438, 210] on span "25" at bounding box center [435, 209] width 9 height 10
type input "[DATE]"
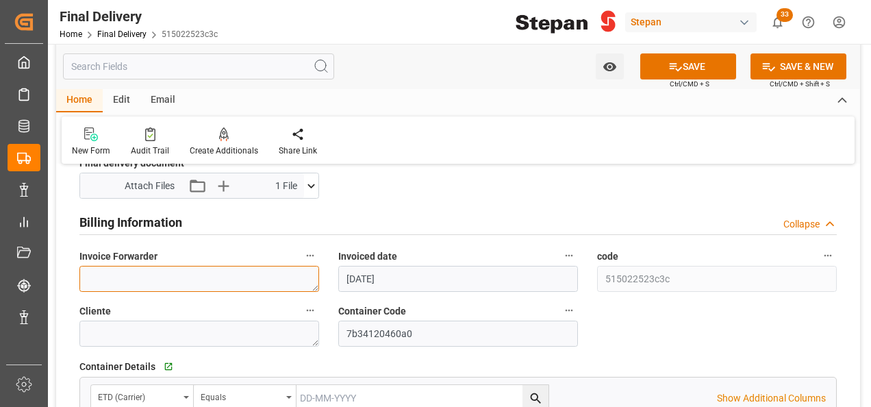
click at [108, 266] on textarea at bounding box center [199, 279] width 240 height 26
paste textarea "LM457060"
type textarea "LM457060"
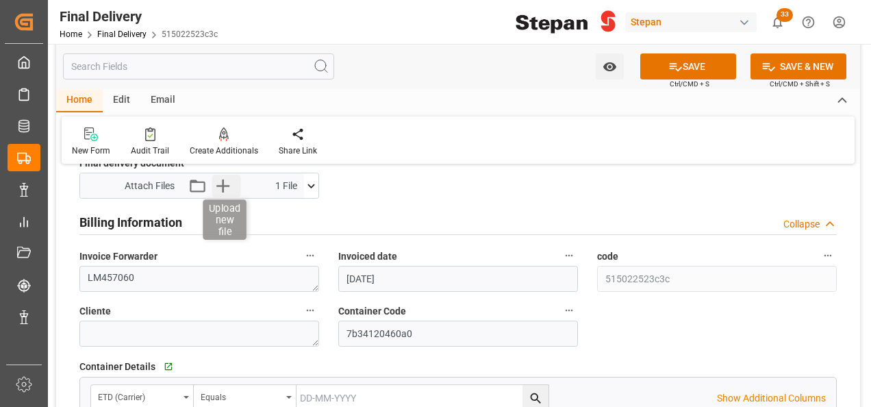
click at [222, 185] on icon "button" at bounding box center [222, 185] width 13 height 13
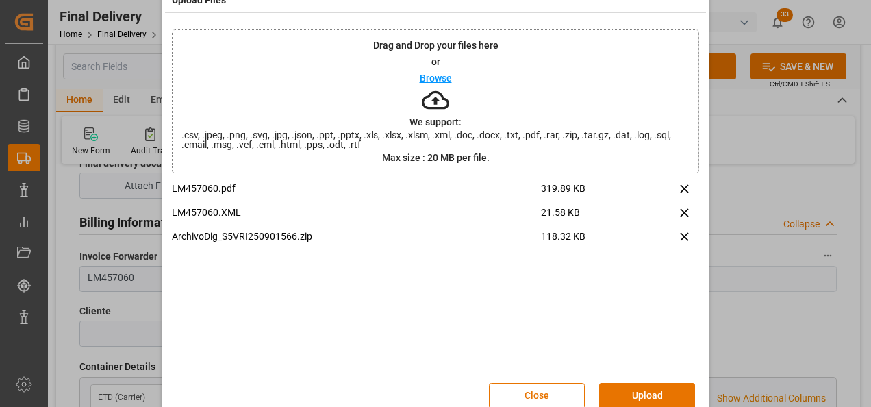
scroll to position [54, 0]
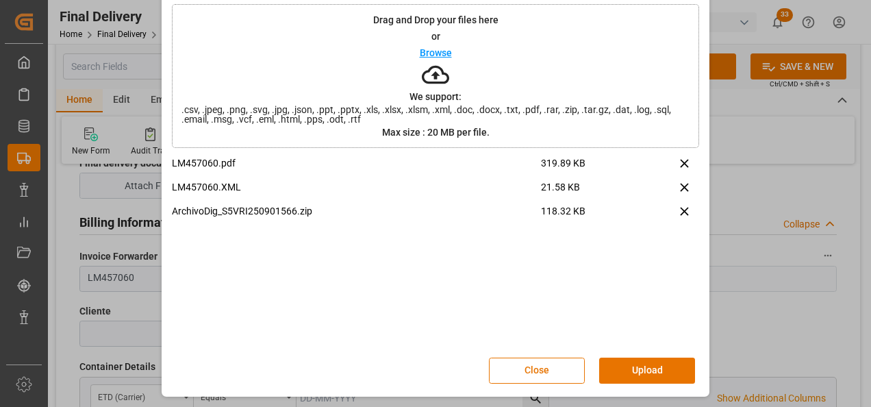
click at [652, 372] on button "Upload" at bounding box center [647, 370] width 96 height 26
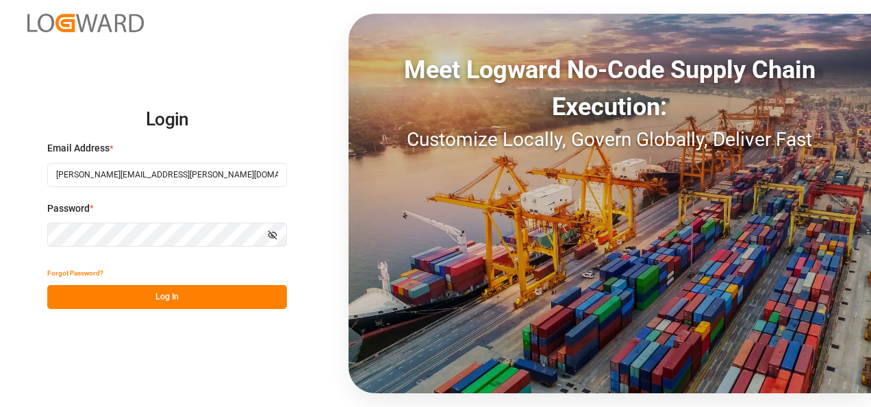
click at [168, 294] on button "Log In" at bounding box center [167, 297] width 240 height 24
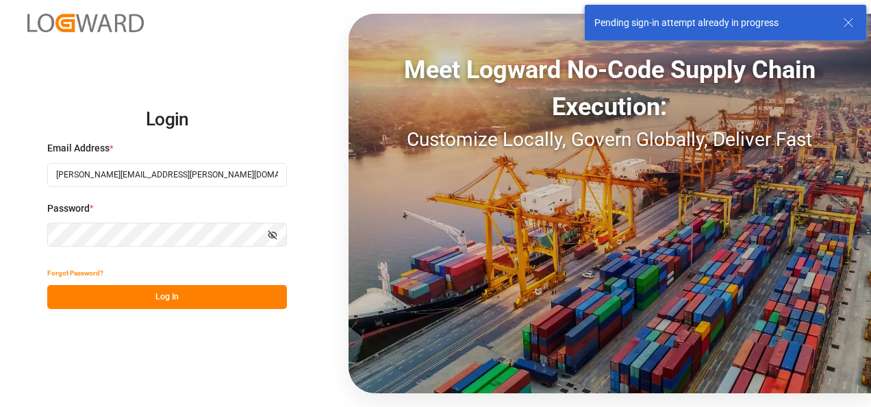
click at [168, 294] on button "Log In" at bounding box center [167, 297] width 240 height 24
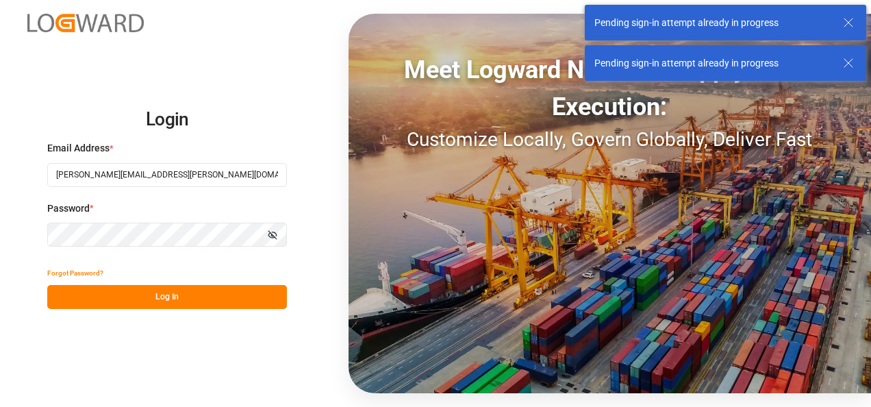
click at [186, 301] on button "Log In" at bounding box center [167, 297] width 240 height 24
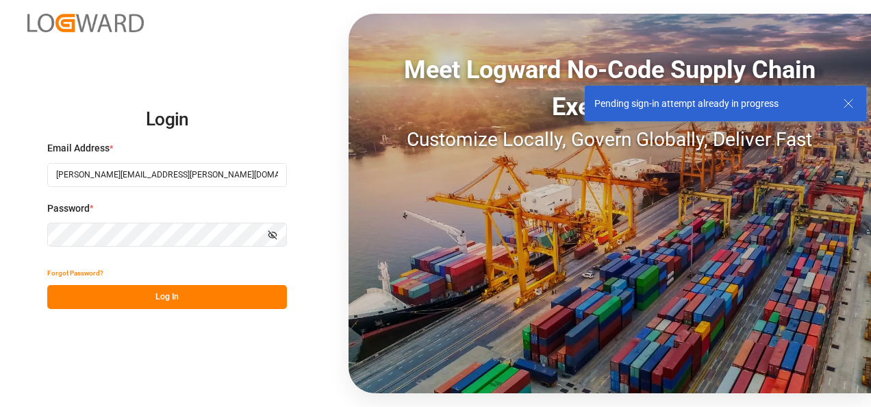
click at [167, 298] on button "Log In" at bounding box center [167, 297] width 240 height 24
